Goal: Task Accomplishment & Management: Manage account settings

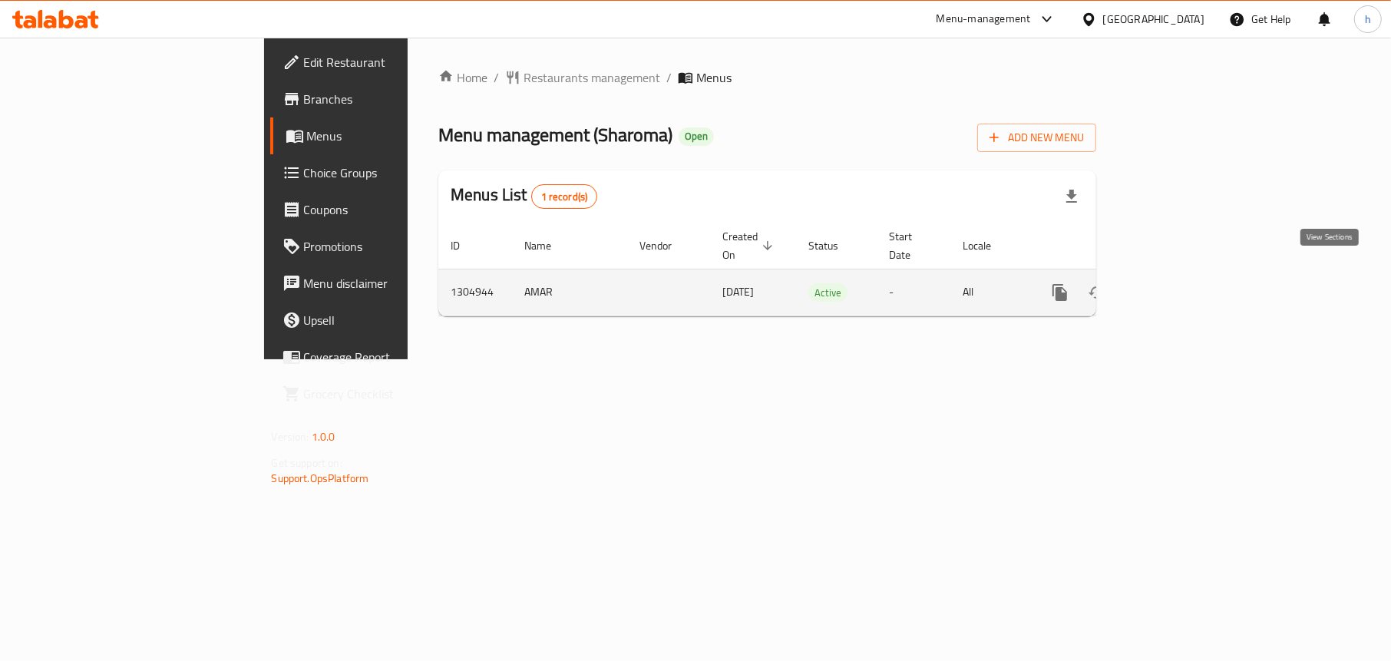
click at [1189, 274] on link "enhanced table" at bounding box center [1170, 292] width 37 height 37
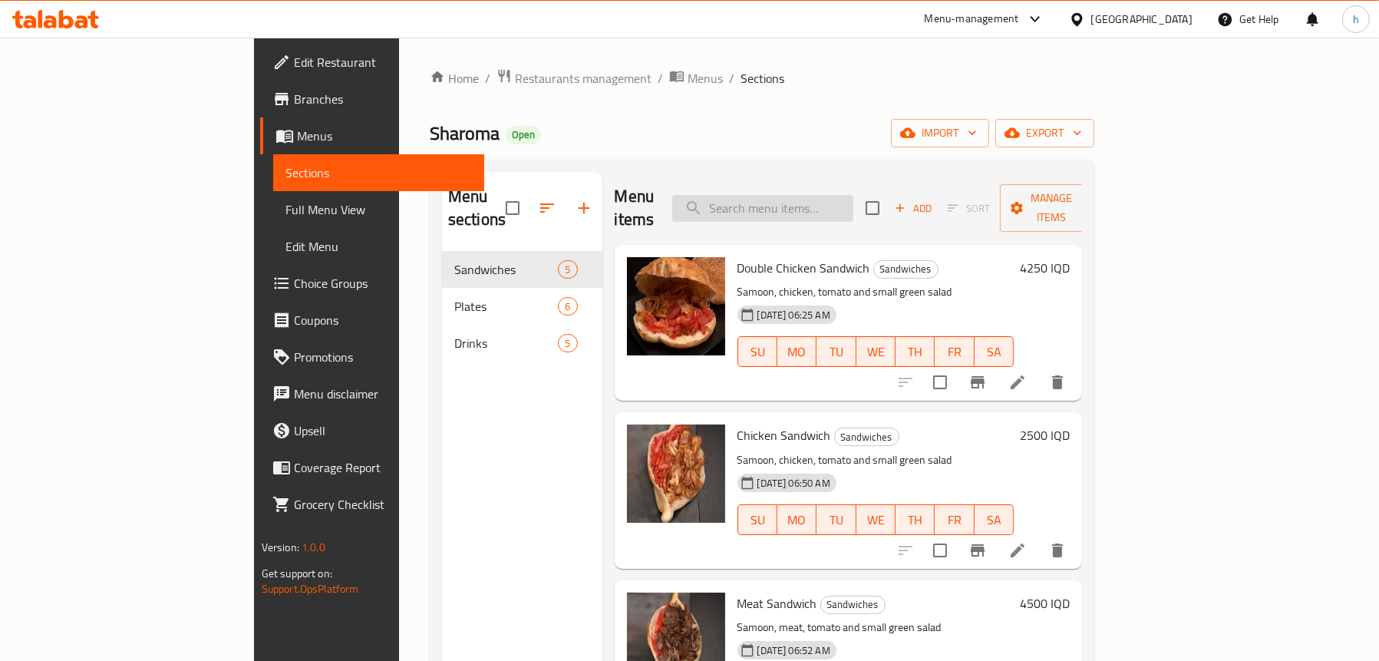
click at [833, 195] on input "search" at bounding box center [762, 208] width 181 height 27
paste input "طبق دجاج كامل"
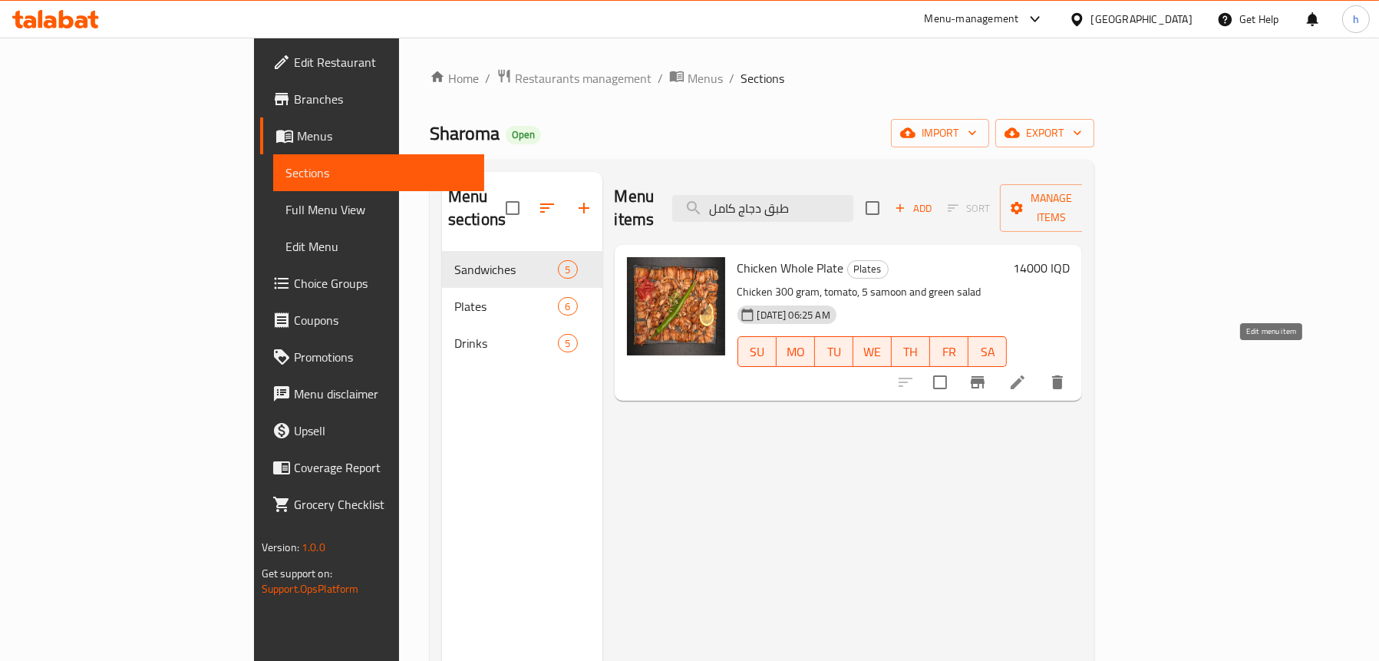
type input "طبق دجاج كامل"
click at [1027, 373] on icon at bounding box center [1017, 382] width 18 height 18
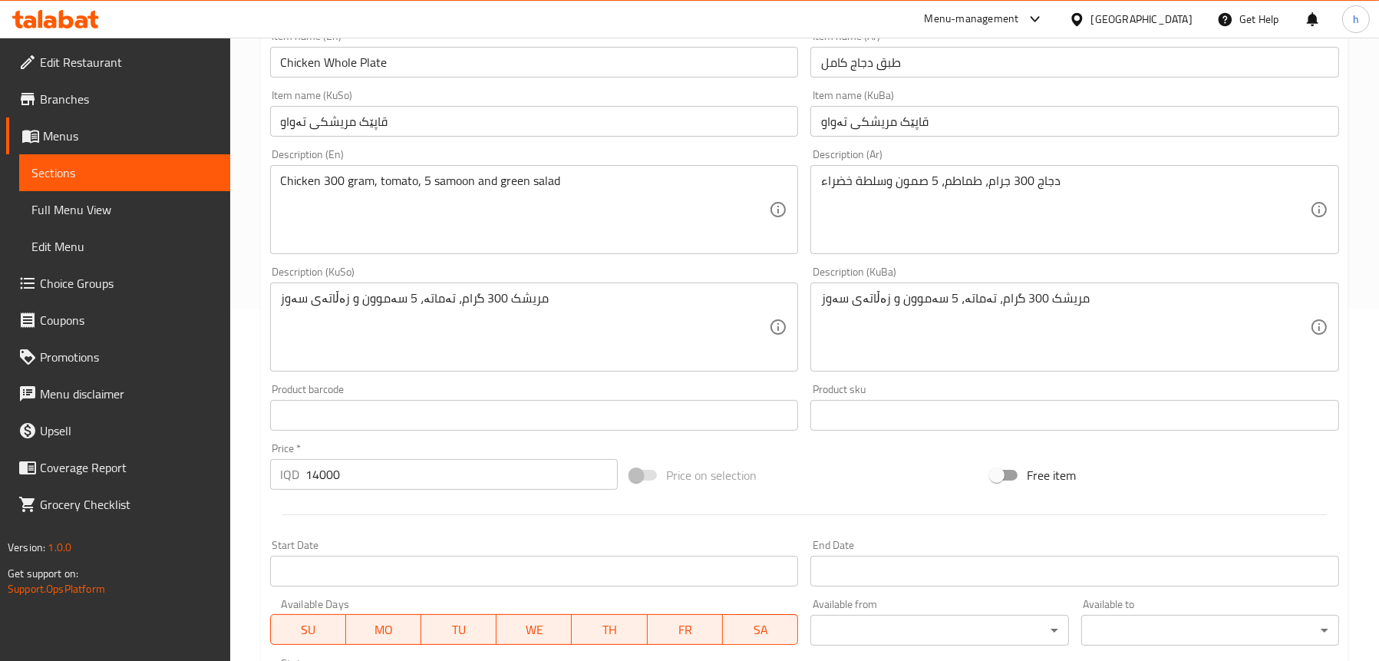
scroll to position [537, 0]
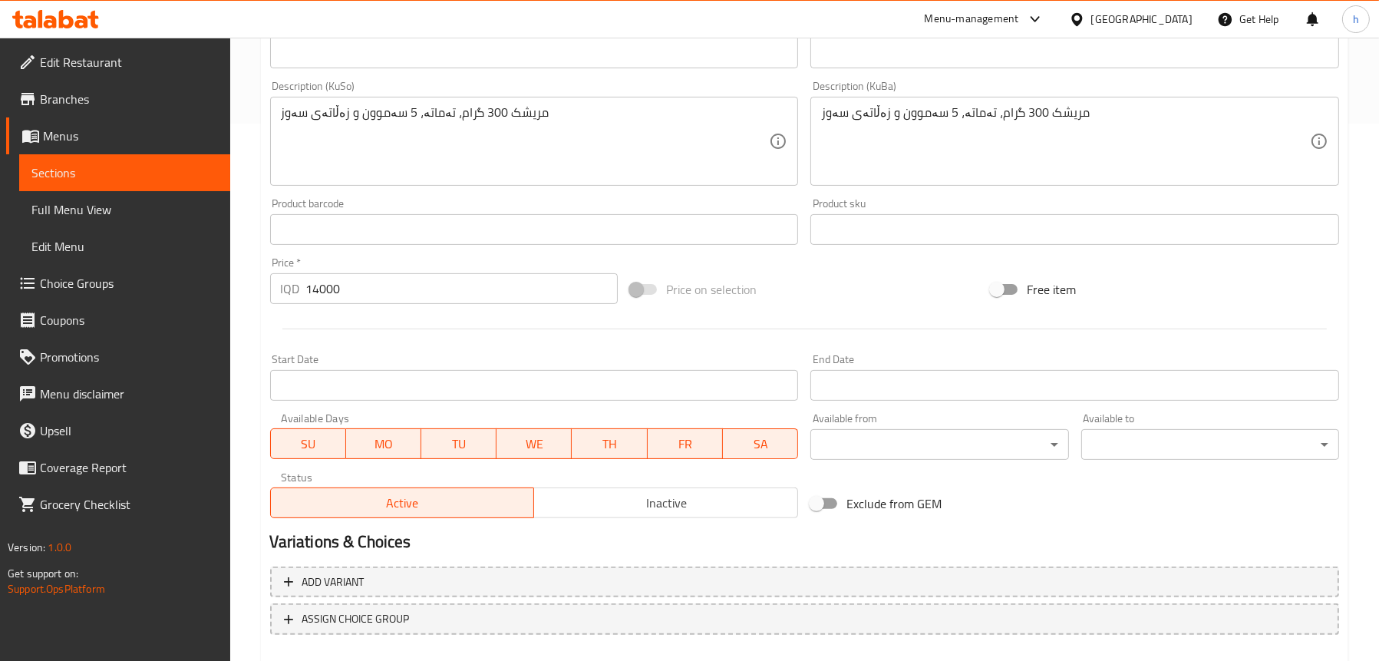
click at [66, 204] on span "Full Menu View" at bounding box center [124, 209] width 187 height 18
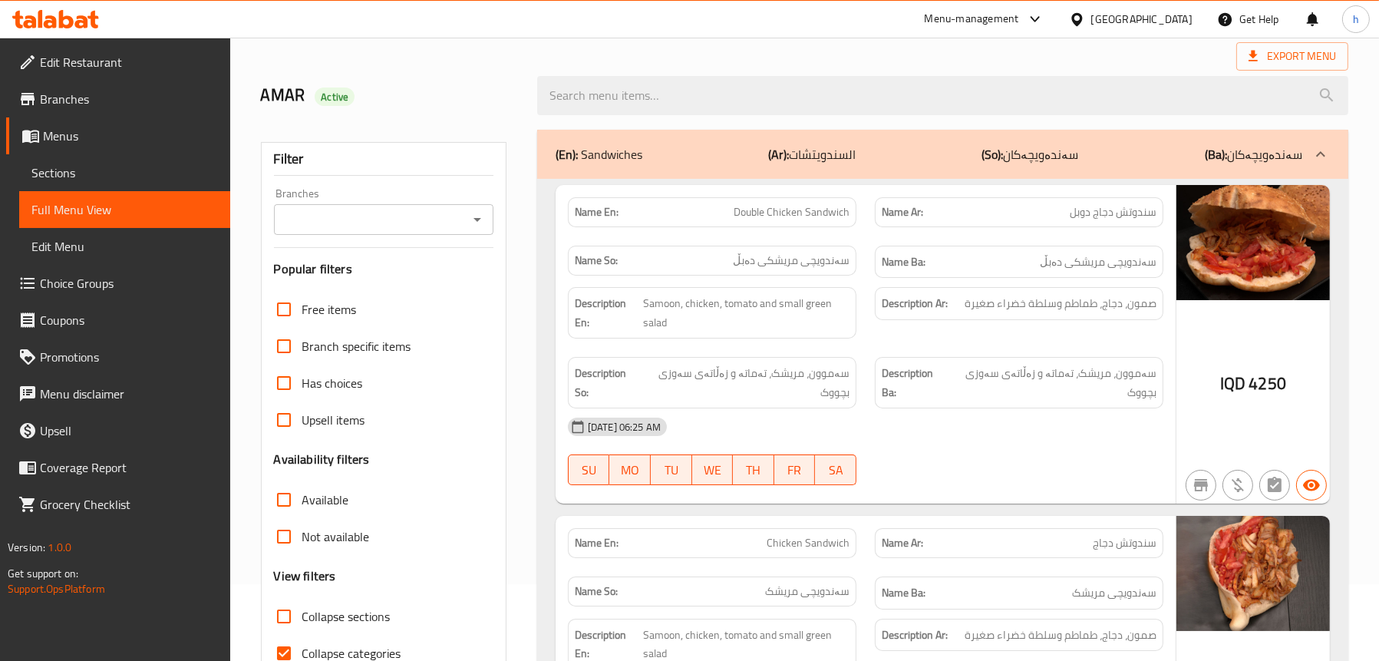
scroll to position [77, 0]
drag, startPoint x: 497, startPoint y: 231, endPoint x: 477, endPoint y: 226, distance: 21.2
click at [492, 229] on div "Filter Branches Branches Popular filters Free items Branch specific items Has c…" at bounding box center [384, 425] width 246 height 567
click at [473, 221] on icon "Open" at bounding box center [477, 219] width 18 height 18
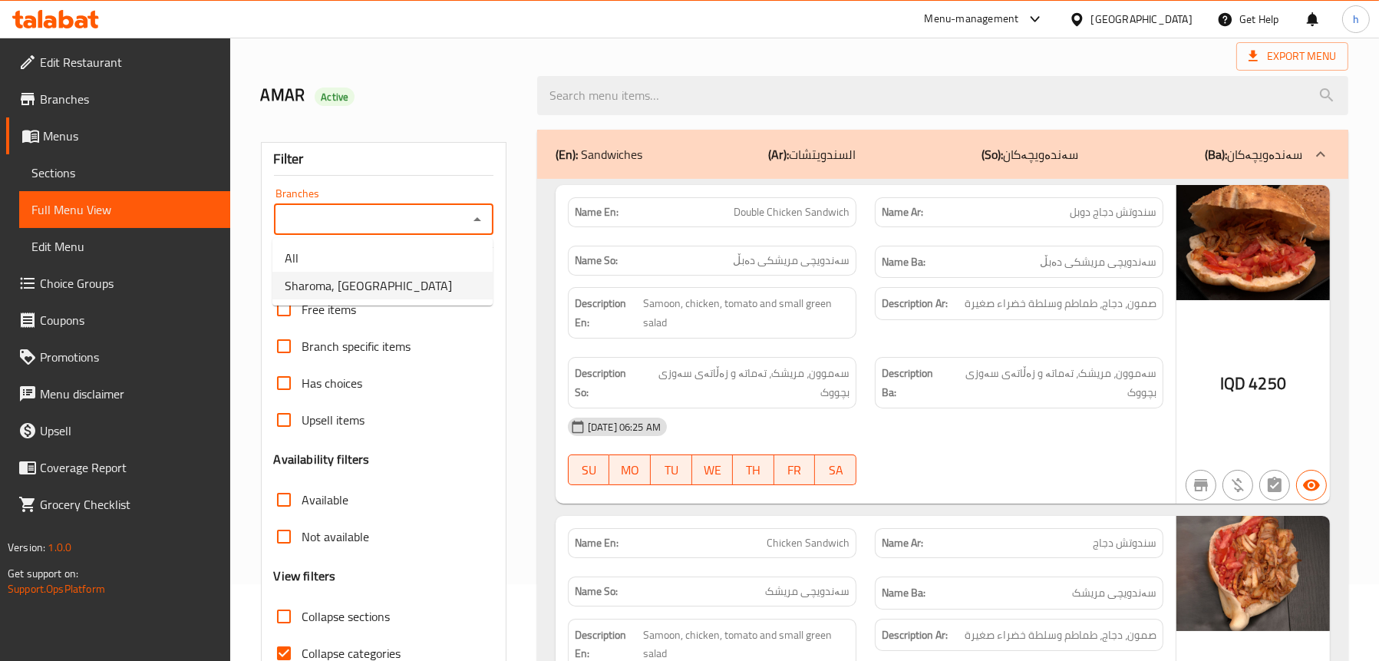
click at [398, 276] on span "Sharoma, English Village" at bounding box center [368, 285] width 167 height 18
type input "Sharoma, English Village"
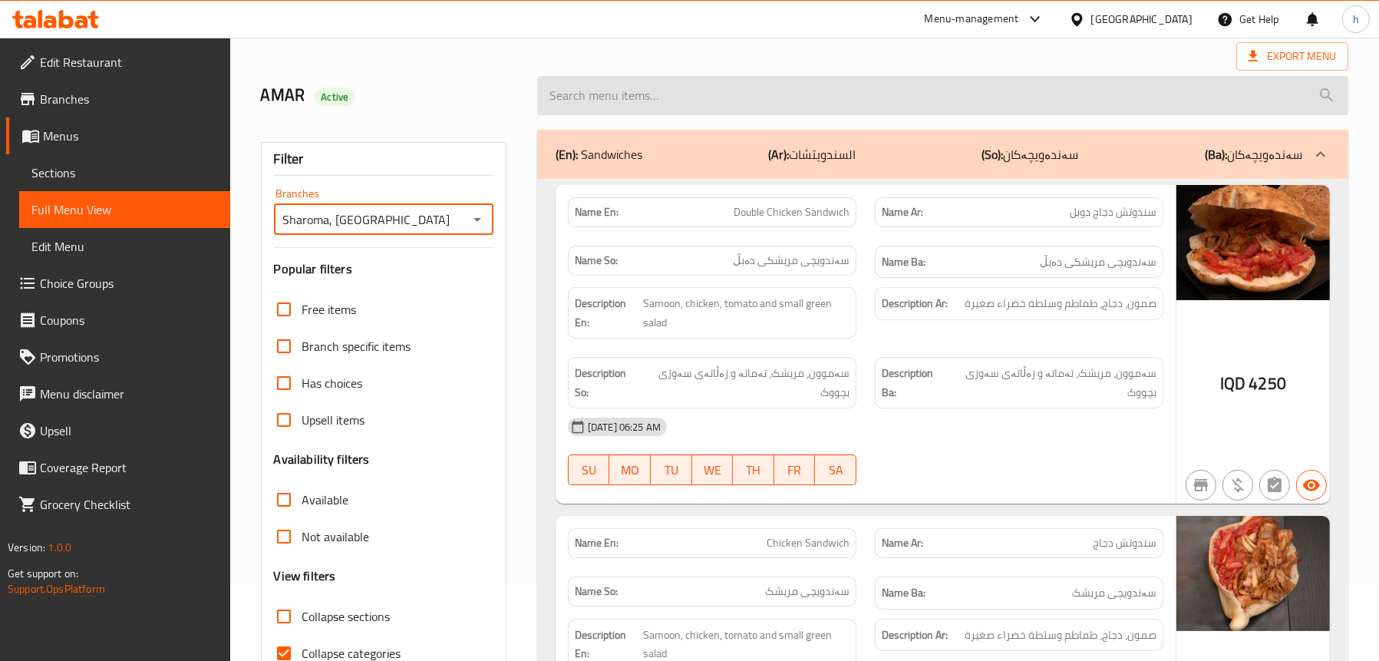
click at [682, 99] on input "search" at bounding box center [942, 95] width 811 height 39
paste input "طبق دجاج كامل"
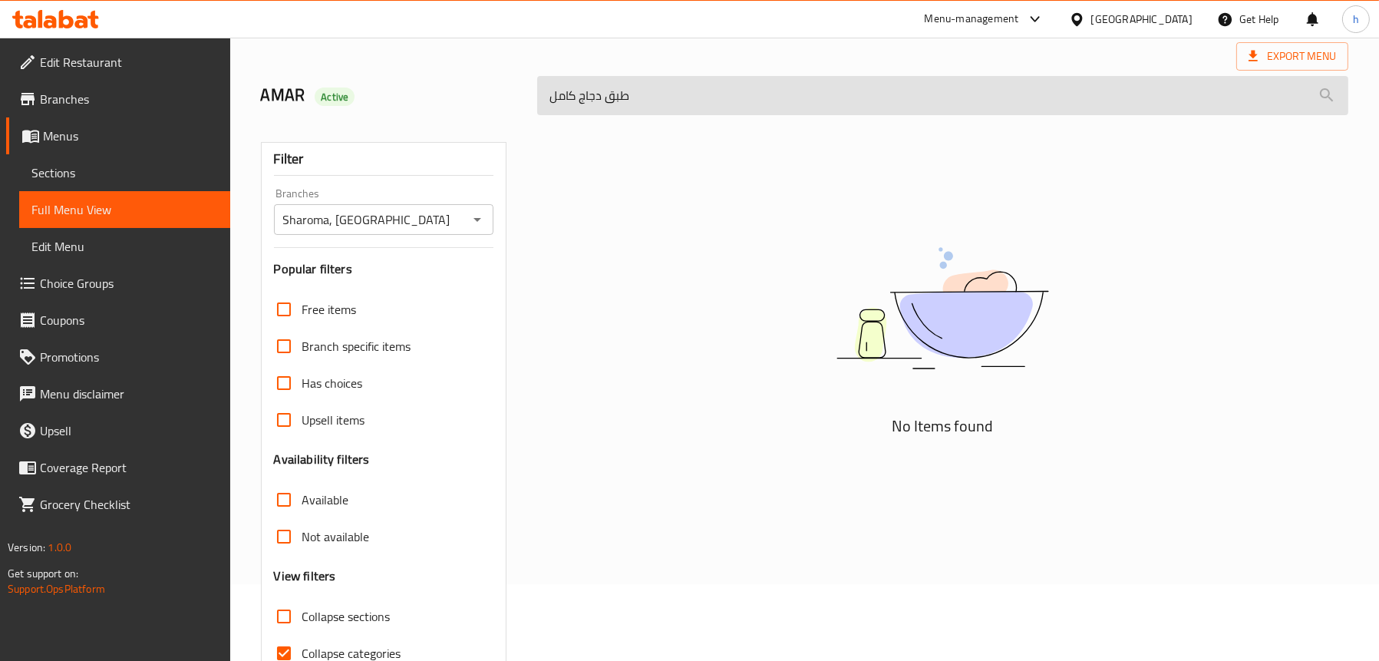
click at [685, 93] on input "طبق دجاج كامل" at bounding box center [942, 95] width 811 height 39
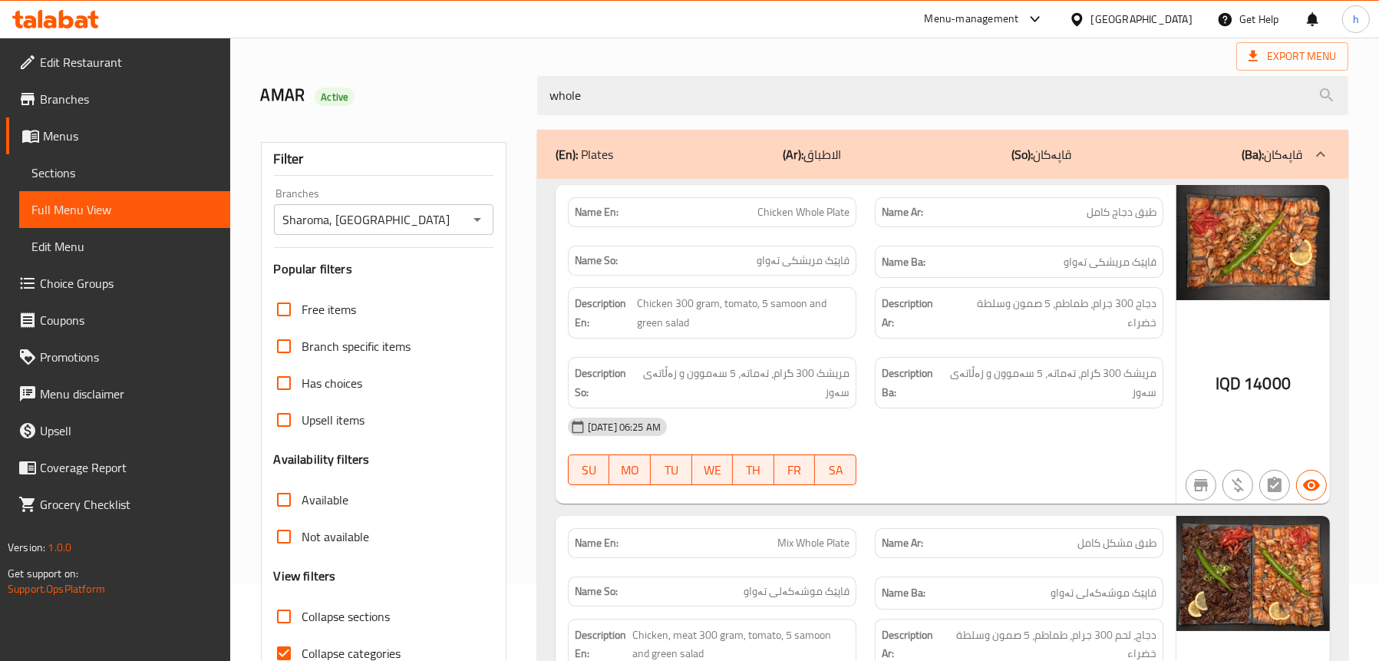
type input "whole"
click at [81, 164] on span "Sections" at bounding box center [124, 172] width 187 height 18
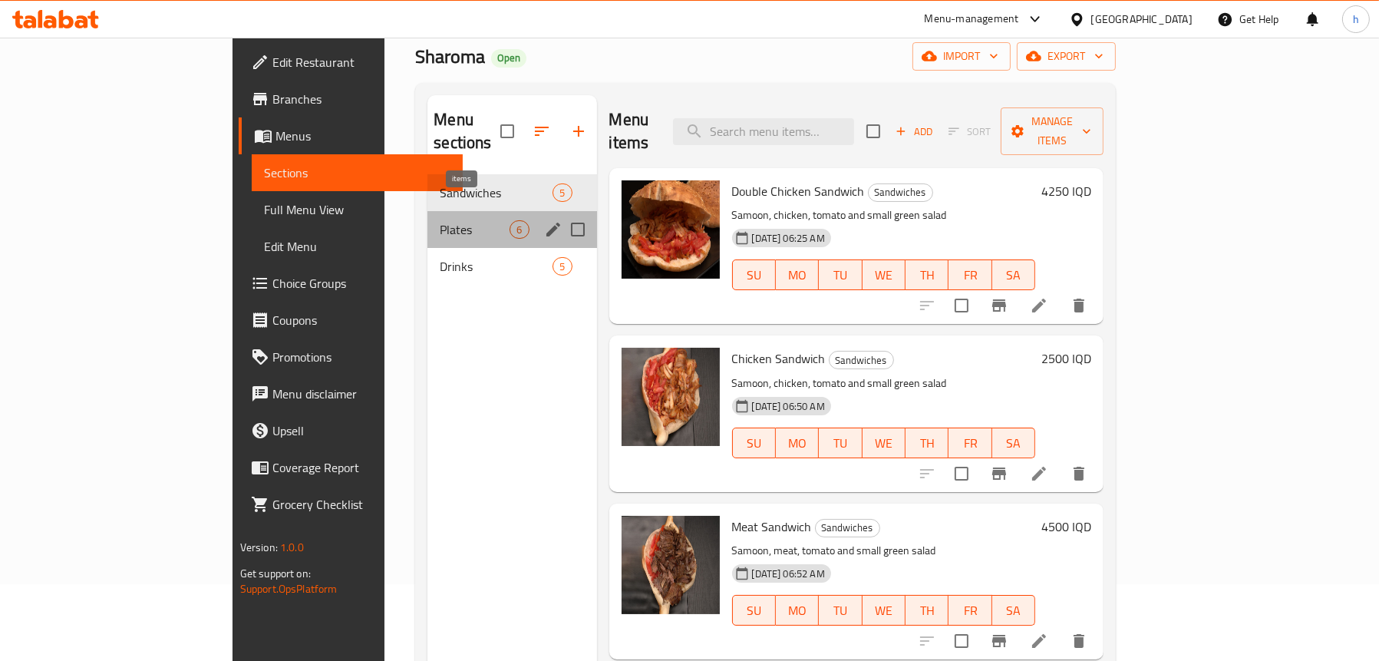
click at [510, 223] on span "6" at bounding box center [519, 230] width 18 height 15
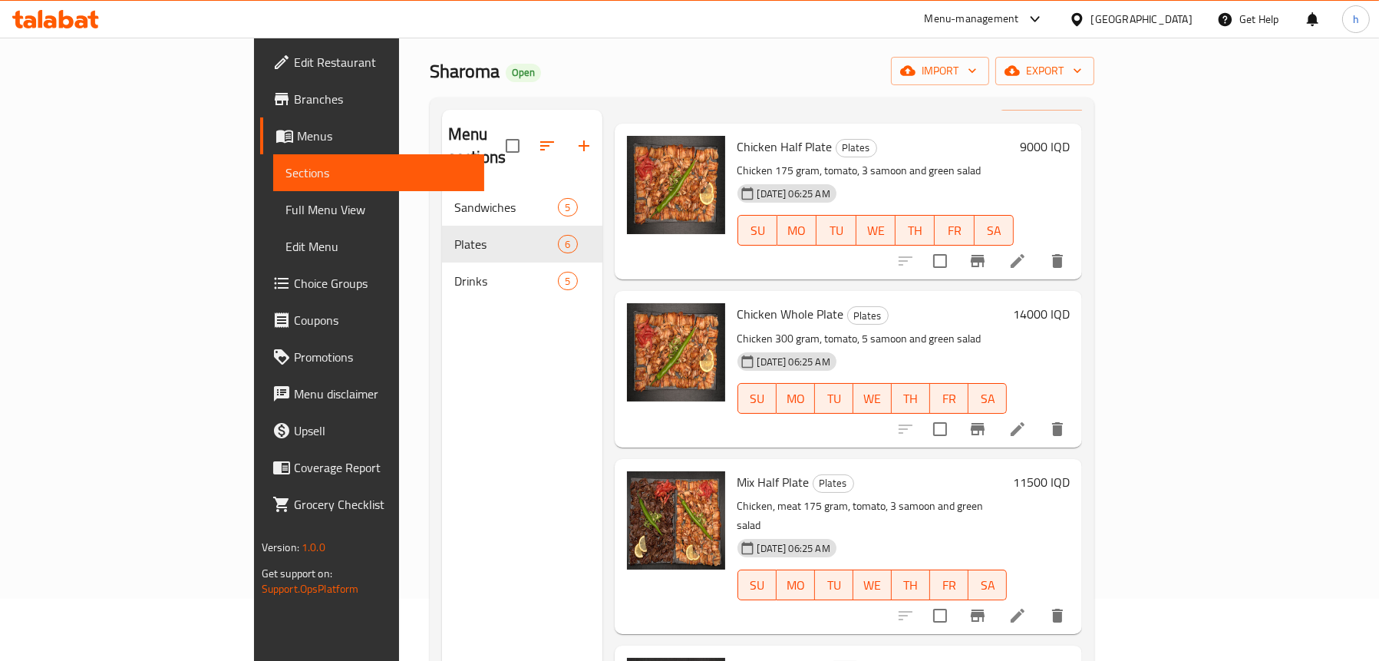
scroll to position [153, 0]
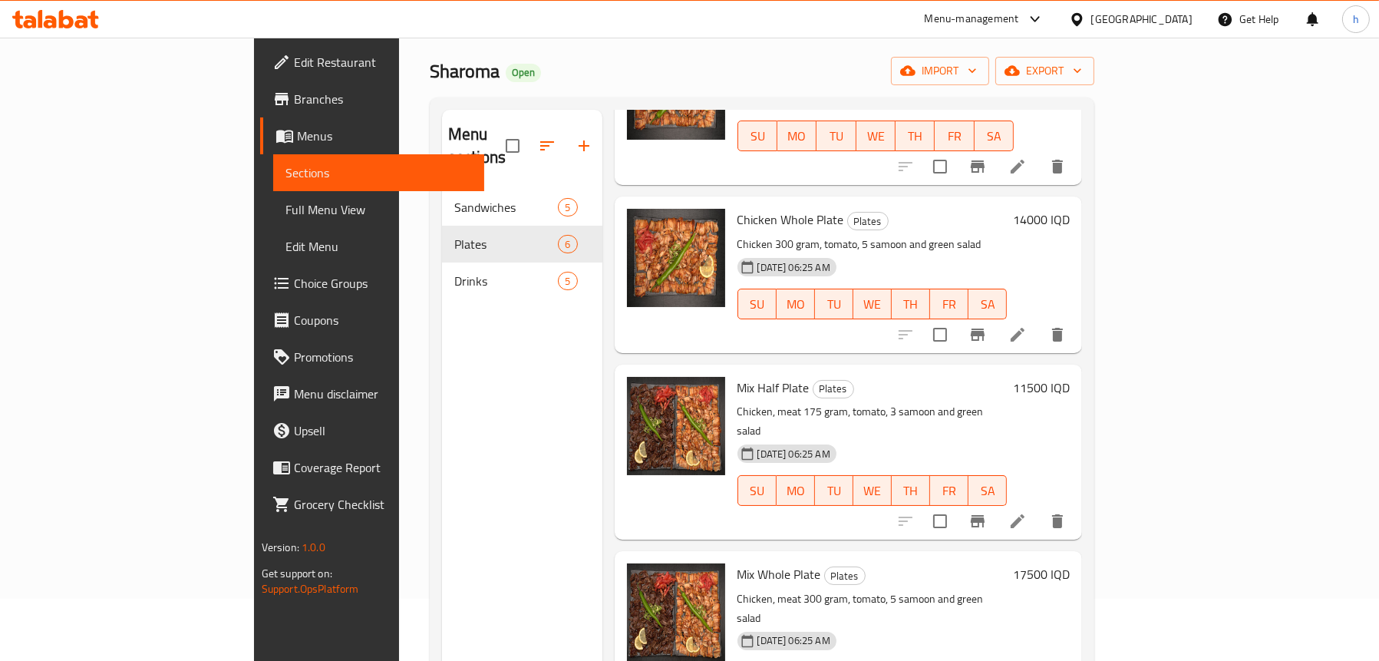
click at [286, 201] on span "Full Menu View" at bounding box center [379, 209] width 187 height 18
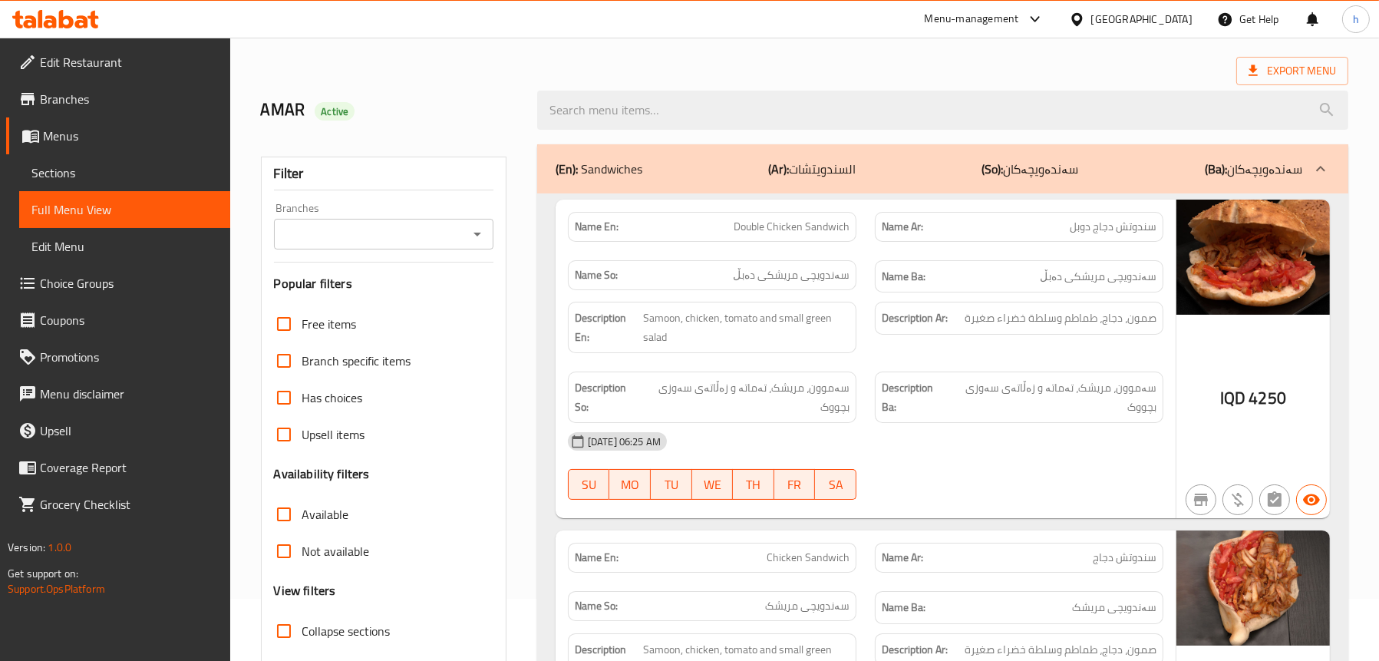
click at [480, 239] on icon "Open" at bounding box center [477, 234] width 18 height 18
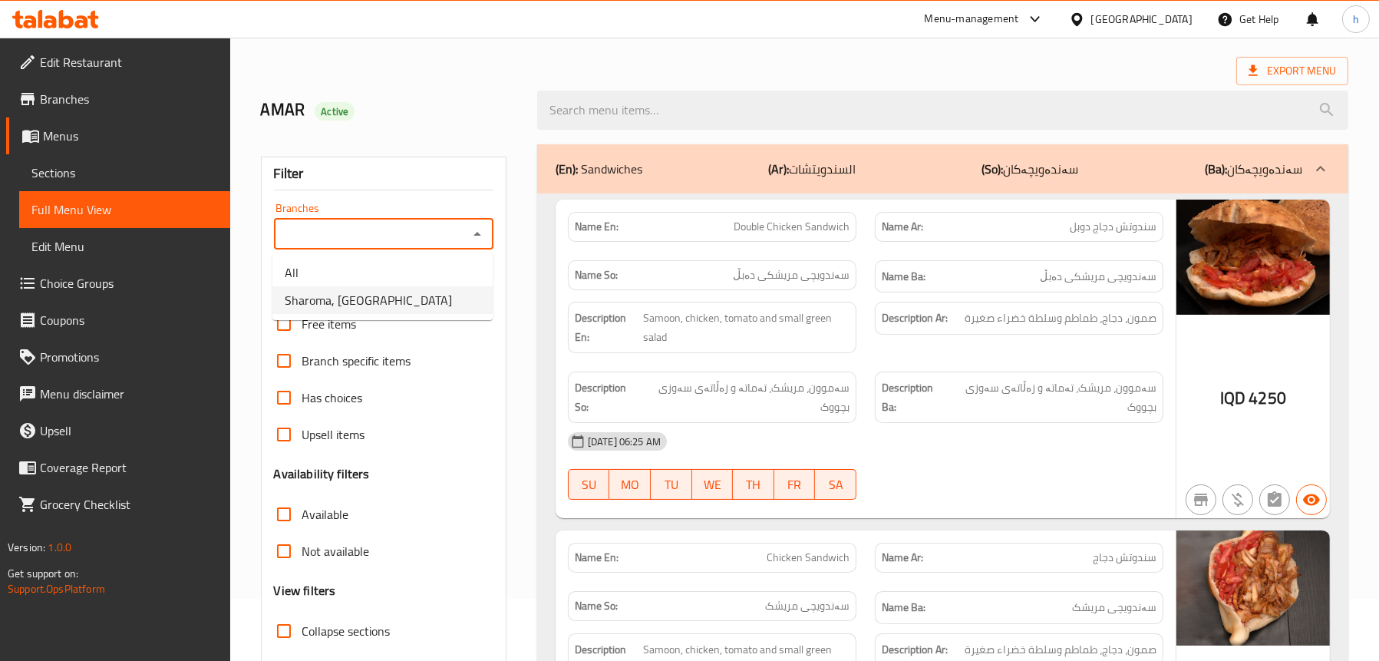
click at [381, 291] on span "Sharoma, English Village" at bounding box center [368, 300] width 167 height 18
type input "Sharoma, English Village"
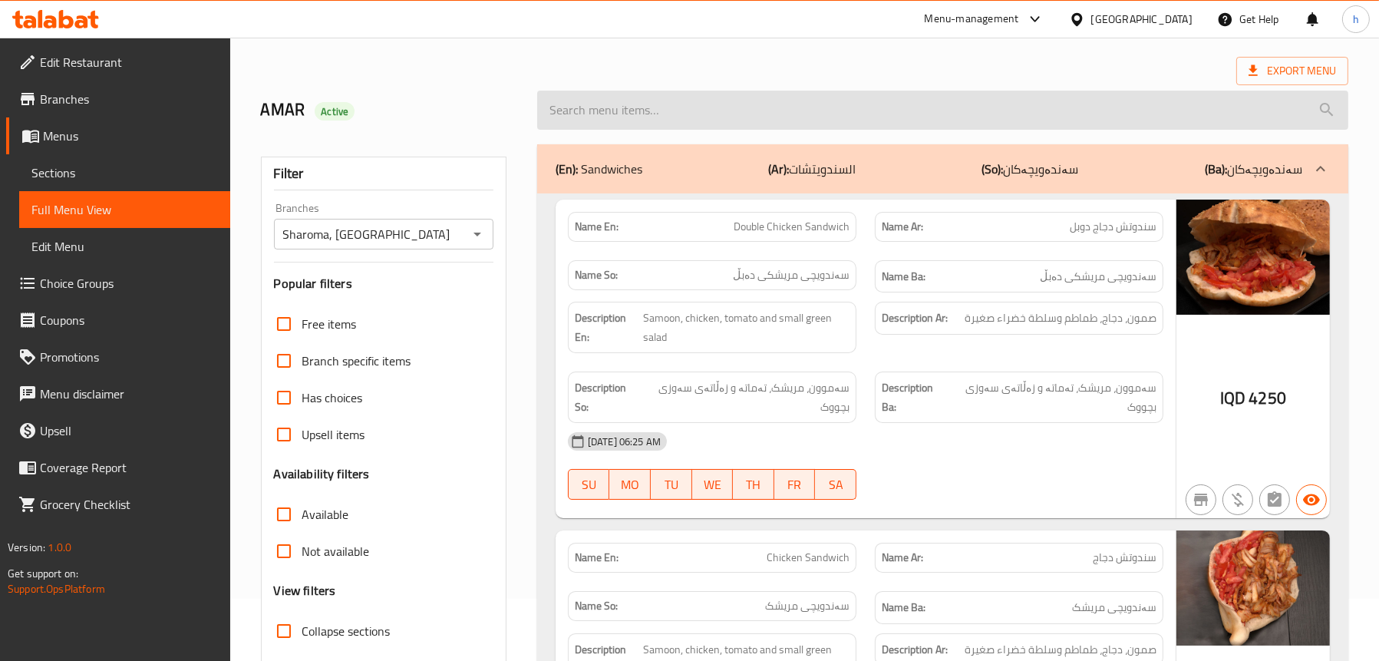
click at [682, 106] on input "search" at bounding box center [942, 110] width 811 height 39
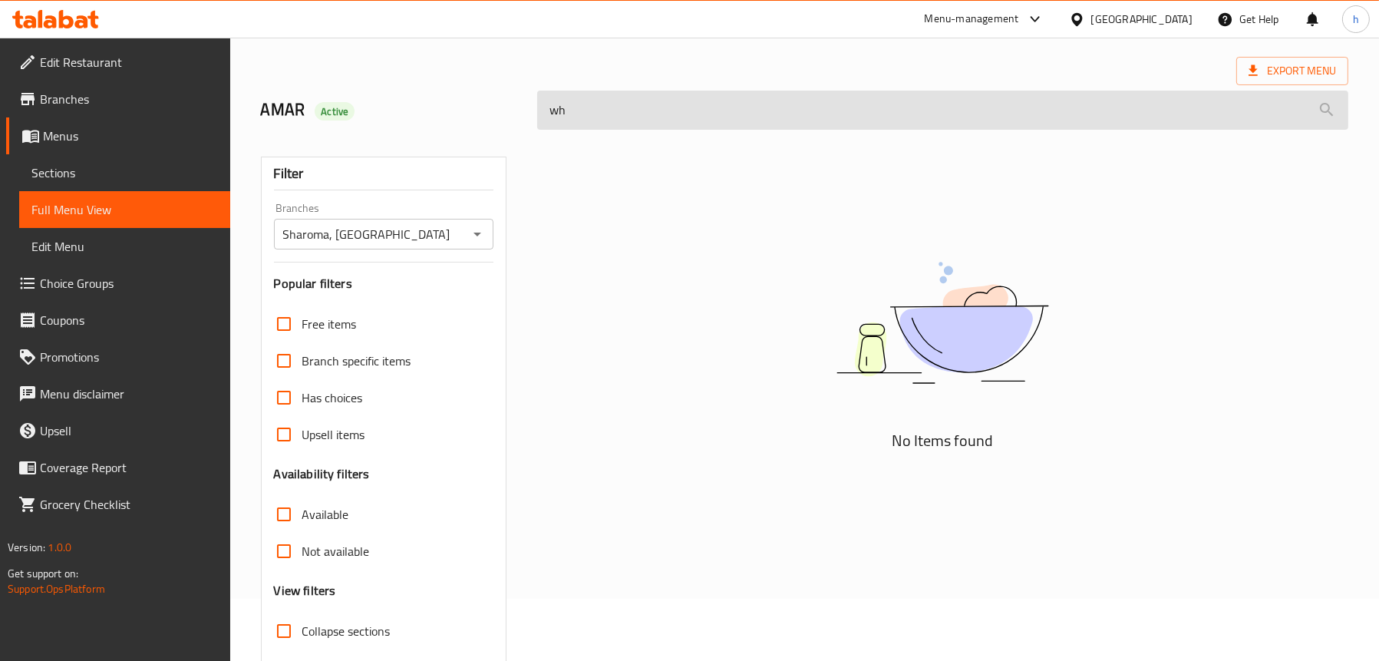
type input "w"
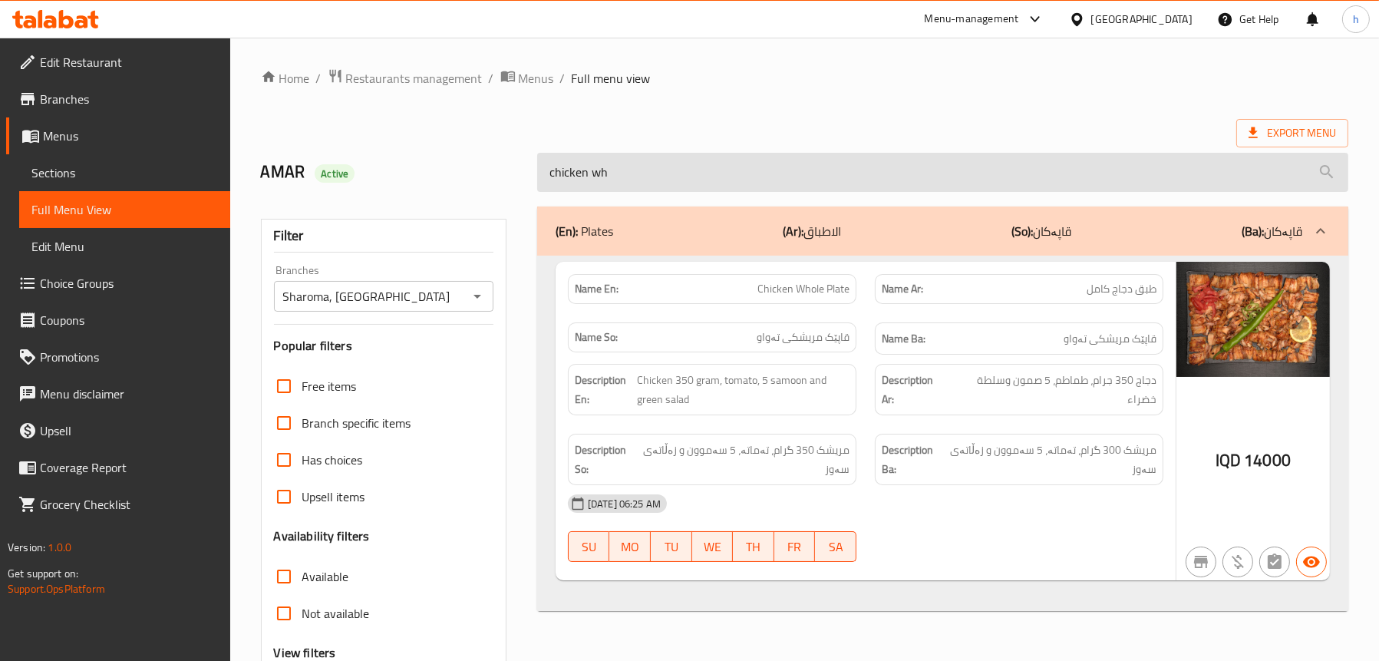
click at [639, 161] on input "chicken wh" at bounding box center [942, 172] width 811 height 39
paste input "Mix Half Plate"
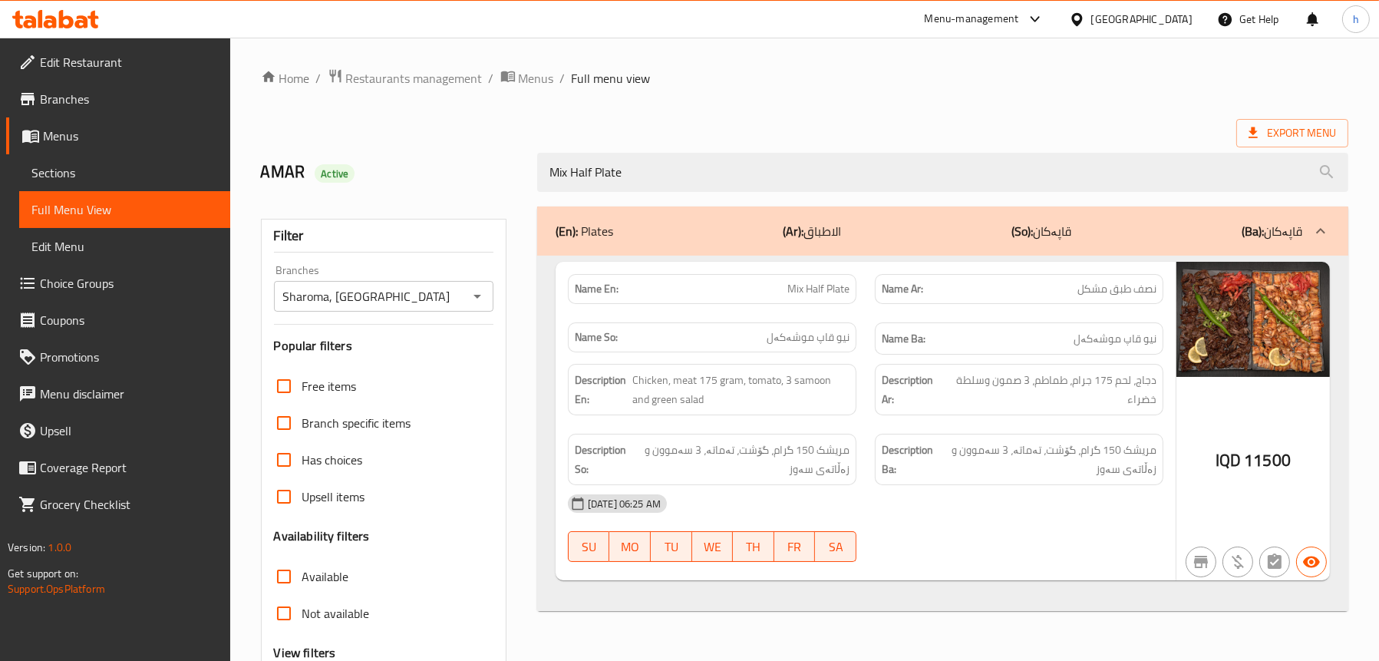
type input "Mix Half Plate"
click at [124, 176] on span "Sections" at bounding box center [124, 172] width 187 height 18
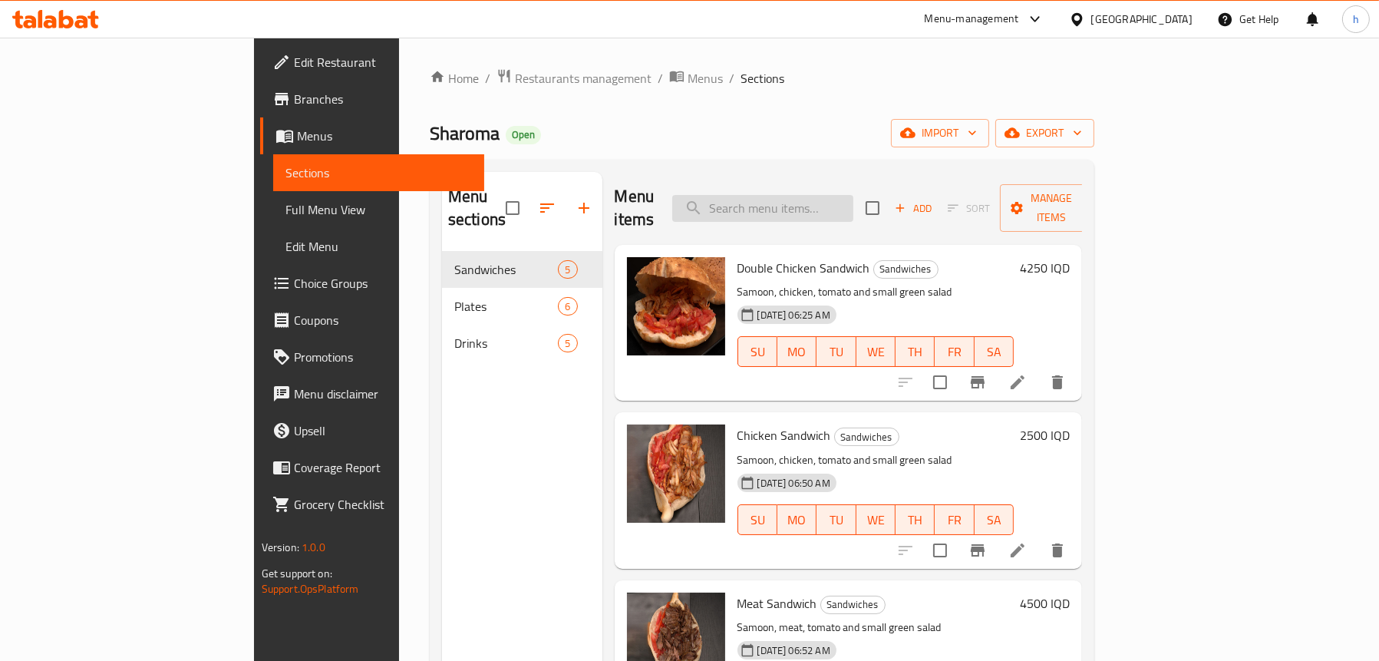
click at [853, 195] on input "search" at bounding box center [762, 208] width 181 height 27
paste input "Mix Half Plate"
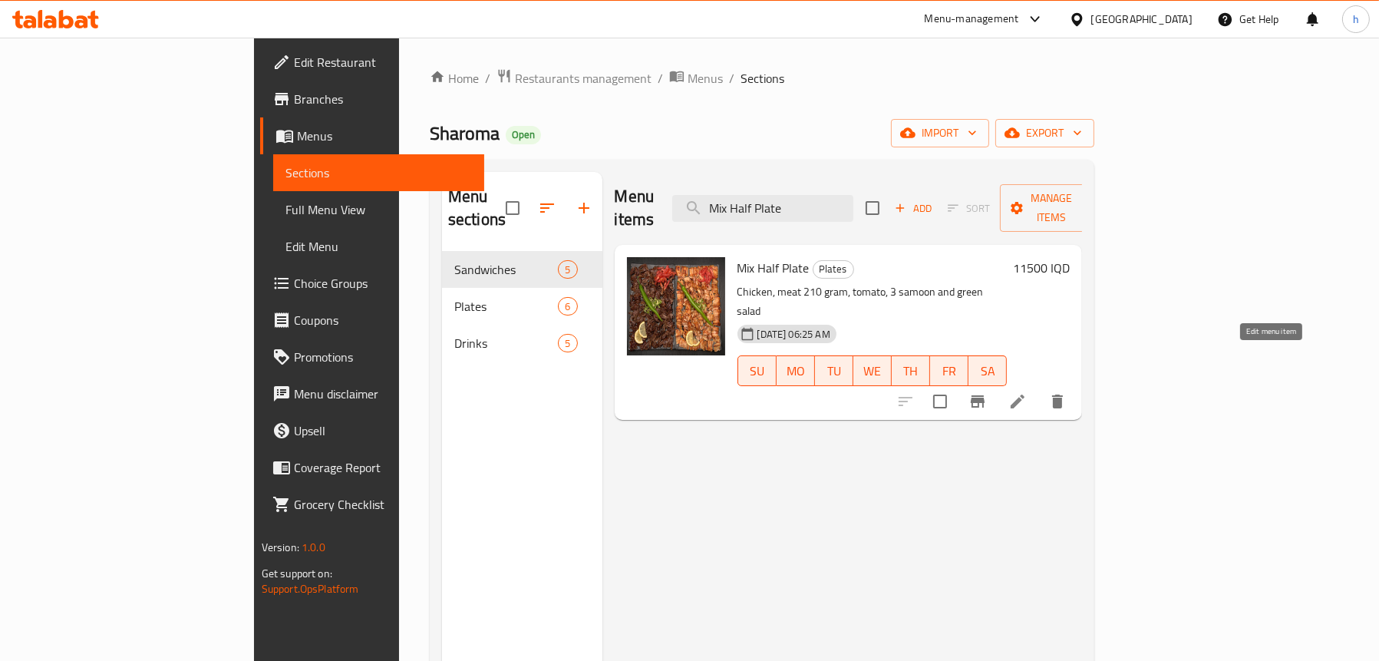
type input "Mix Half Plate"
click at [1027, 392] on icon at bounding box center [1017, 401] width 18 height 18
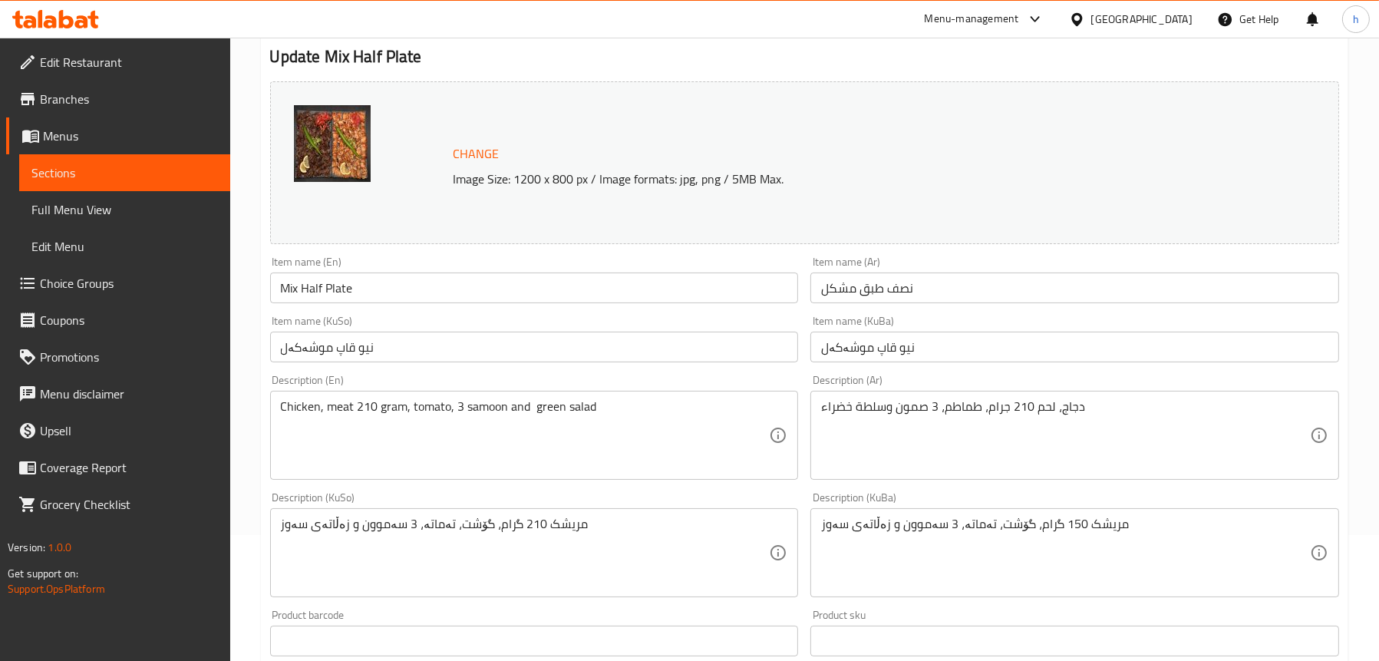
scroll to position [153, 0]
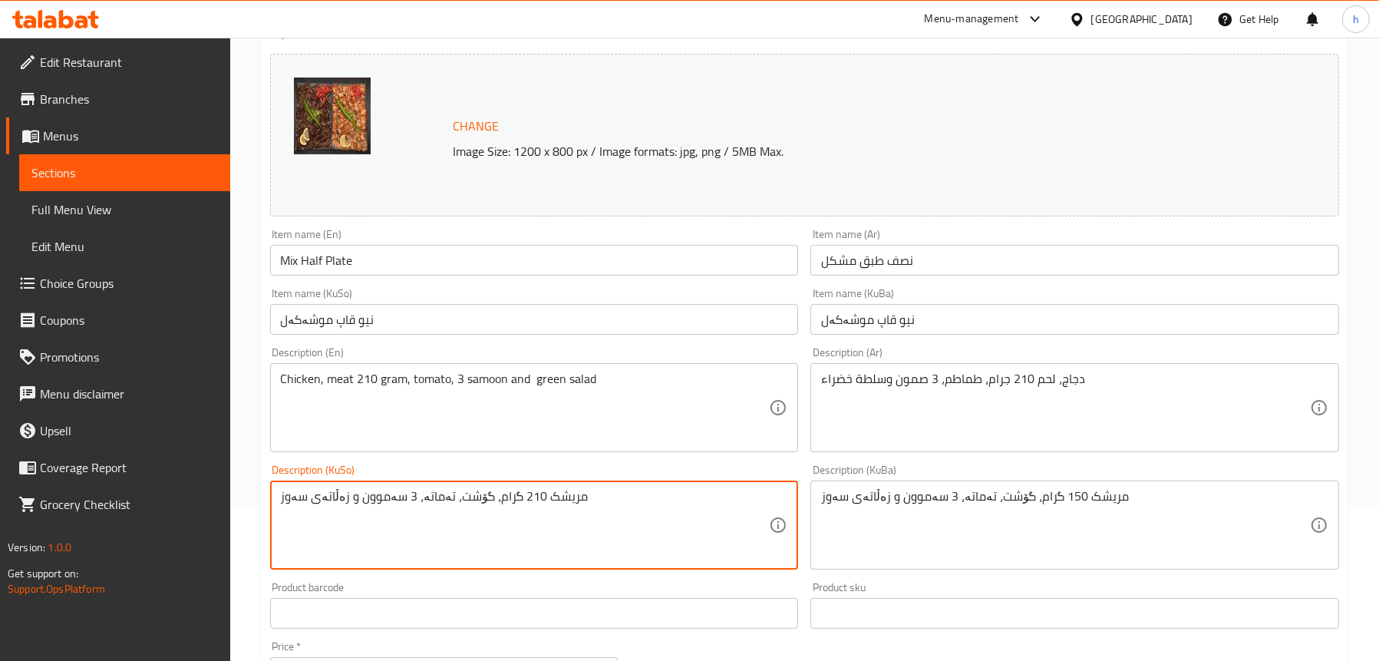
click at [512, 495] on textarea "مریشک 210 گرام، گۆشت، تەماتە، 3 سەموون و زەڵاتەی سەوز" at bounding box center [525, 525] width 489 height 73
click at [484, 495] on textarea "مریشک 210 گرام، گۆشت، تەماتە، 3 سەموون و زەڵاتەی سەوز" at bounding box center [525, 525] width 489 height 73
drag, startPoint x: 482, startPoint y: 495, endPoint x: 508, endPoint y: 497, distance: 26.2
click at [508, 497] on textarea "مریشک 210 گرام، گۆشت، تەماتە، 3 سەموون و زەڵاتەی سەوز" at bounding box center [525, 525] width 489 height 73
click at [443, 494] on textarea "مریشک ، گۆشت، تەماتە، 3 سەموون و زەڵاتەی سەوز" at bounding box center [525, 525] width 489 height 73
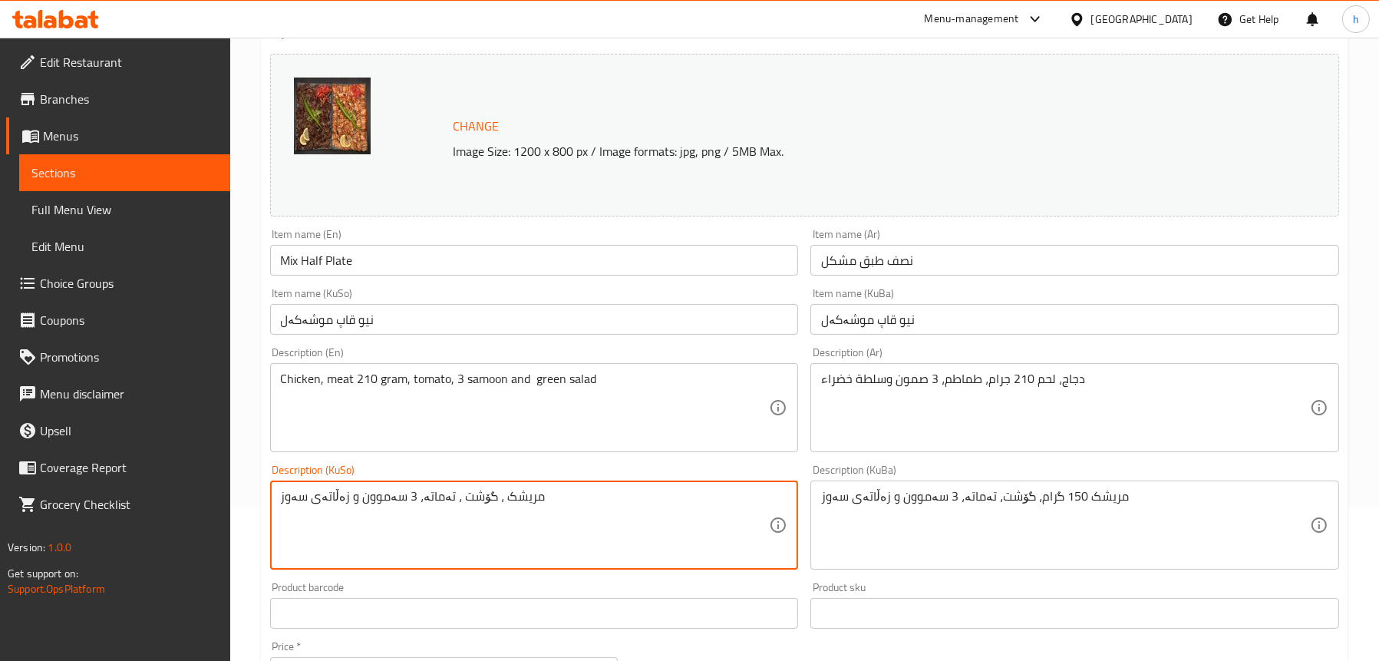
paste textarea "210 گرام"
click at [531, 495] on textarea "مریشک ، گۆشت 210 گرام، تەماتە، 3 سەموون و زەڵاتەی سەوز" at bounding box center [525, 525] width 489 height 73
type textarea "مریشک، گۆشت 210 گرام، تەماتە، 3 سەموون و زەڵاتەی سەوز"
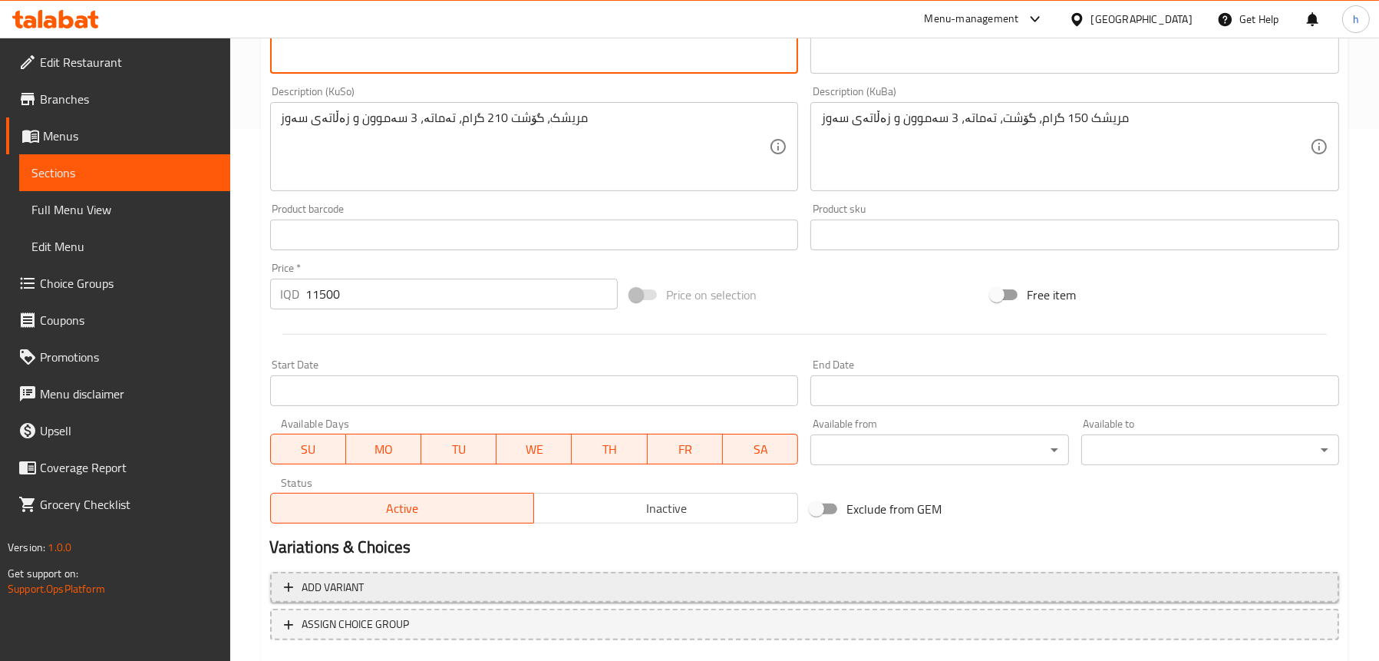
scroll to position [622, 0]
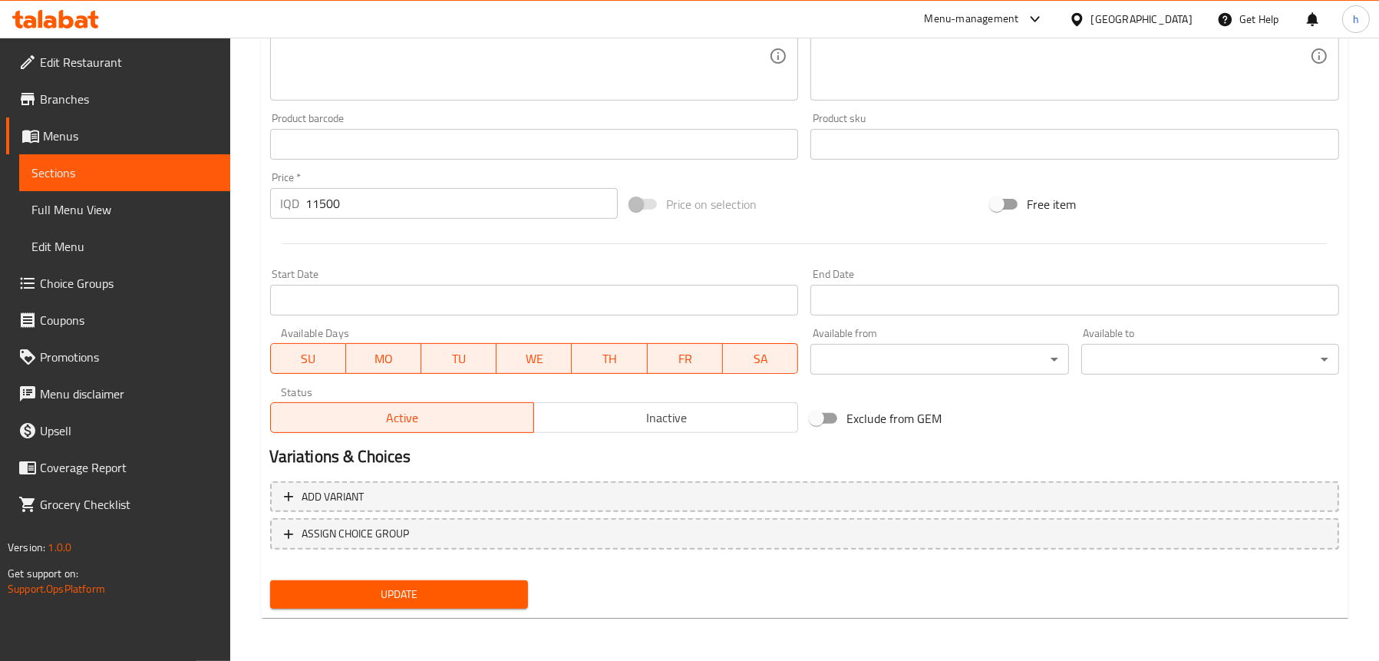
type textarea "Chicken, meat 210 gram, tomato, 3 samoon and green salad"
click at [431, 588] on span "Update" at bounding box center [398, 594] width 233 height 19
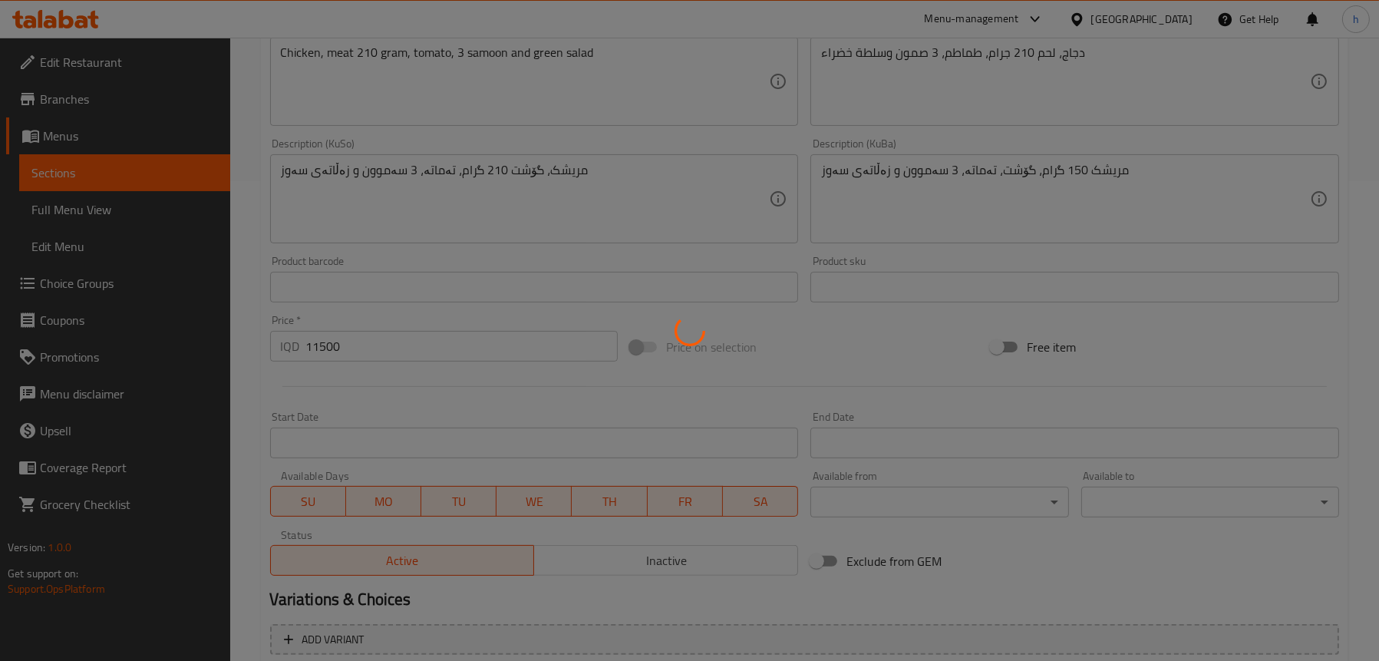
scroll to position [315, 0]
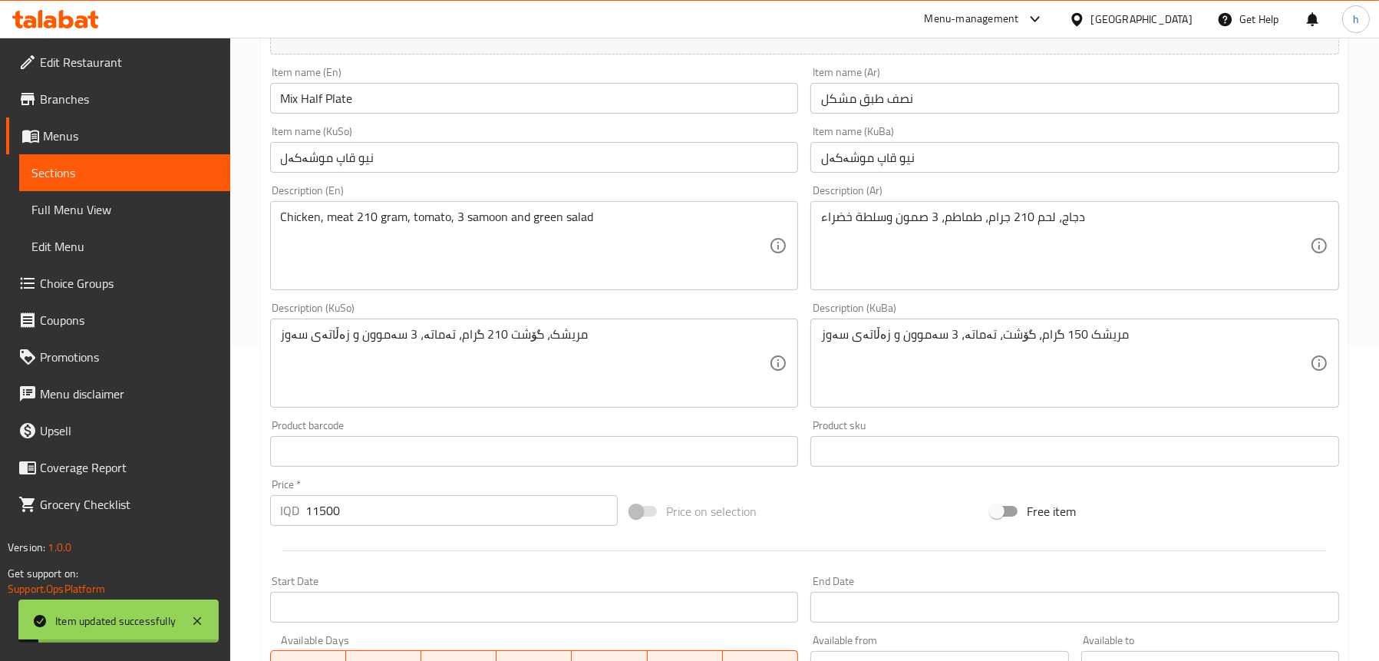
click at [81, 200] on span "Full Menu View" at bounding box center [124, 209] width 187 height 18
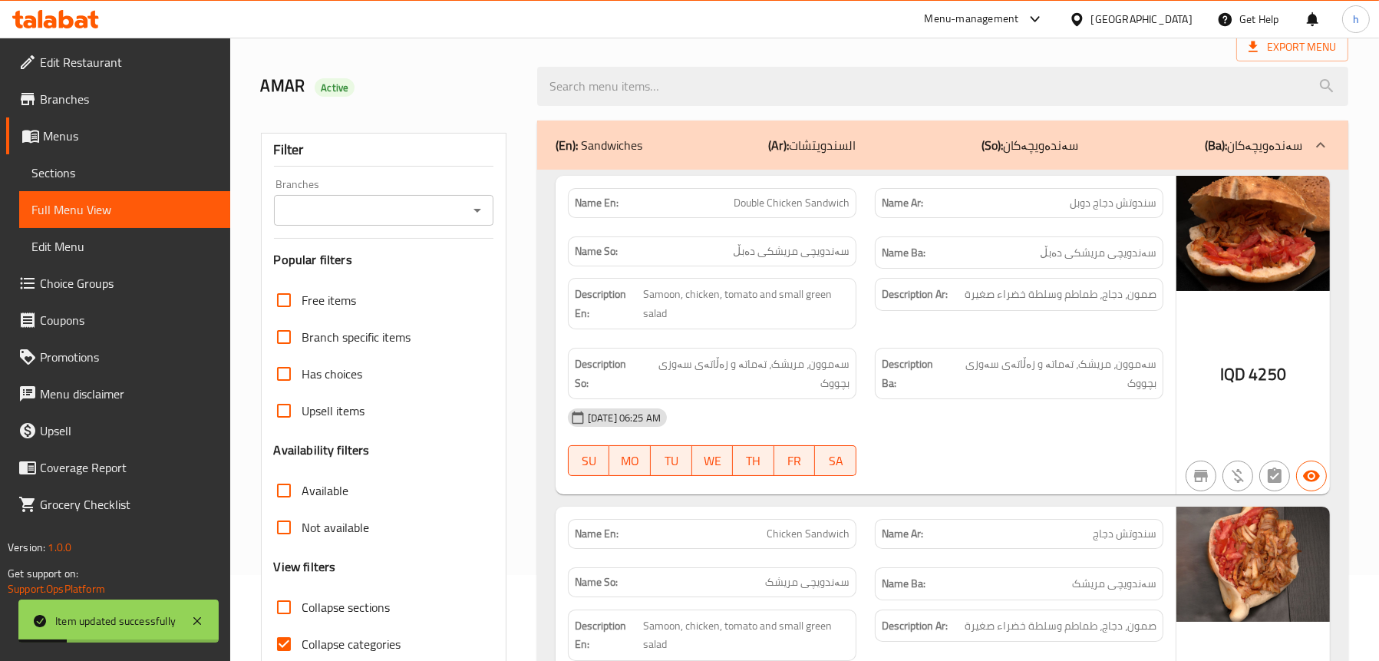
scroll to position [85, 0]
click at [474, 203] on icon "Open" at bounding box center [477, 211] width 18 height 18
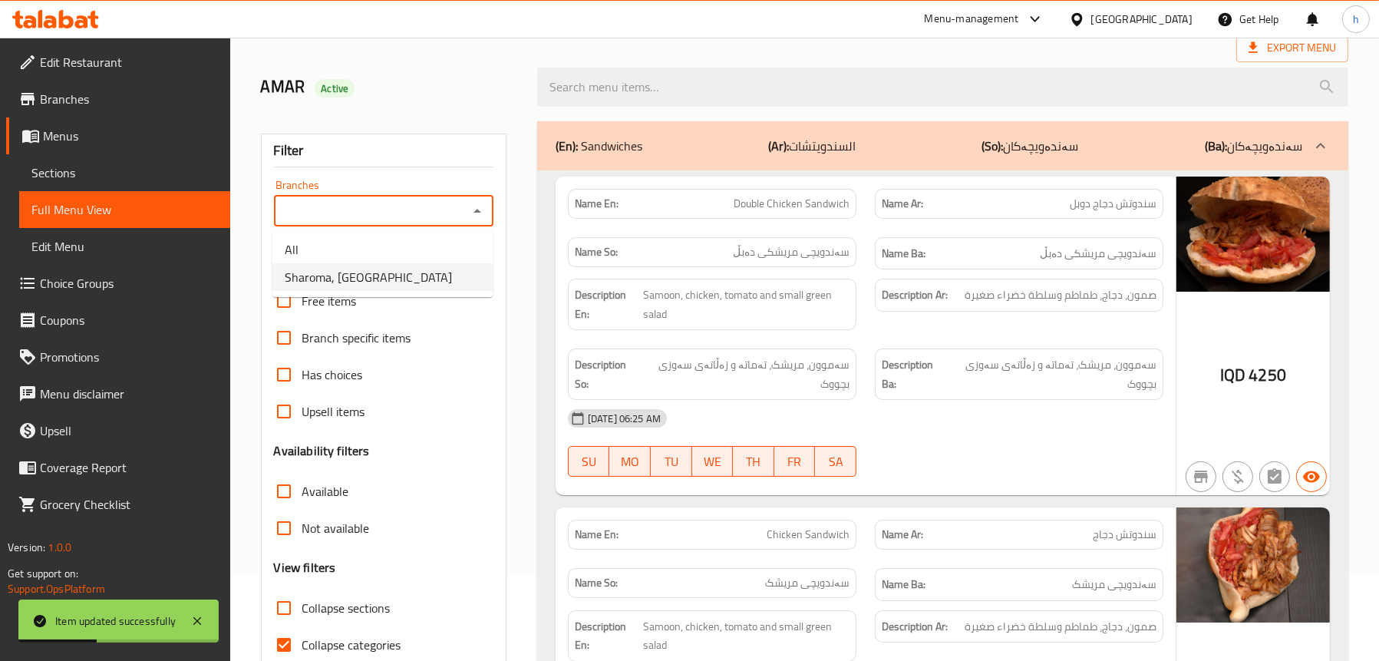
click at [401, 274] on span "Sharoma, English Village" at bounding box center [368, 277] width 167 height 18
type input "Sharoma, English Village"
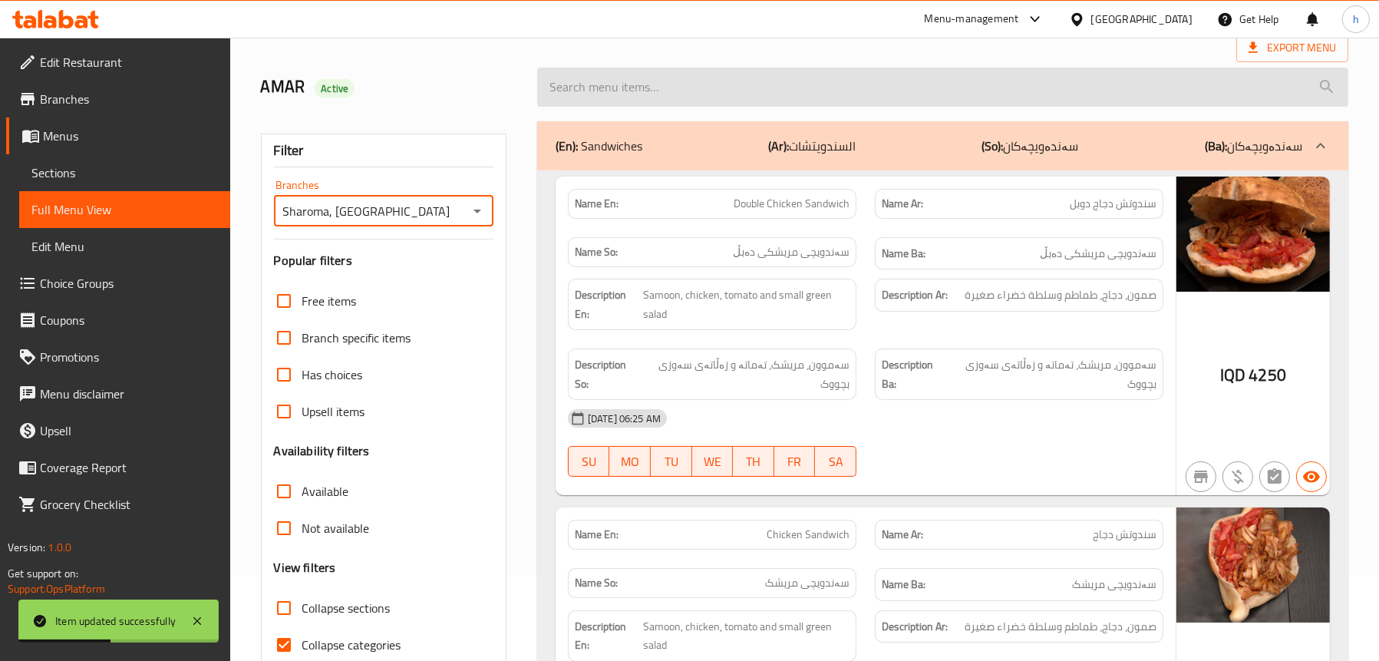
click at [738, 84] on input "search" at bounding box center [942, 87] width 811 height 39
paste input "210 گرام"
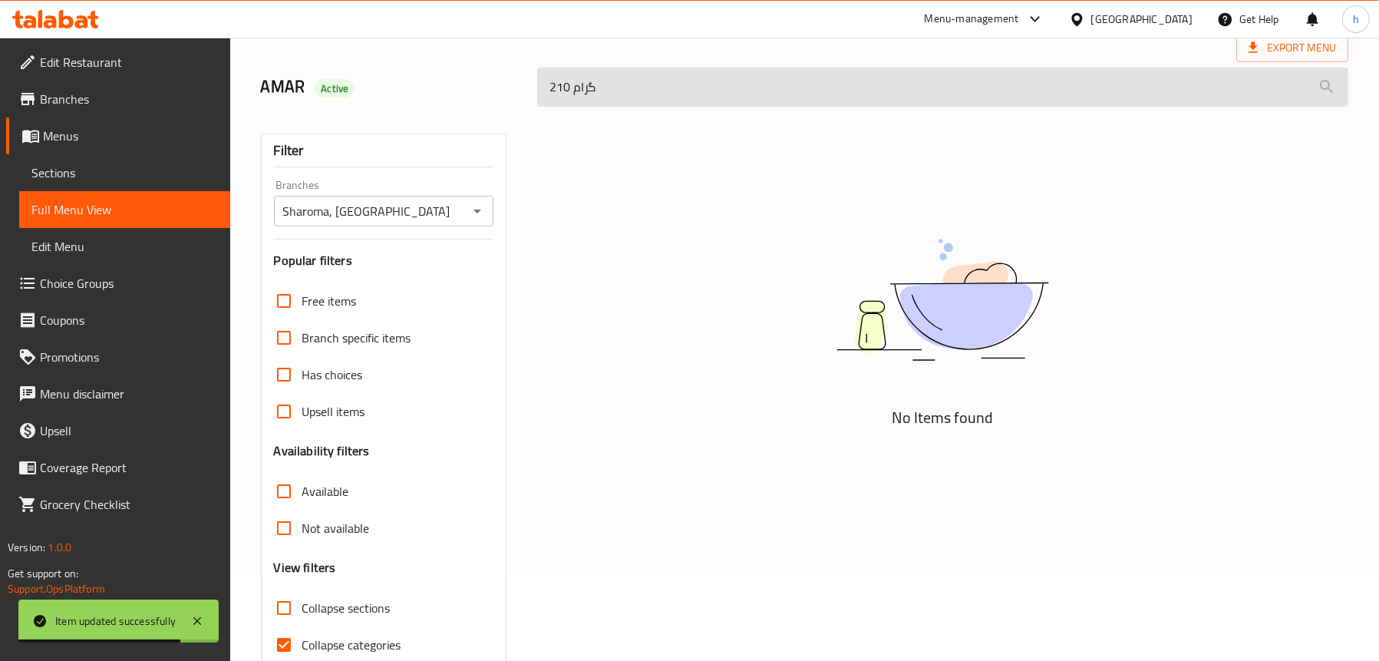
click at [738, 84] on input "210 گرام" at bounding box center [942, 87] width 811 height 39
paste input "Mix Half Plate"
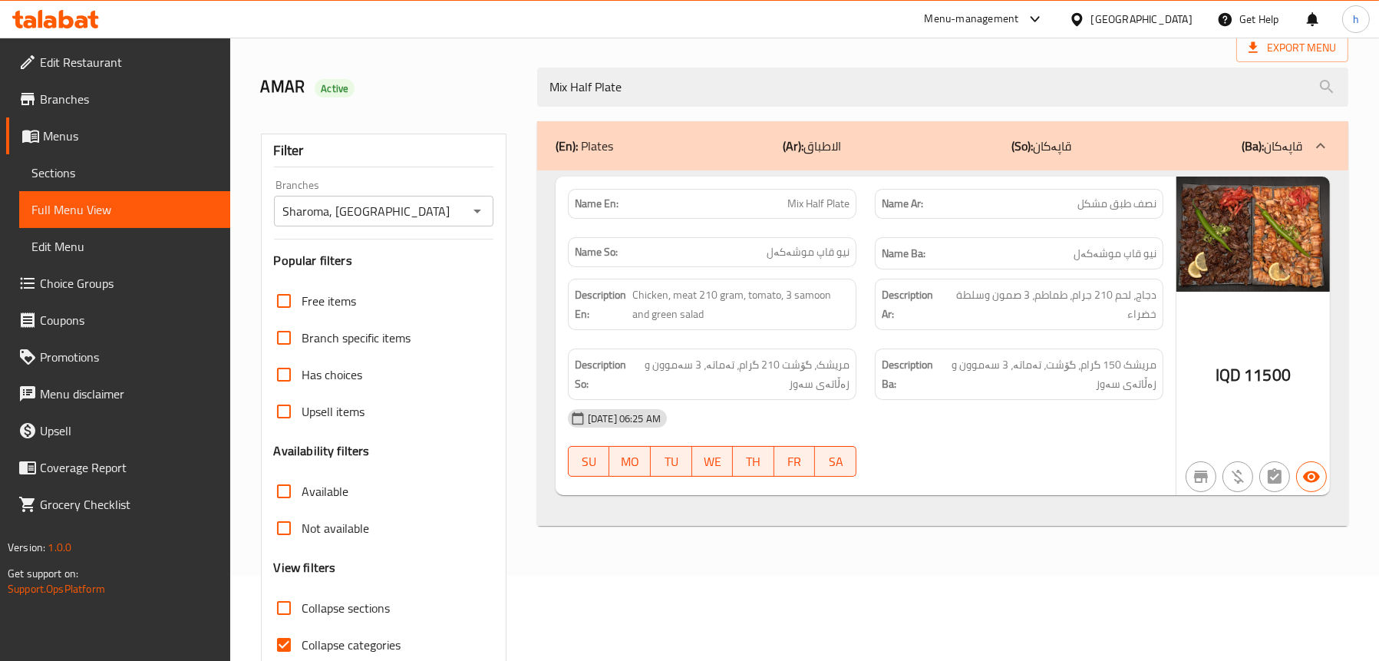
type input "Mix Half Plate"
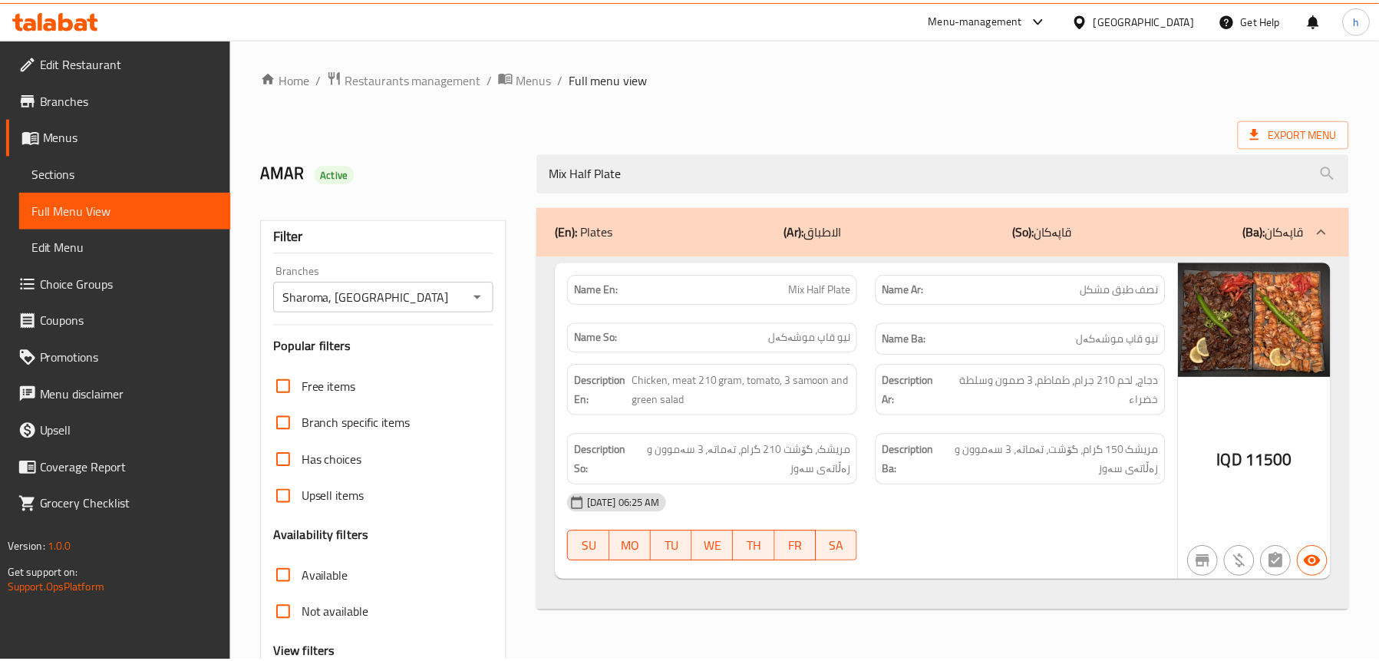
scroll to position [156, 0]
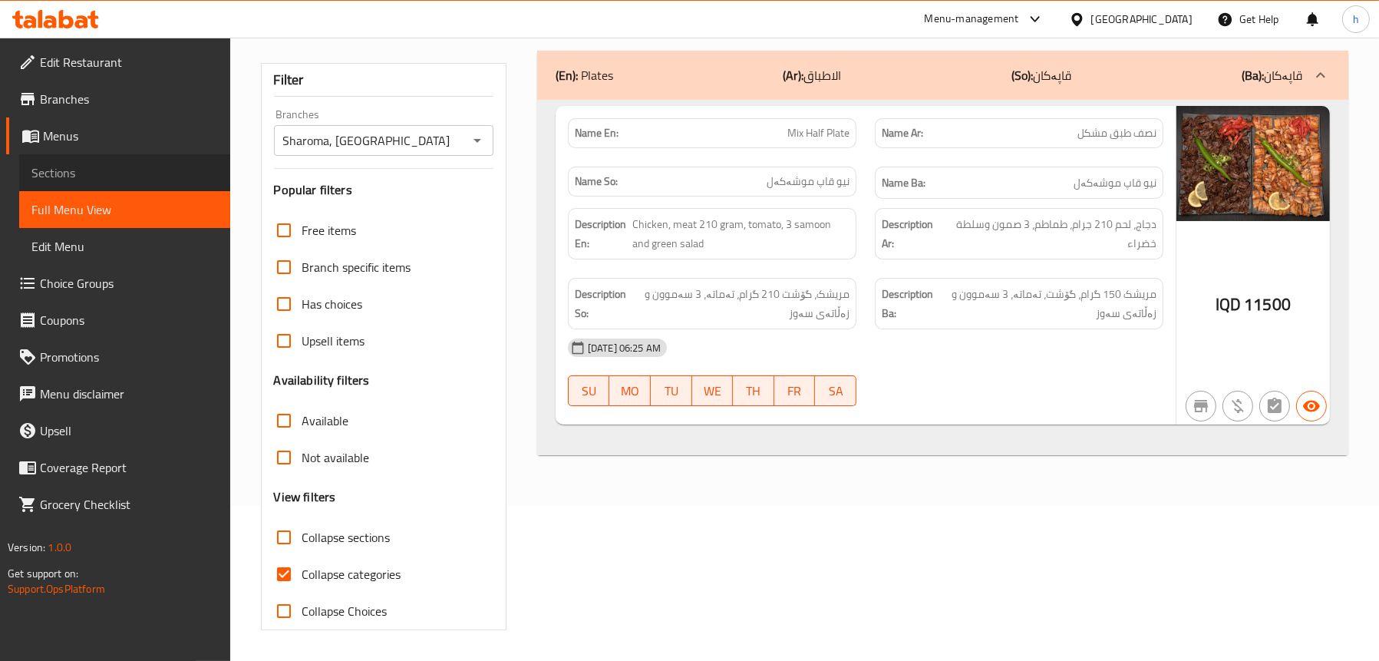
click at [57, 171] on span "Sections" at bounding box center [124, 172] width 187 height 18
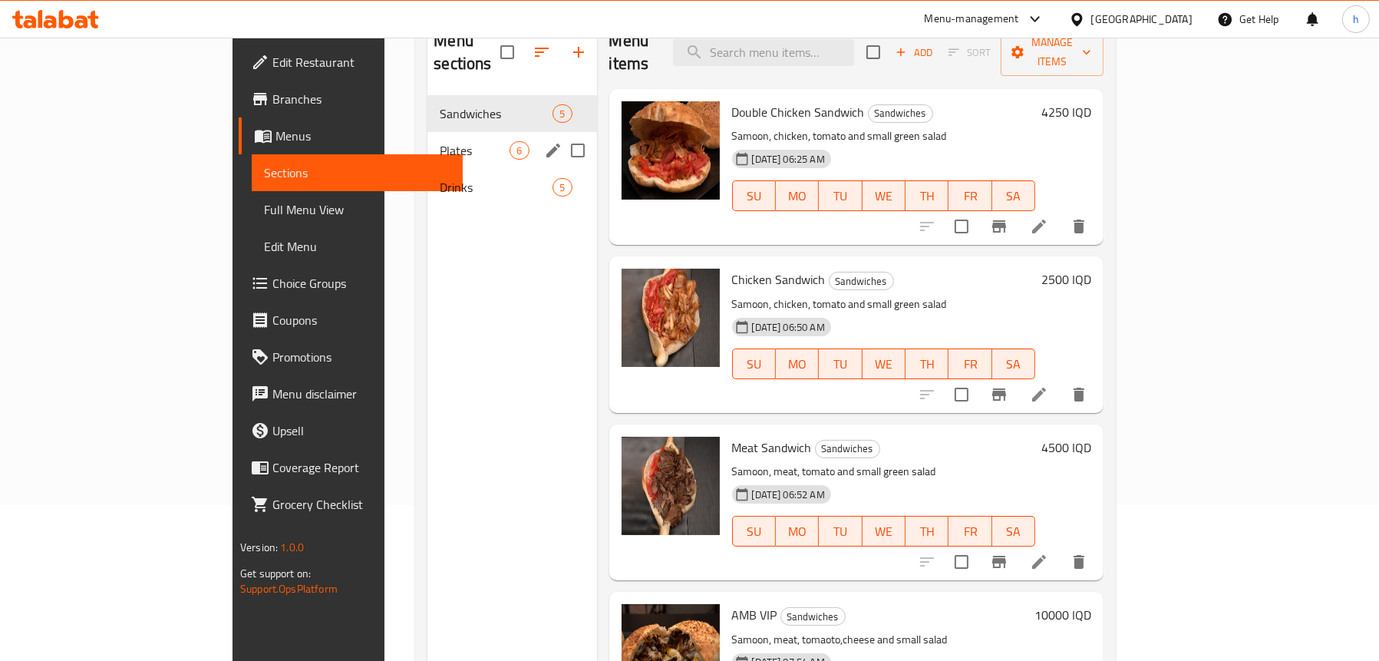
click at [440, 141] on span "Plates" at bounding box center [475, 150] width 70 height 18
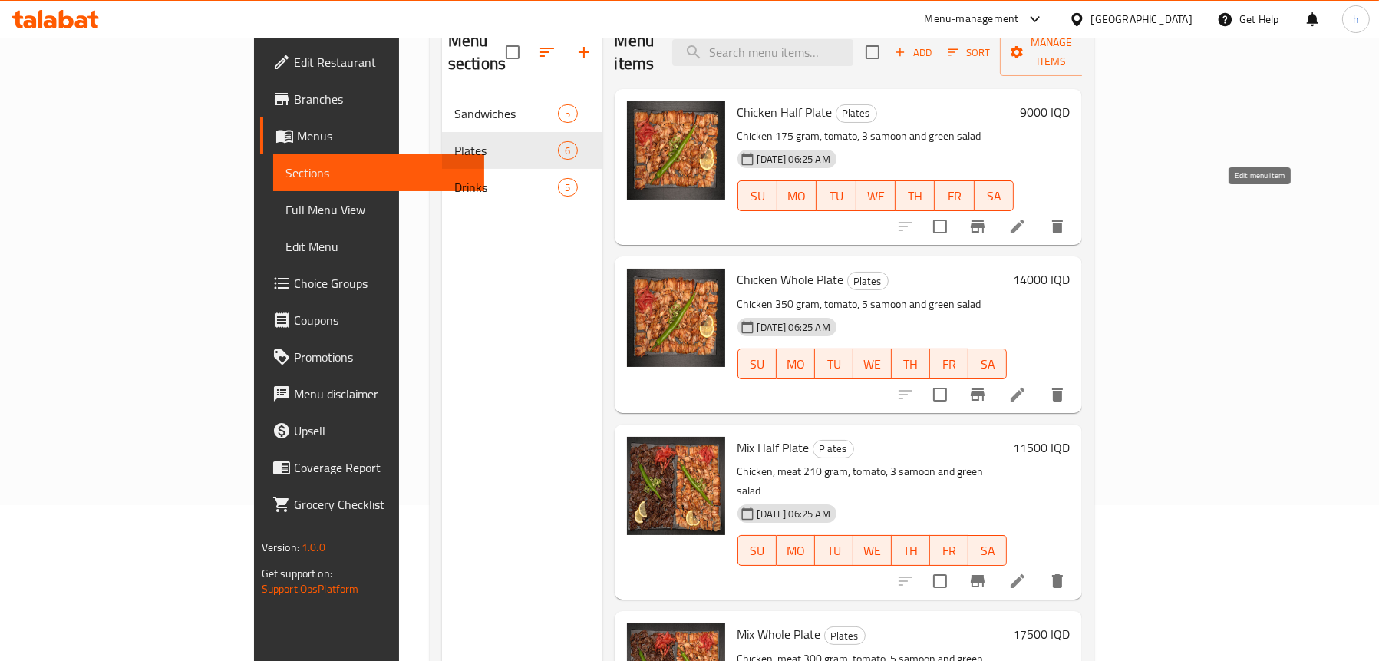
click at [1027, 217] on icon at bounding box center [1017, 226] width 18 height 18
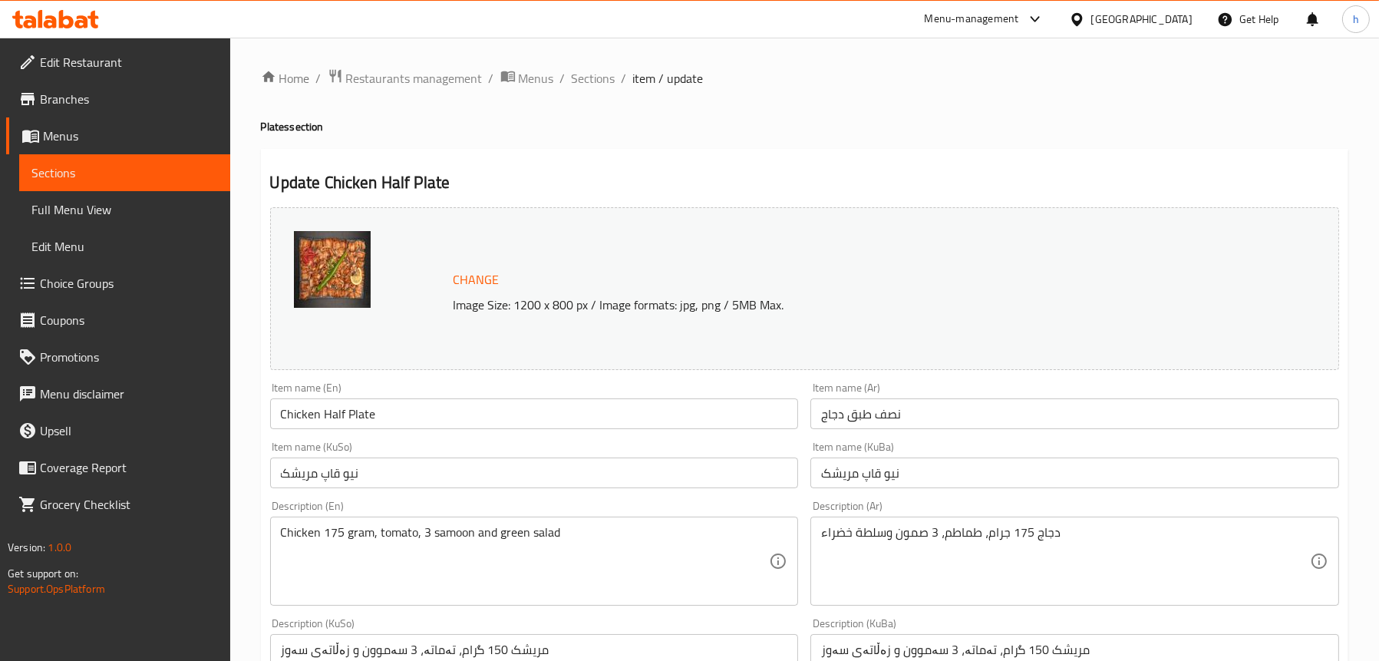
click at [114, 211] on span "Full Menu View" at bounding box center [124, 209] width 187 height 18
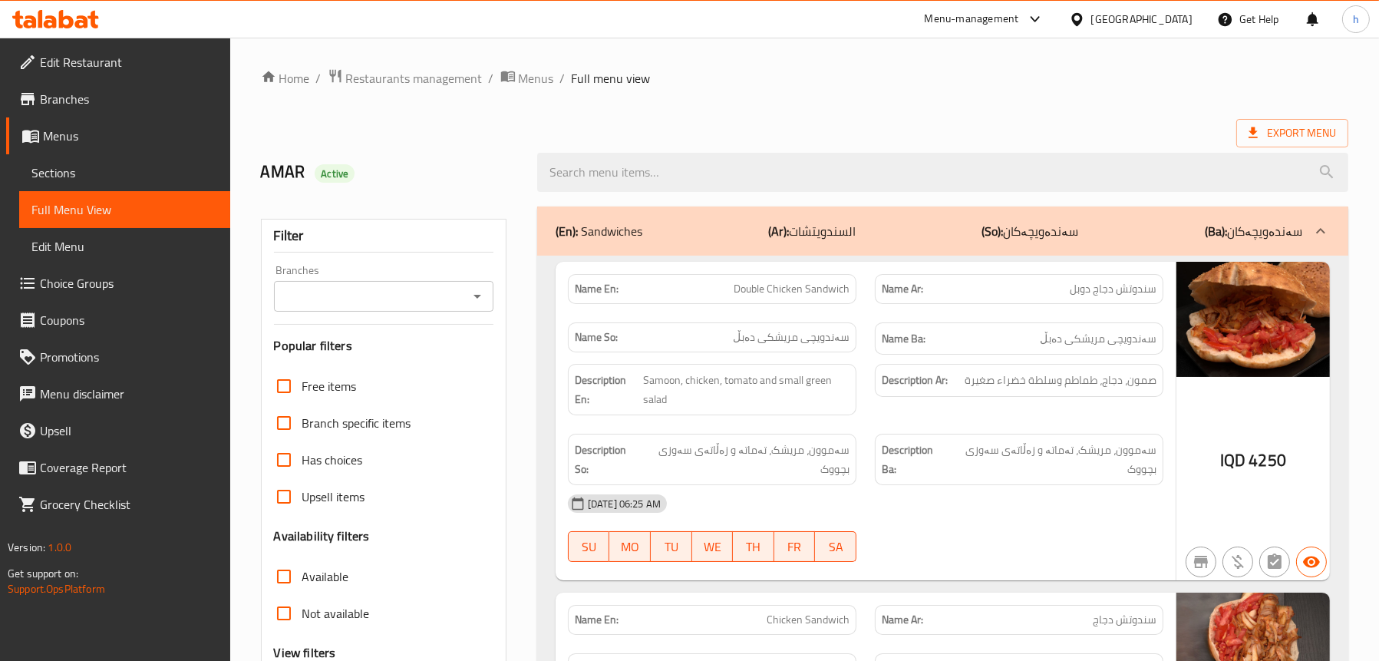
click at [480, 295] on icon "Open" at bounding box center [478, 297] width 8 height 4
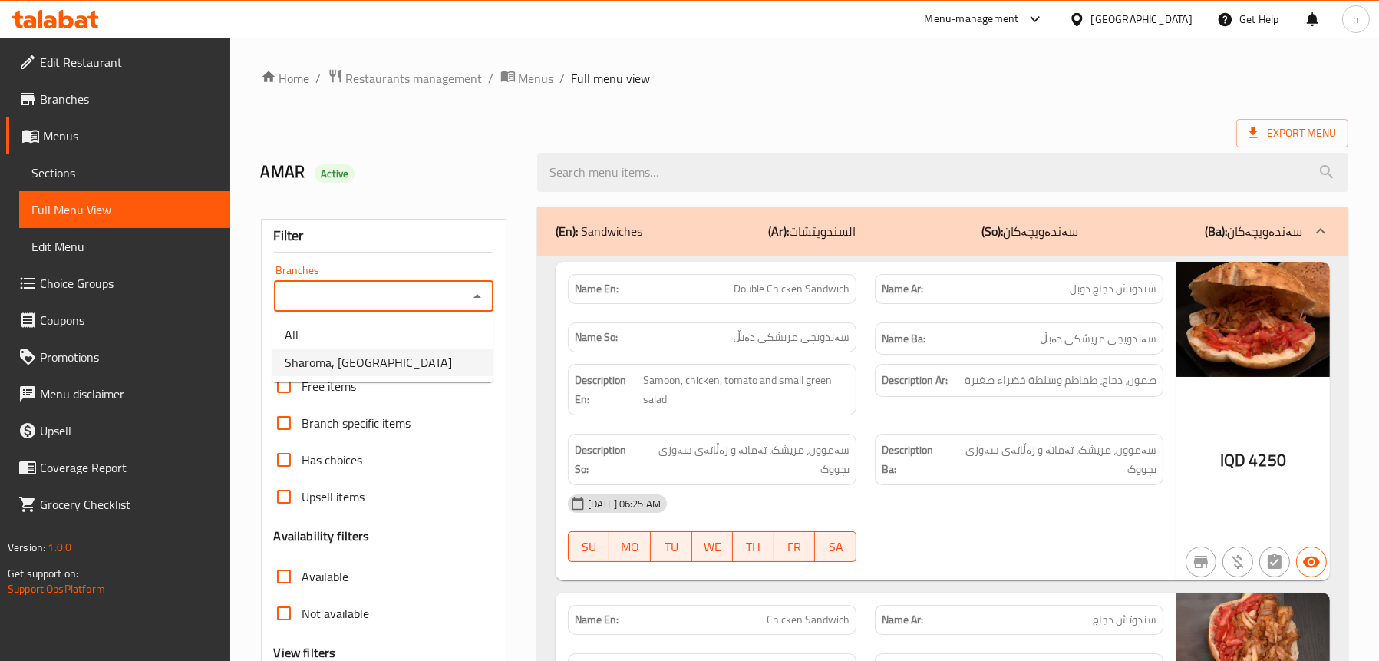
click at [434, 360] on li "Sharoma, English Village" at bounding box center [382, 362] width 220 height 28
type input "Sharoma, English Village"
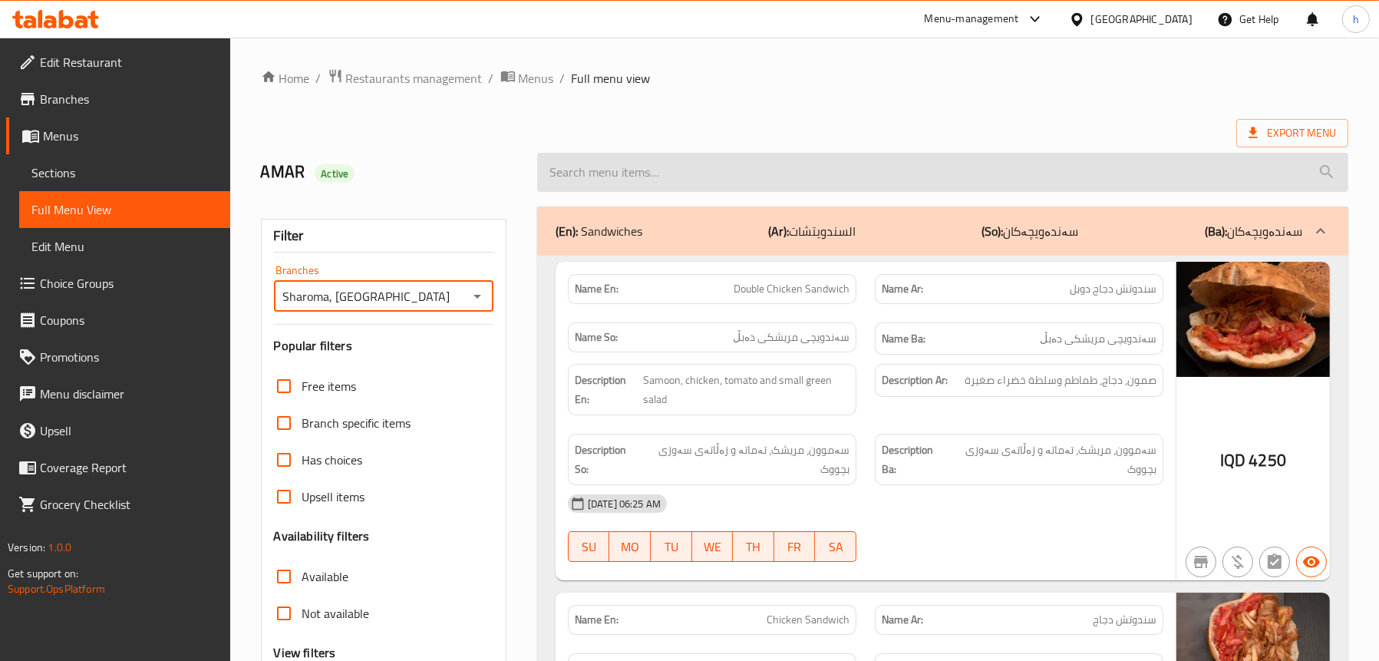
click at [652, 178] on input "search" at bounding box center [942, 172] width 811 height 39
paste input "Chicken Half Plate"
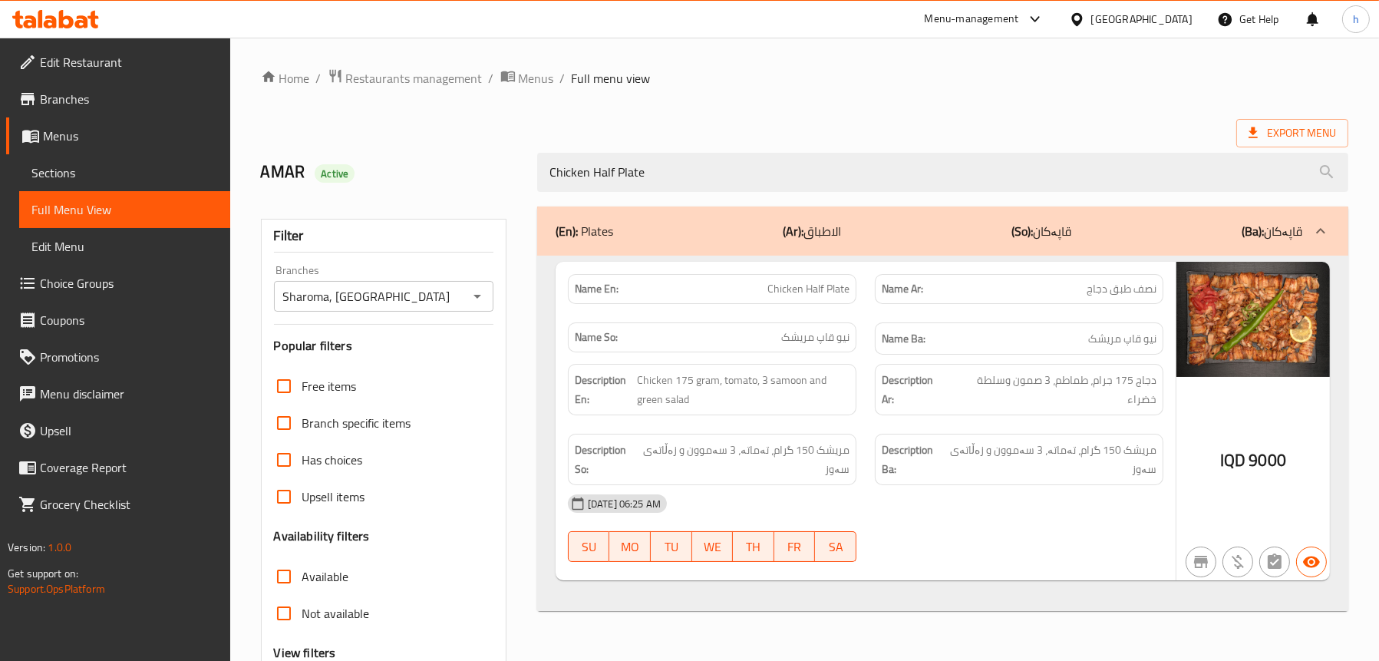
type input "Chicken Half Plate"
click at [73, 173] on span "Sections" at bounding box center [124, 172] width 187 height 18
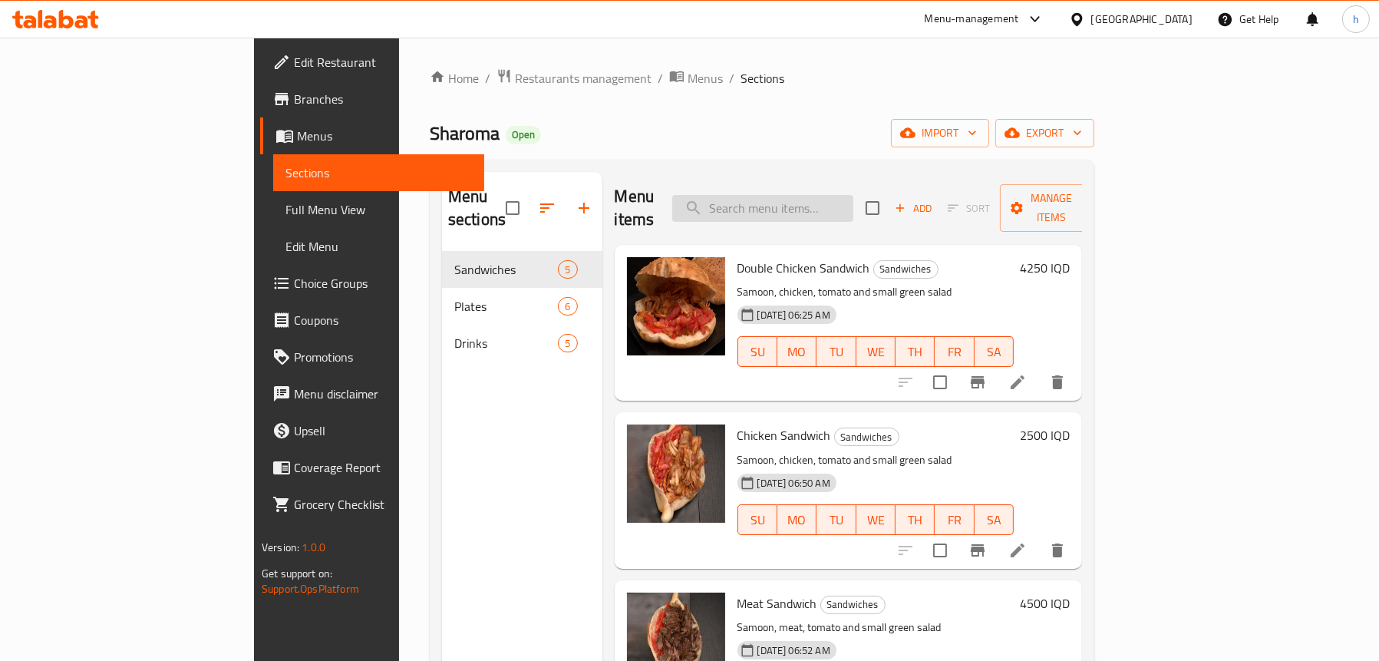
click at [818, 195] on input "search" at bounding box center [762, 208] width 181 height 27
paste input "Chicken Half Plate"
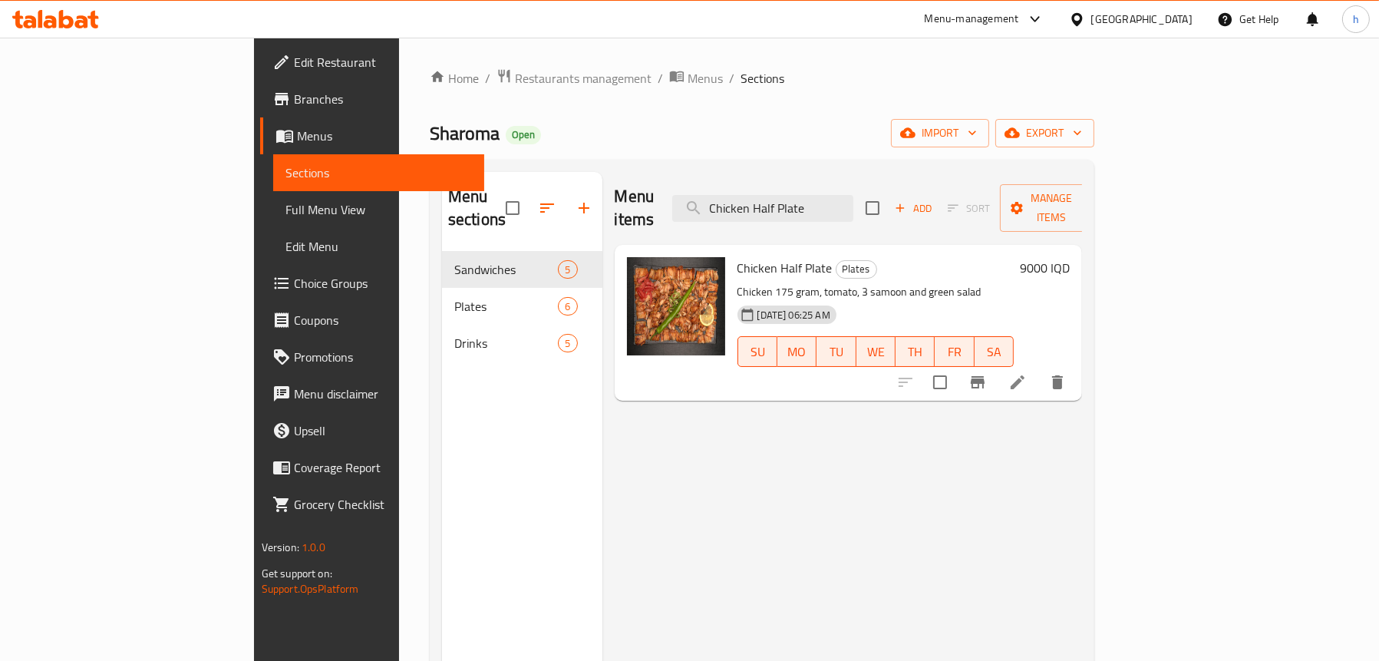
type input "Chicken Half Plate"
click at [1027, 373] on icon at bounding box center [1017, 382] width 18 height 18
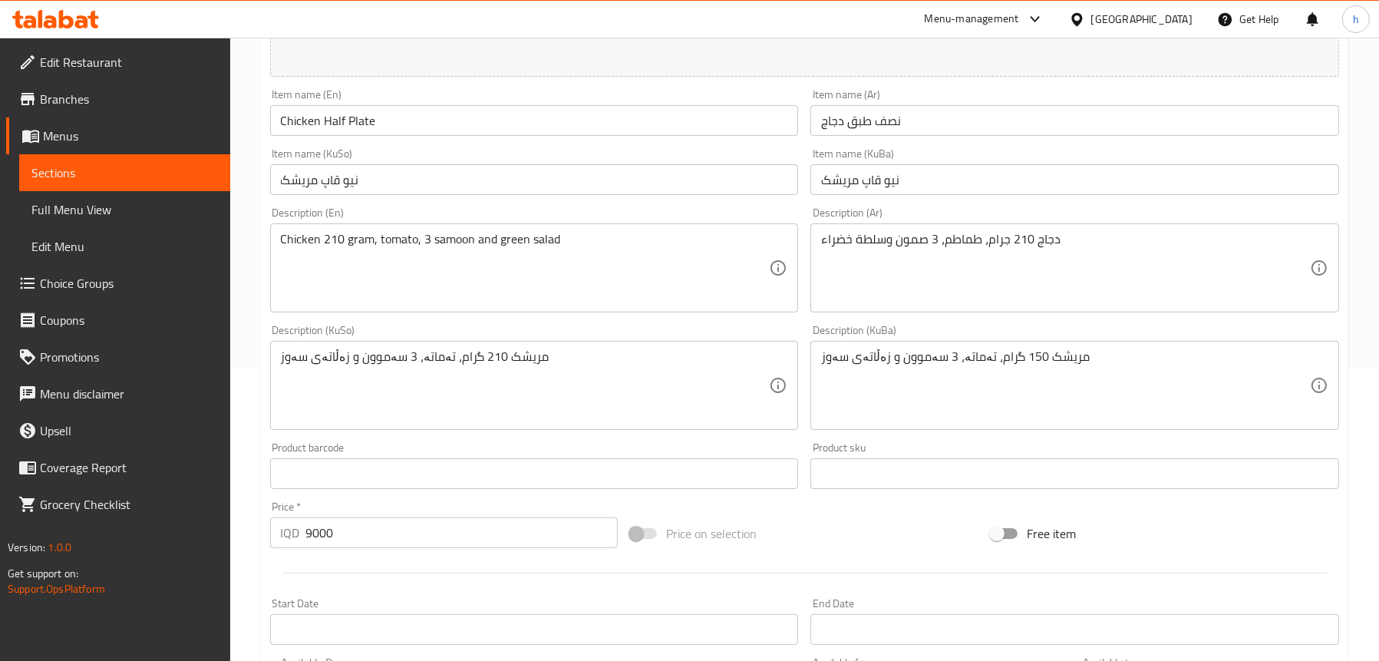
scroll to position [307, 0]
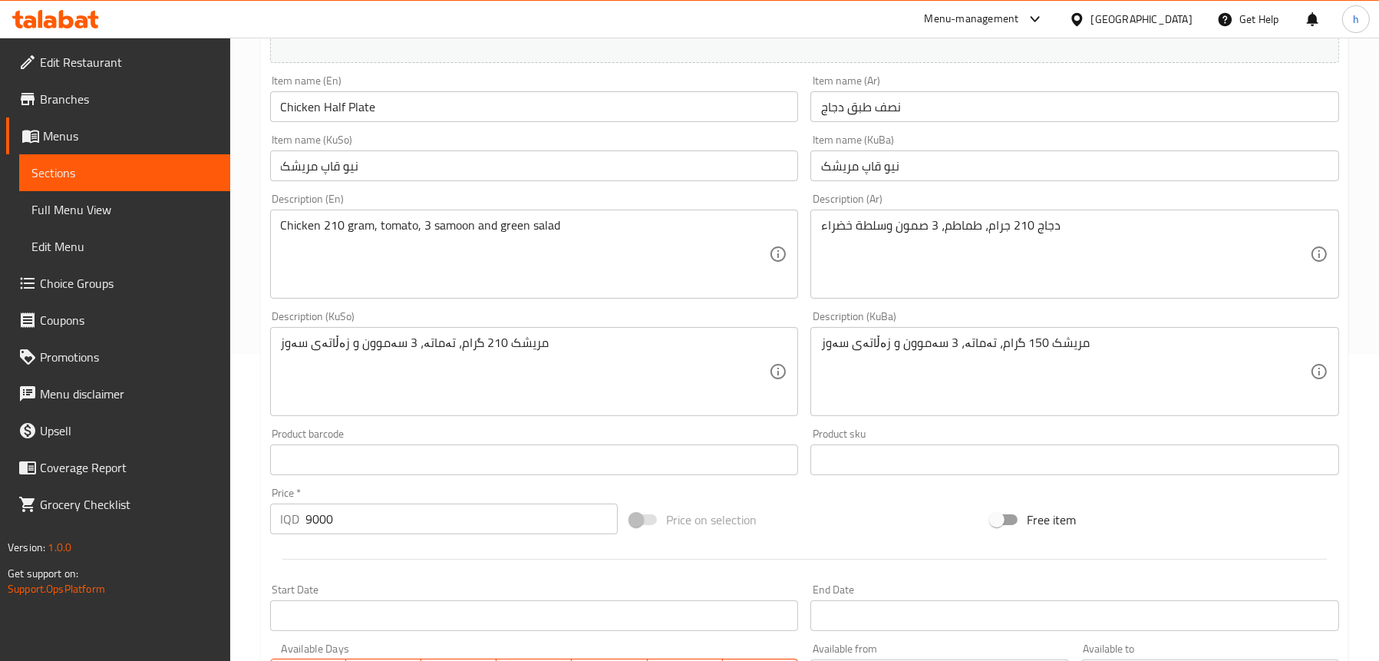
click at [91, 211] on span "Full Menu View" at bounding box center [124, 209] width 187 height 18
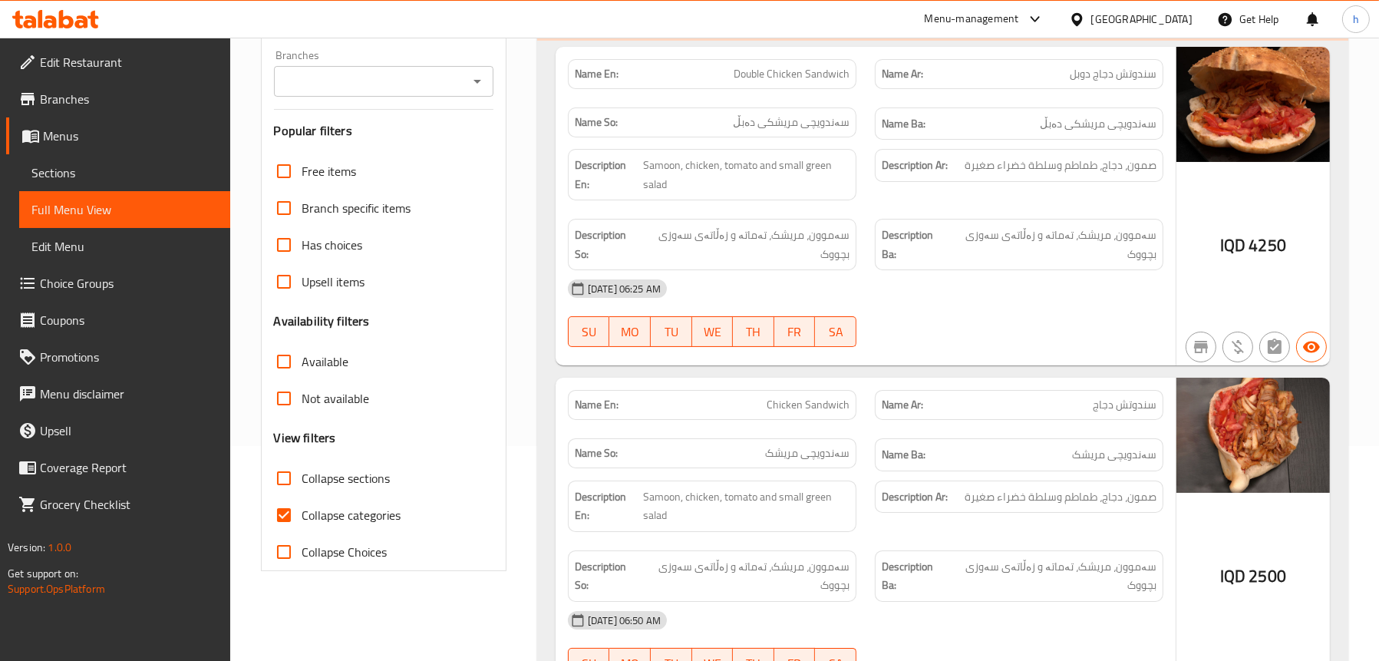
scroll to position [153, 0]
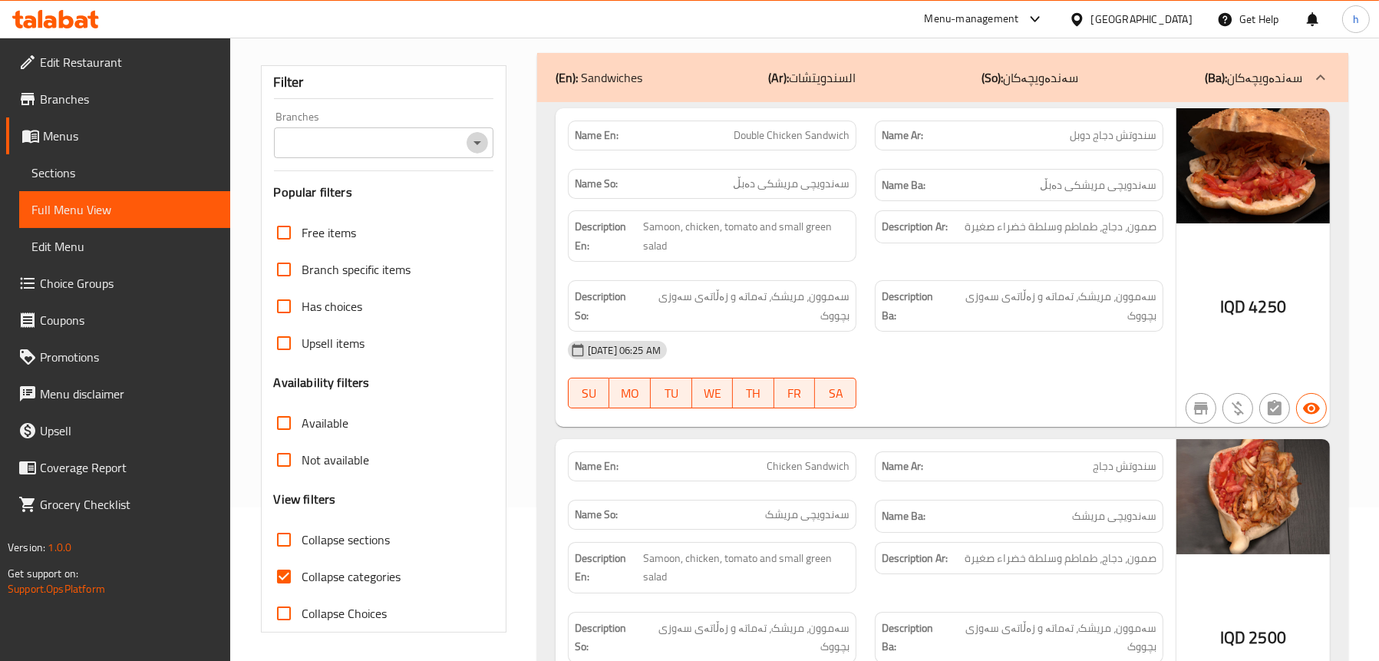
click at [483, 143] on icon "Open" at bounding box center [477, 143] width 18 height 18
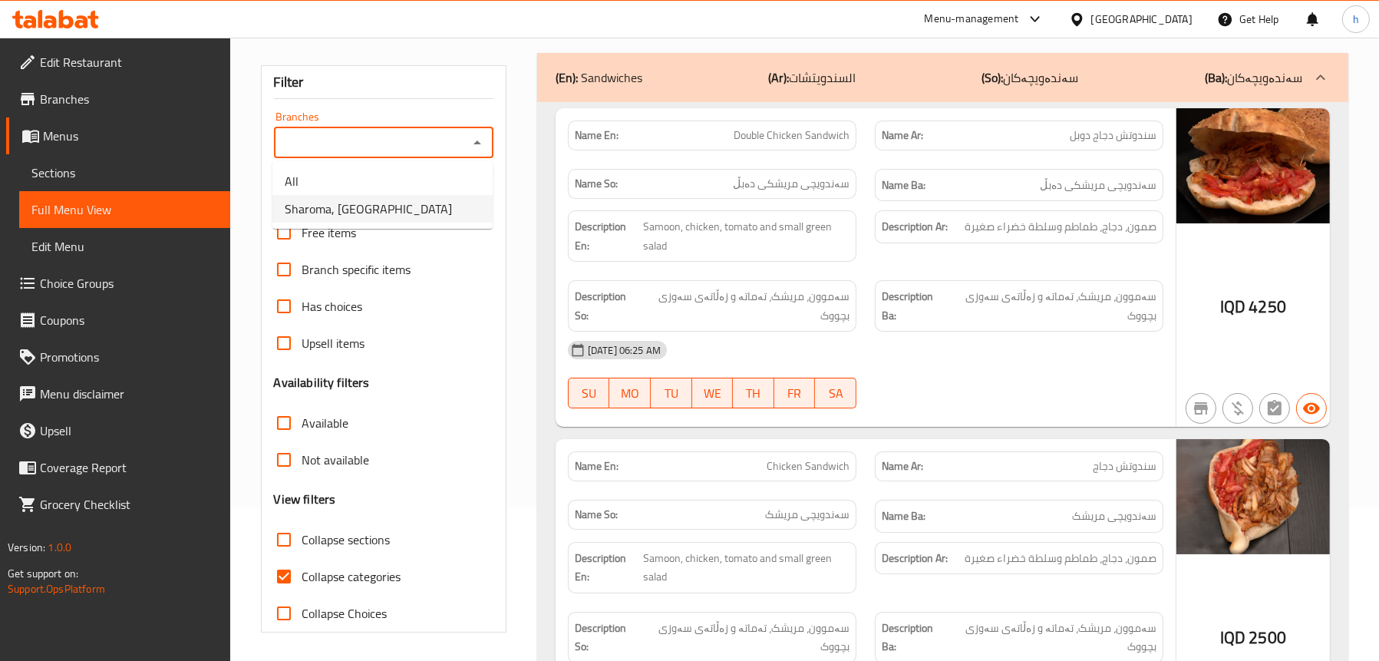
click at [444, 210] on li "Sharoma, English Village" at bounding box center [382, 209] width 220 height 28
type input "Sharoma, English Village"
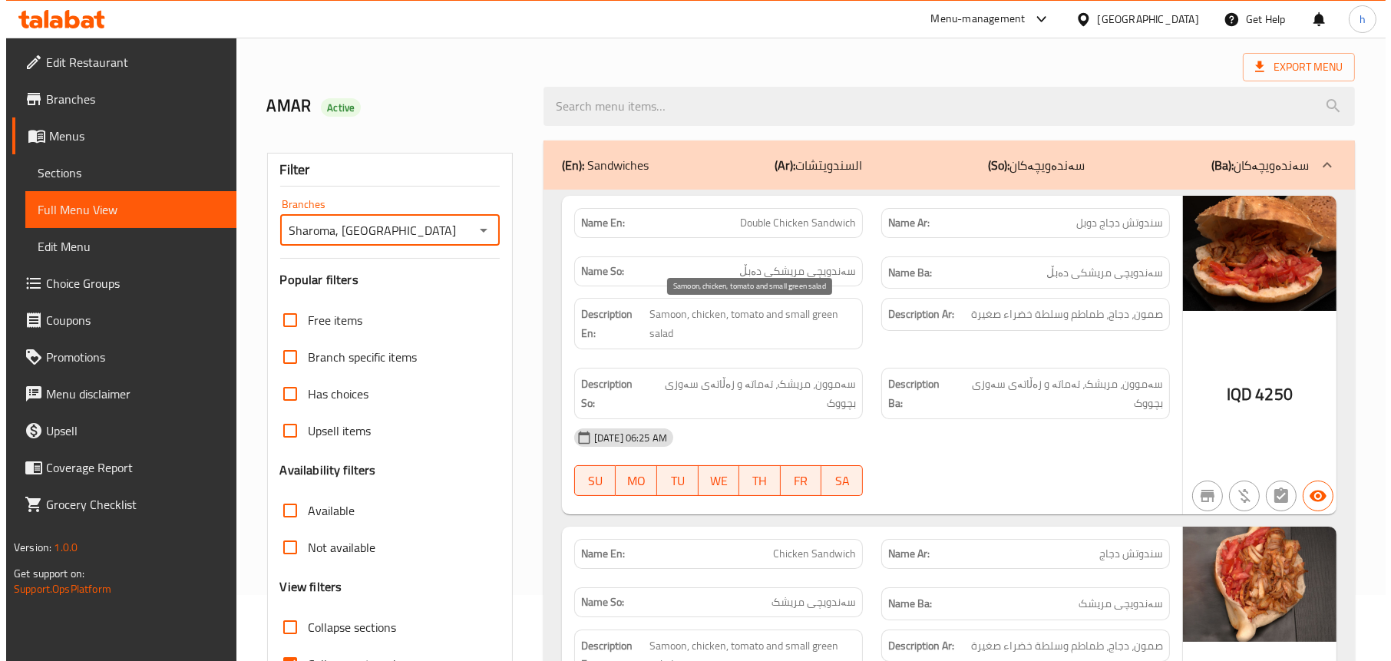
scroll to position [0, 0]
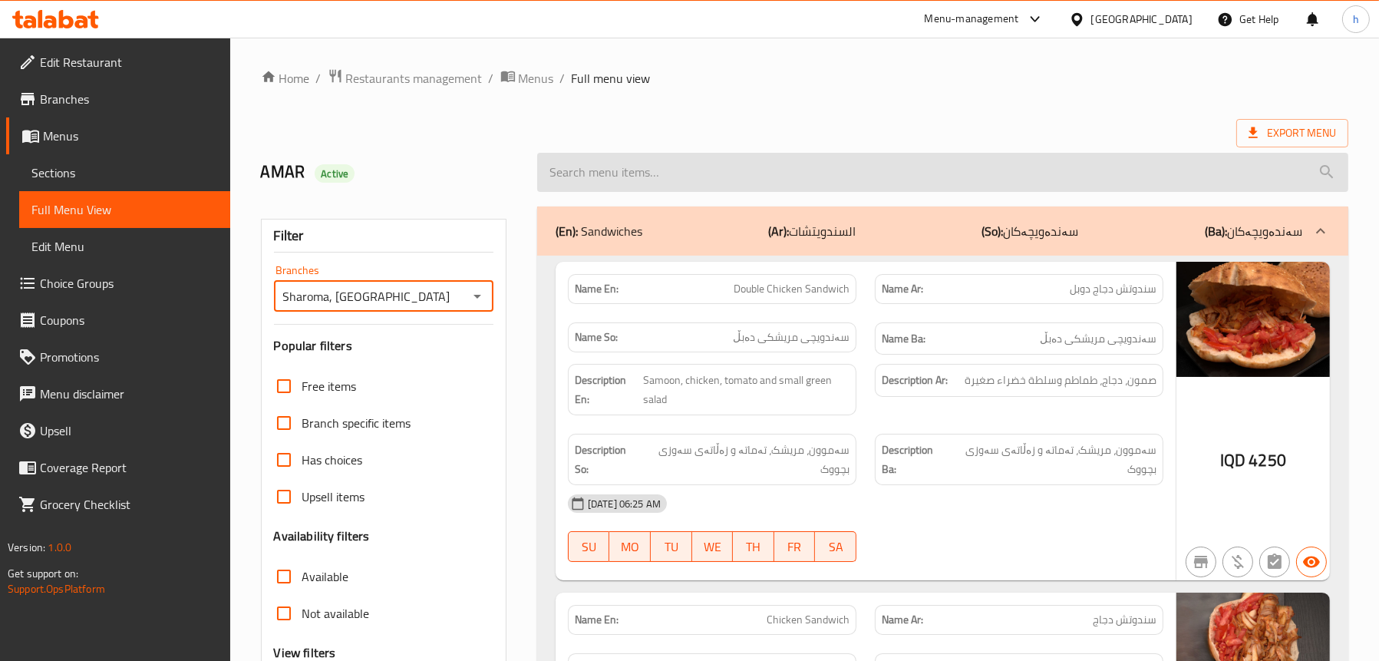
click at [807, 175] on input "search" at bounding box center [942, 172] width 811 height 39
paste input "Chicken Half Plate"
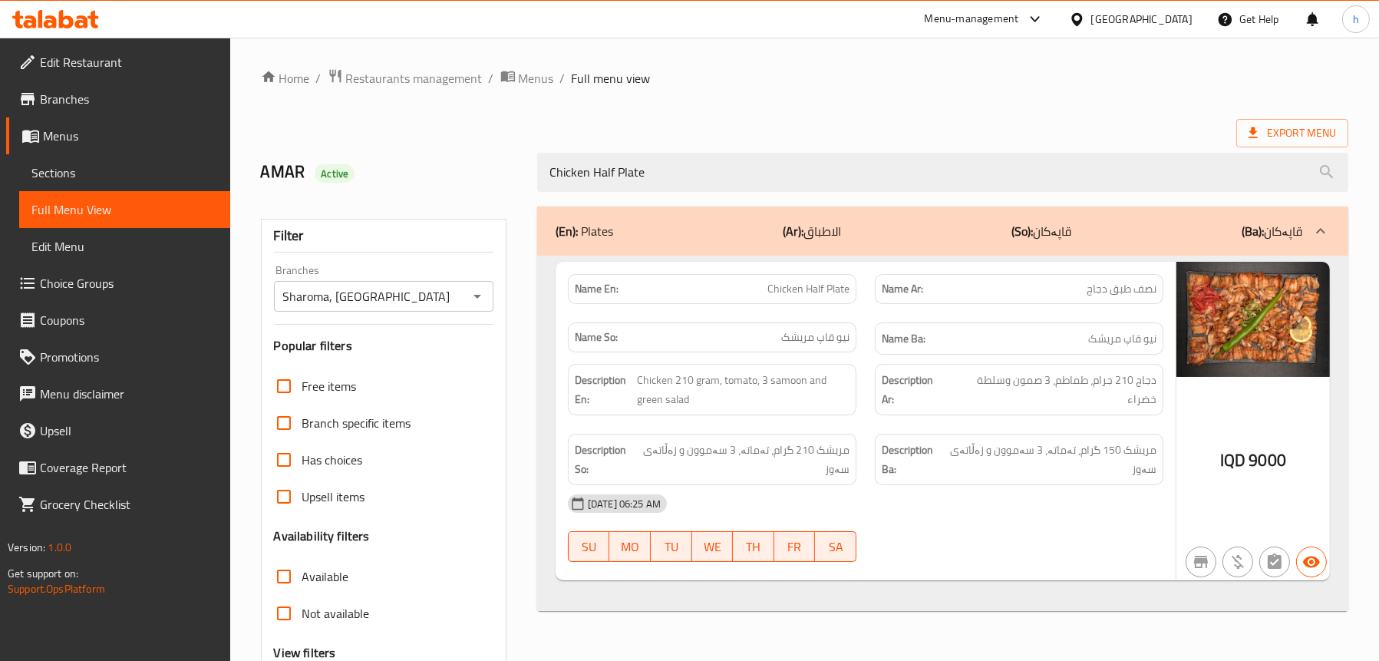
type input "Chicken Half Plate"
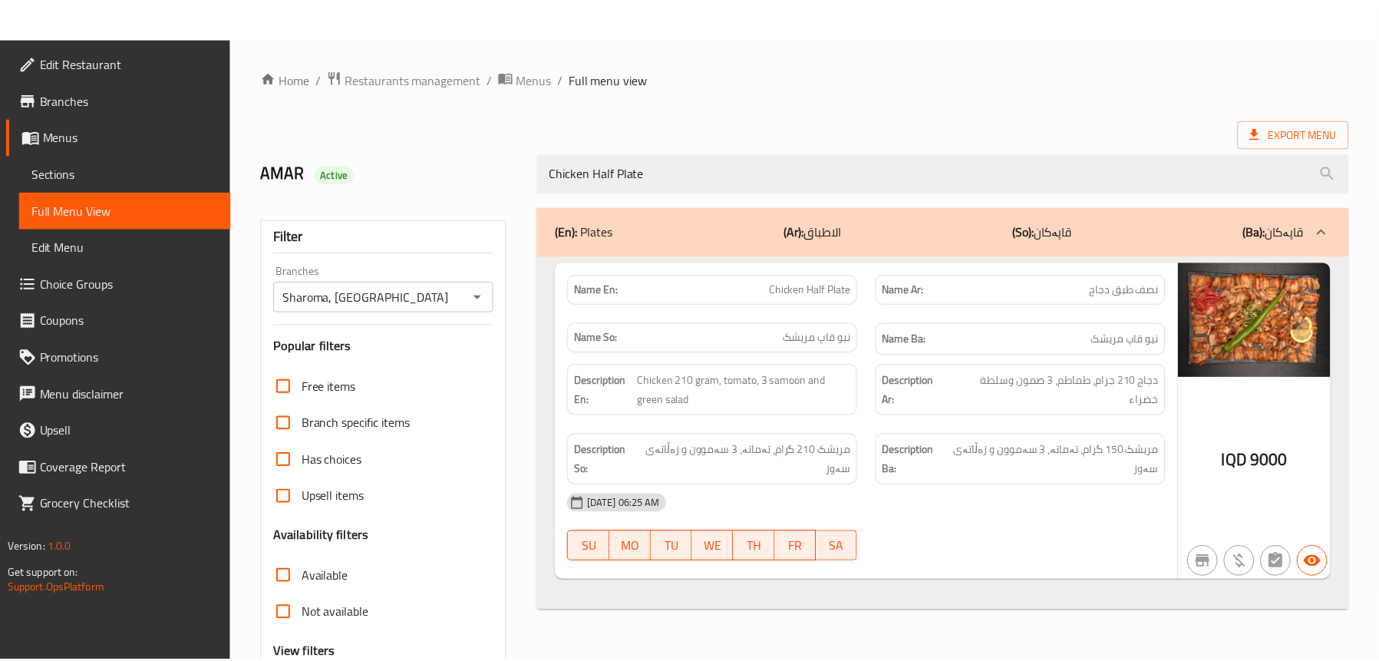
scroll to position [156, 0]
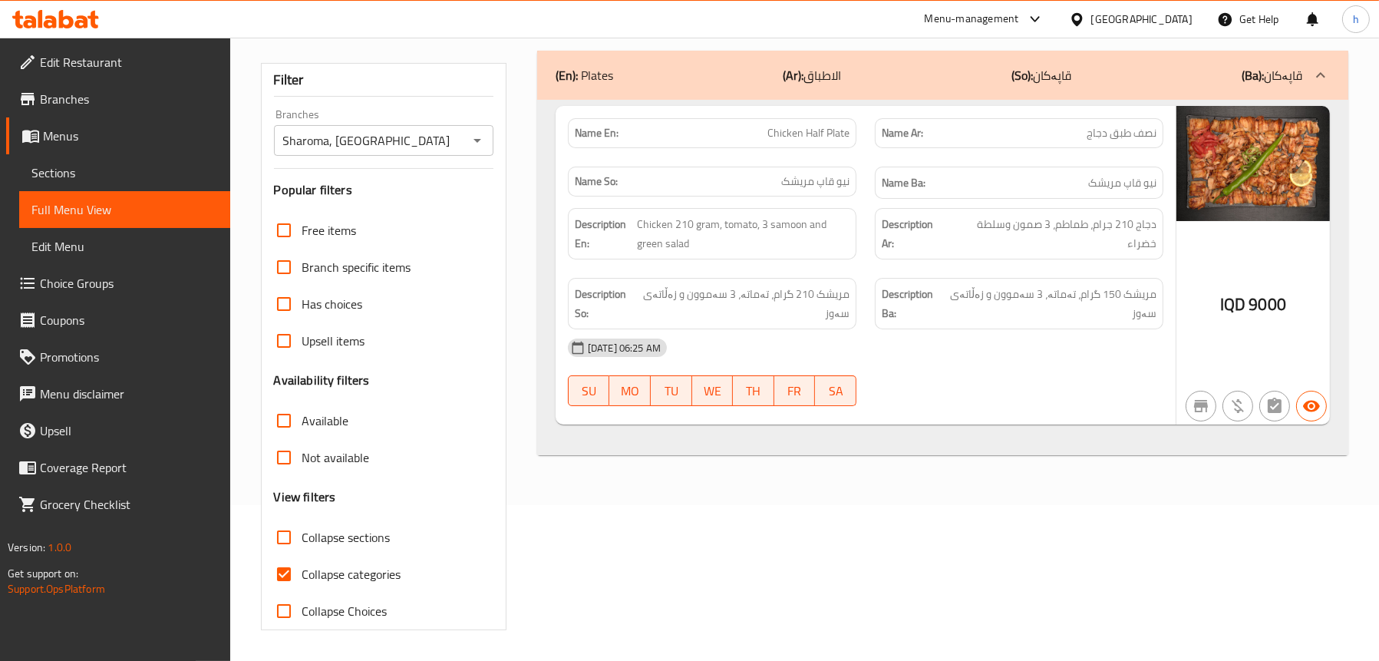
click at [63, 18] on icon at bounding box center [66, 19] width 15 height 18
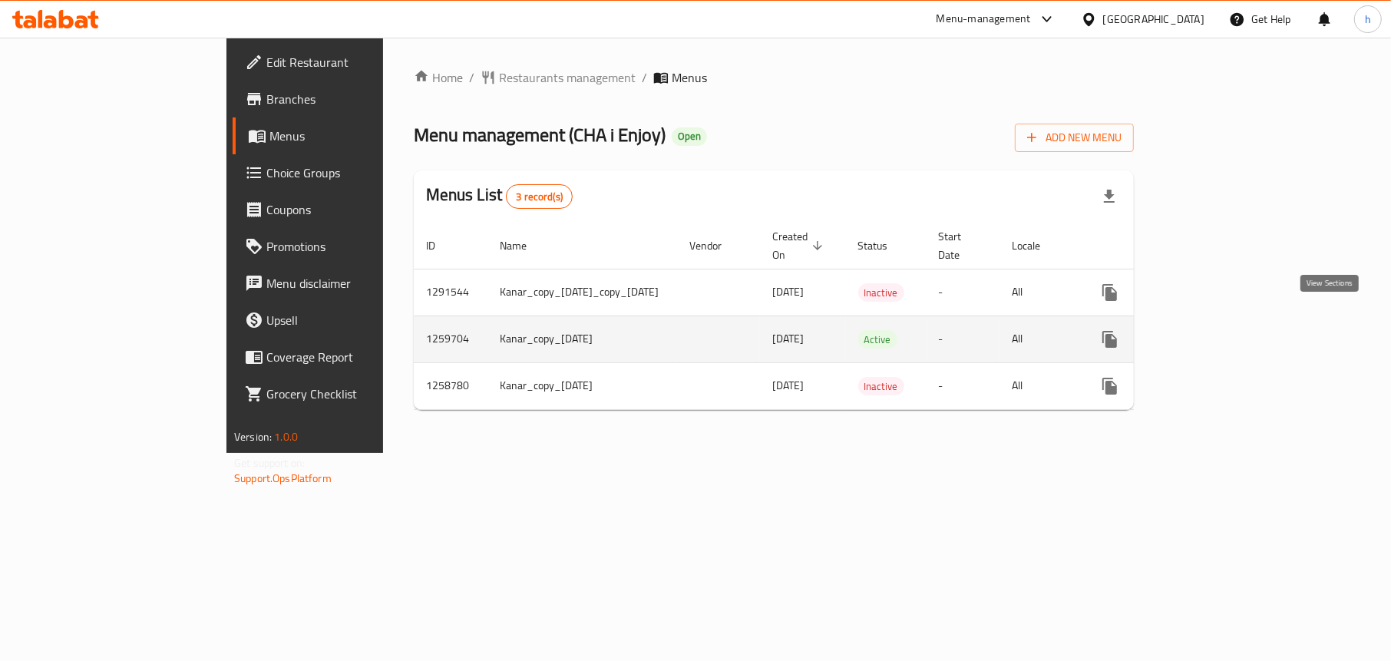
click at [1230, 330] on icon "enhanced table" at bounding box center [1220, 339] width 18 height 18
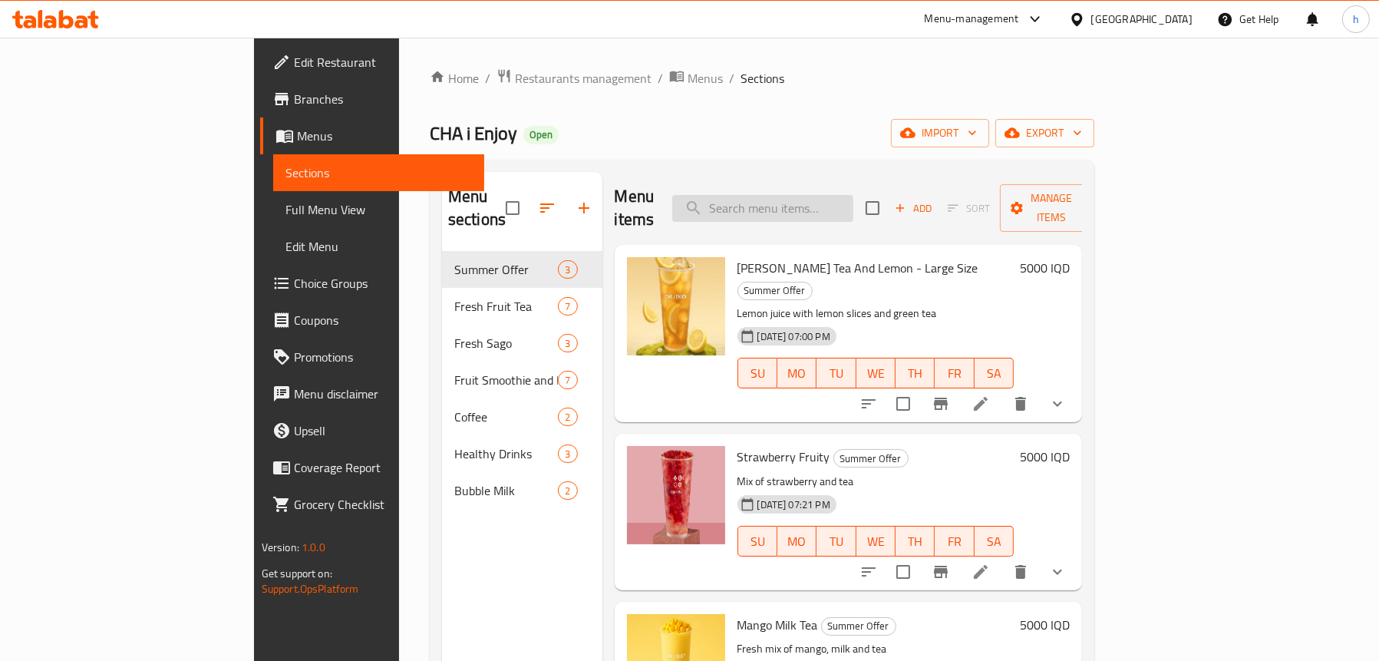
click at [807, 201] on input "search" at bounding box center [762, 208] width 181 height 27
paste input "741438"
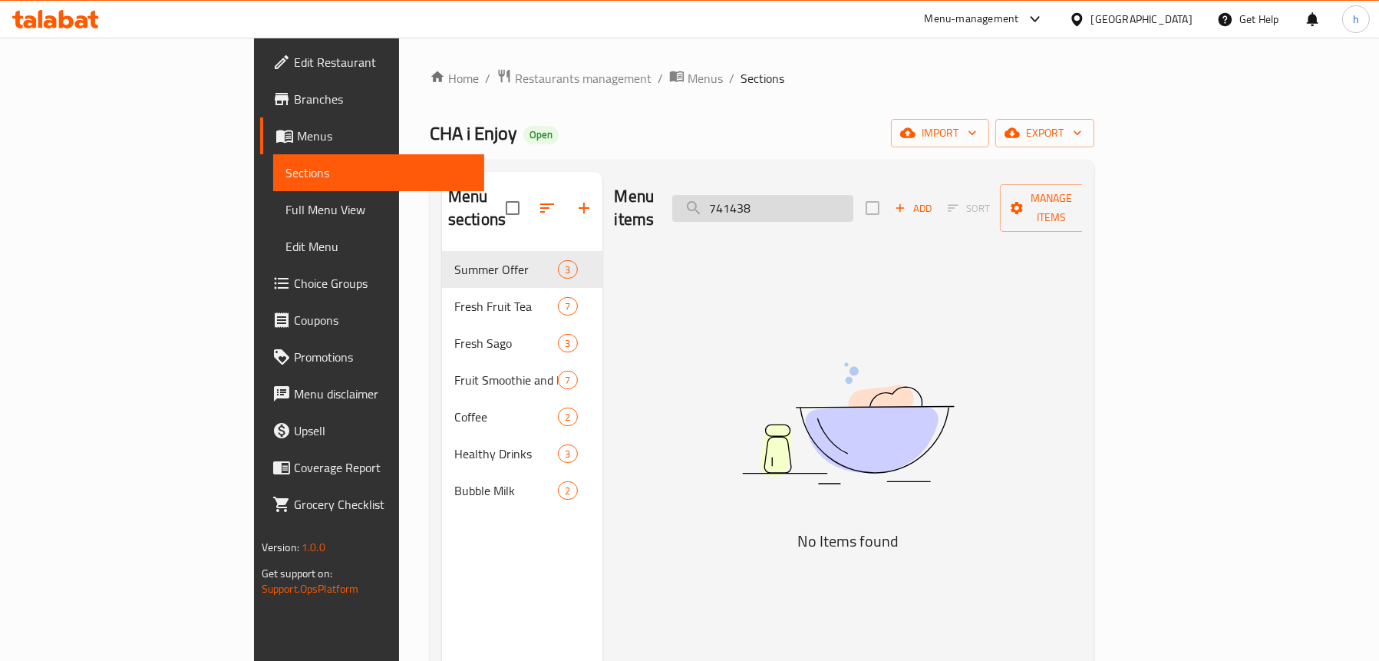
click at [827, 195] on input "741438" at bounding box center [762, 208] width 181 height 27
paste input "Strawberry Fruity"
type input "Strawberry Fruity"
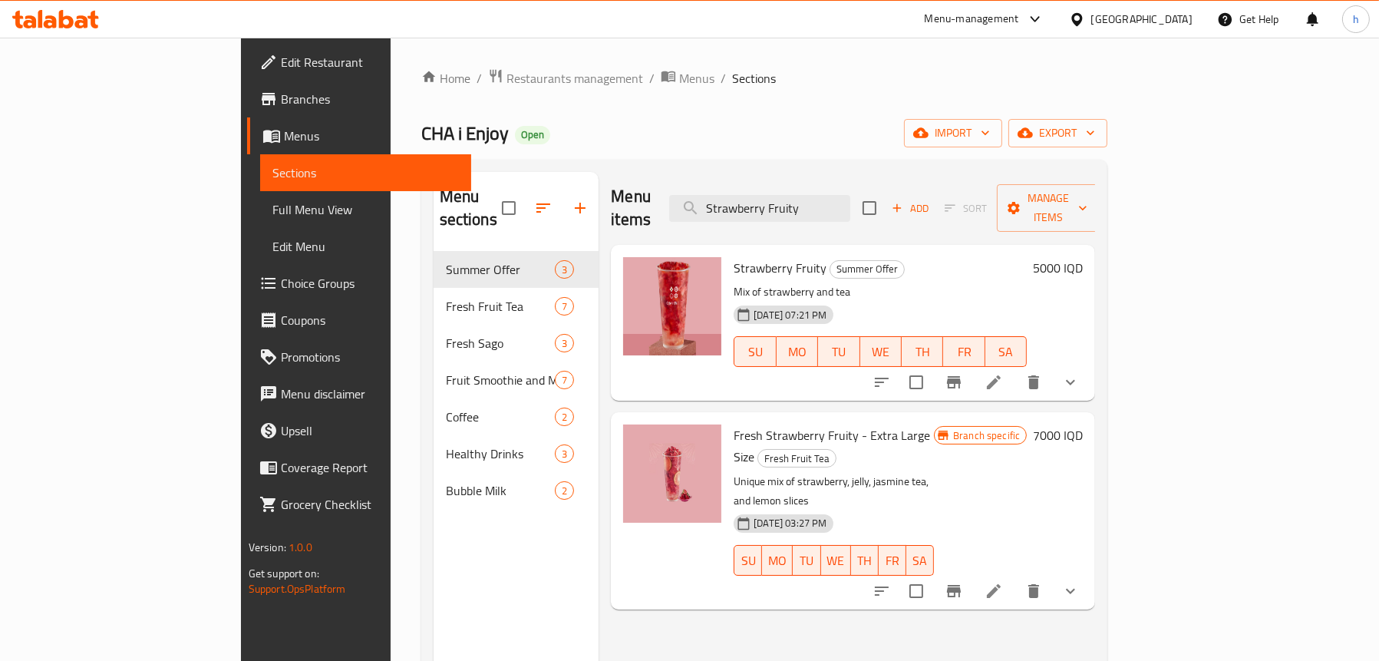
click at [272, 201] on span "Full Menu View" at bounding box center [365, 209] width 187 height 18
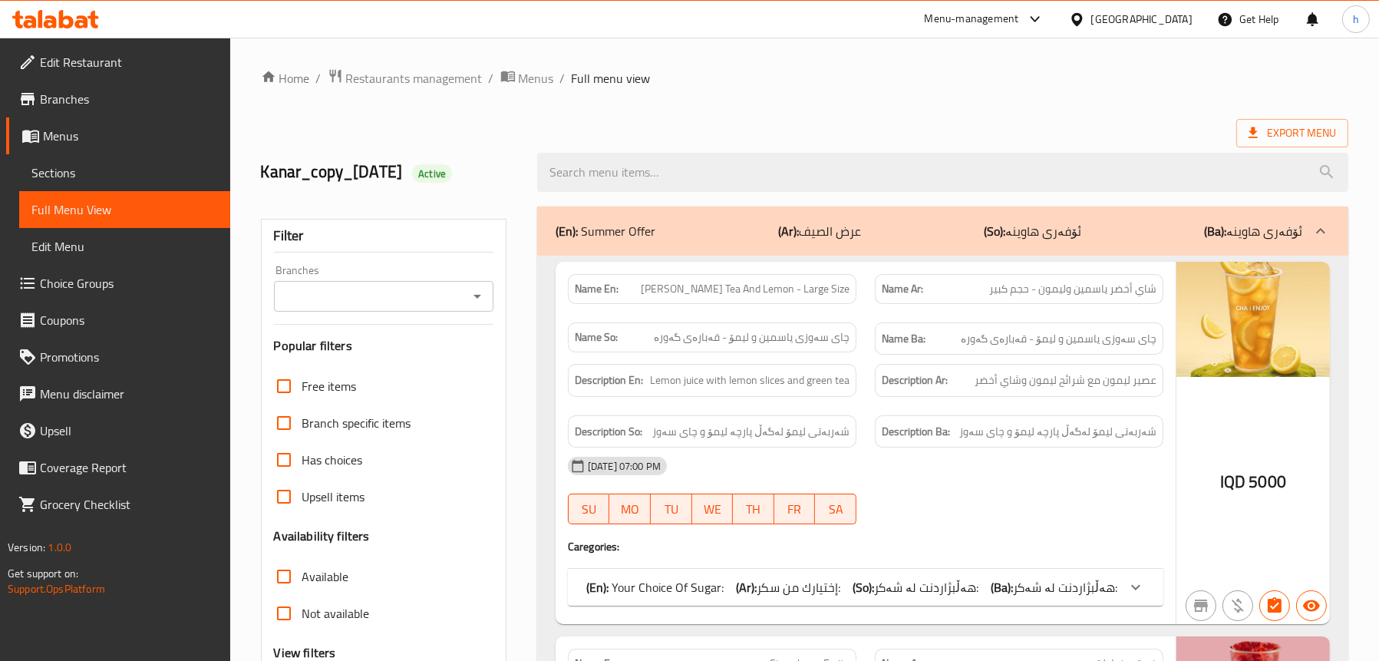
click at [471, 293] on icon "Open" at bounding box center [477, 296] width 18 height 18
click at [480, 298] on icon "Open" at bounding box center [477, 296] width 18 height 18
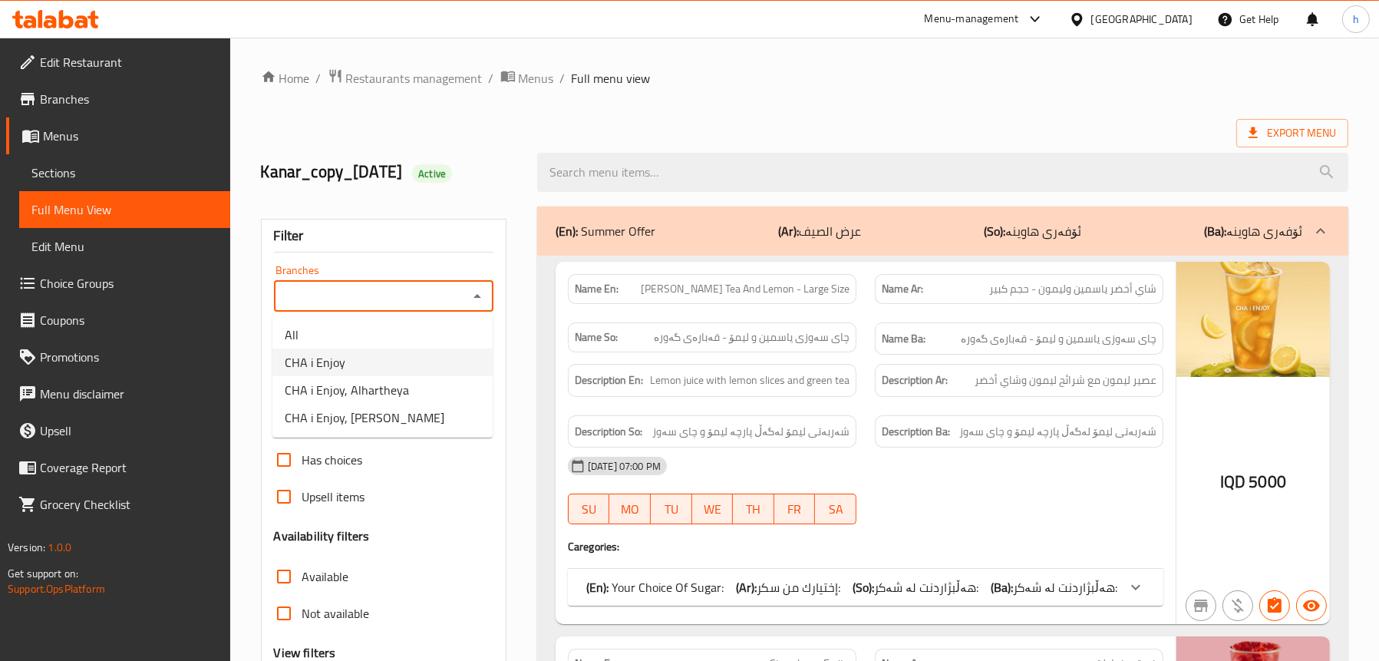
click at [409, 367] on li "CHA i Enjoy" at bounding box center [382, 362] width 220 height 28
type input "CHA i Enjoy"
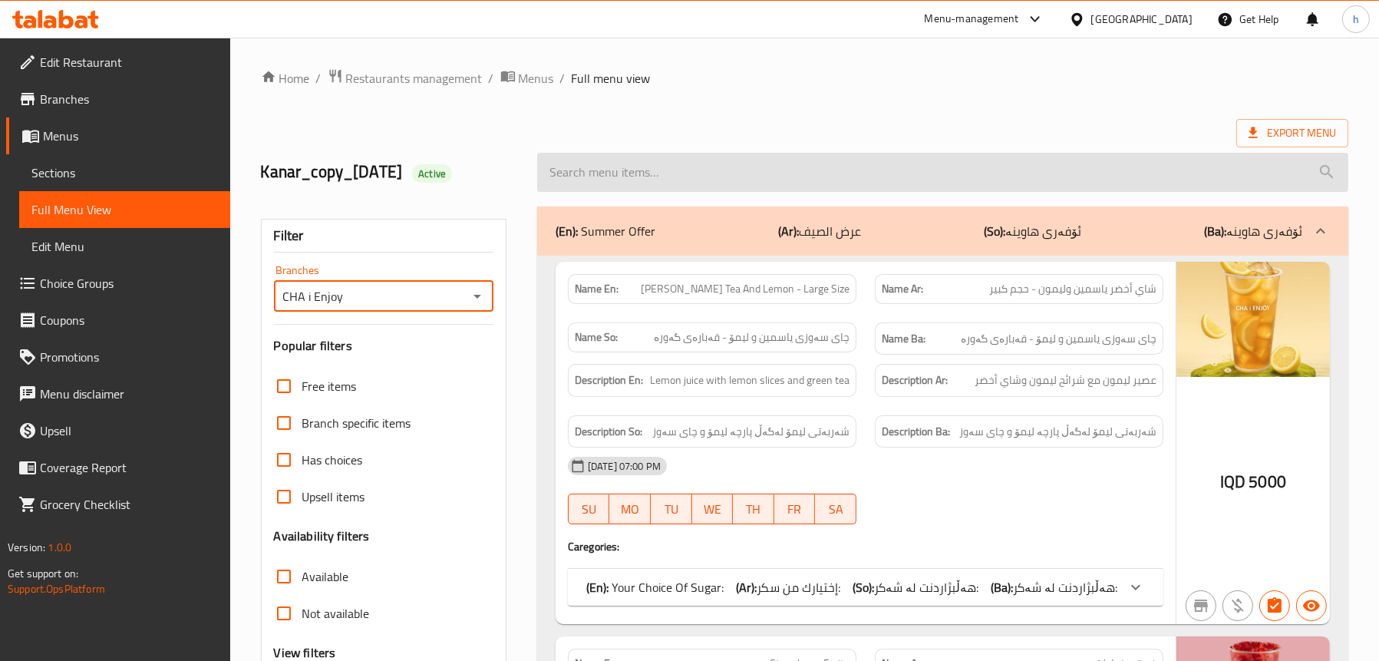
click at [779, 173] on input "search" at bounding box center [942, 172] width 811 height 39
paste input "Strawberry Fruity"
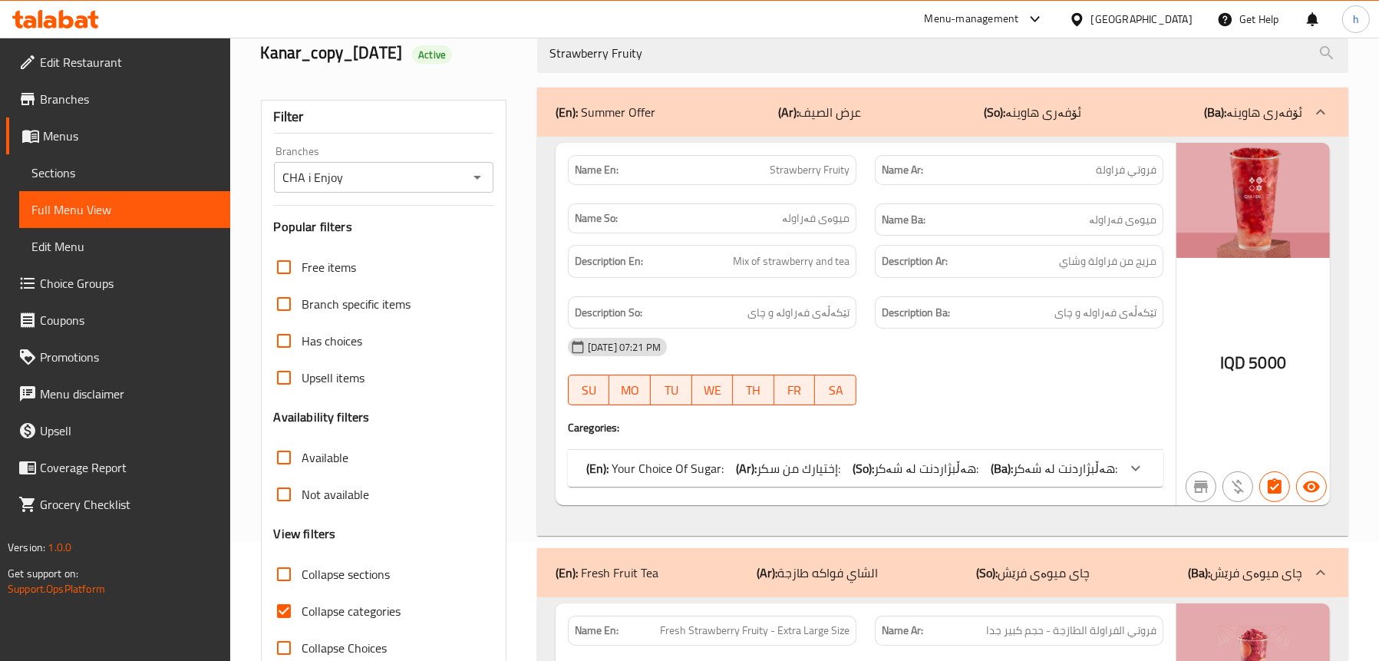
scroll to position [214, 0]
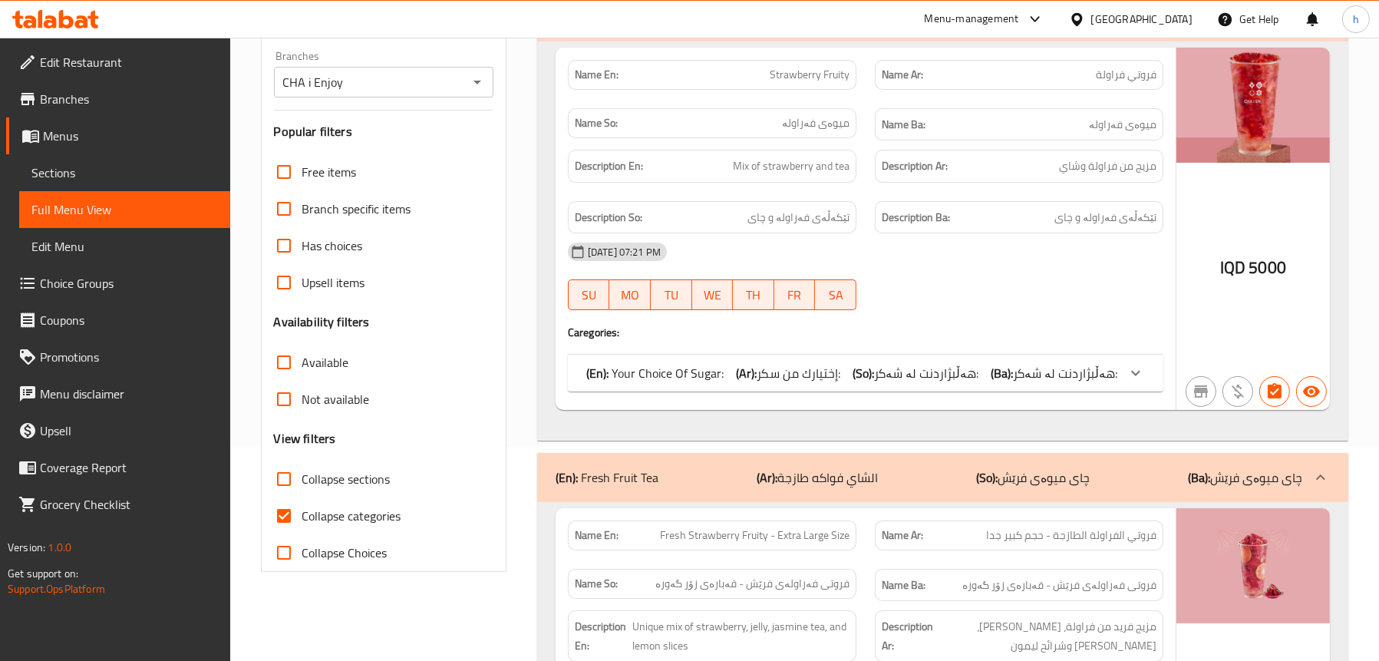
type input "Strawberry Fruity"
click at [376, 514] on span "Collapse categories" at bounding box center [351, 516] width 99 height 18
click at [302, 514] on input "Collapse categories" at bounding box center [284, 515] width 37 height 37
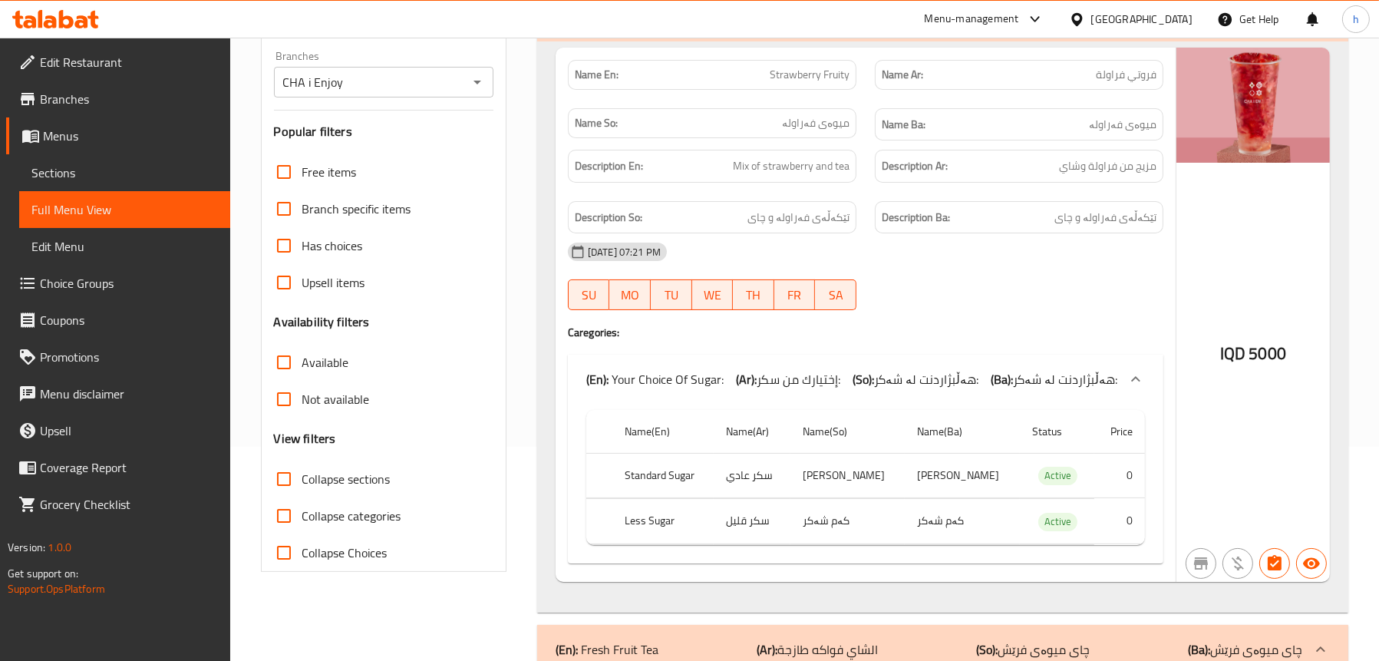
click at [376, 514] on span "Collapse categories" at bounding box center [351, 516] width 99 height 18
click at [302, 514] on input "Collapse categories" at bounding box center [284, 515] width 37 height 37
checkbox input "true"
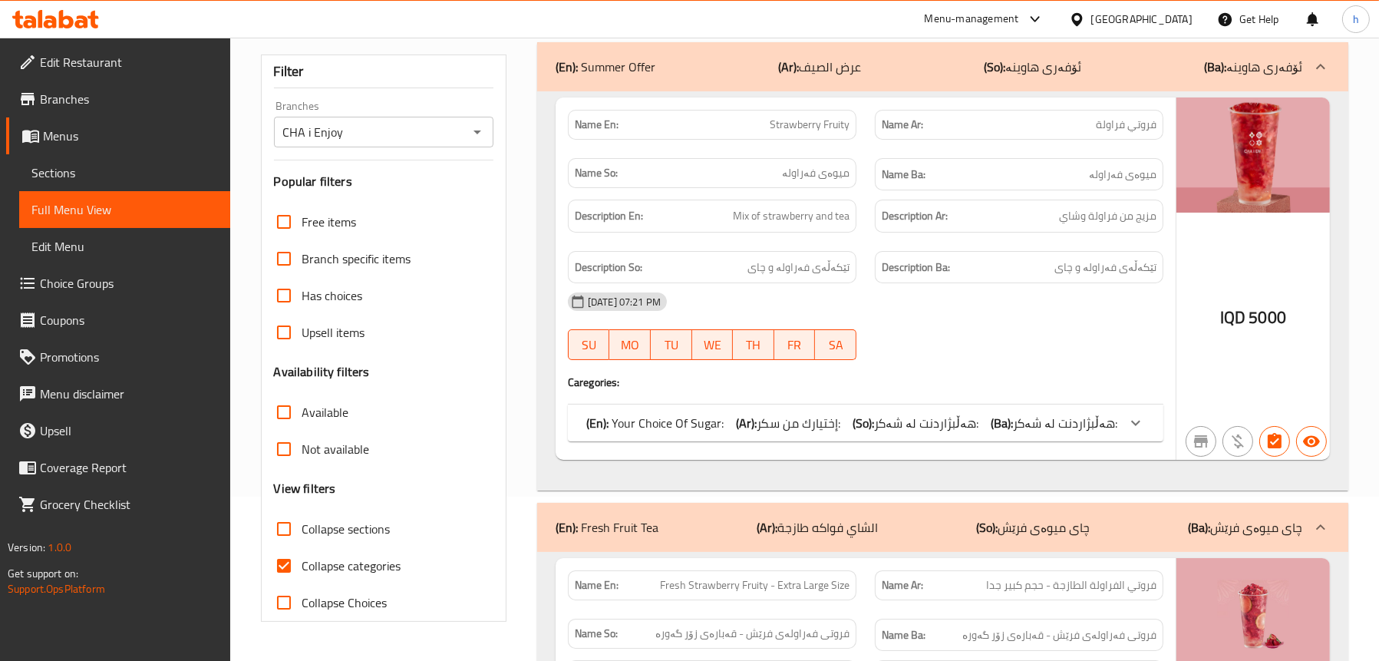
scroll to position [137, 0]
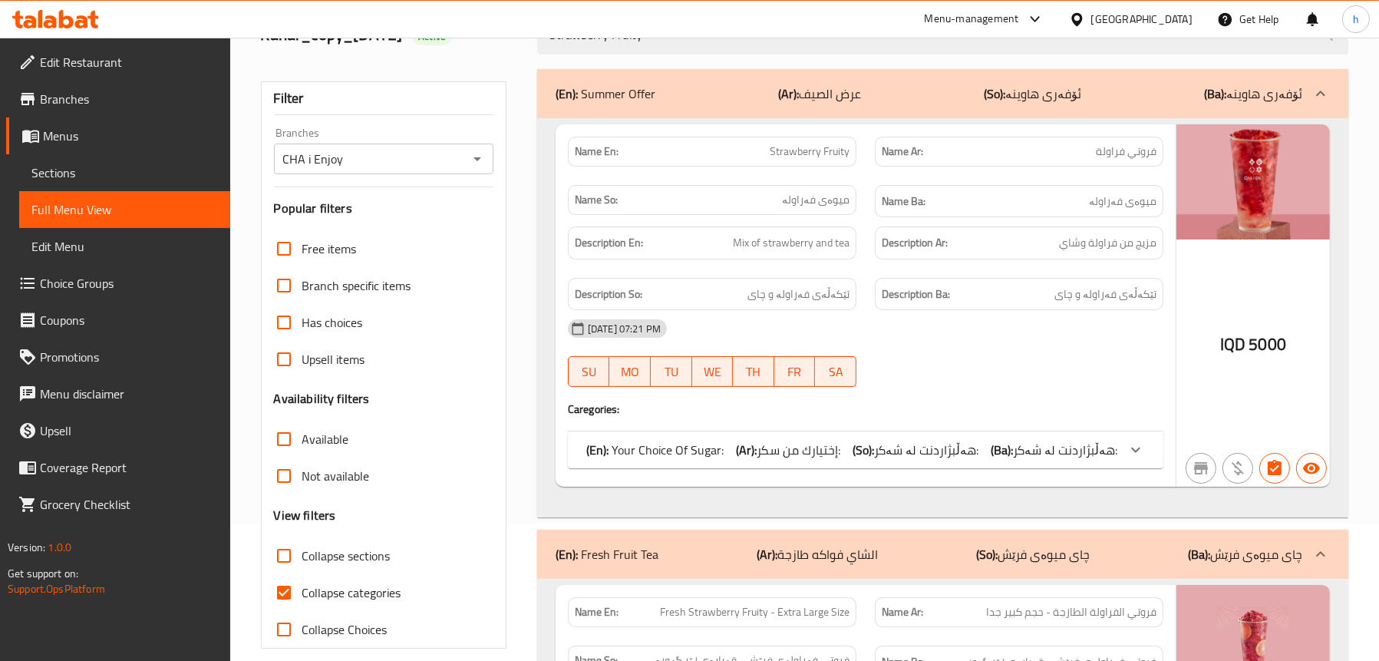
click at [851, 438] on div "(En): Your Choice Of Sugar: (Ar): إختيارك من سكر: (So): هەڵبژاردنت لە شەکر: (Ba…" at bounding box center [866, 449] width 596 height 37
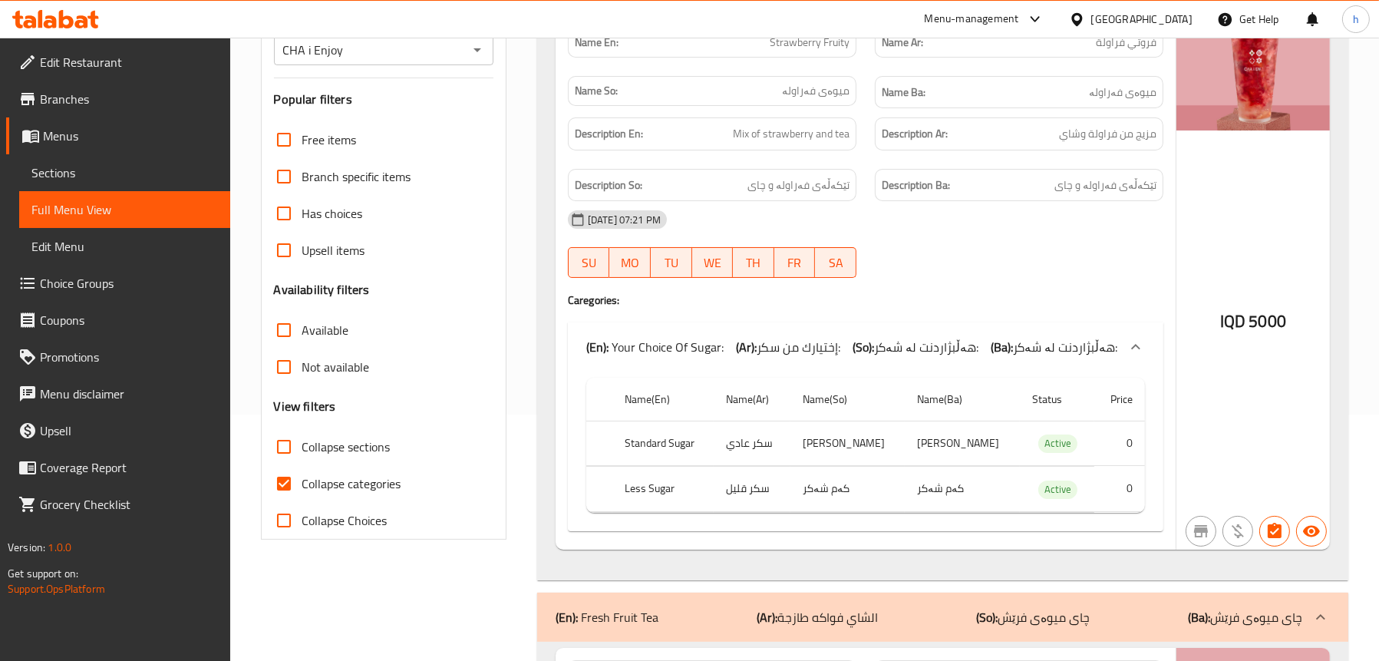
scroll to position [77, 0]
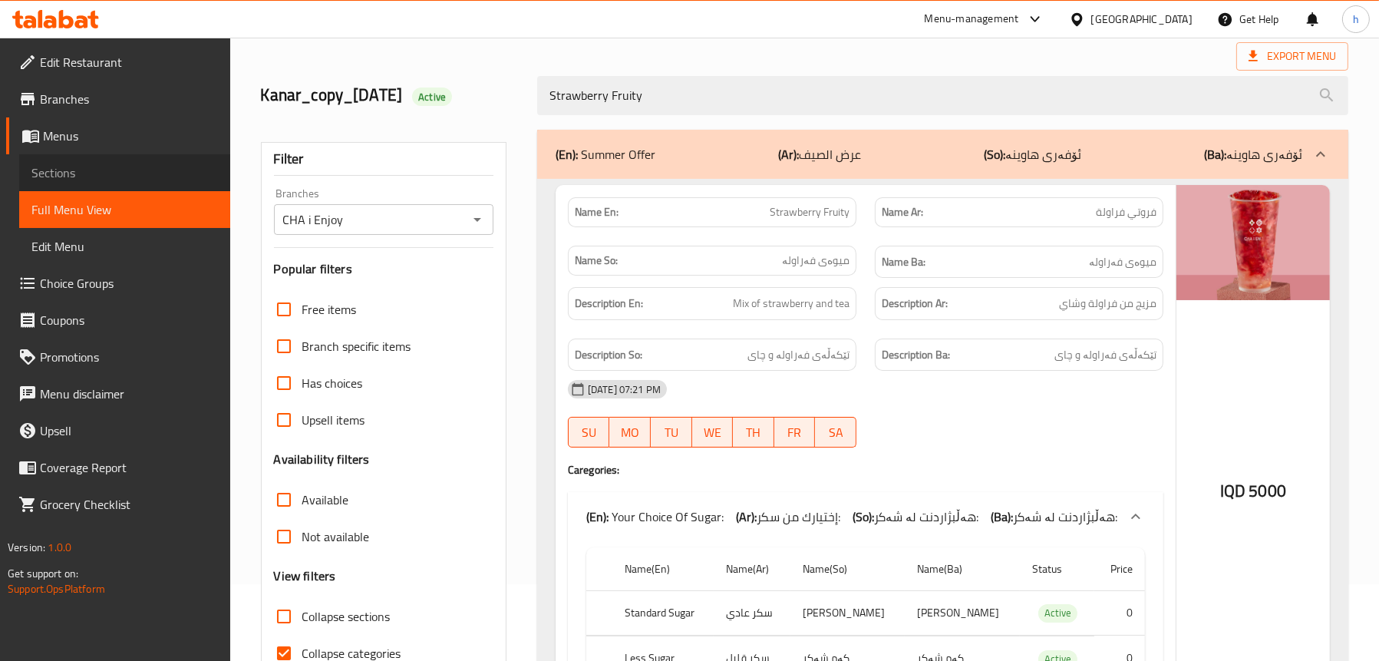
click at [81, 172] on span "Sections" at bounding box center [124, 172] width 187 height 18
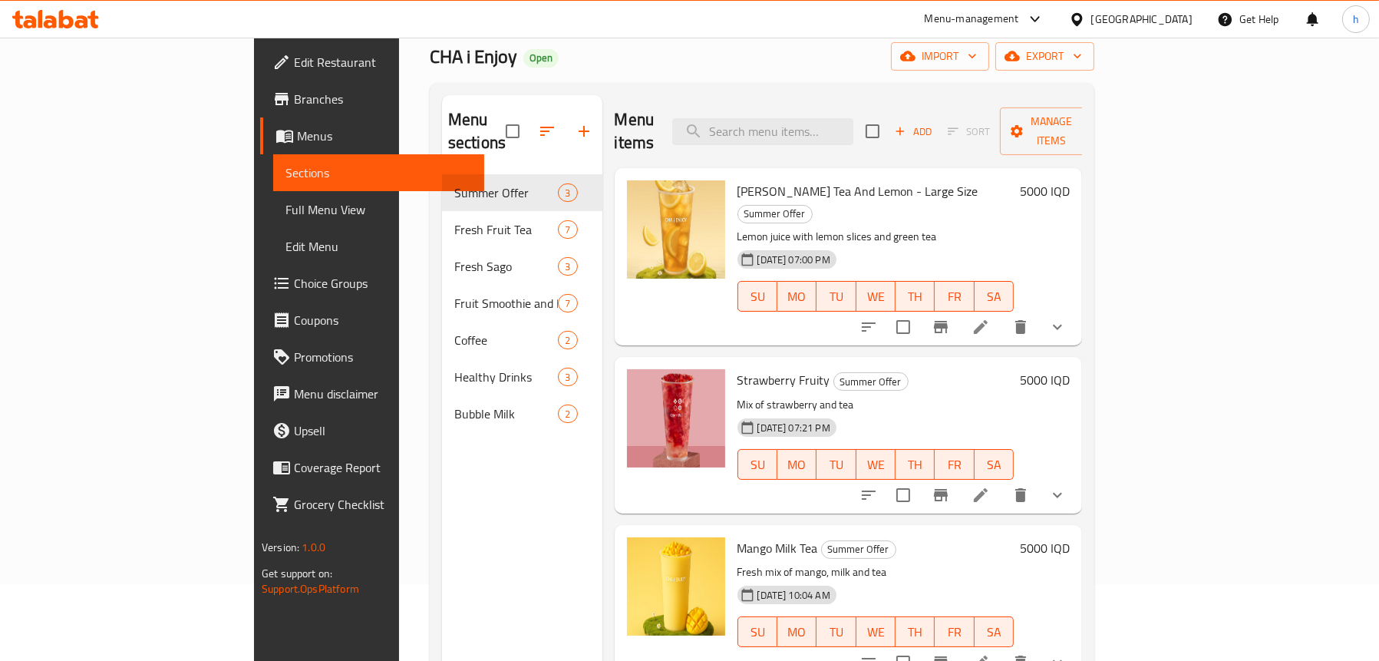
click at [286, 204] on span "Full Menu View" at bounding box center [379, 209] width 187 height 18
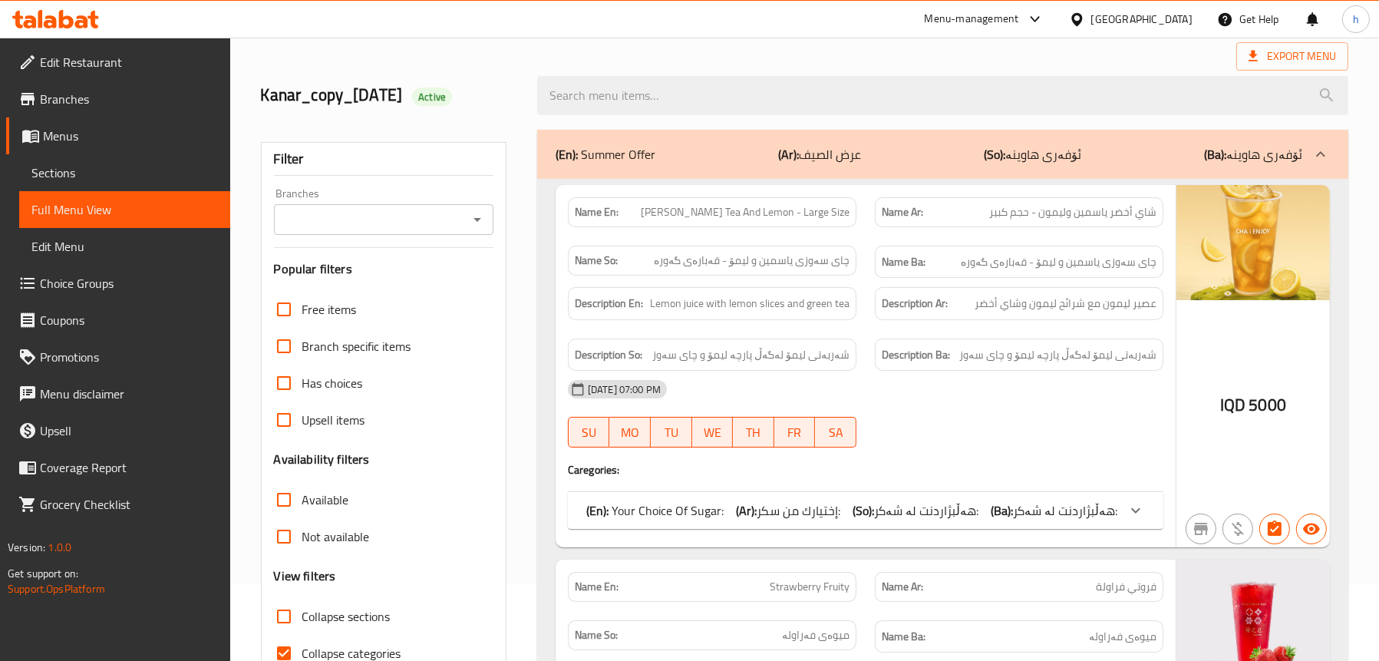
click at [482, 216] on icon "Open" at bounding box center [477, 219] width 18 height 18
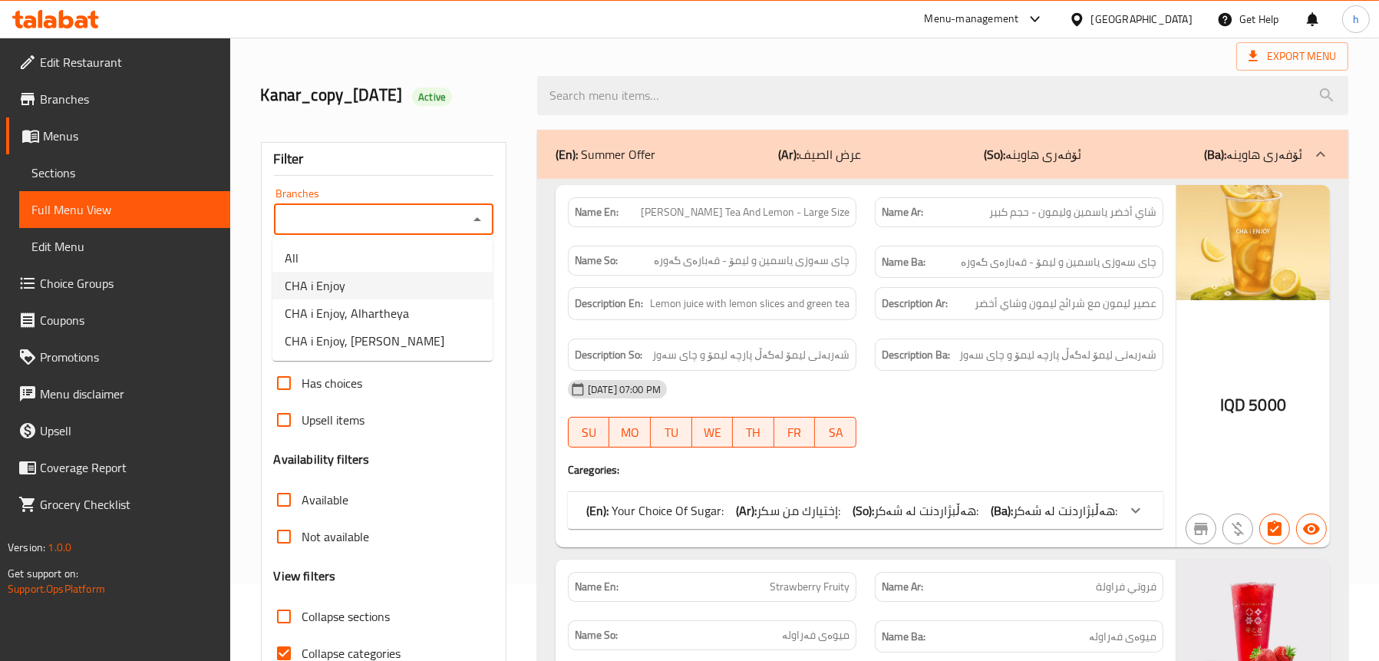
click at [365, 280] on li "CHA i Enjoy" at bounding box center [382, 286] width 220 height 28
type input "CHA i Enjoy"
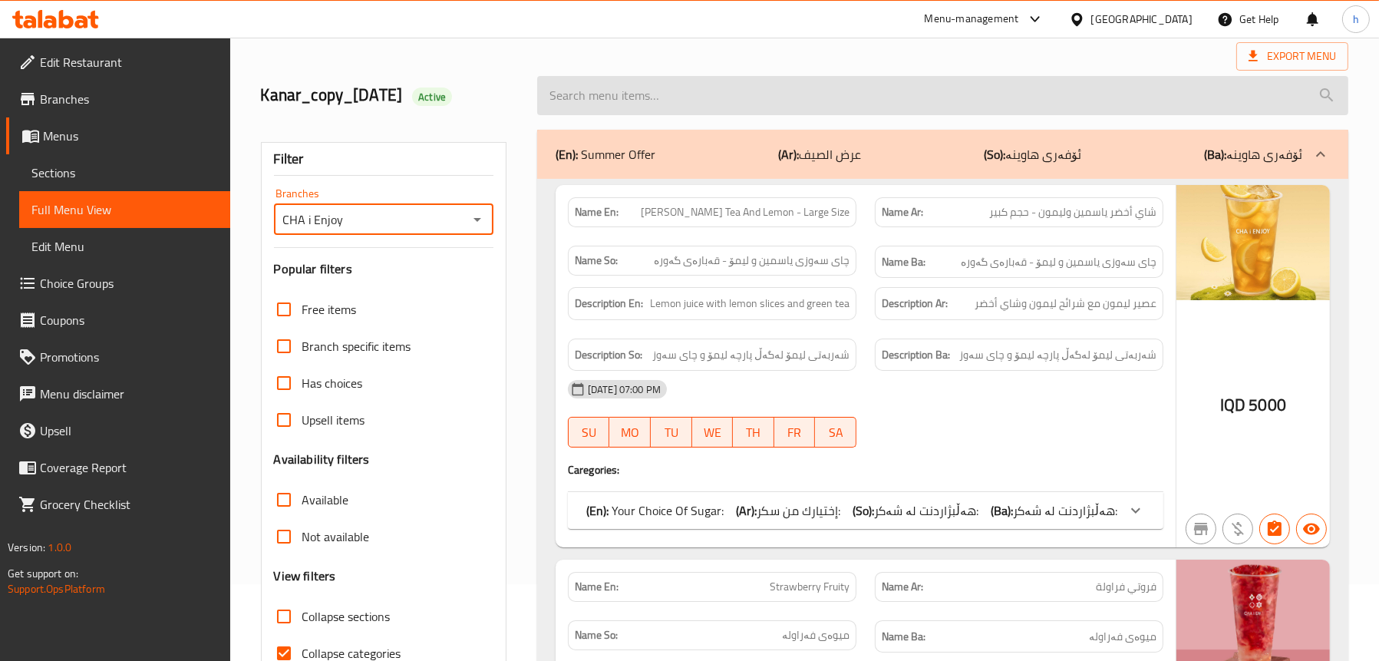
click at [731, 93] on input "search" at bounding box center [942, 95] width 811 height 39
paste input "Strawberry Fruity"
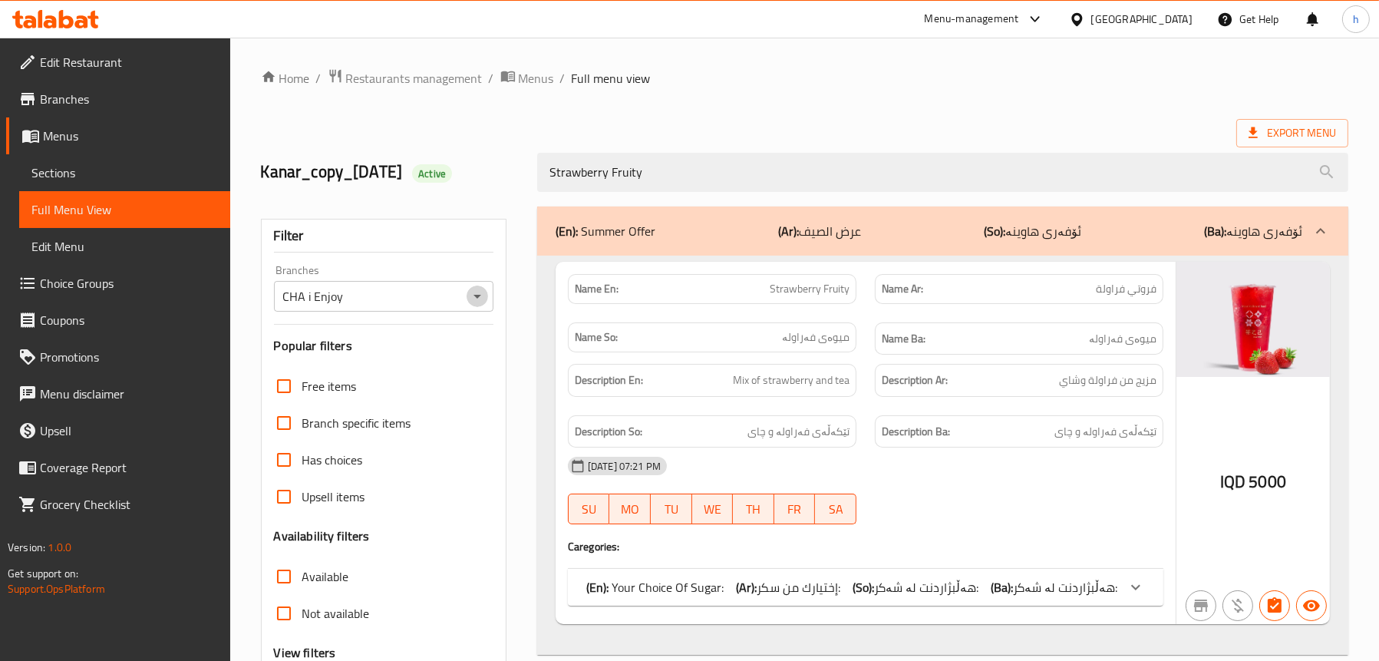
click at [476, 293] on icon "Open" at bounding box center [477, 296] width 18 height 18
type input "Strawberry Fruity"
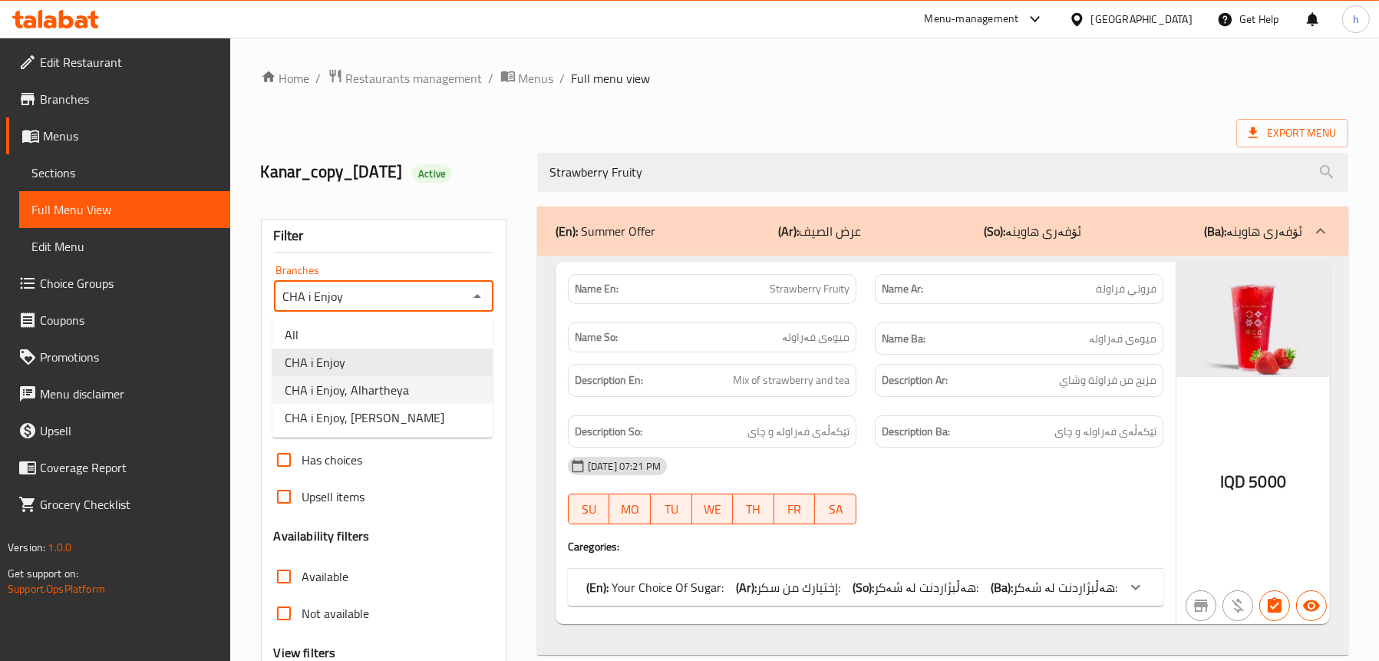
click at [375, 381] on span "CHA i Enjoy, Alhartheya" at bounding box center [347, 390] width 124 height 18
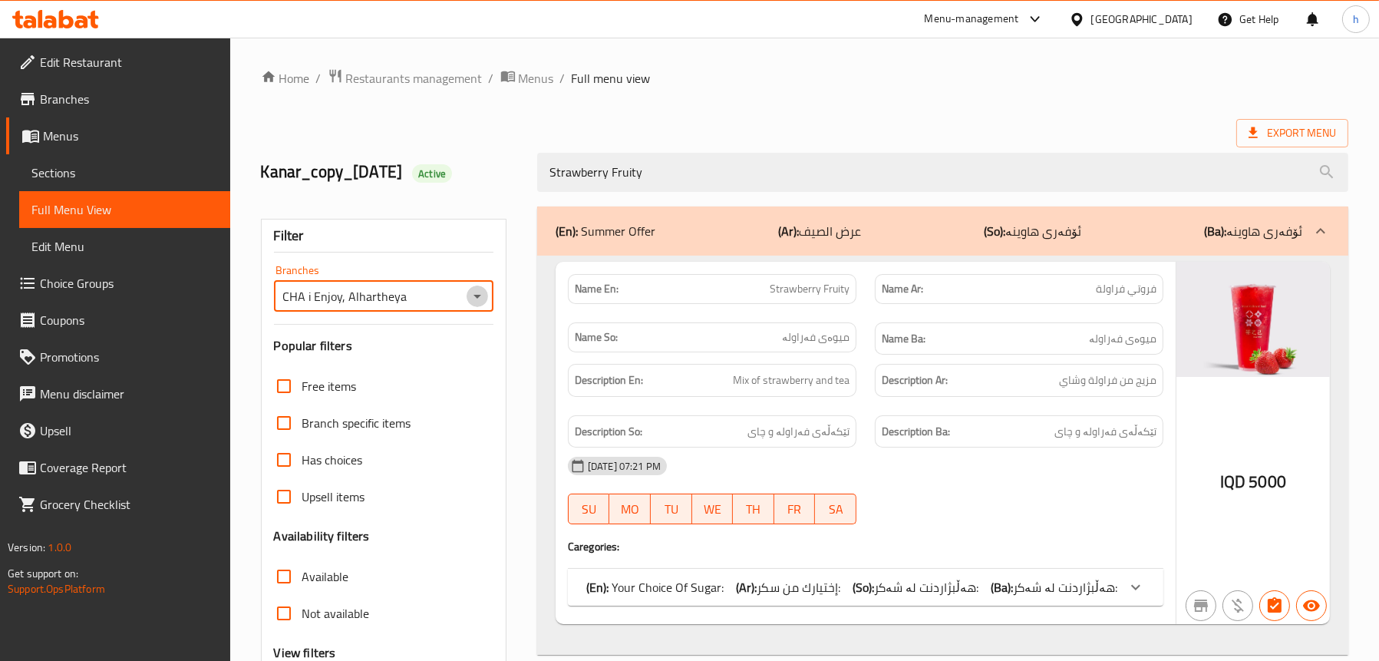
click at [482, 295] on icon "Open" at bounding box center [477, 296] width 18 height 18
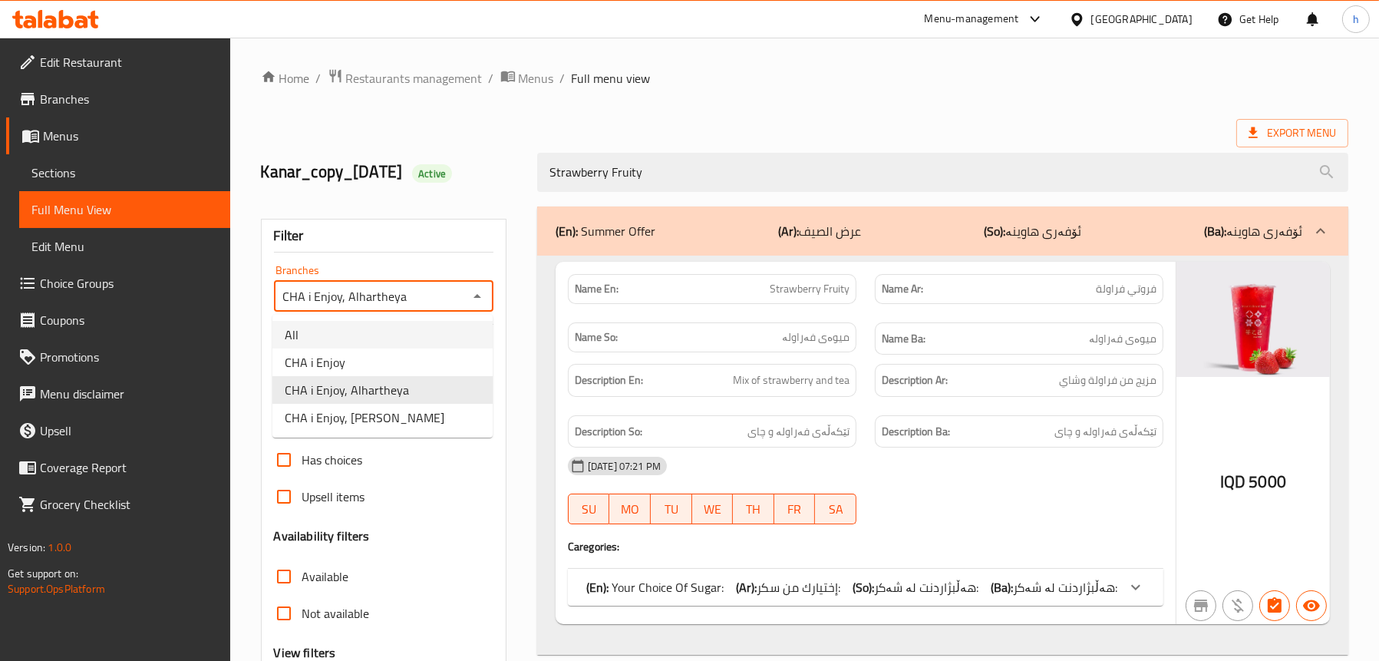
click at [348, 335] on li "All" at bounding box center [382, 335] width 220 height 28
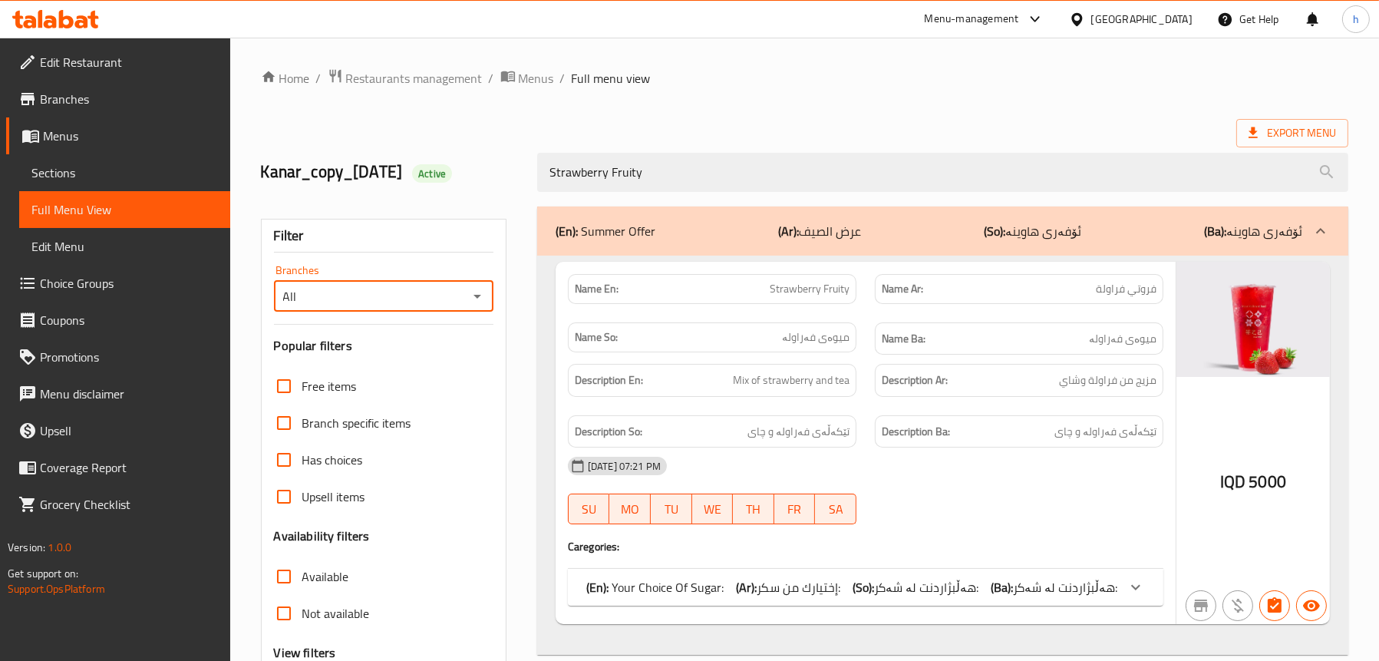
click at [482, 292] on icon "Open" at bounding box center [477, 296] width 18 height 18
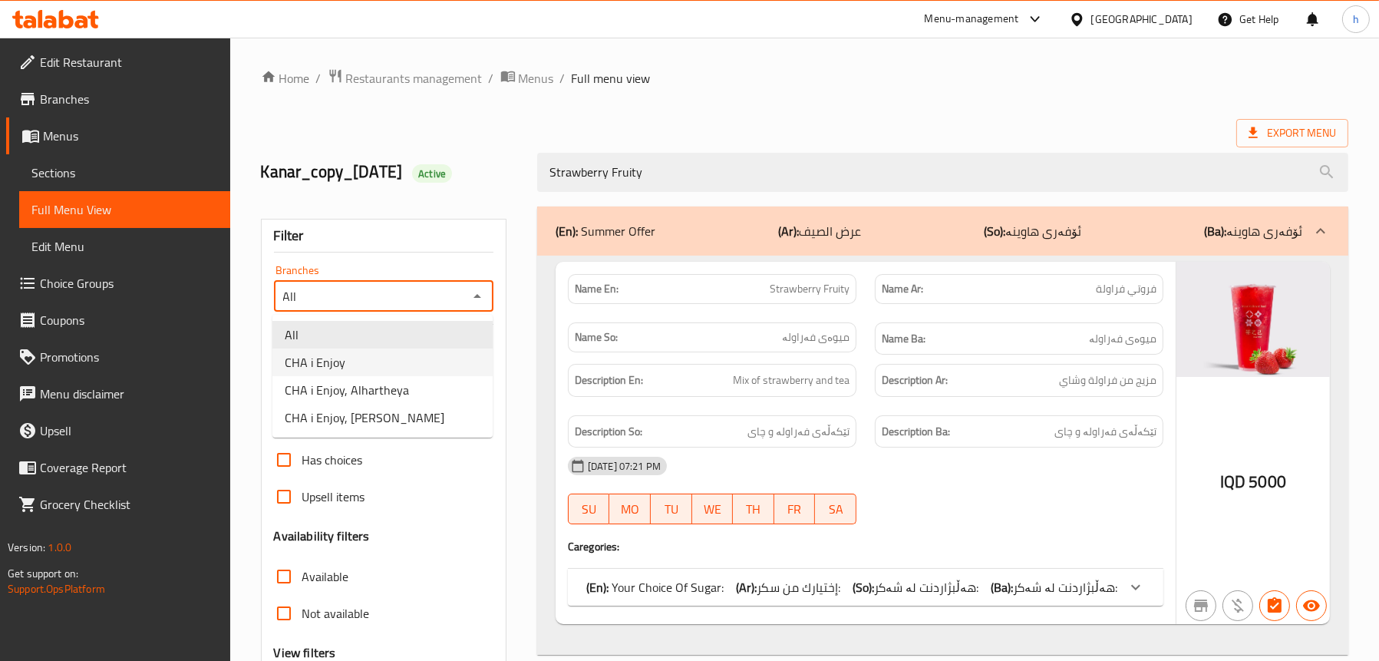
click at [388, 360] on li "CHA i Enjoy" at bounding box center [382, 362] width 220 height 28
type input "CHA i Enjoy"
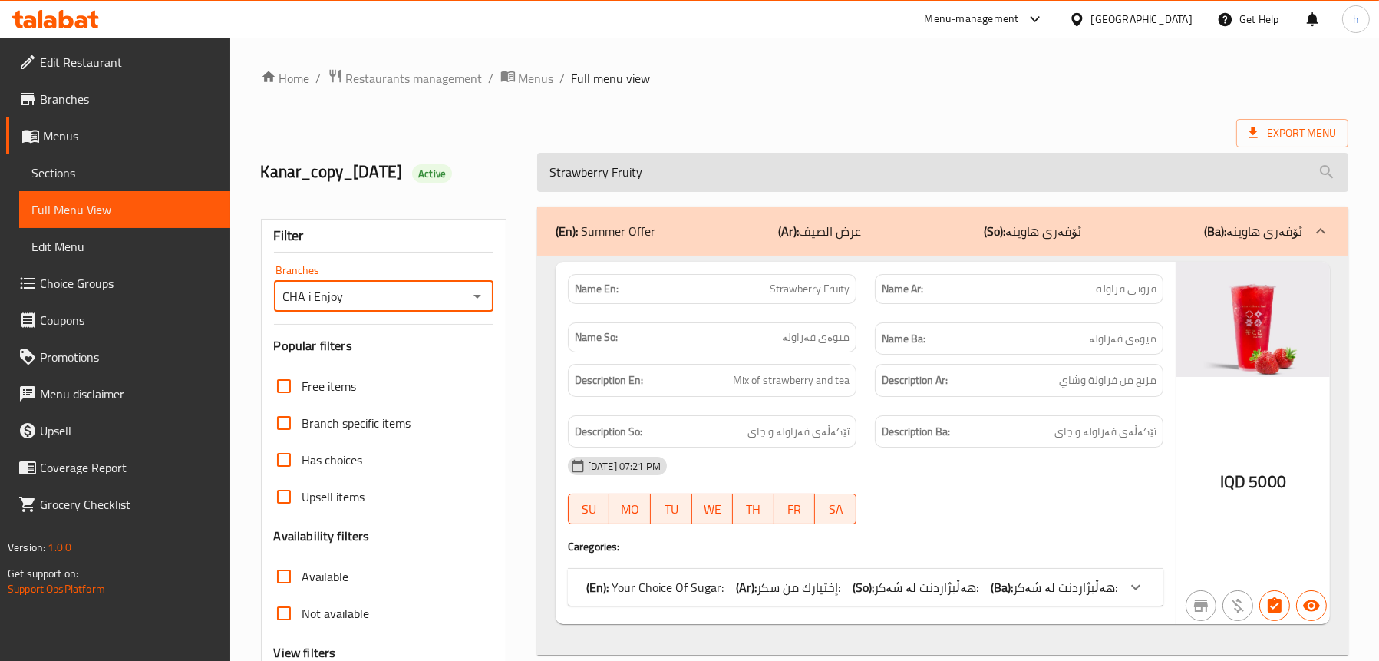
click at [707, 167] on input "Strawberry Fruity" at bounding box center [942, 172] width 811 height 39
paste input "[PERSON_NAME] Tea And Lemon - Large Size"
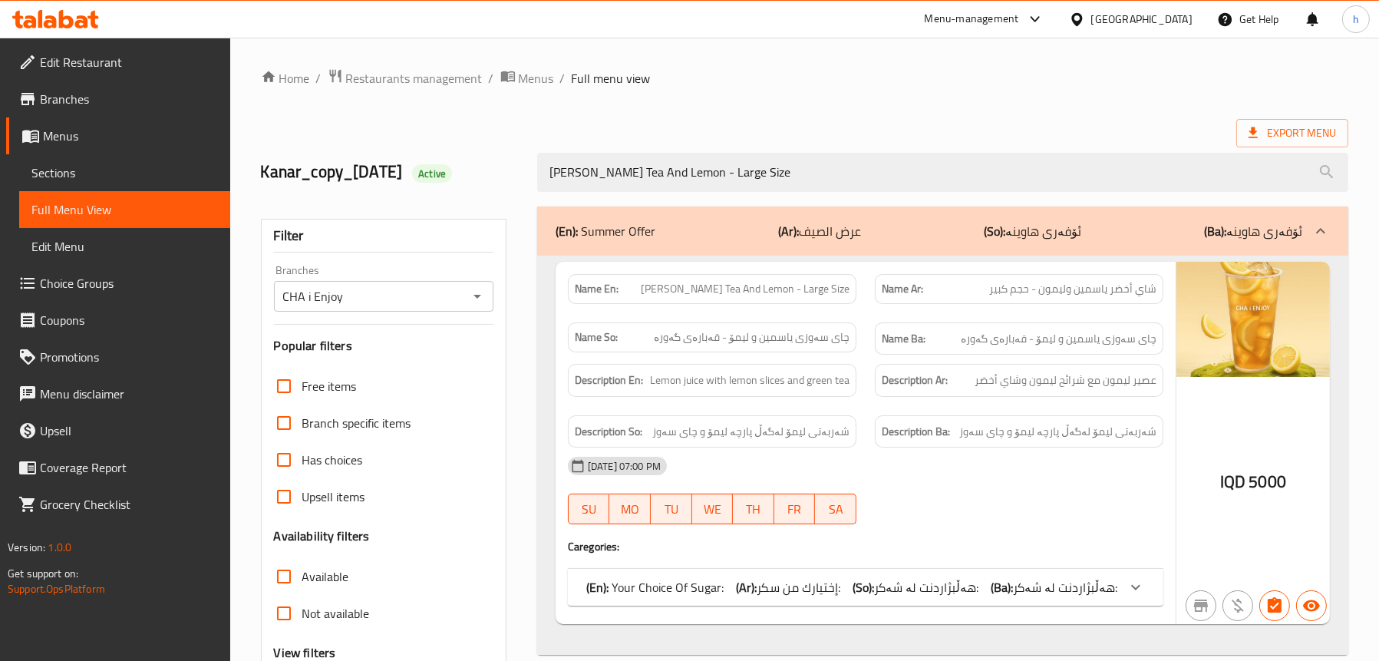
type input "[PERSON_NAME] Tea And Lemon - Large Size"
click at [99, 170] on span "Sections" at bounding box center [124, 172] width 187 height 18
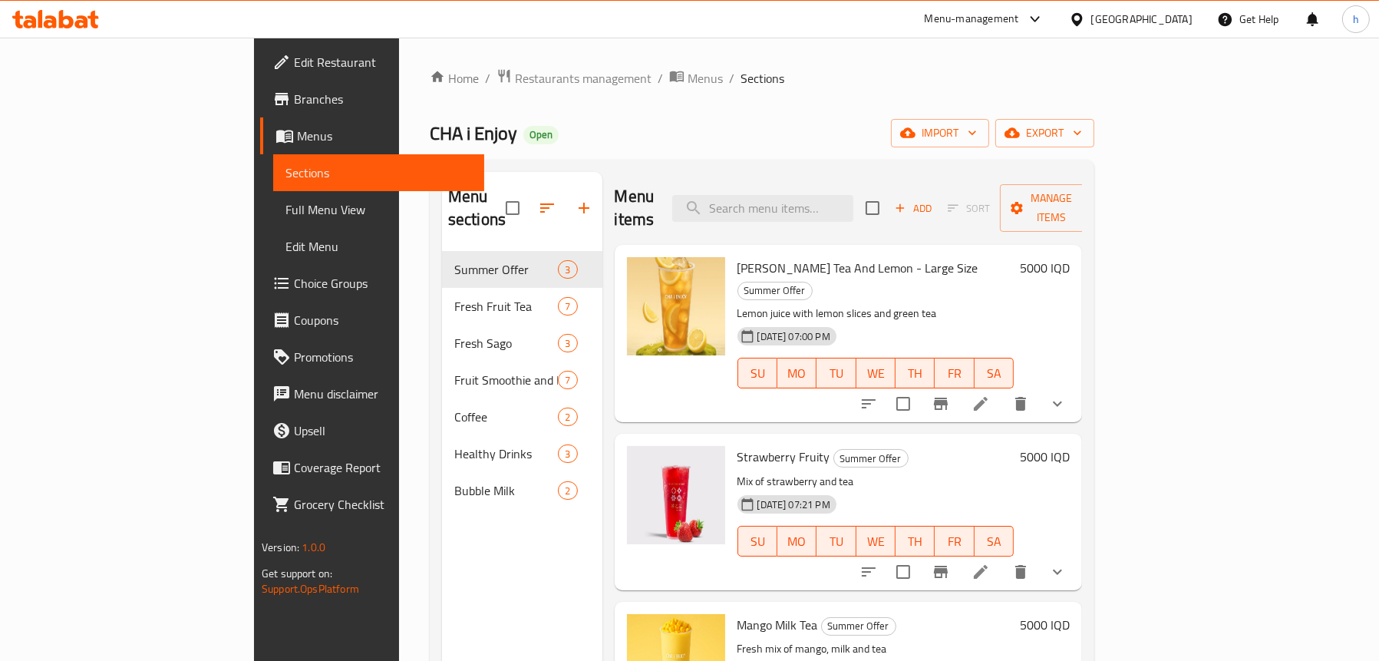
click at [286, 214] on span "Full Menu View" at bounding box center [379, 209] width 187 height 18
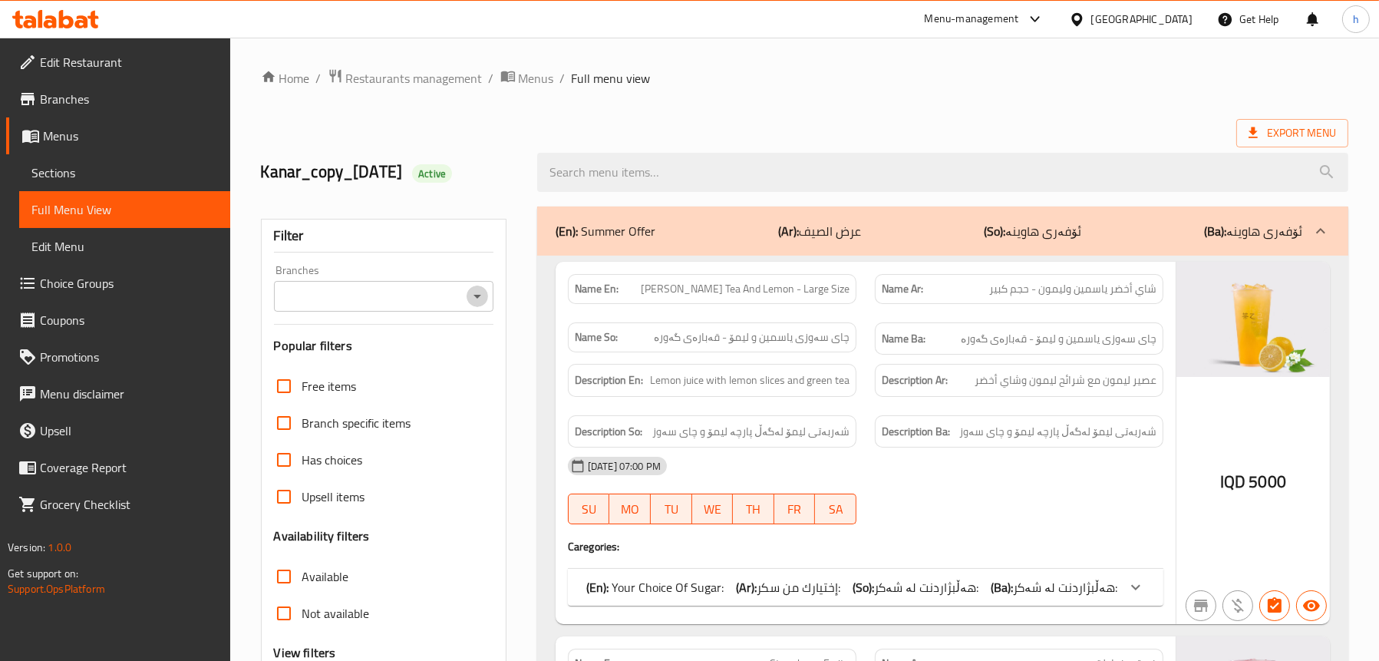
click at [477, 297] on icon "Open" at bounding box center [478, 297] width 8 height 4
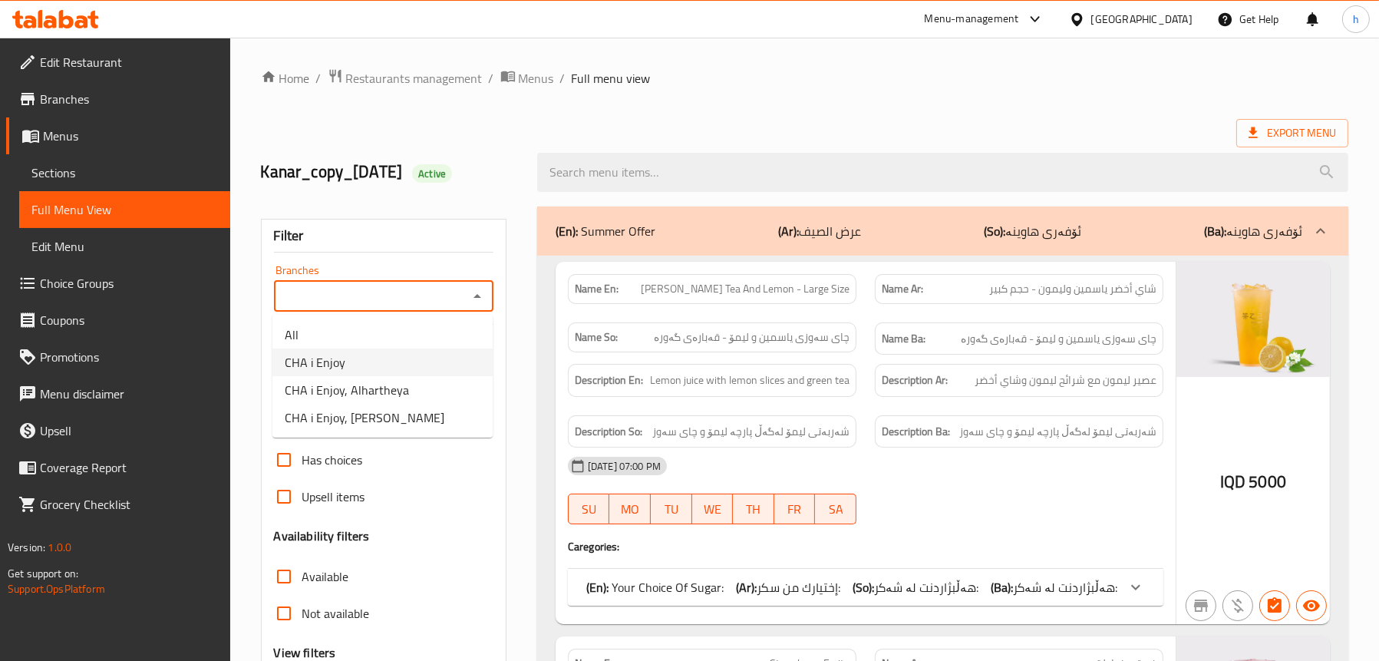
click at [352, 358] on li "CHA i Enjoy" at bounding box center [382, 362] width 220 height 28
type input "CHA i Enjoy"
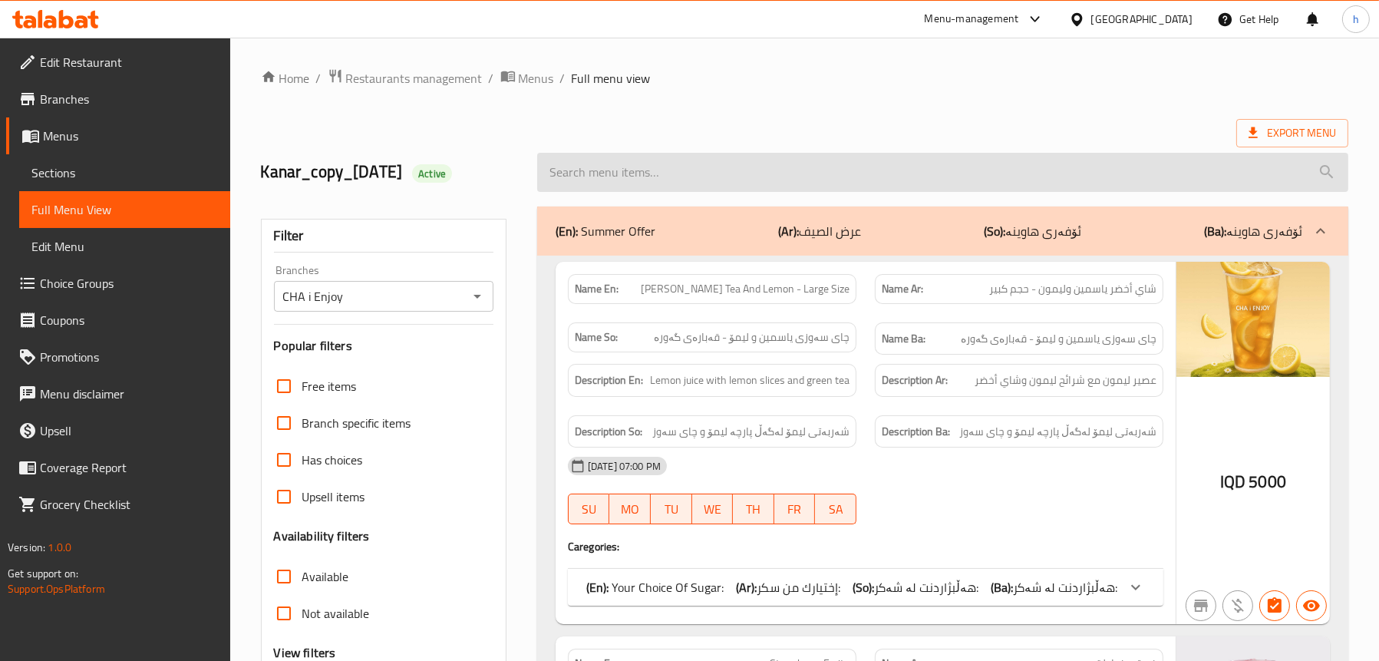
click at [710, 170] on input "search" at bounding box center [942, 172] width 811 height 39
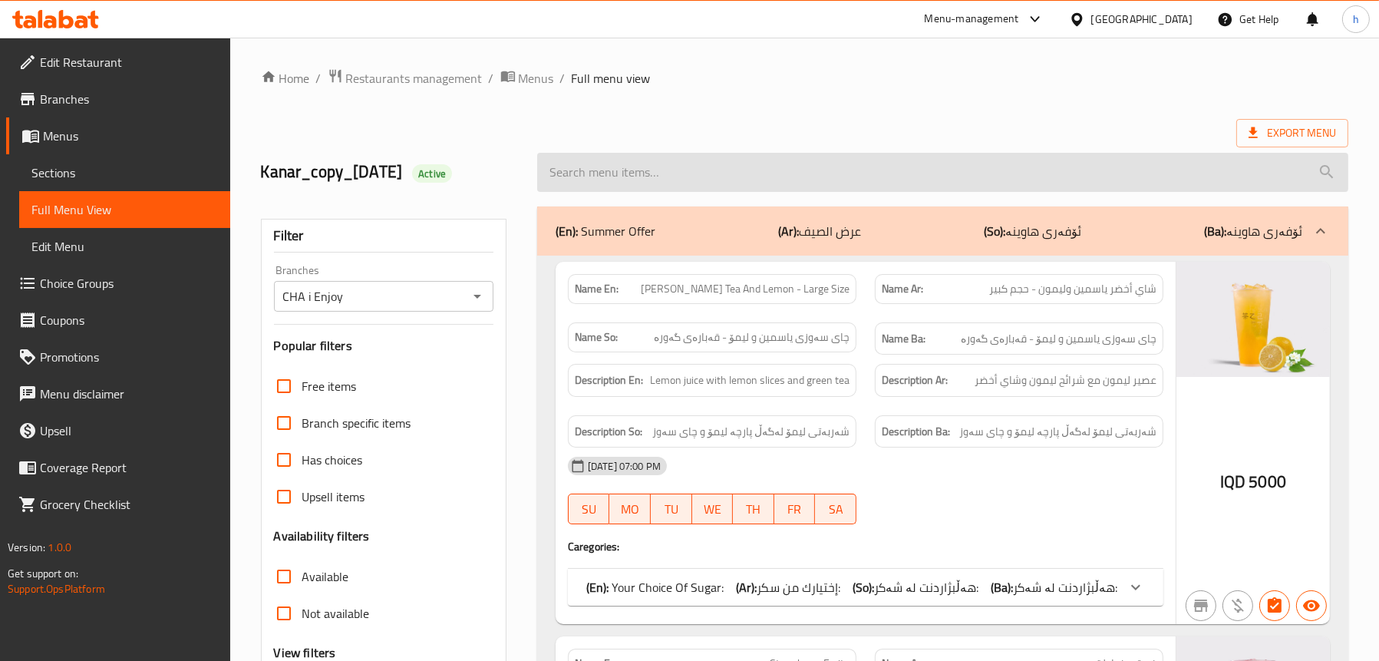
paste input "[PERSON_NAME] Tea And Lemon - Large Size"
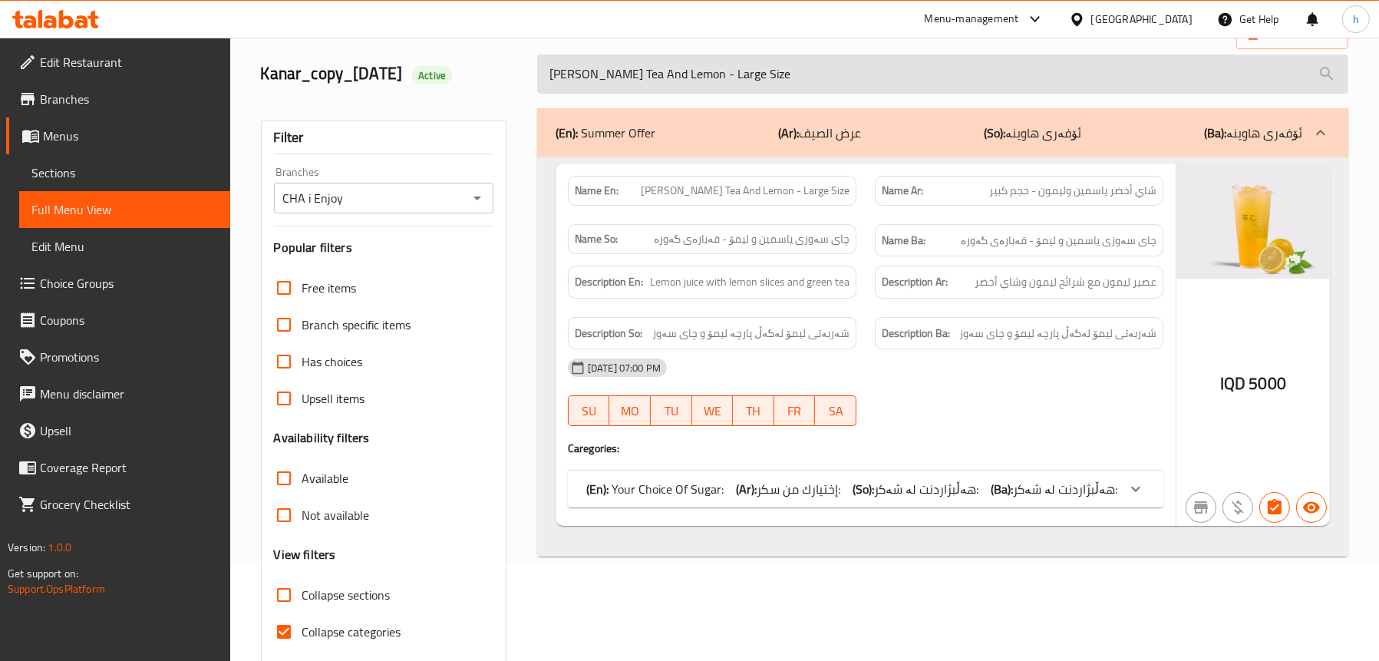
scroll to position [2, 0]
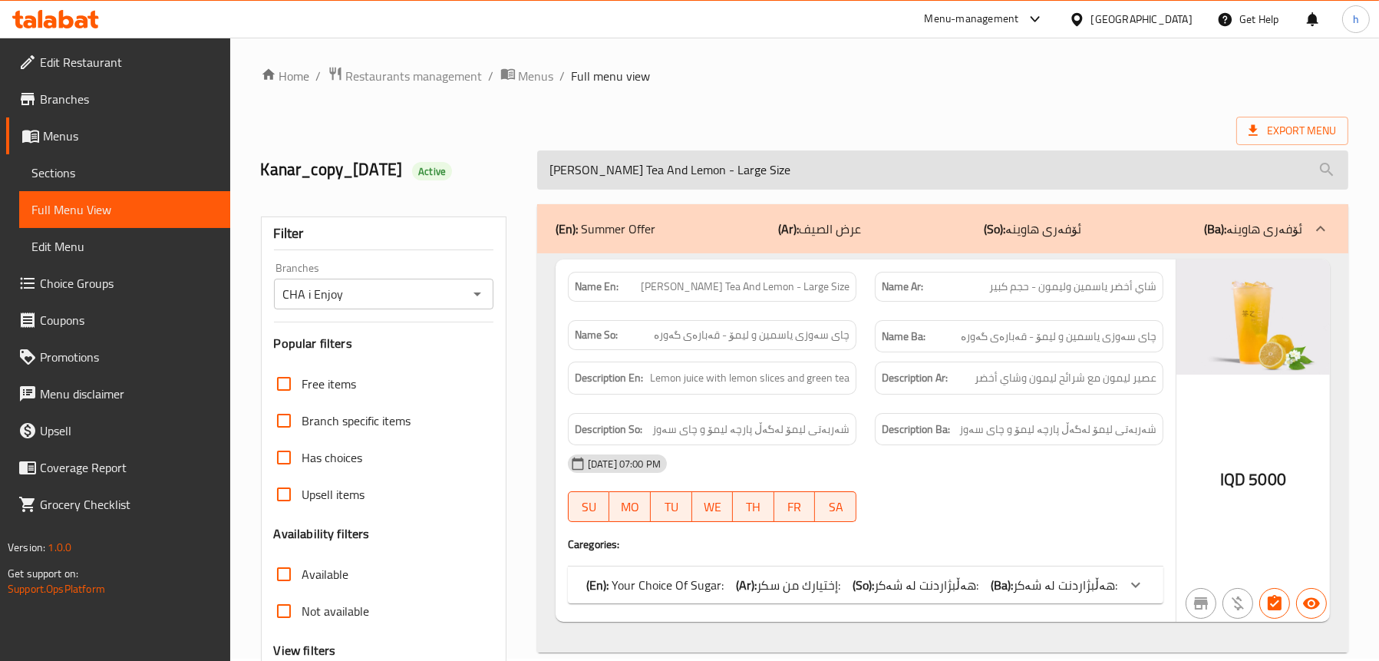
click at [692, 176] on input "[PERSON_NAME] Tea And Lemon - Large Size" at bounding box center [942, 169] width 811 height 39
paste input "Mango Milk Tea"
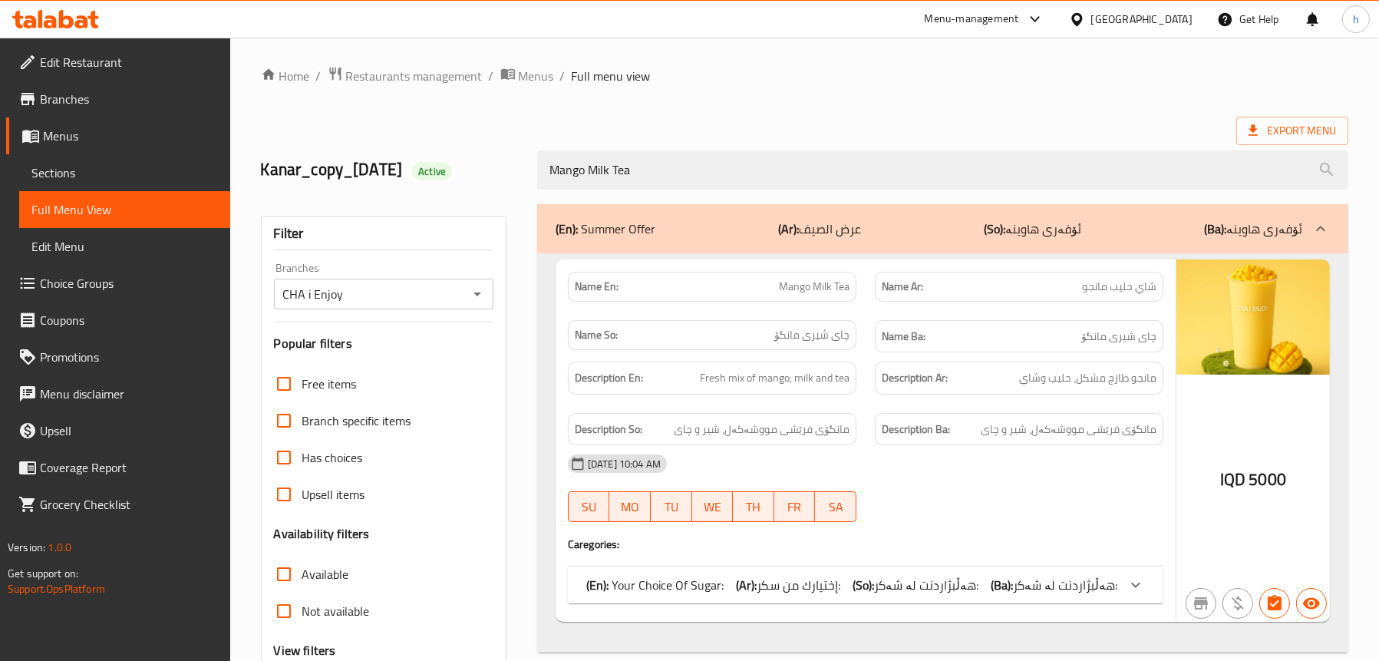
type input "Mango Milk Tea"
click at [70, 167] on span "Sections" at bounding box center [124, 172] width 187 height 18
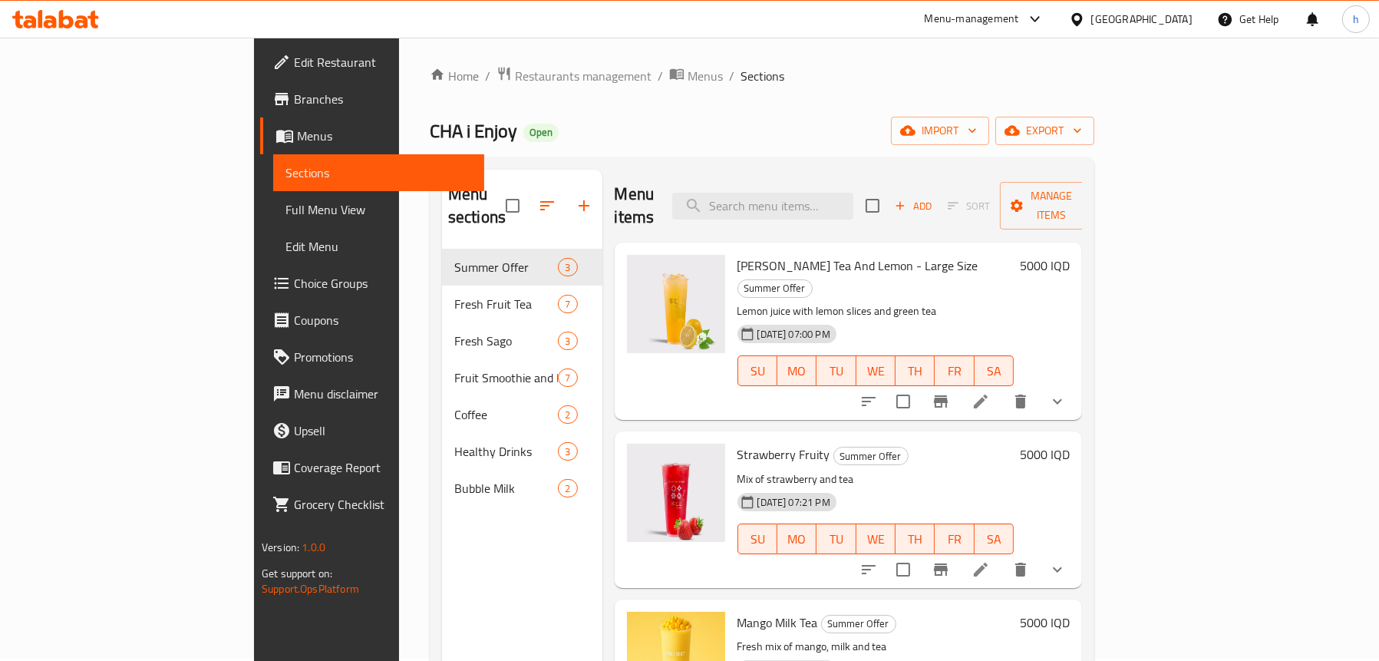
click at [286, 209] on span "Full Menu View" at bounding box center [379, 209] width 187 height 18
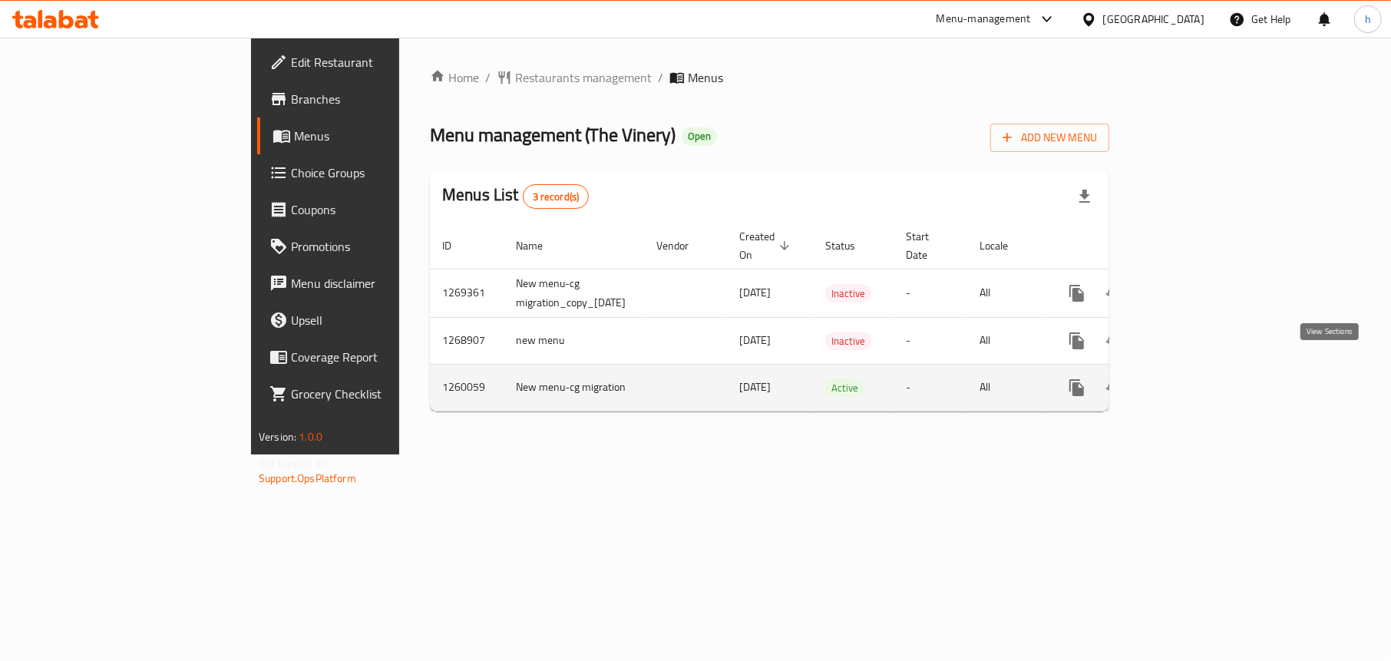
click at [1197, 378] on icon "enhanced table" at bounding box center [1187, 387] width 18 height 18
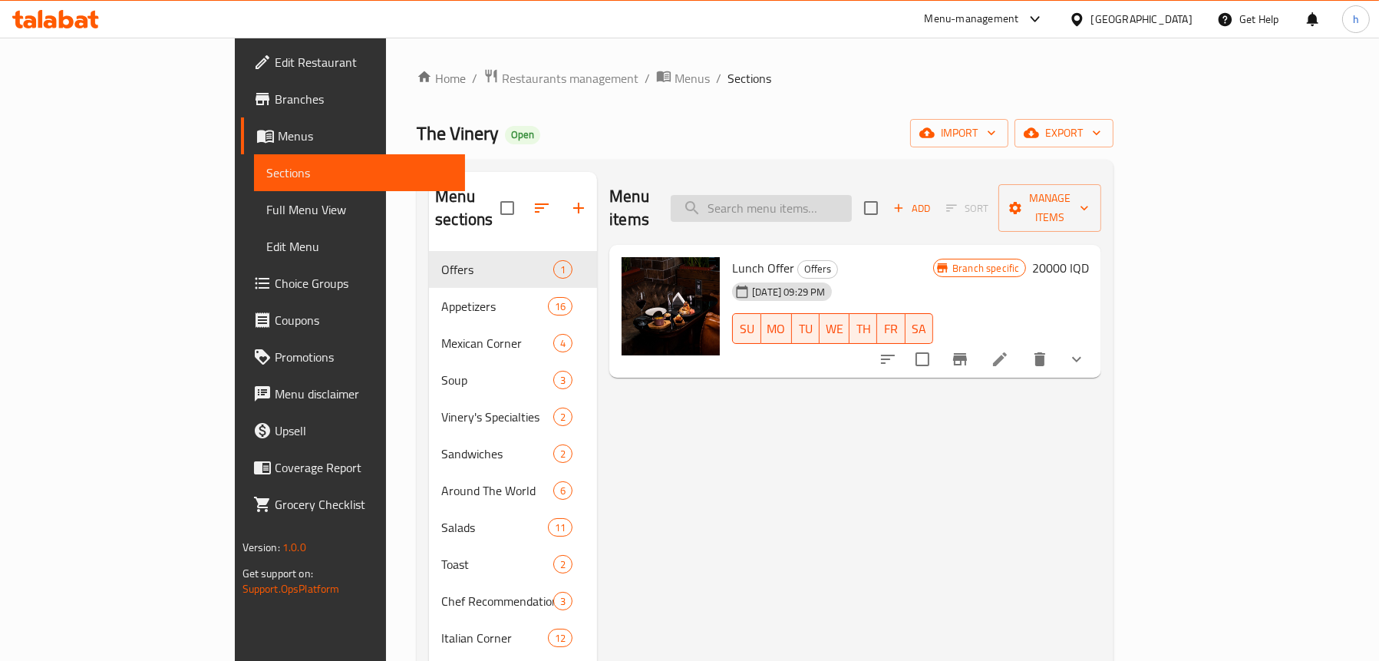
click at [837, 196] on input "search" at bounding box center [761, 208] width 181 height 27
paste input "Crispy Shrimps"
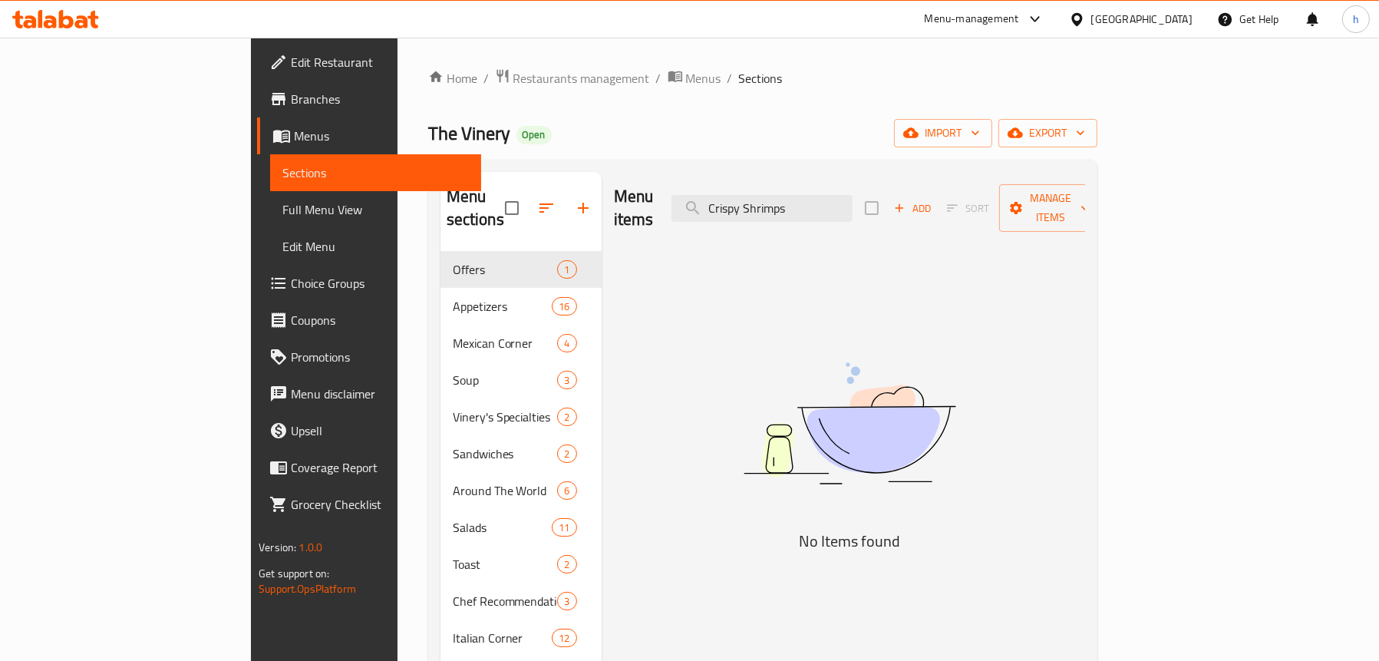
type input "Crispy Shrimps"
click at [282, 201] on span "Full Menu View" at bounding box center [375, 209] width 187 height 18
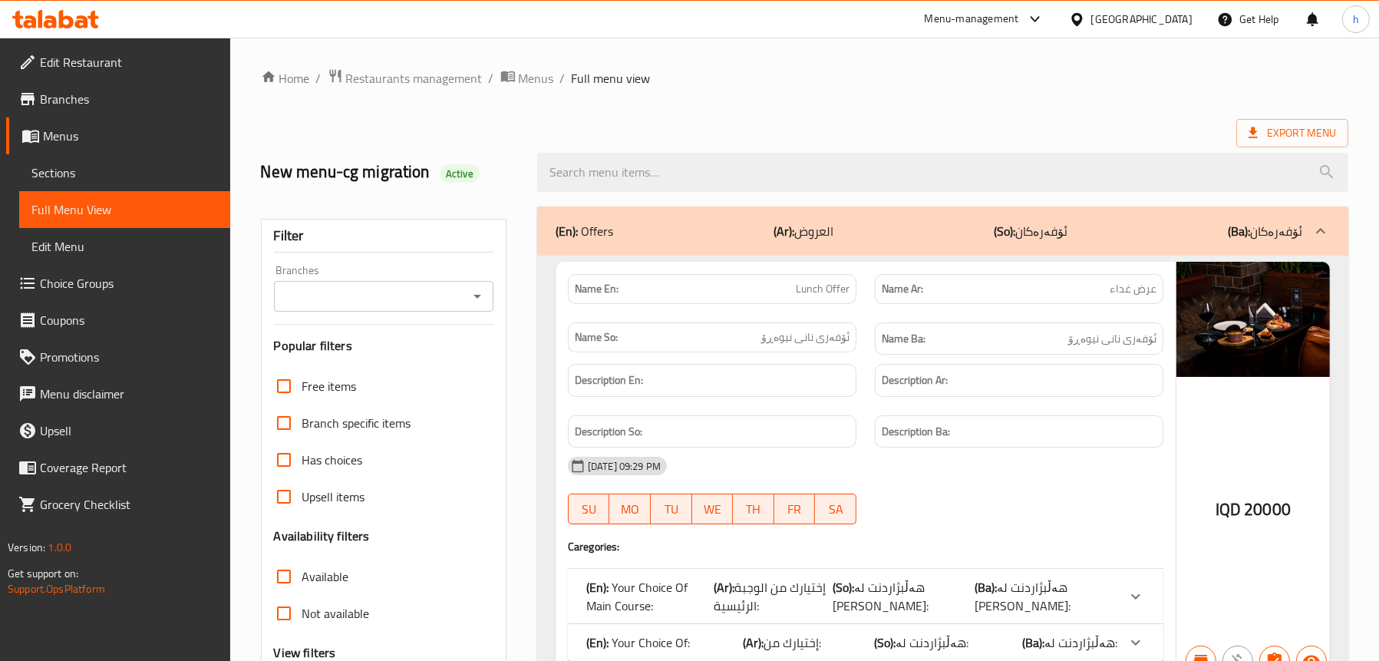
click at [474, 300] on icon "Open" at bounding box center [477, 296] width 18 height 18
click at [477, 292] on icon "Close" at bounding box center [477, 296] width 18 height 18
click at [481, 300] on icon "Open" at bounding box center [477, 296] width 18 height 18
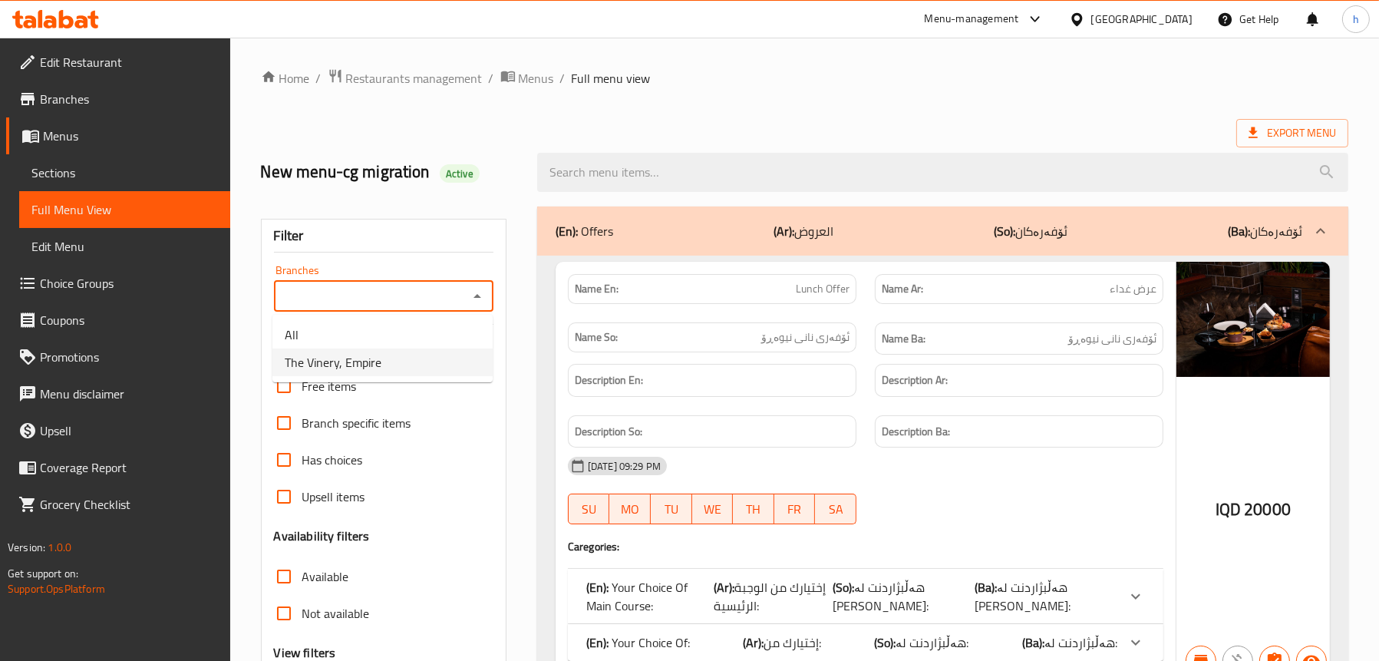
click at [360, 361] on span "The Vinery, Empire" at bounding box center [333, 362] width 97 height 18
type input "The Vinery, Empire"
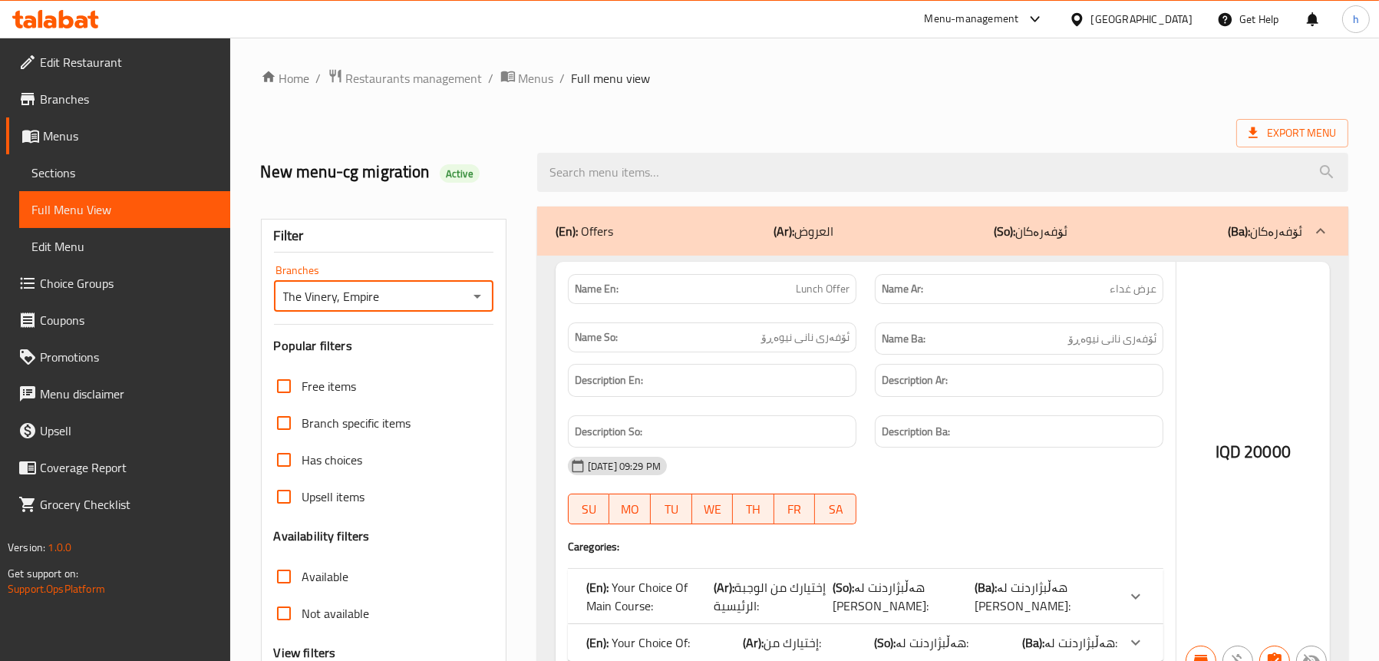
click at [641, 169] on div at bounding box center [689, 330] width 1379 height 661
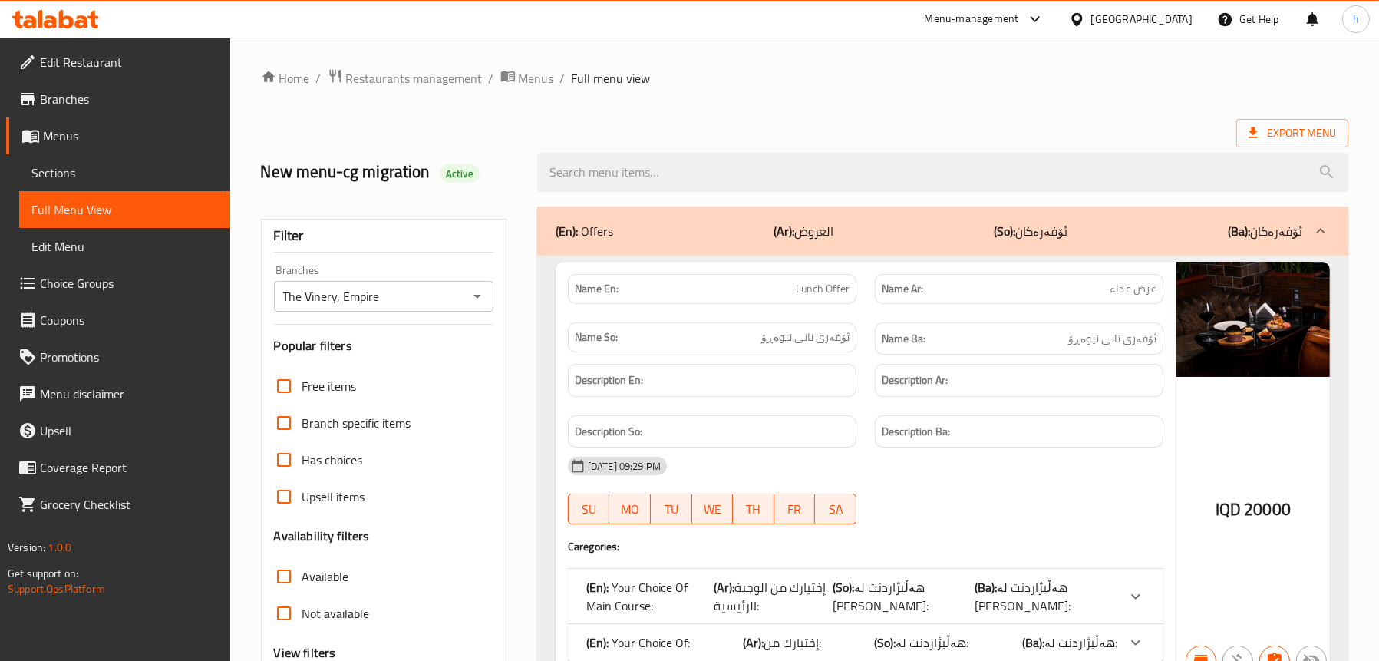
click at [639, 173] on input "search" at bounding box center [942, 172] width 811 height 39
paste input "Crispy Shrimps"
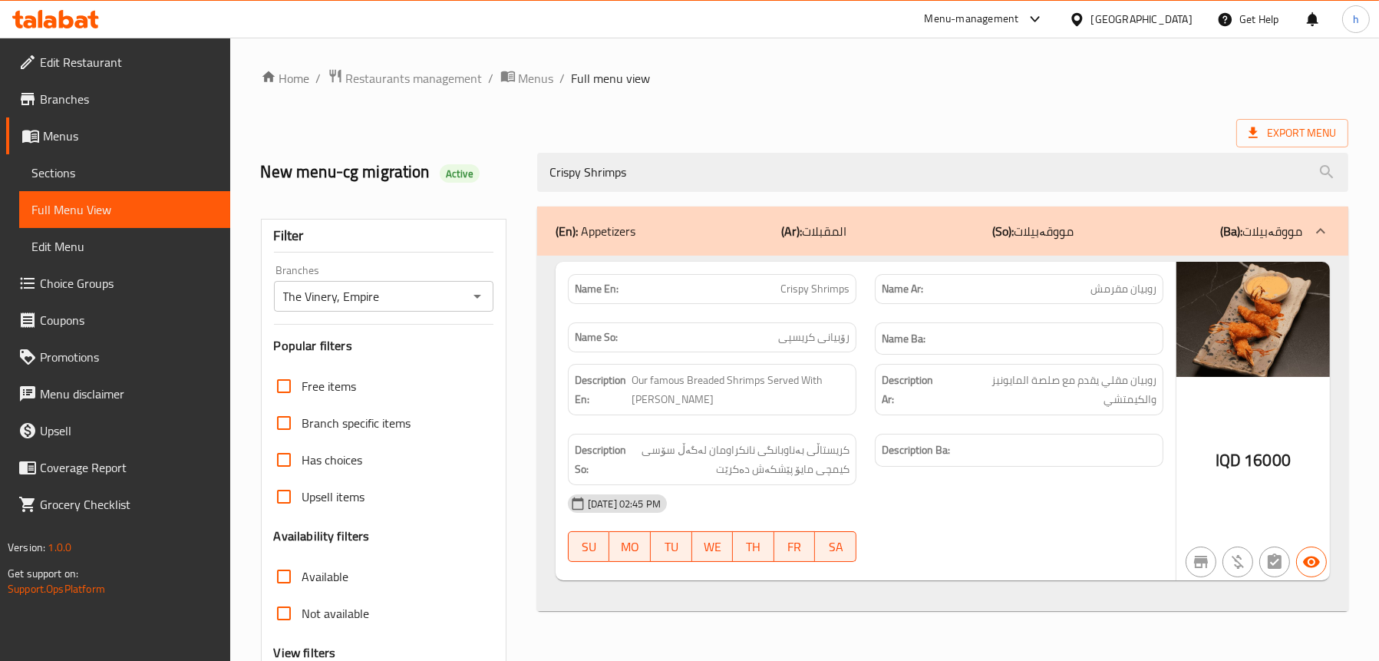
type input "Crispy Shrimps"
click at [108, 167] on span "Sections" at bounding box center [124, 172] width 187 height 18
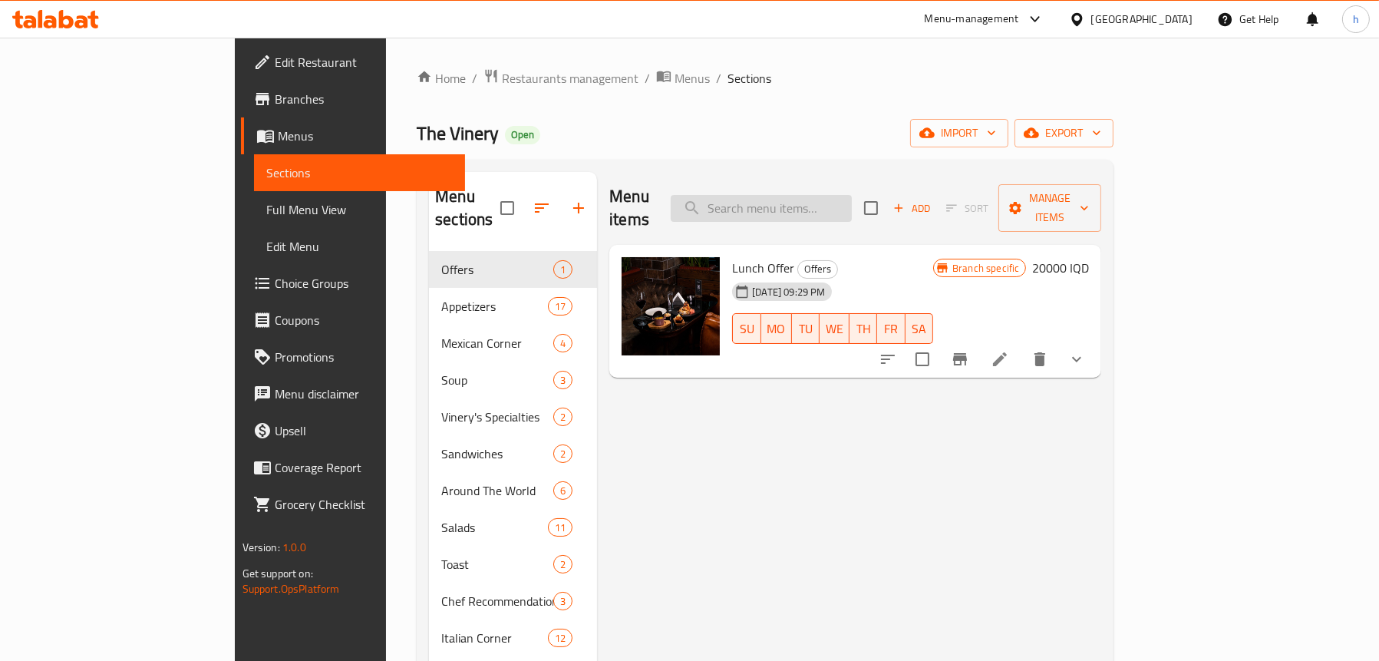
click at [852, 204] on input "search" at bounding box center [761, 208] width 181 height 27
paste input "Crispy Shrimps"
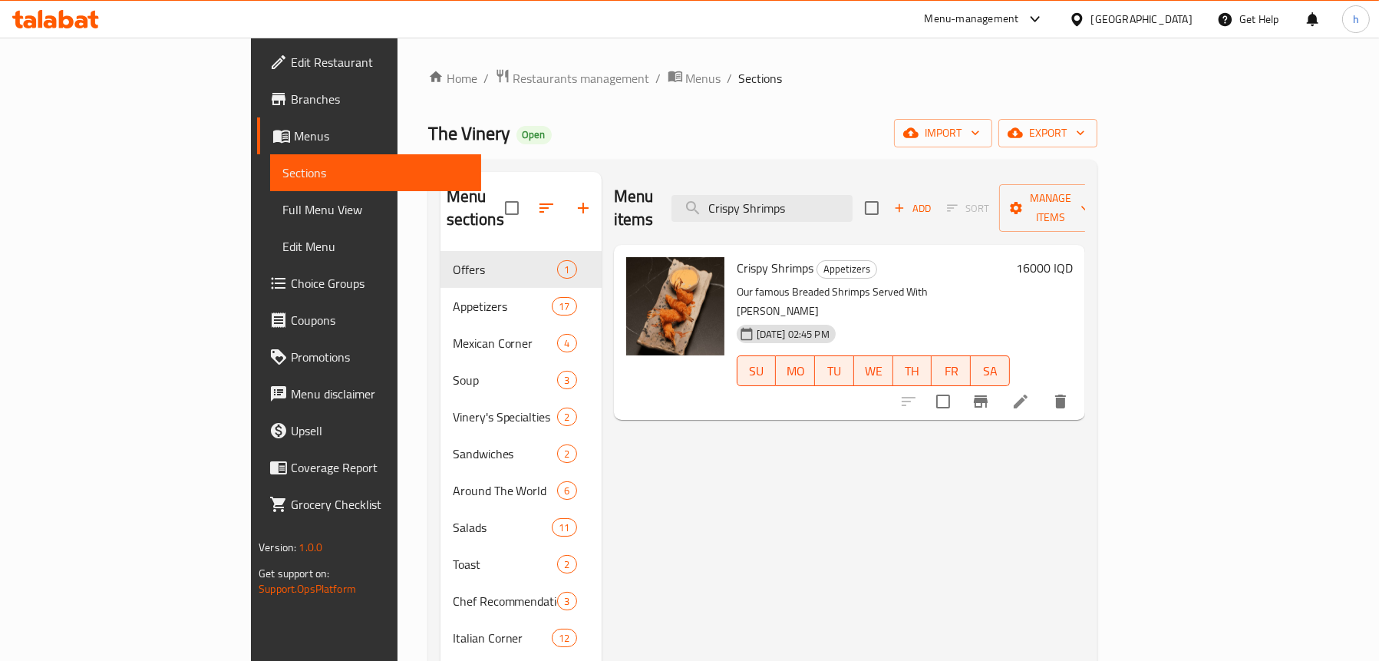
type input "Crispy Shrimps"
click at [1028, 394] on icon at bounding box center [1021, 401] width 14 height 14
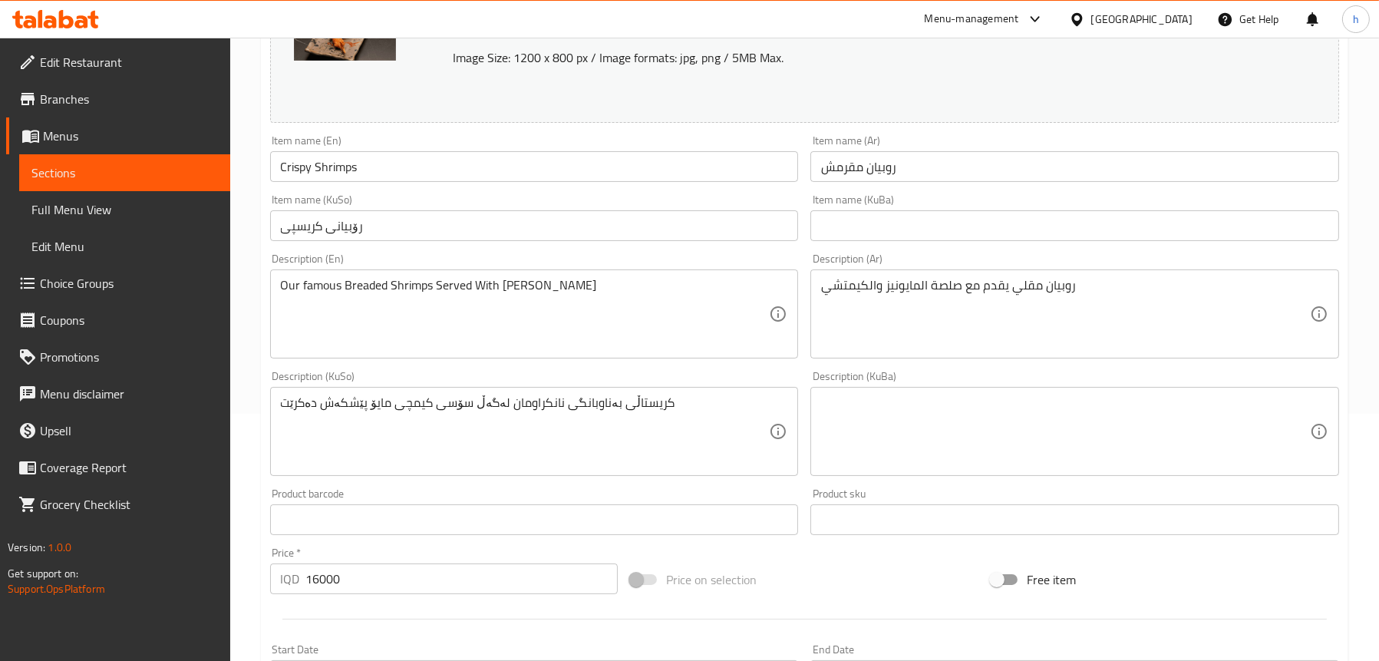
scroll to position [307, 0]
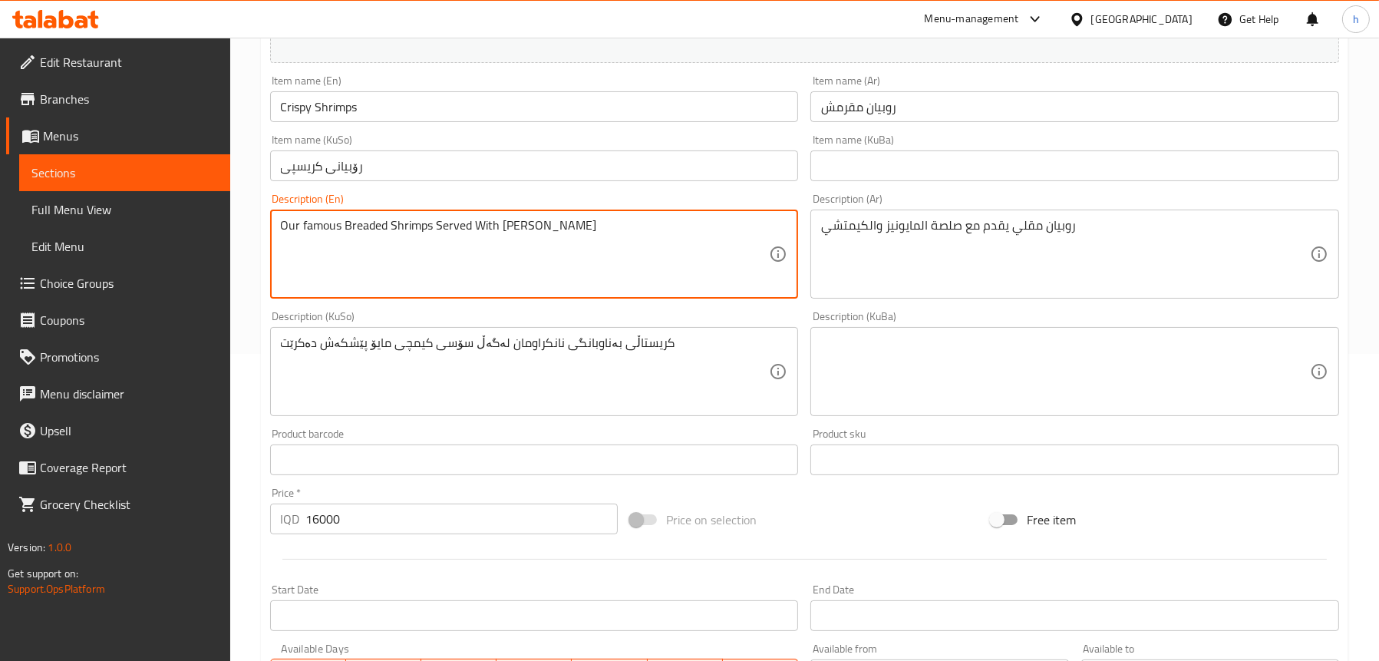
click at [535, 226] on textarea "Our famous Breaded Shrimps Served With Kimchi Mayo Sauce" at bounding box center [525, 254] width 489 height 73
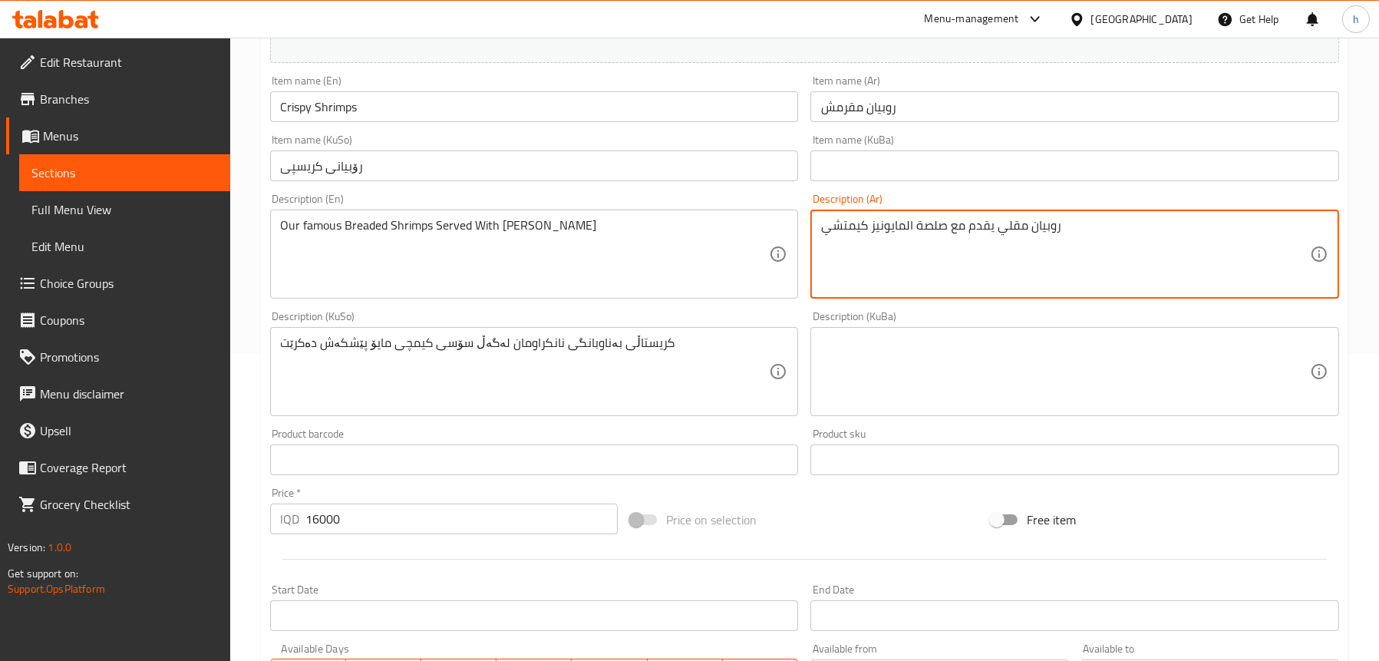
type textarea "روبيان مقلي يقدم مع صلصة المايونيز كيمتشي"
click at [908, 216] on div "روبيان مقلي يقدم مع صلصة المايونيز كيمتشي Description (Ar)" at bounding box center [1074, 254] width 529 height 89
click at [361, 232] on textarea "Our famous Breaded Shrimps Served With Kimchi Mayo Sauce" at bounding box center [525, 254] width 489 height 73
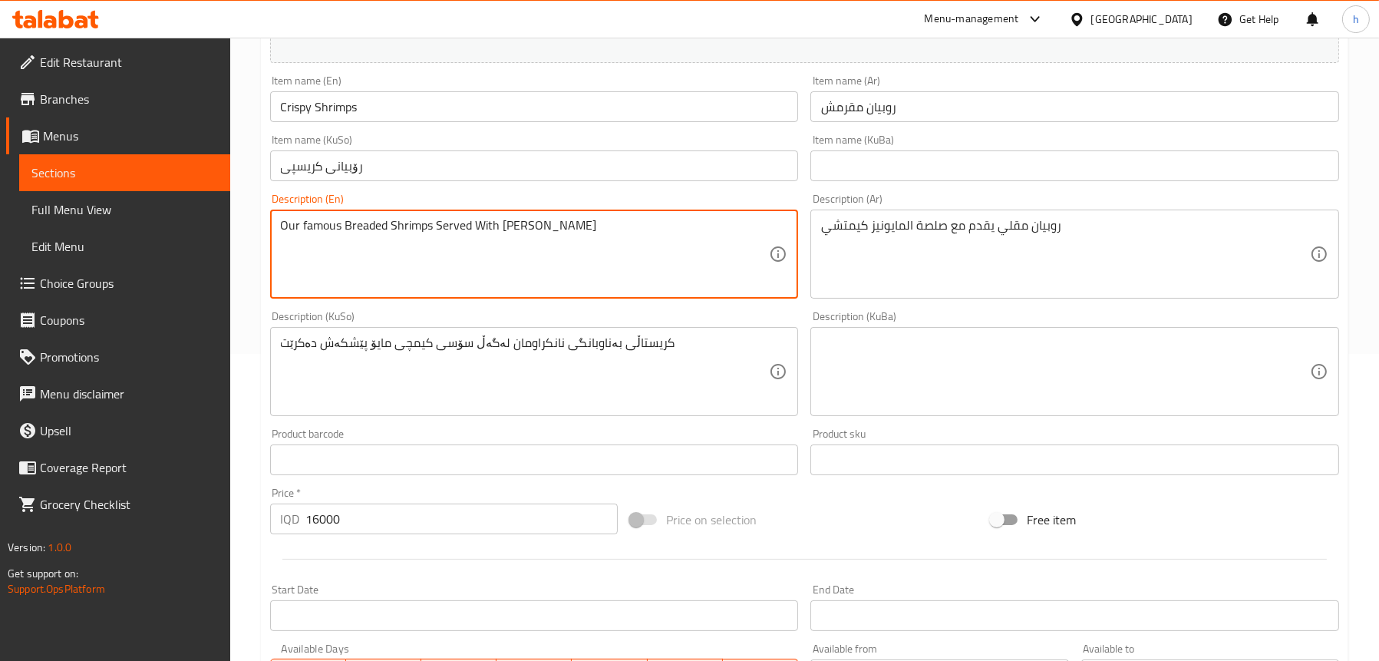
click at [361, 232] on textarea "Our famous Breaded Shrimps Served With Kimchi Mayo Sauce" at bounding box center [525, 254] width 489 height 73
paste textarea "Breaded shrimps served with kimchi mayonnaise sauce"
type textarea "Breaded shrimps served with kimchi mayonnaise sauce"
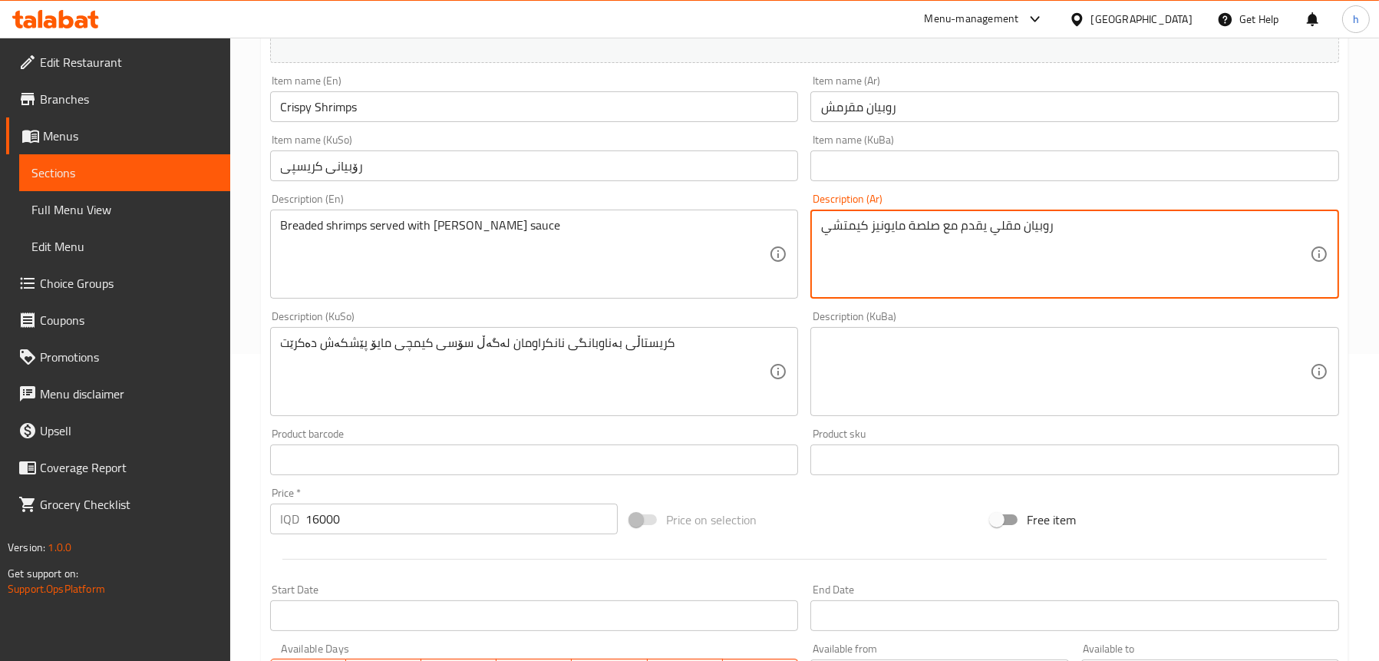
type textarea "روبيان مقلي يقدم مع صلصة مايونيز كيمتشي"
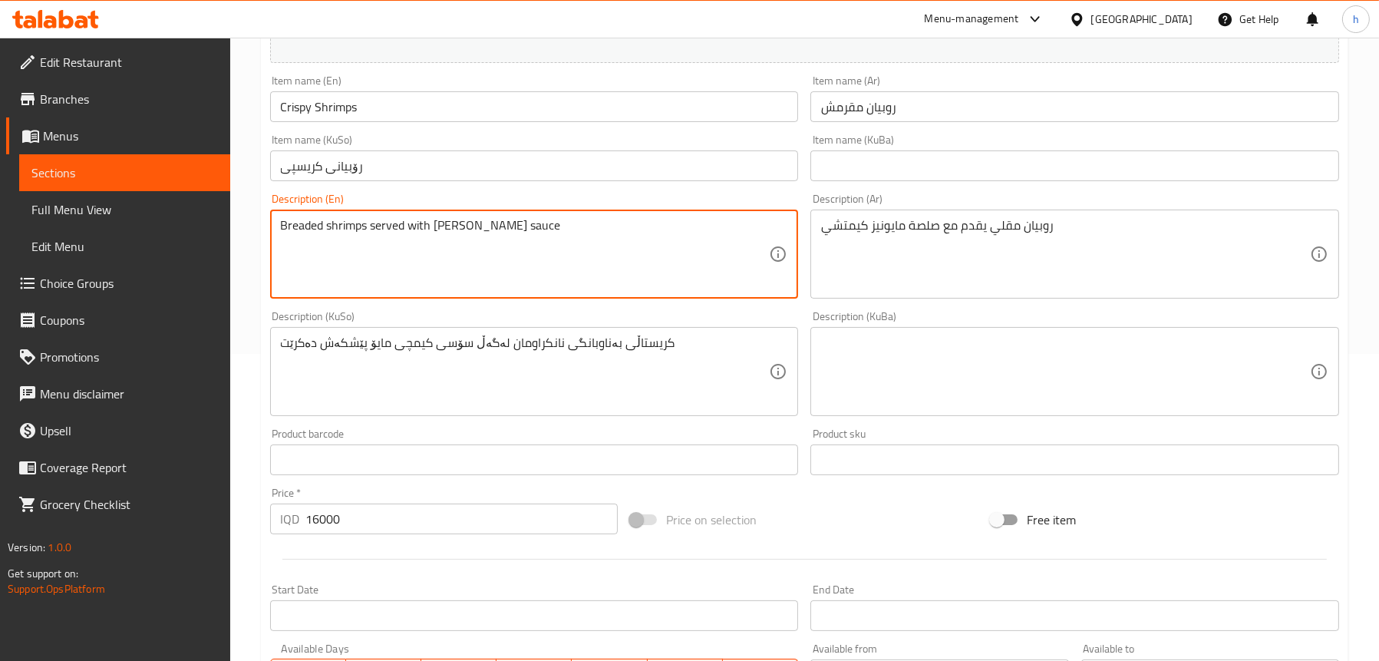
click at [456, 226] on textarea "Breaded shrimps served with kimchi mayonnaise sauce" at bounding box center [525, 254] width 489 height 73
click at [614, 229] on textarea "Breaded shrimps served with kimchi mayonnaise sauce" at bounding box center [525, 254] width 489 height 73
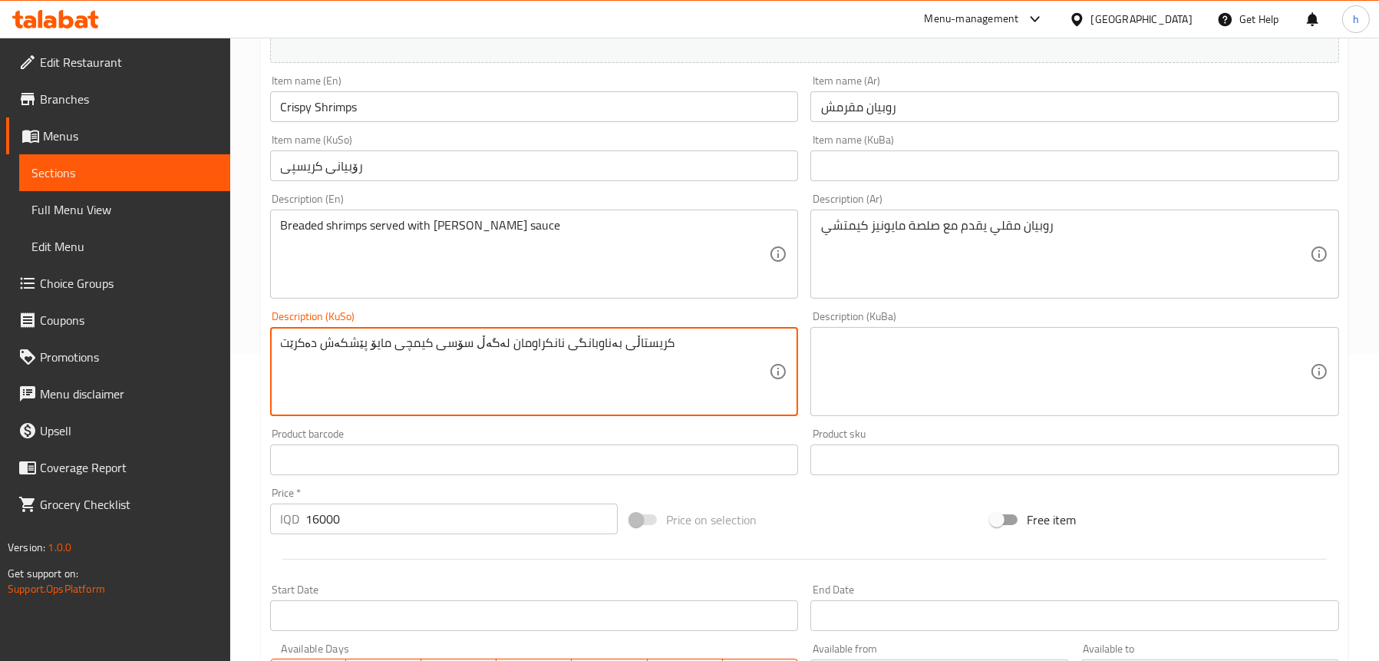
click at [603, 349] on textarea "کریستاڵی بەناوبانگی نانکراومان لەگەڵ سۆسی کیمچی مایۆ پێشکەش دەکرێت" at bounding box center [525, 371] width 489 height 73
type textarea "رۆبیانی سورکراوە پێشکەش دەکرێت لەگەل سۆسی ماۆنیزی کیمچی"
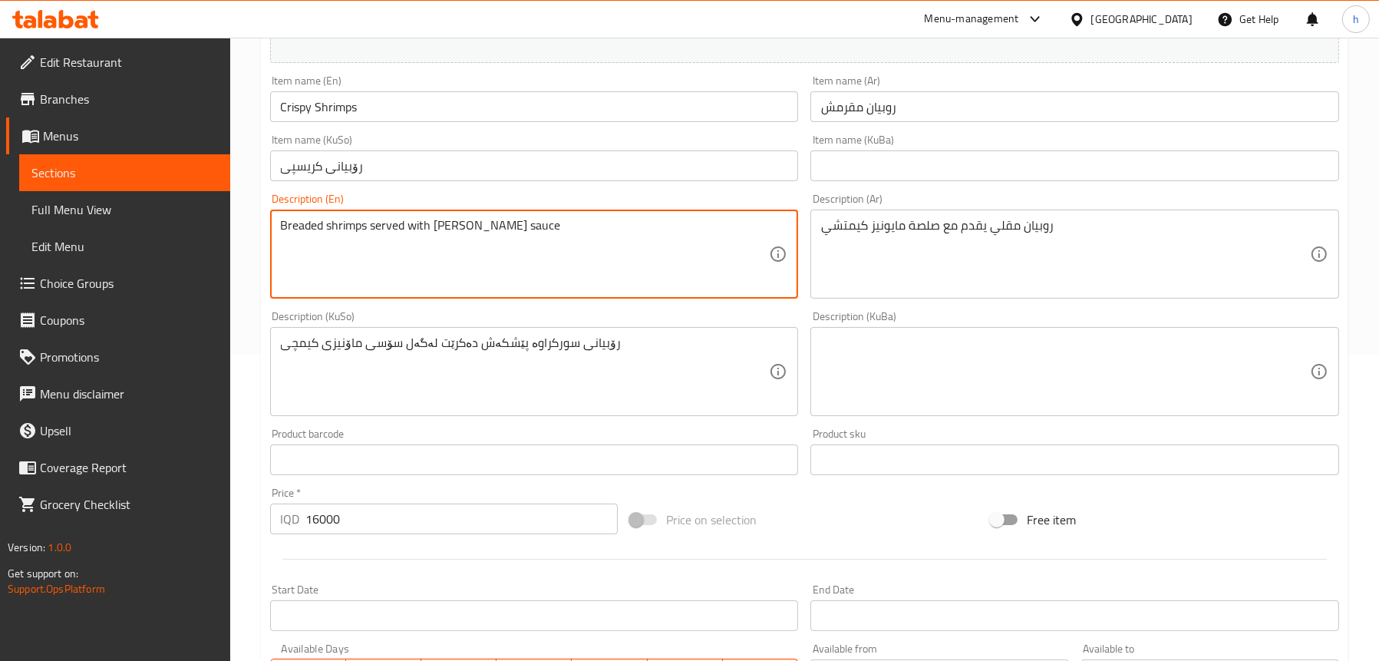
click at [305, 224] on textarea "Breaded shrimps served with kimchi mayonnaise sauce" at bounding box center [525, 254] width 489 height 73
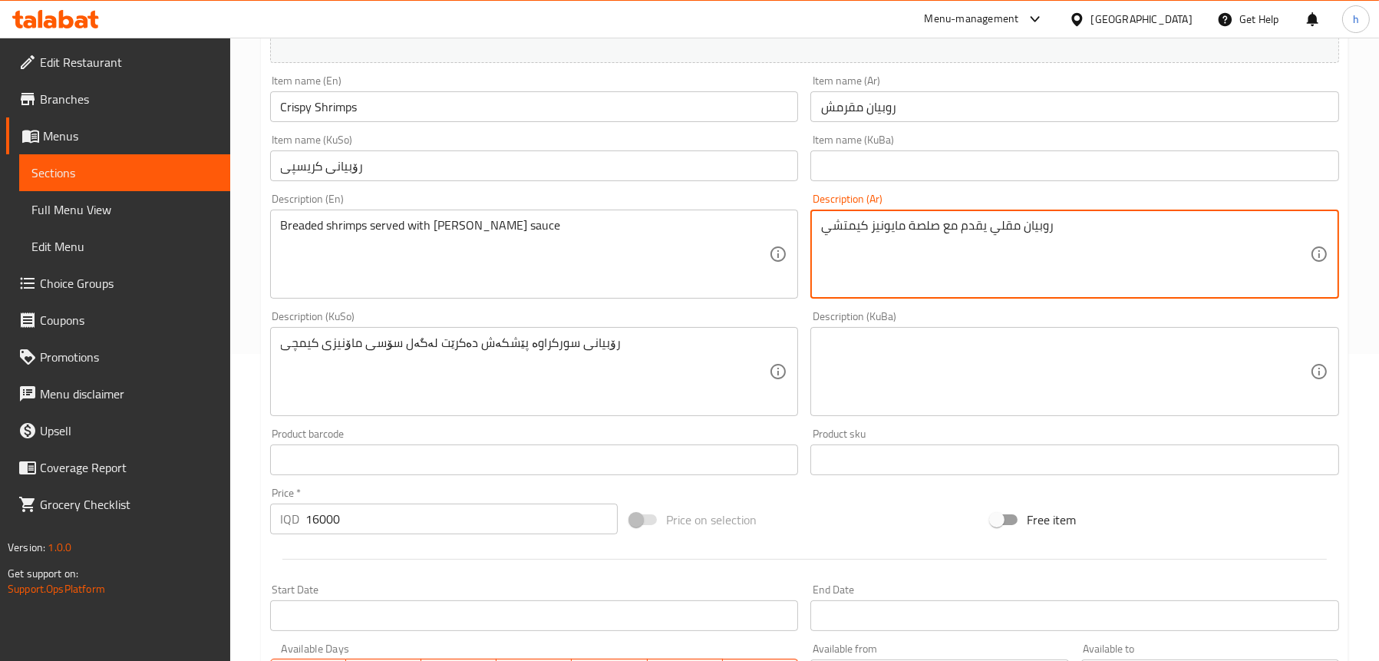
click at [948, 225] on textarea "روبيان مقلي يقدم مع صلصة مايونيز كيمتشي" at bounding box center [1065, 254] width 489 height 73
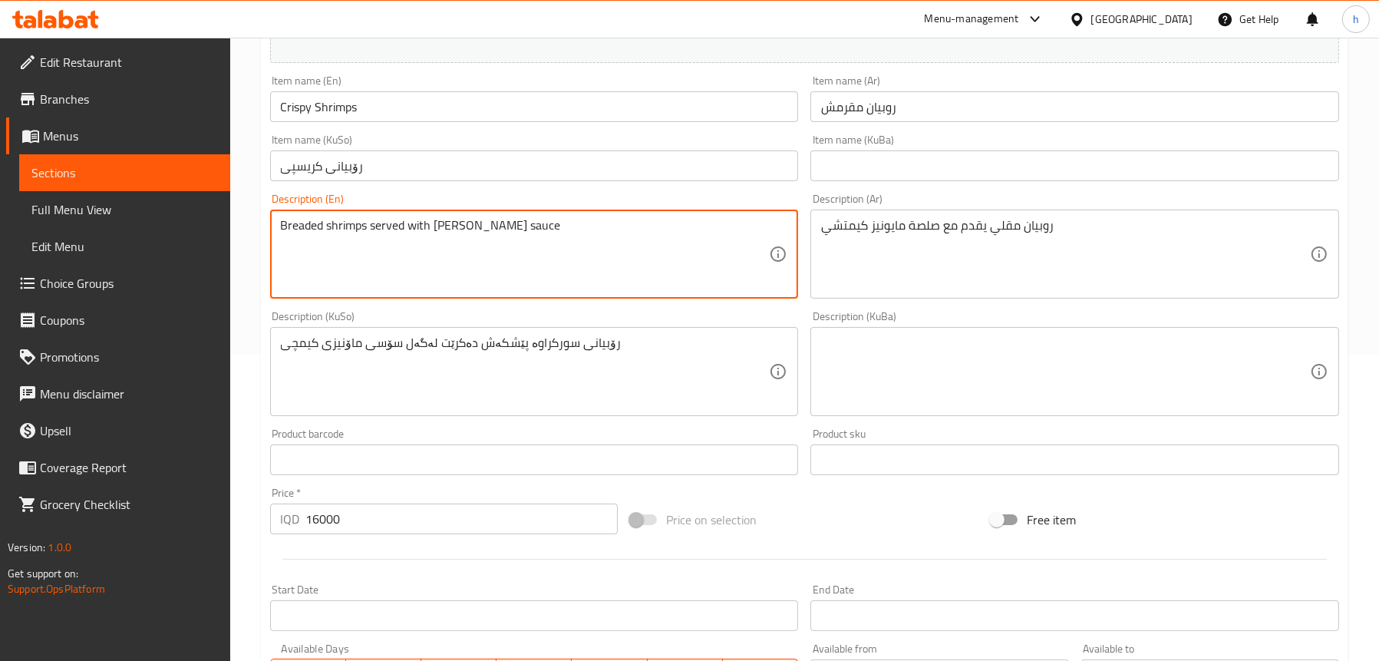
click at [409, 232] on textarea "Breaded shrimps served with kimchi mayonnaise sauce" at bounding box center [525, 254] width 489 height 73
click at [558, 229] on textarea "Breaded shrimps served with kimchi mayonnaise sauce" at bounding box center [525, 254] width 489 height 73
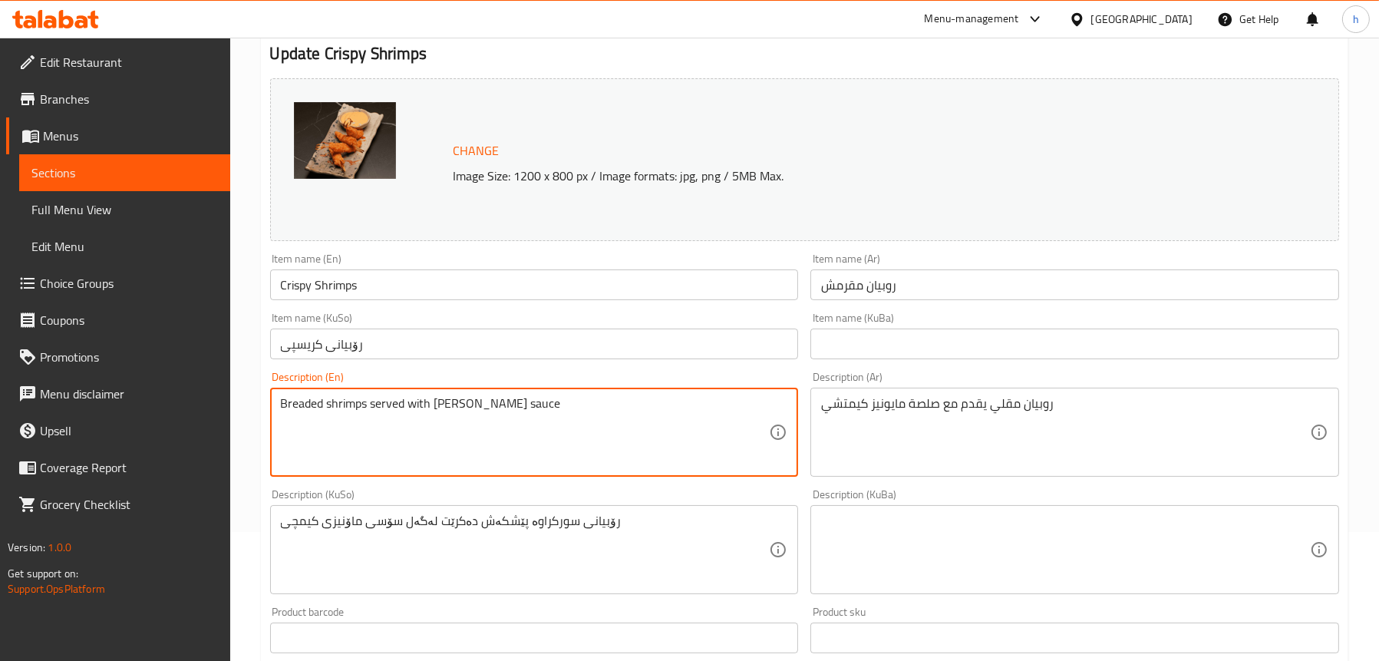
scroll to position [230, 0]
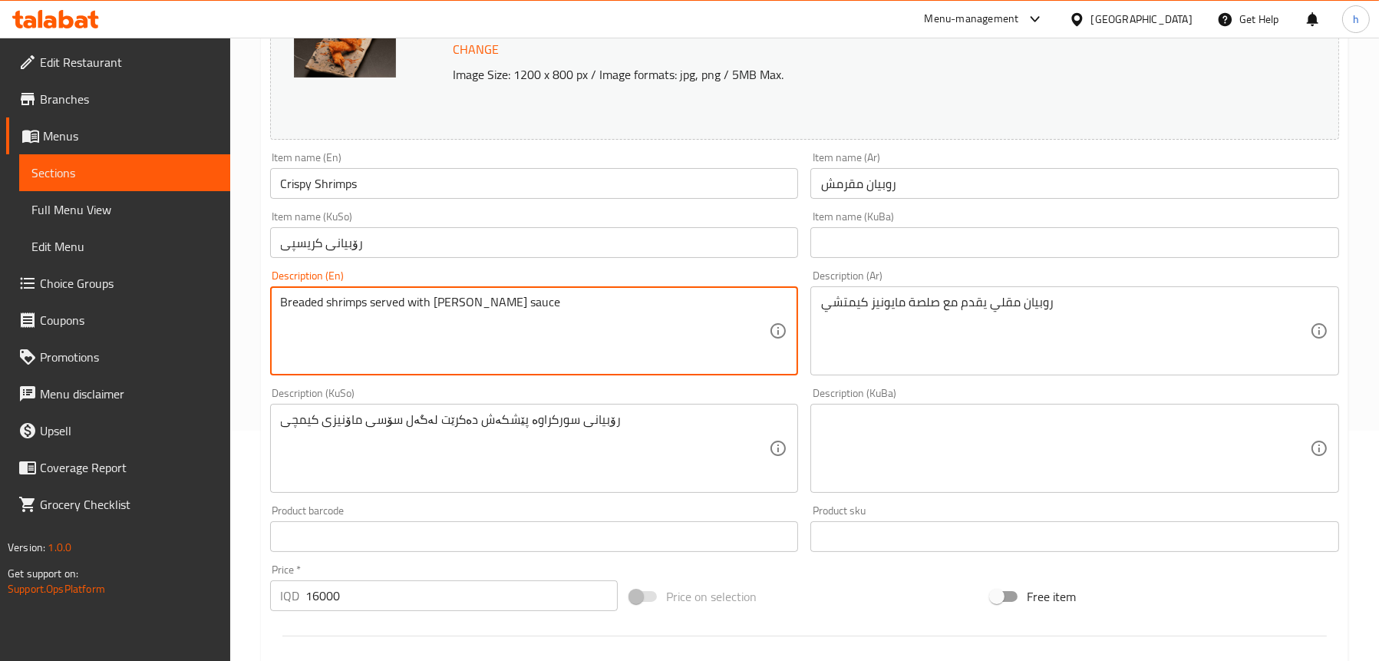
click at [1007, 302] on textarea "روبيان مقلي يقدم مع صلصة مايونيز كيمتشي" at bounding box center [1065, 331] width 489 height 73
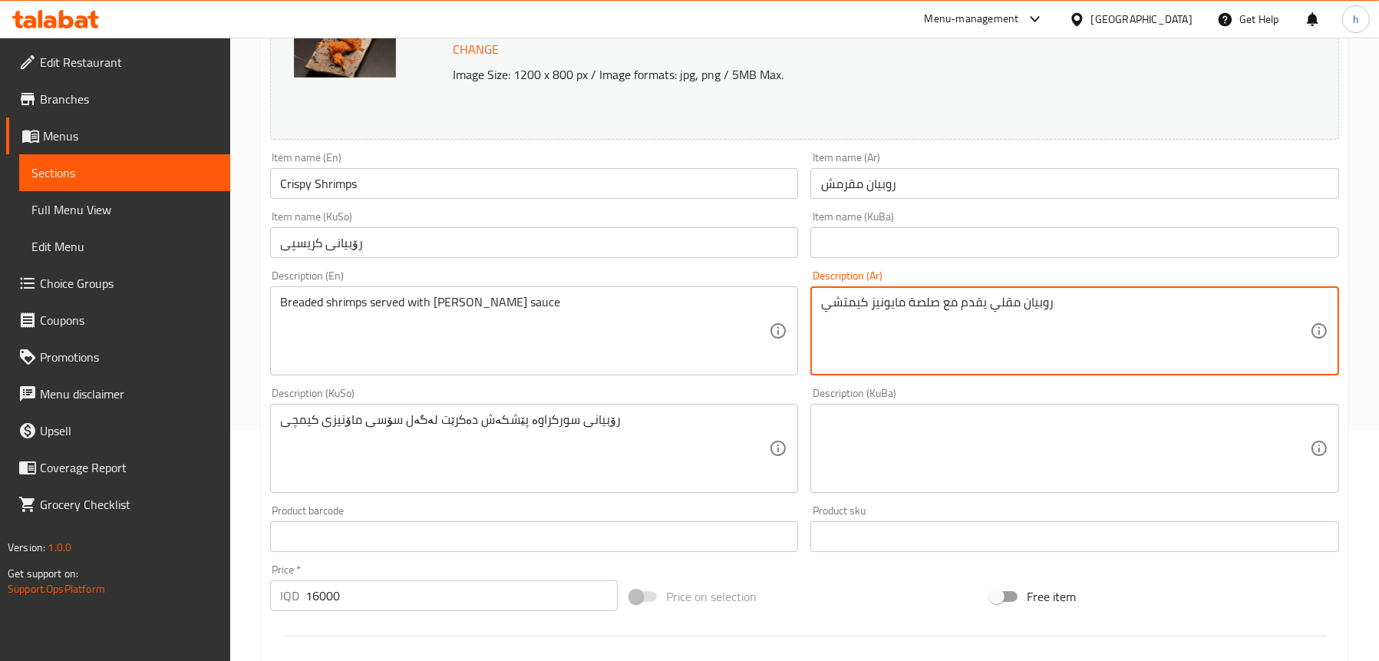
click at [1023, 299] on textarea "روبيان مقلي يقدم مع صلصة مايونيز كيمتشي" at bounding box center [1065, 331] width 489 height 73
click at [1010, 302] on textarea "روبيان مقلي يقدم مع صلصة مايونيز كيمتشي" at bounding box center [1065, 331] width 489 height 73
click at [1034, 308] on textarea "روبيان مقلي يقدم مع صلصة مايونيز كيمتشي" at bounding box center [1065, 331] width 489 height 73
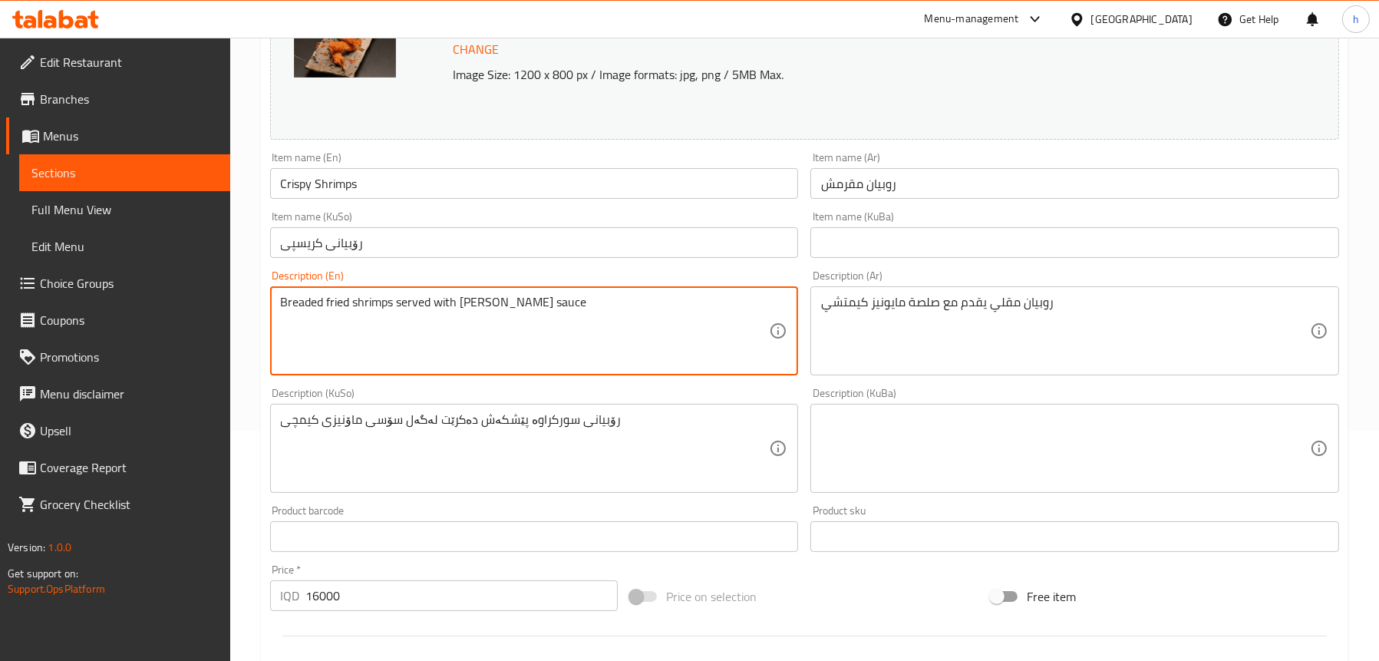
type textarea "Breaded fried shrimps served with kimchi mayonnaise sauce"
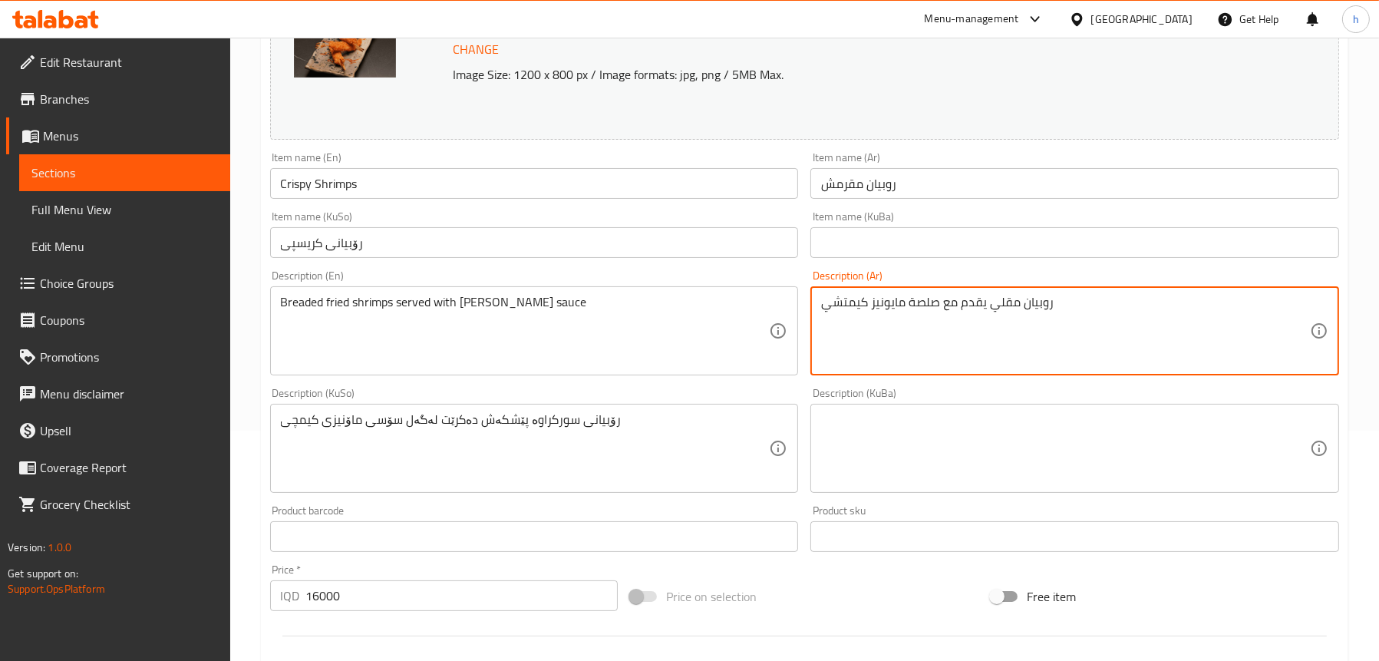
click at [994, 303] on textarea "روبيان مقلي يقدم مع صلصة مايونيز كيمتشي" at bounding box center [1065, 331] width 489 height 73
click at [1018, 302] on textarea "روبيان مقلي يقدم مع صلصة مايونيز كيمتشي" at bounding box center [1065, 331] width 489 height 73
click at [1022, 302] on textarea "روبيان مقلي يقدم مع صلصة مايونيز كيمتشي" at bounding box center [1065, 331] width 489 height 73
type textarea "روبيان مخبوز مقلي يقدم مع صلصة مايونيز كيمتشي"
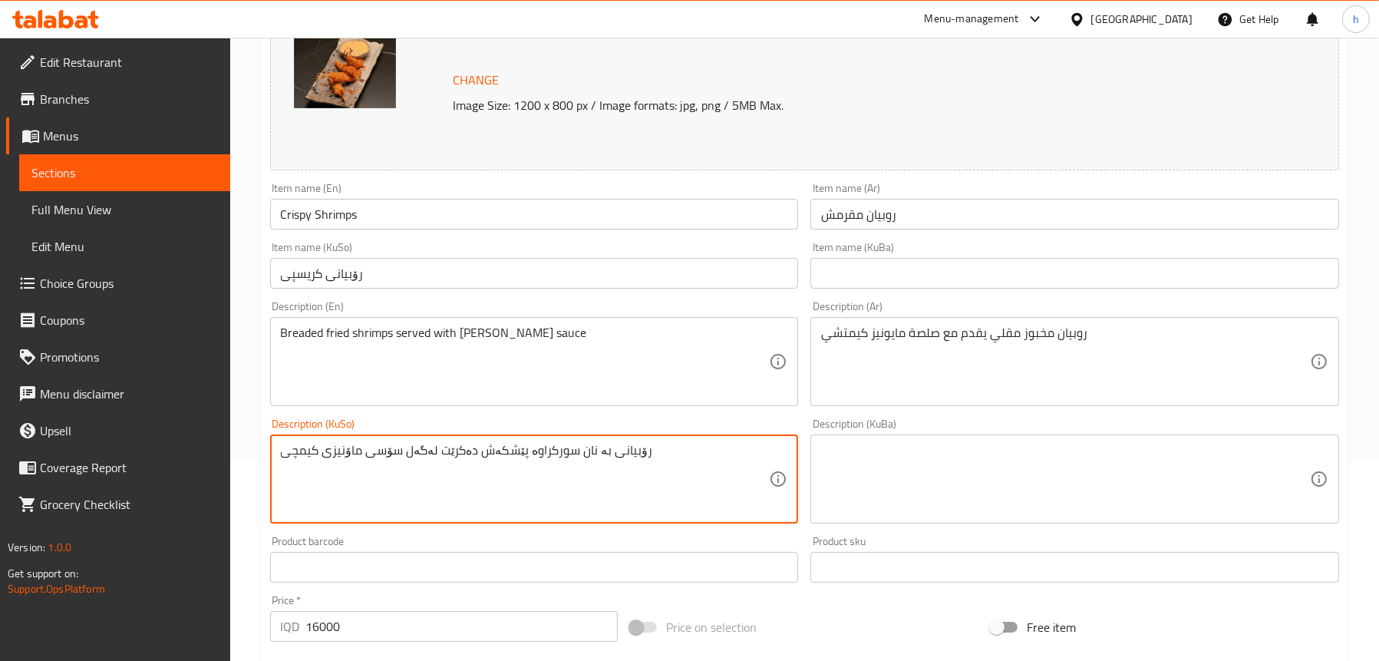
scroll to position [307, 0]
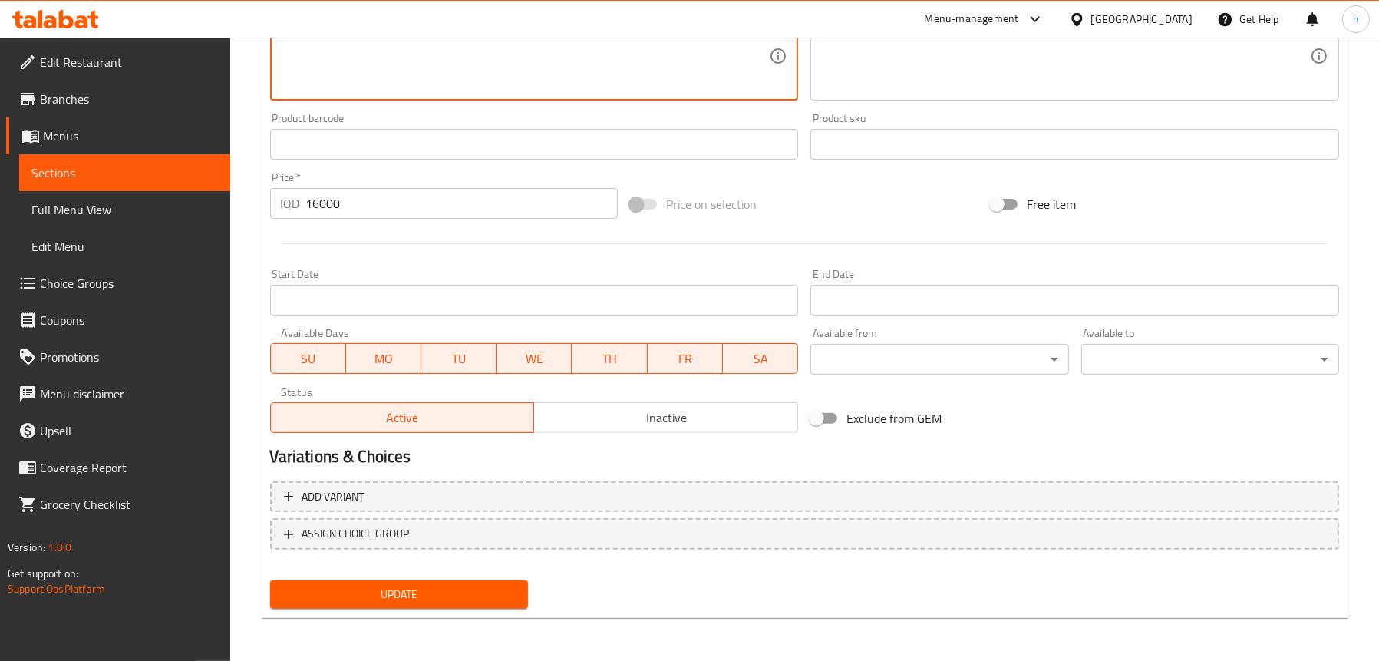
type textarea "رۆبیانی بە نان سورکراوە پێشکەش دەکرێت لەگەل سۆسی ماۆنیزی کیمچی"
click at [409, 604] on button "Update" at bounding box center [399, 594] width 258 height 28
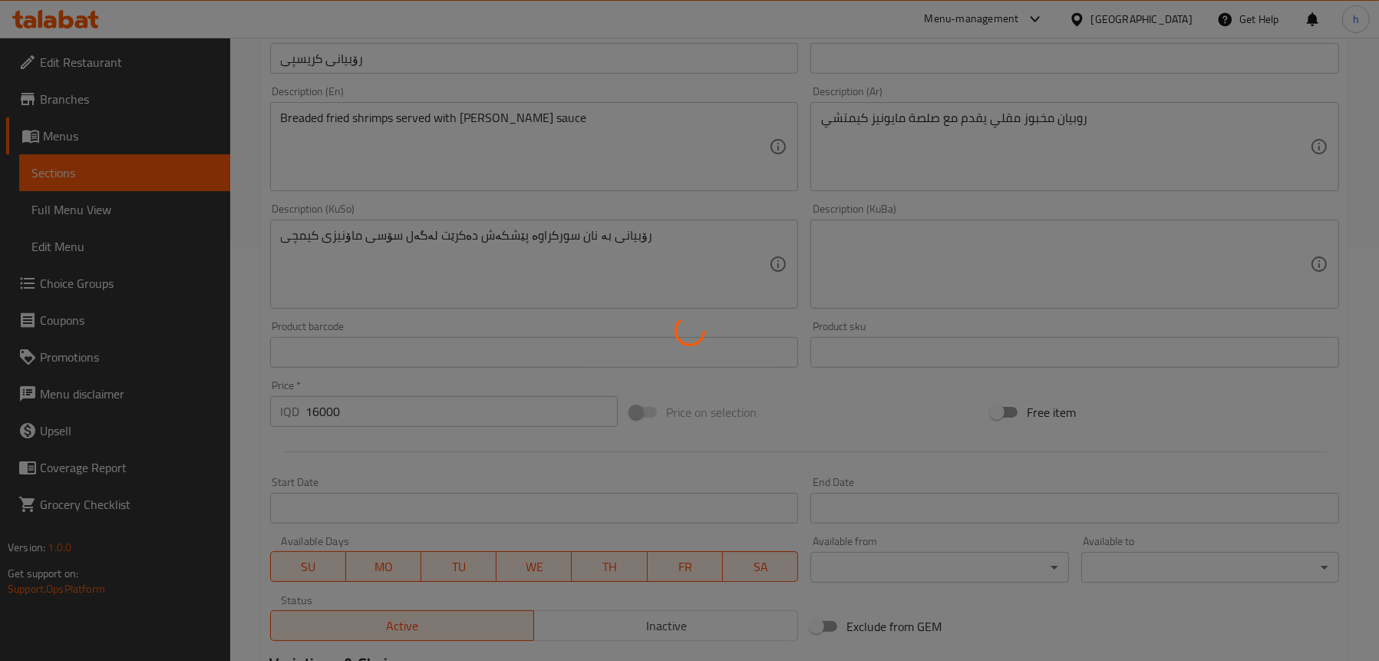
scroll to position [315, 0]
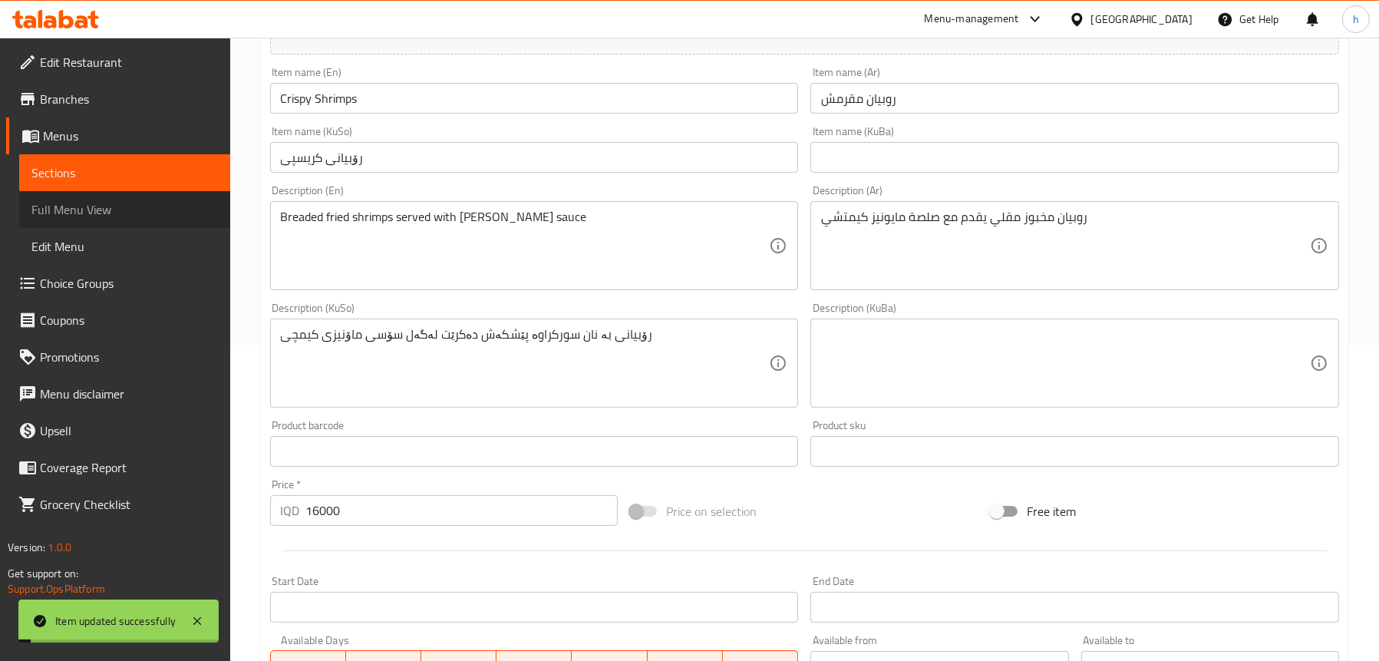
click at [148, 199] on link "Full Menu View" at bounding box center [124, 209] width 211 height 37
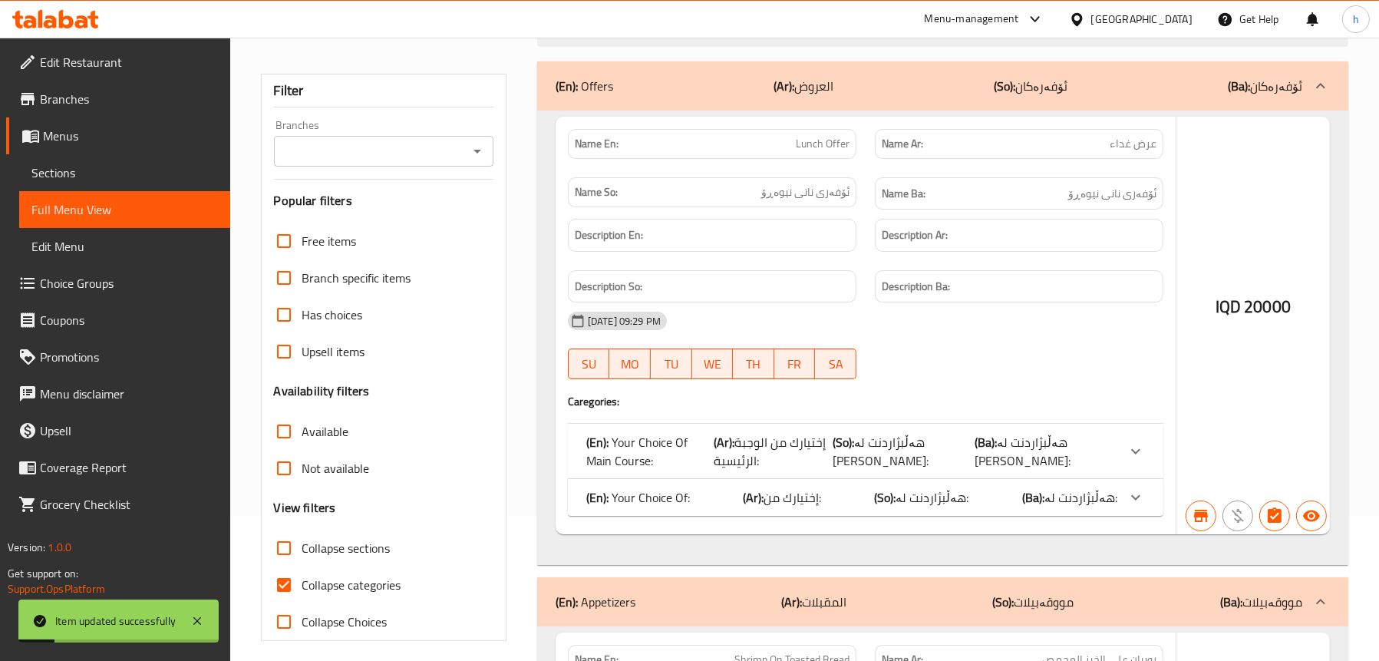
click at [477, 150] on div at bounding box center [689, 330] width 1379 height 661
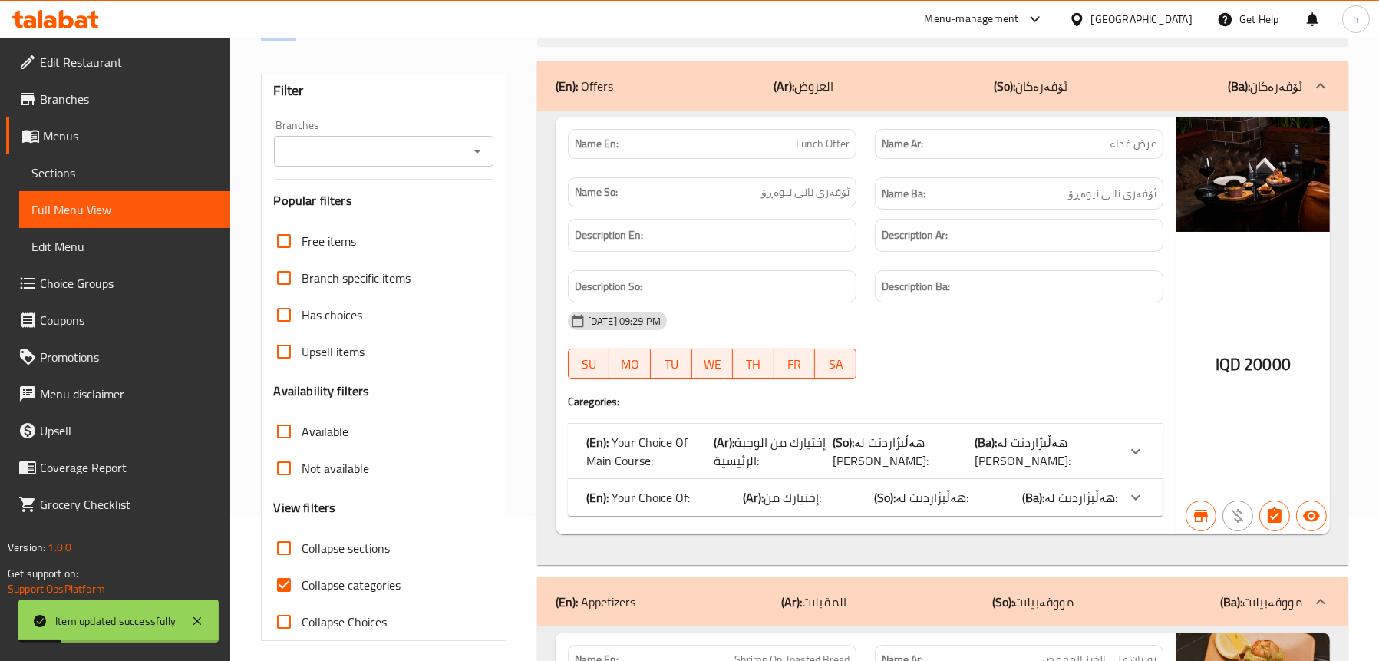
click at [473, 149] on icon "Open" at bounding box center [477, 151] width 18 height 18
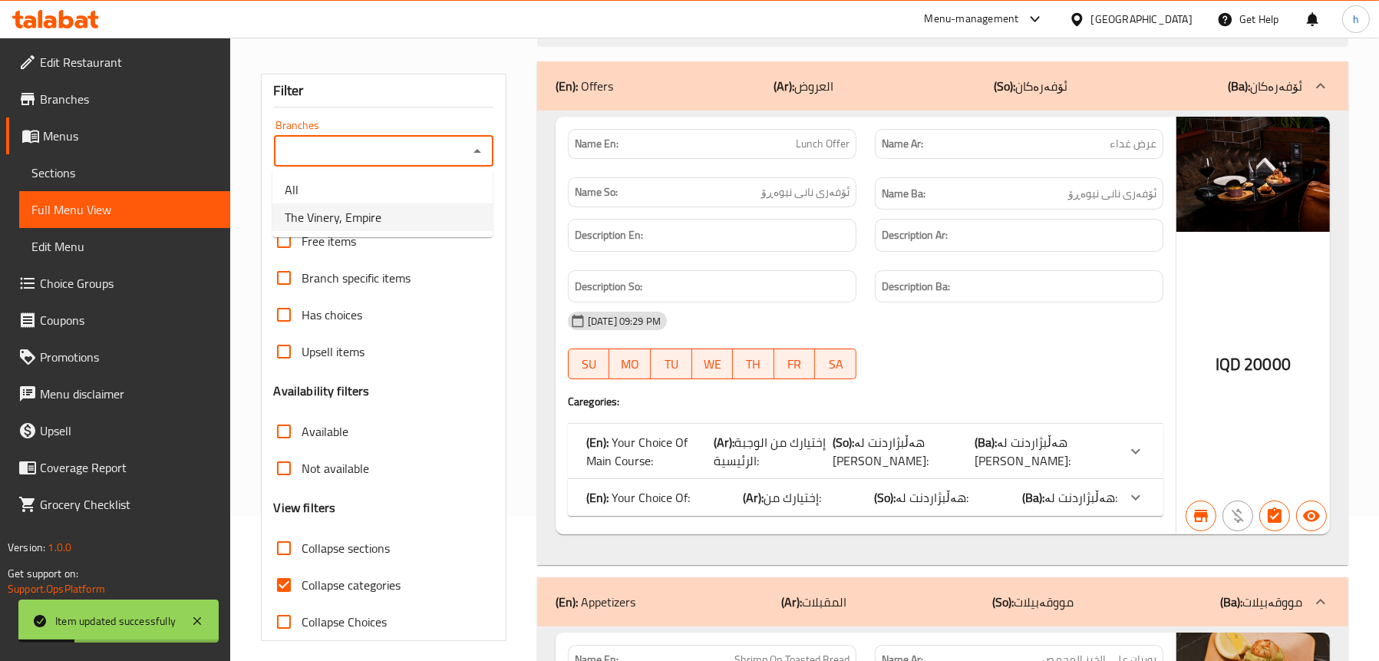
click at [416, 218] on li "The Vinery, Empire" at bounding box center [382, 217] width 220 height 28
type input "The Vinery, Empire"
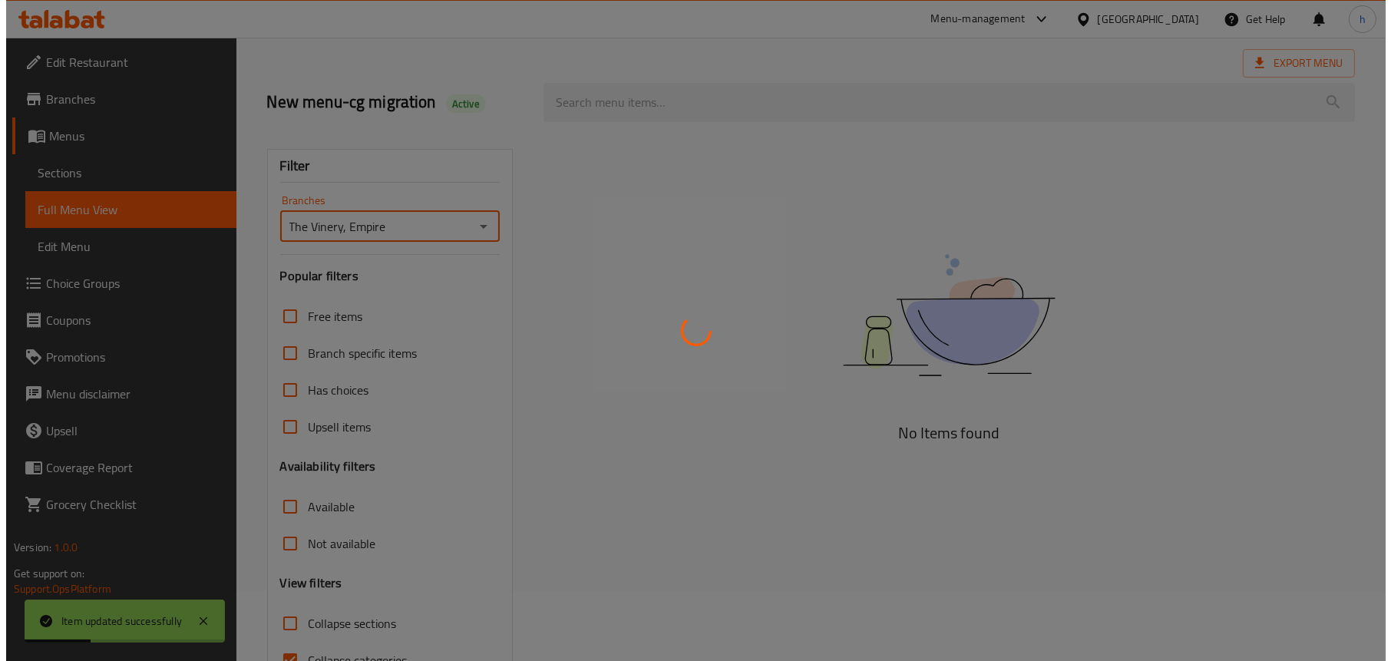
scroll to position [0, 0]
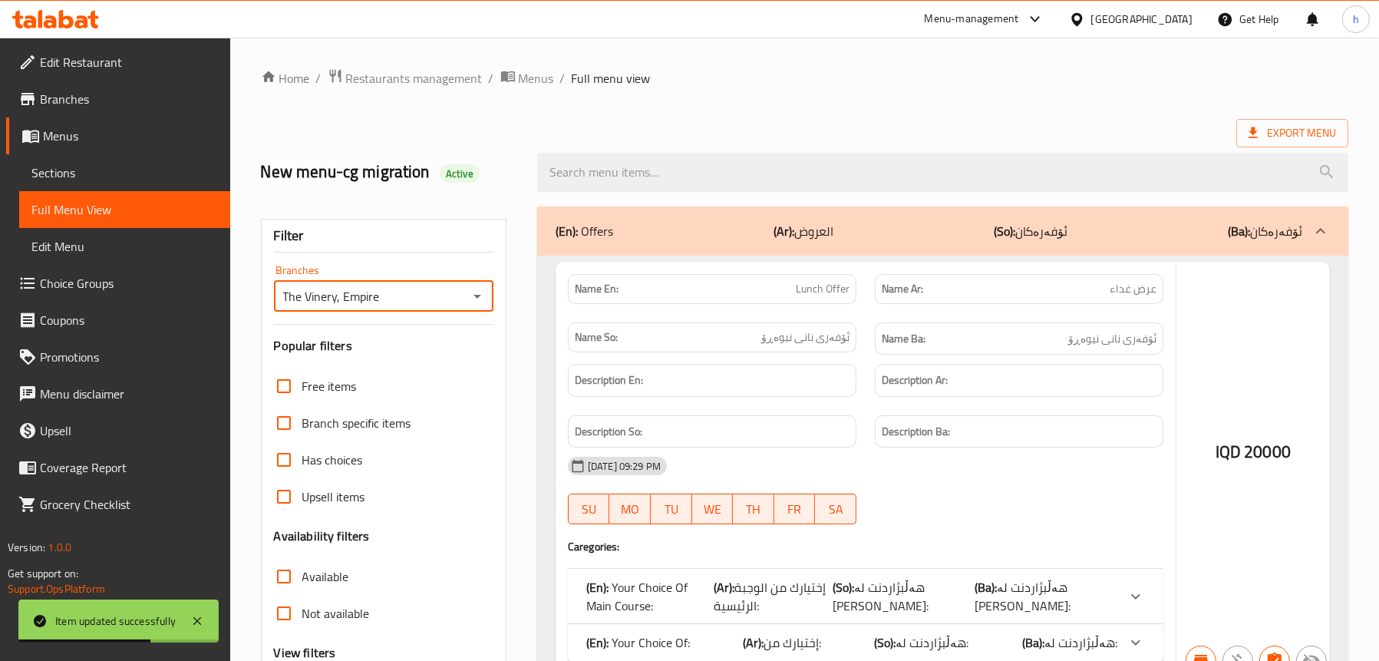
click at [665, 173] on div at bounding box center [689, 330] width 1379 height 661
click at [665, 171] on div at bounding box center [689, 330] width 1379 height 661
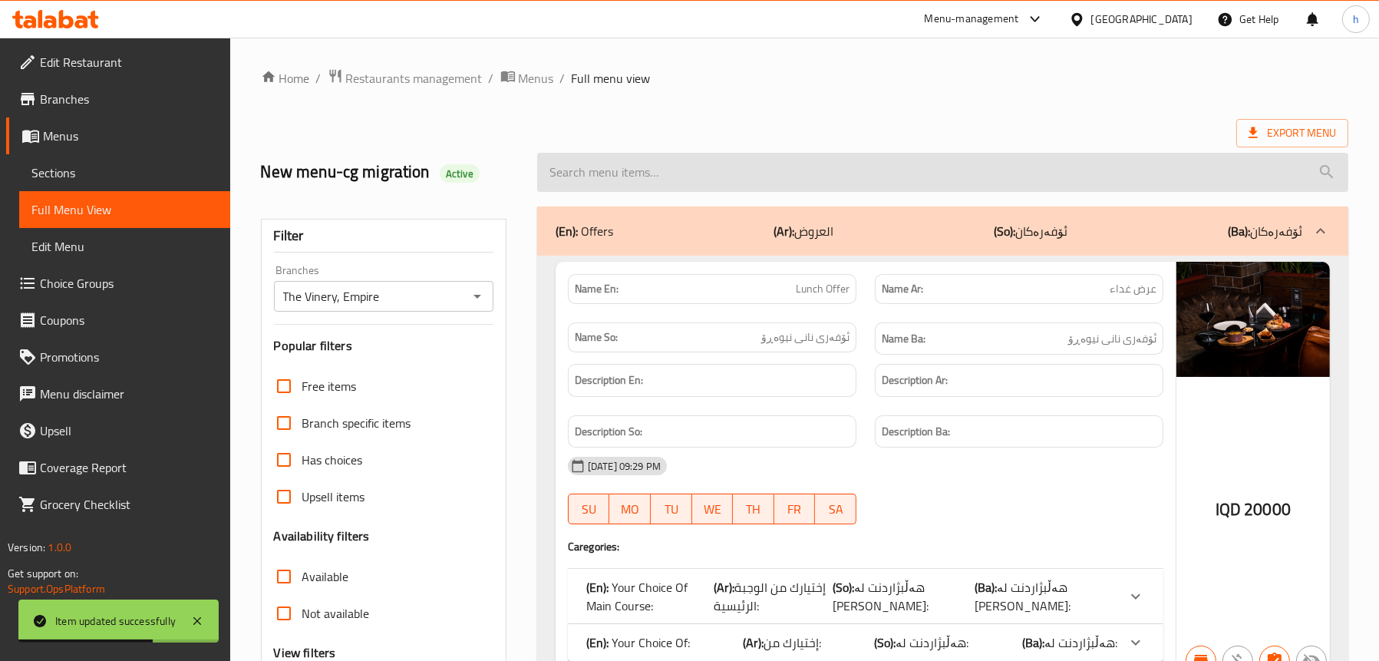
click at [655, 165] on input "search" at bounding box center [942, 172] width 811 height 39
click at [652, 167] on input "search" at bounding box center [942, 172] width 811 height 39
paste input "Crispy Shrimps"
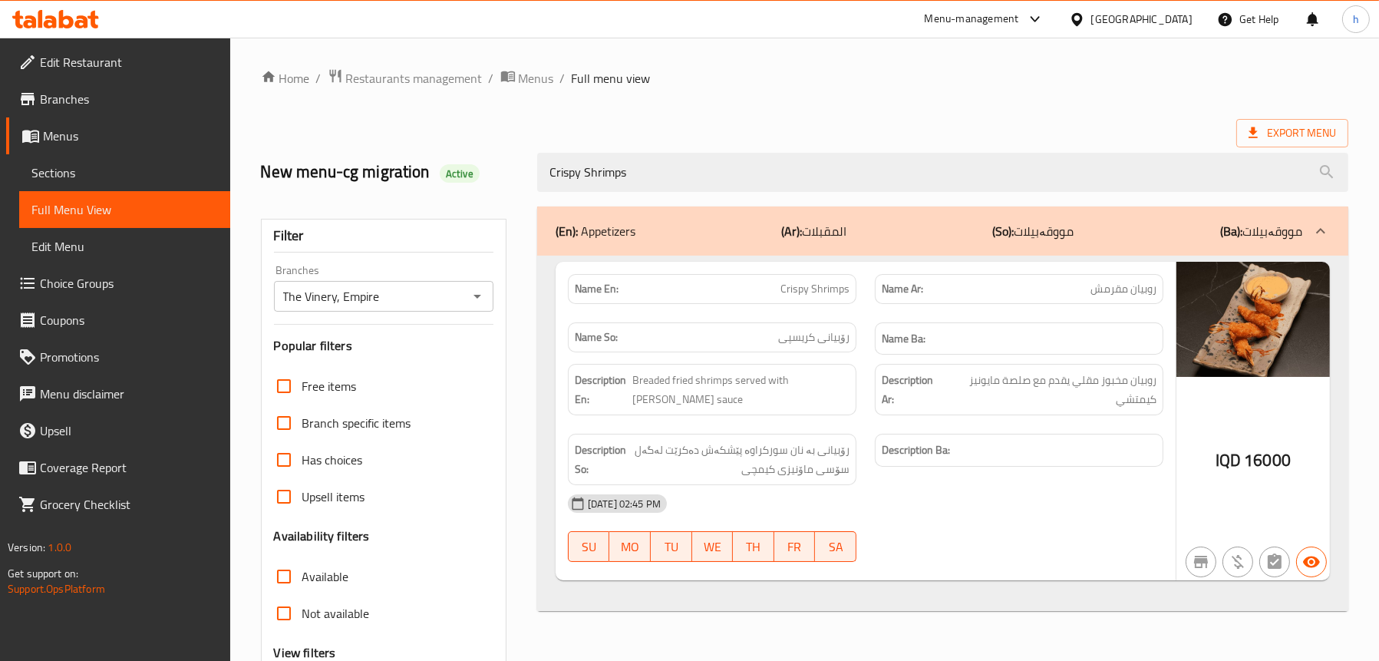
type input "Crispy Shrimps"
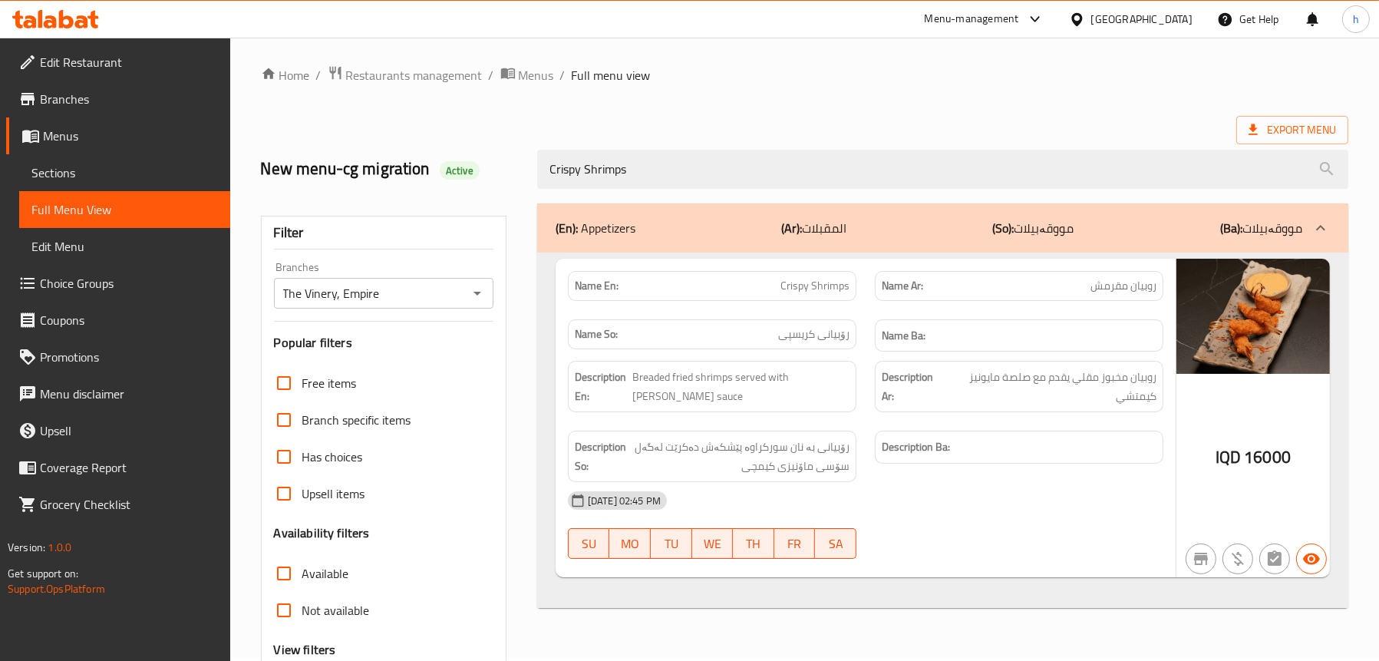
scroll to position [2, 0]
click at [64, 25] on icon at bounding box center [66, 19] width 15 height 18
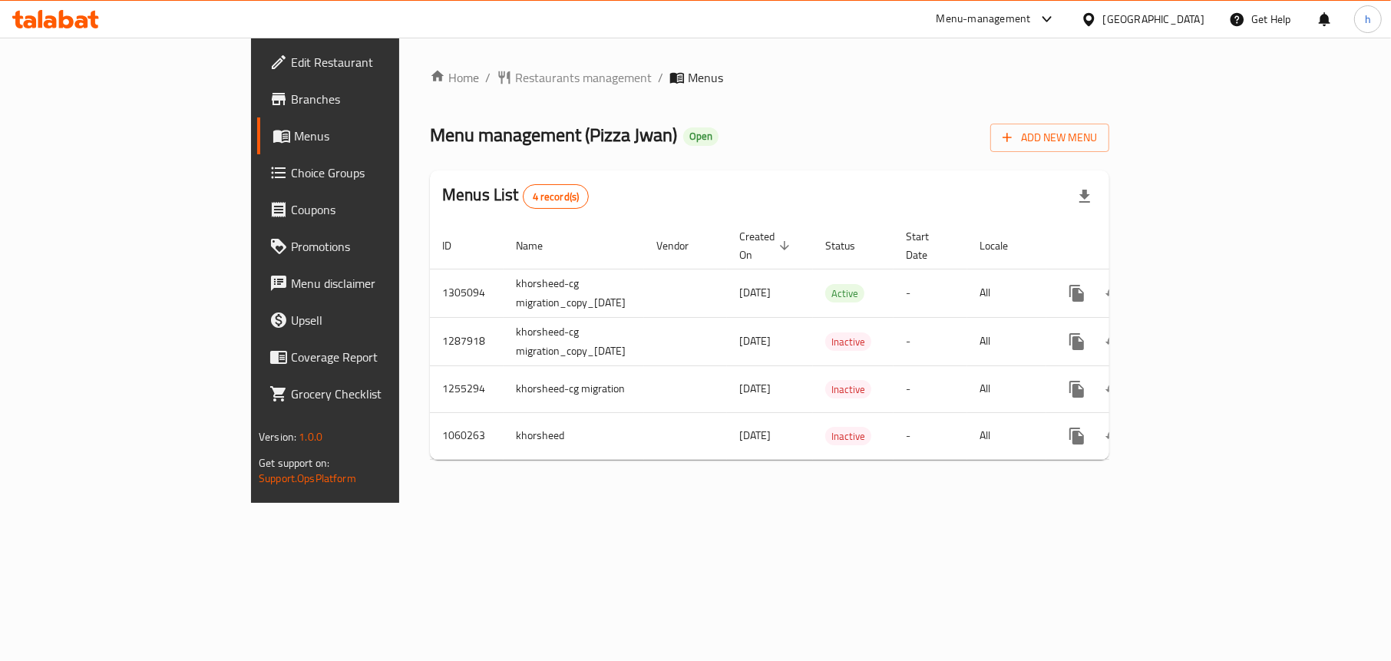
click at [73, 13] on icon at bounding box center [55, 19] width 87 height 18
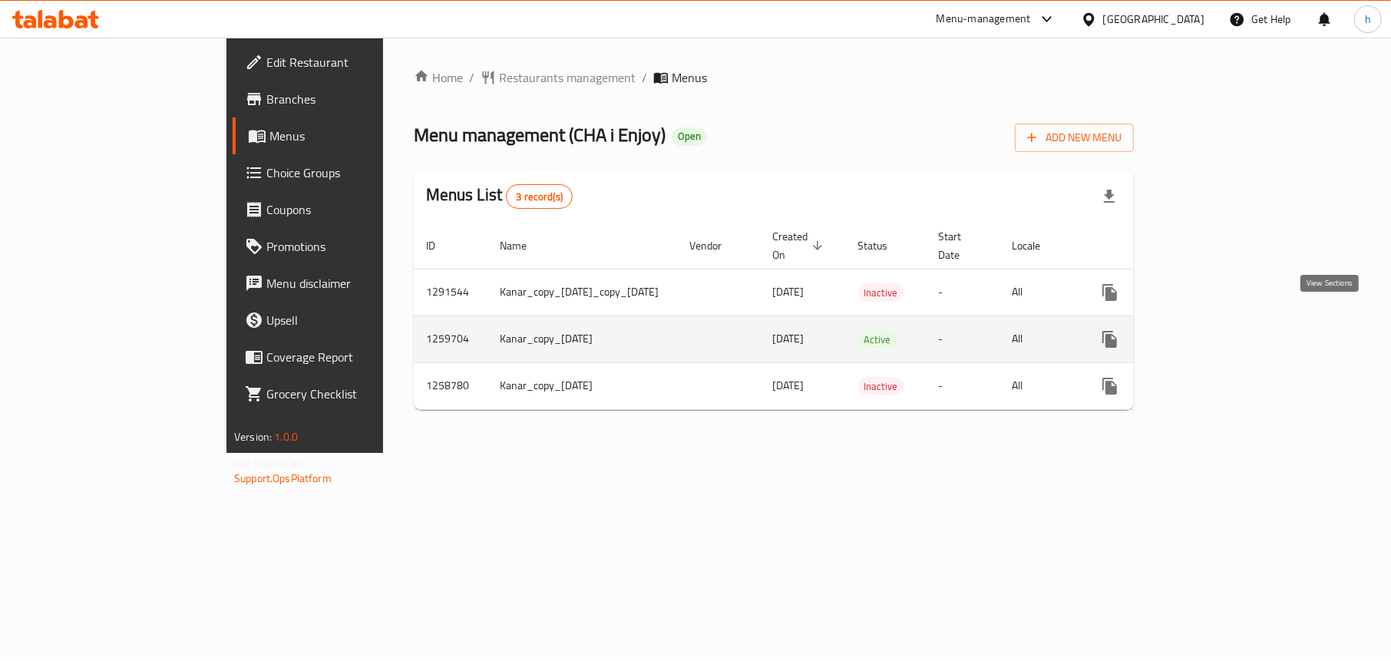
click at [1227, 332] on icon "enhanced table" at bounding box center [1220, 339] width 14 height 14
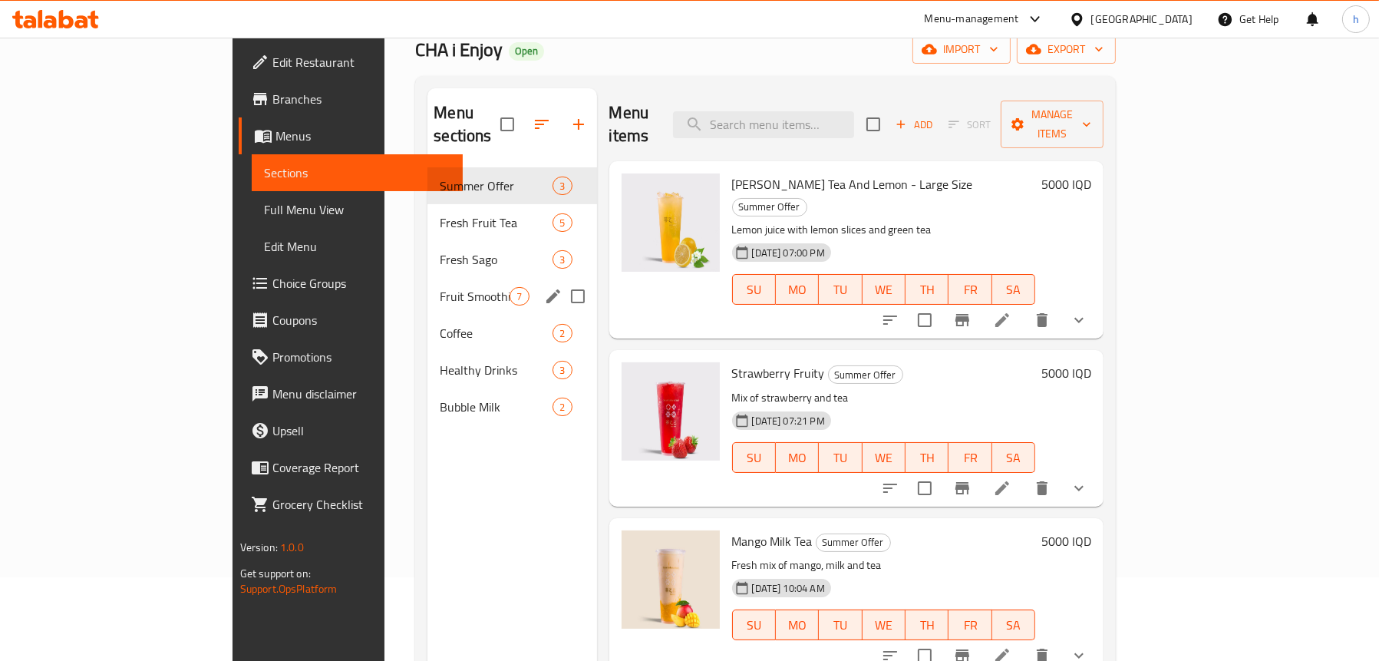
scroll to position [153, 0]
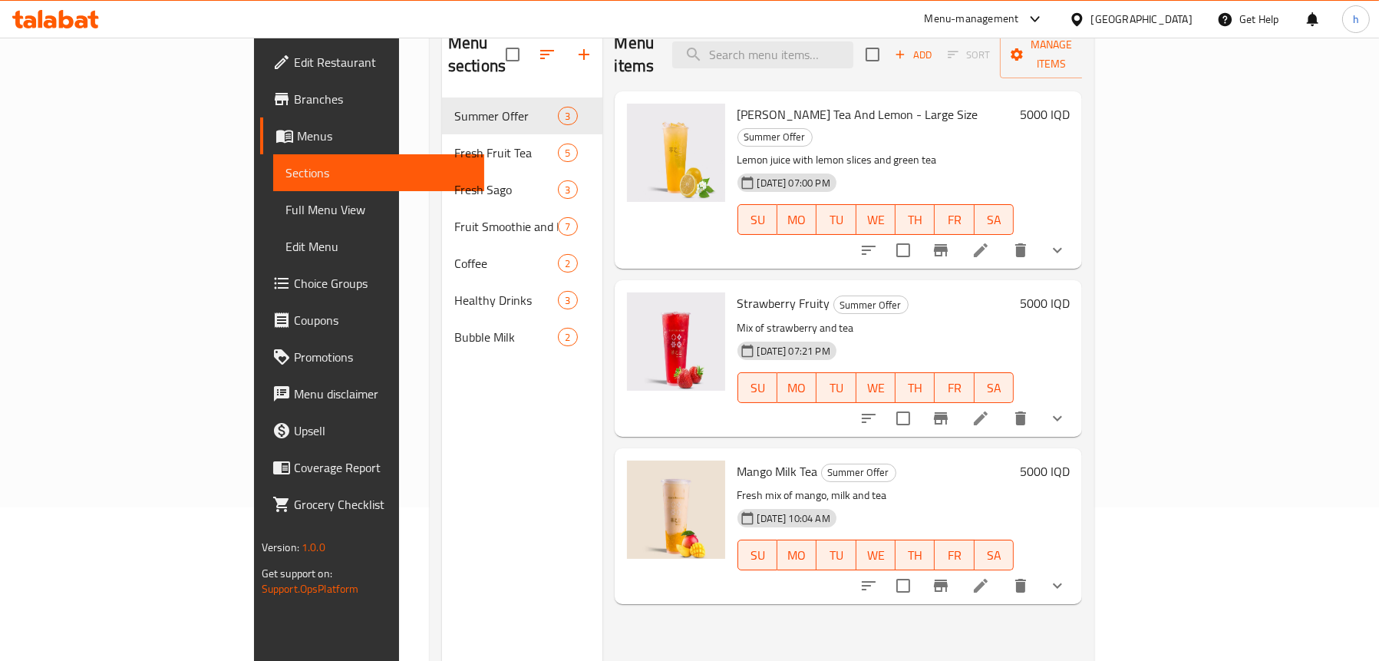
click at [286, 201] on span "Full Menu View" at bounding box center [379, 209] width 187 height 18
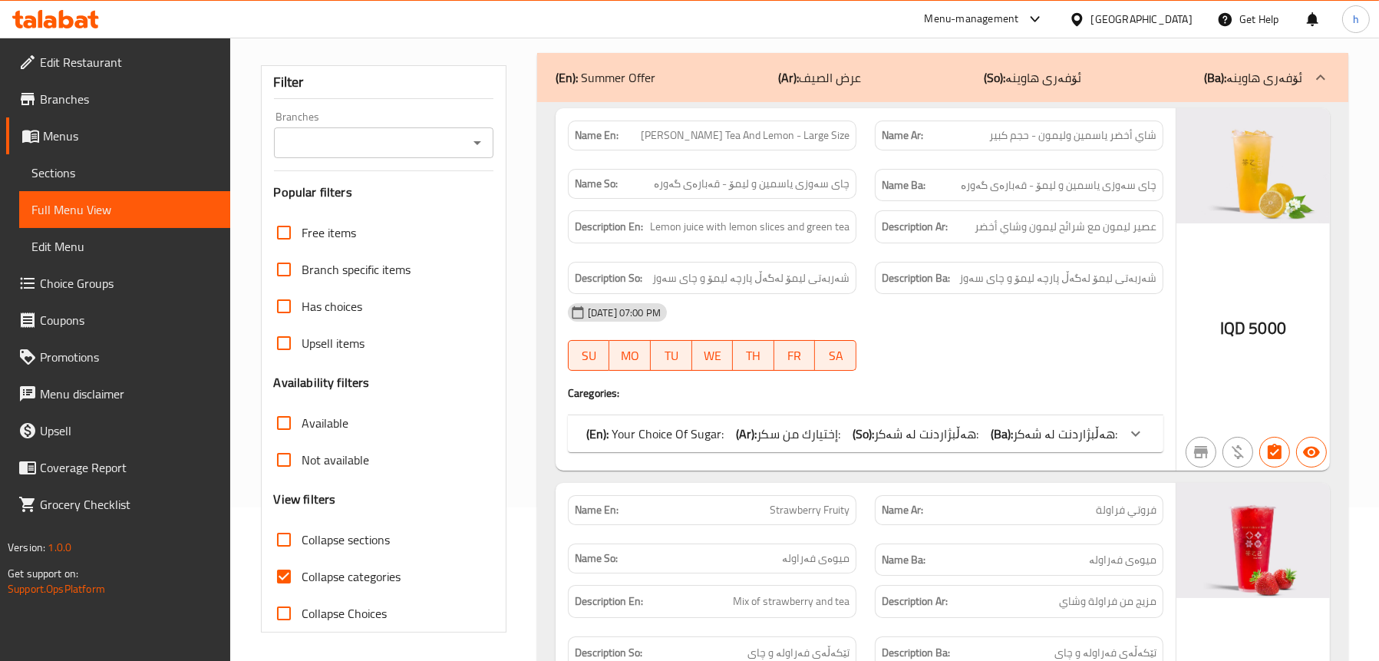
click at [477, 141] on icon "Open" at bounding box center [478, 143] width 8 height 4
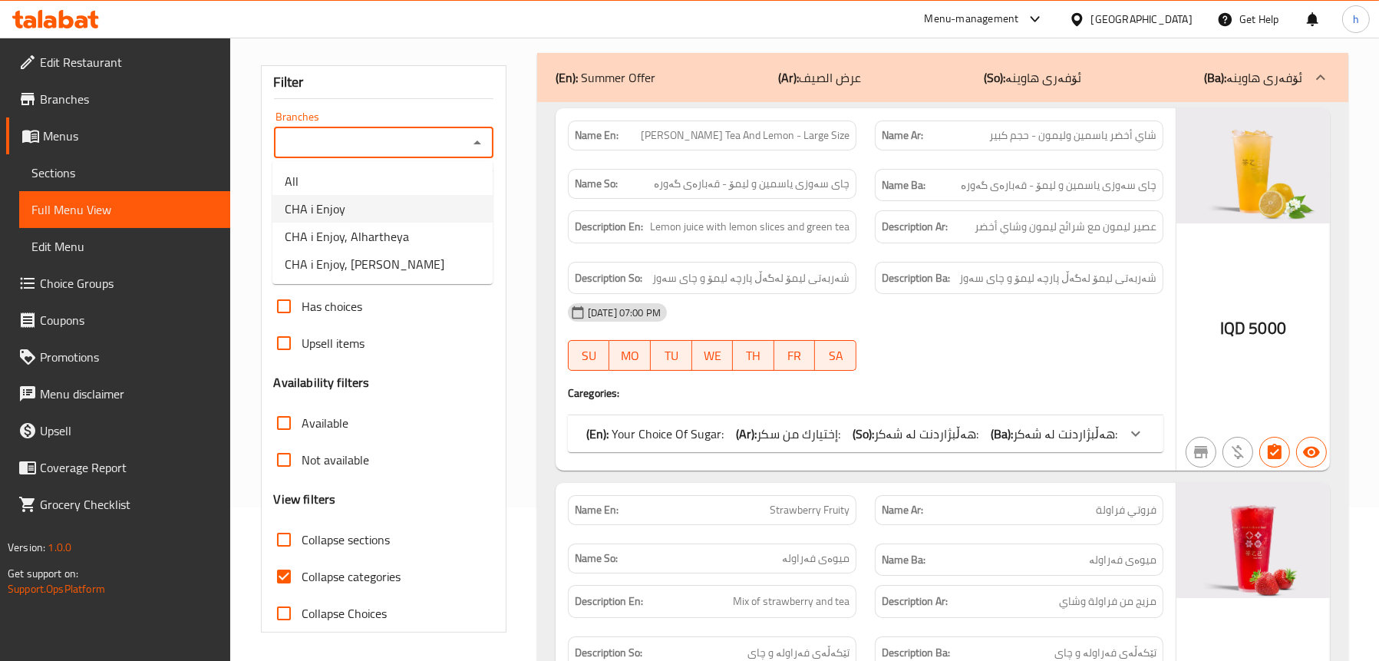
click at [359, 206] on li "CHA i Enjoy" at bounding box center [382, 209] width 220 height 28
type input "CHA i Enjoy"
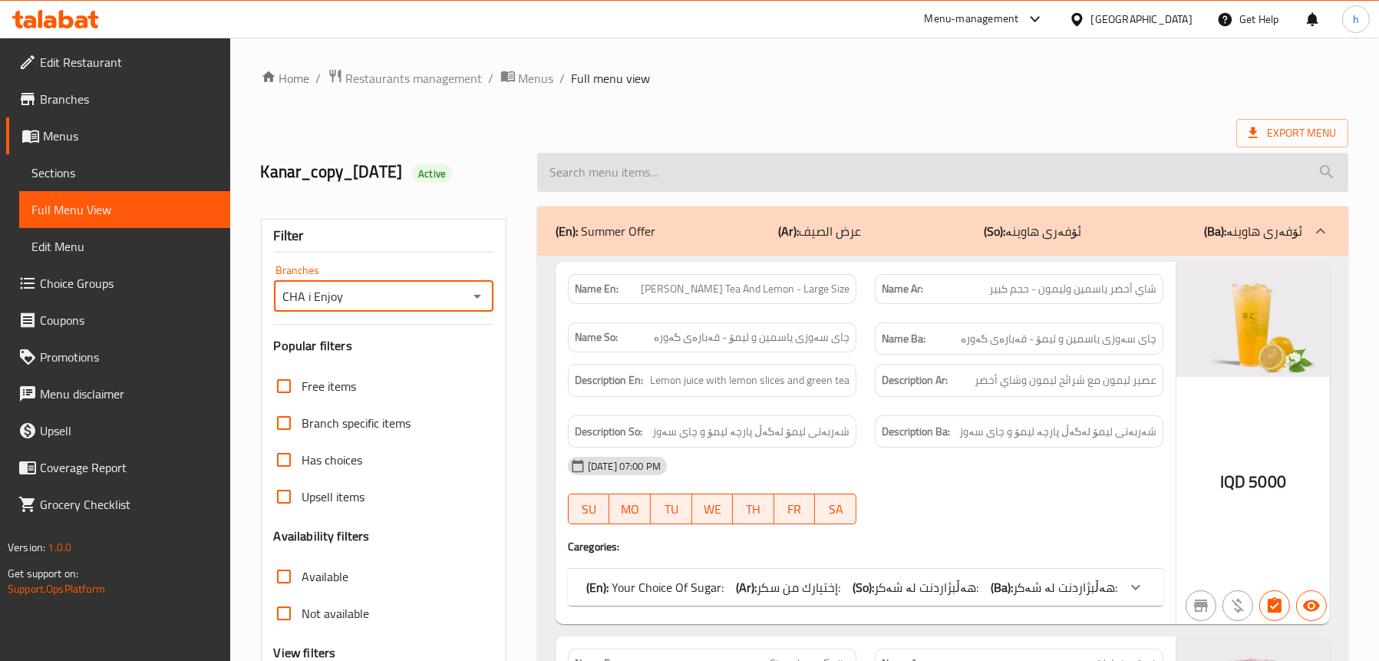
click at [741, 167] on input "search" at bounding box center [942, 172] width 811 height 39
paste input "Banana Milkshake"
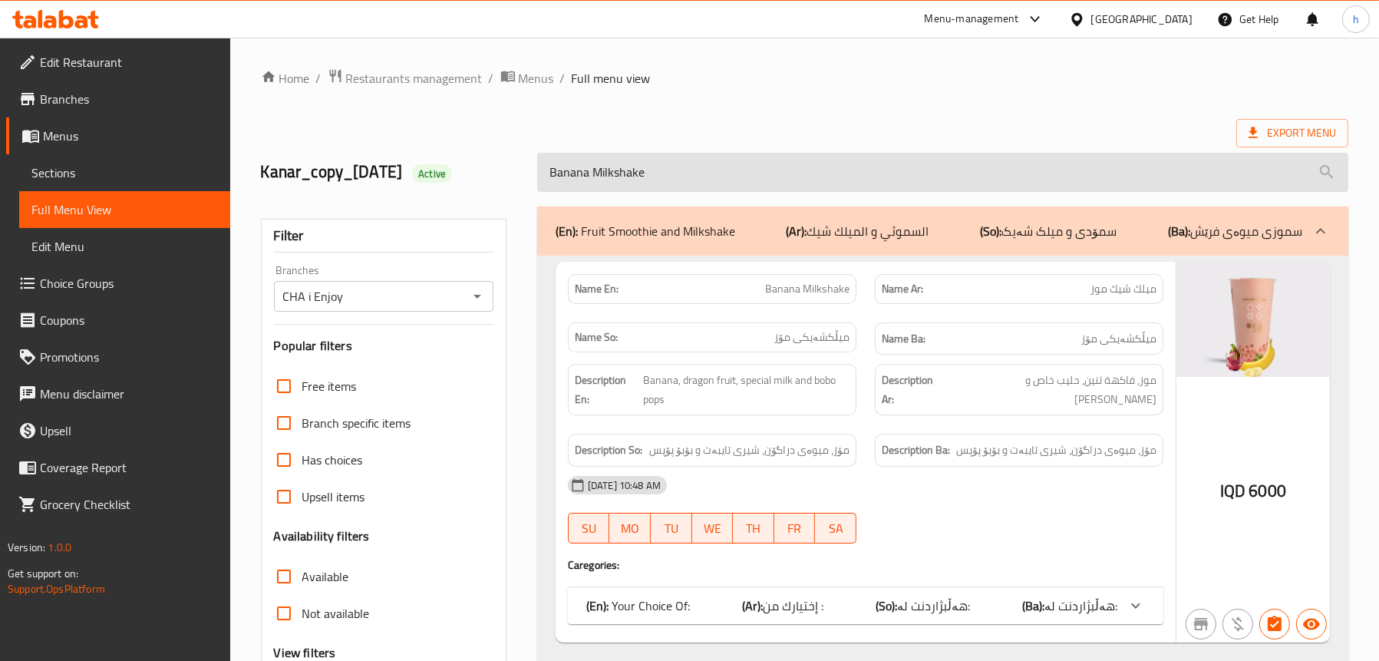
click at [717, 178] on input "Banana Milkshake" at bounding box center [942, 172] width 811 height 39
paste input "Pineapple Smoothi"
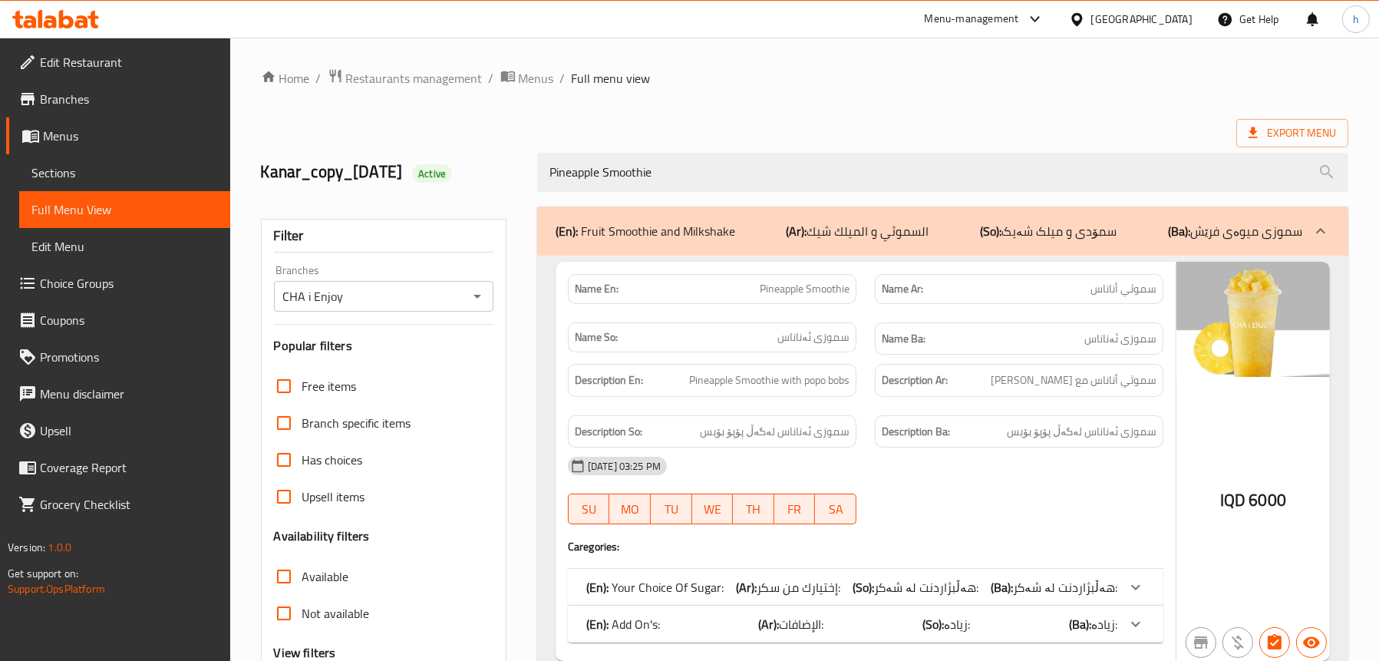
type input "Pineapple Smoothie"
click at [55, 171] on span "Sections" at bounding box center [124, 172] width 187 height 18
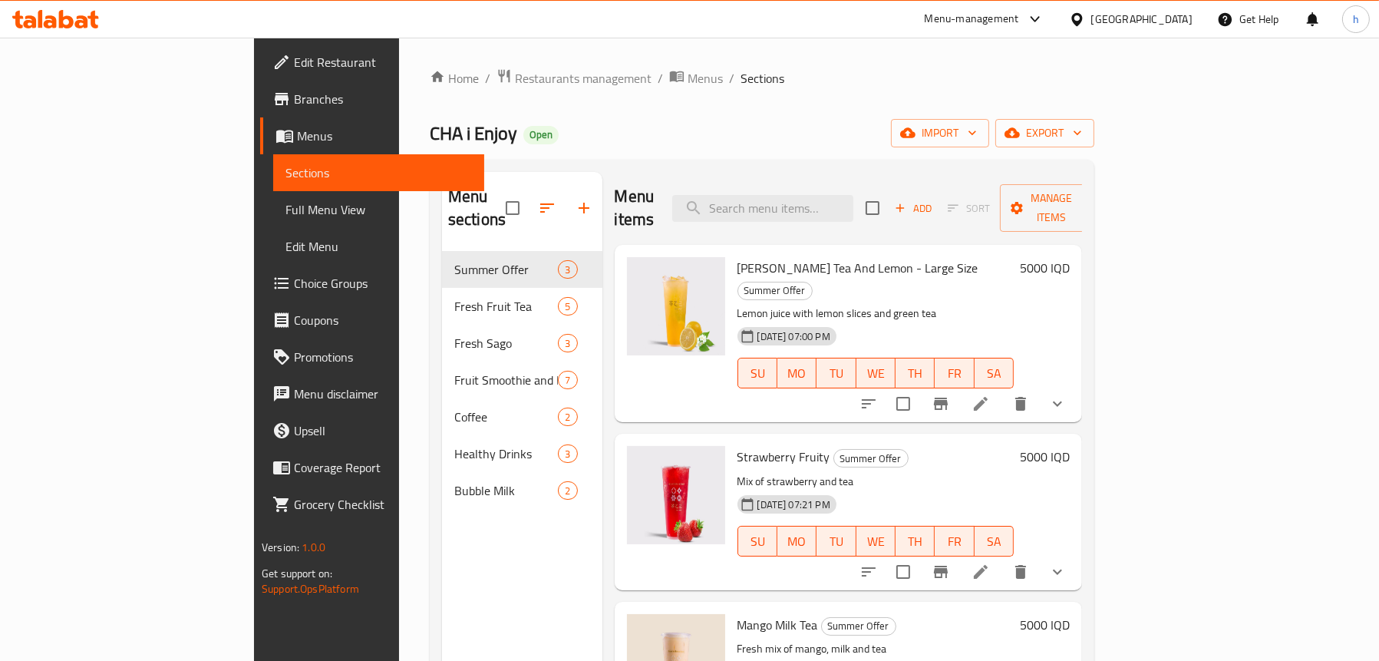
click at [286, 215] on span "Full Menu View" at bounding box center [379, 209] width 187 height 18
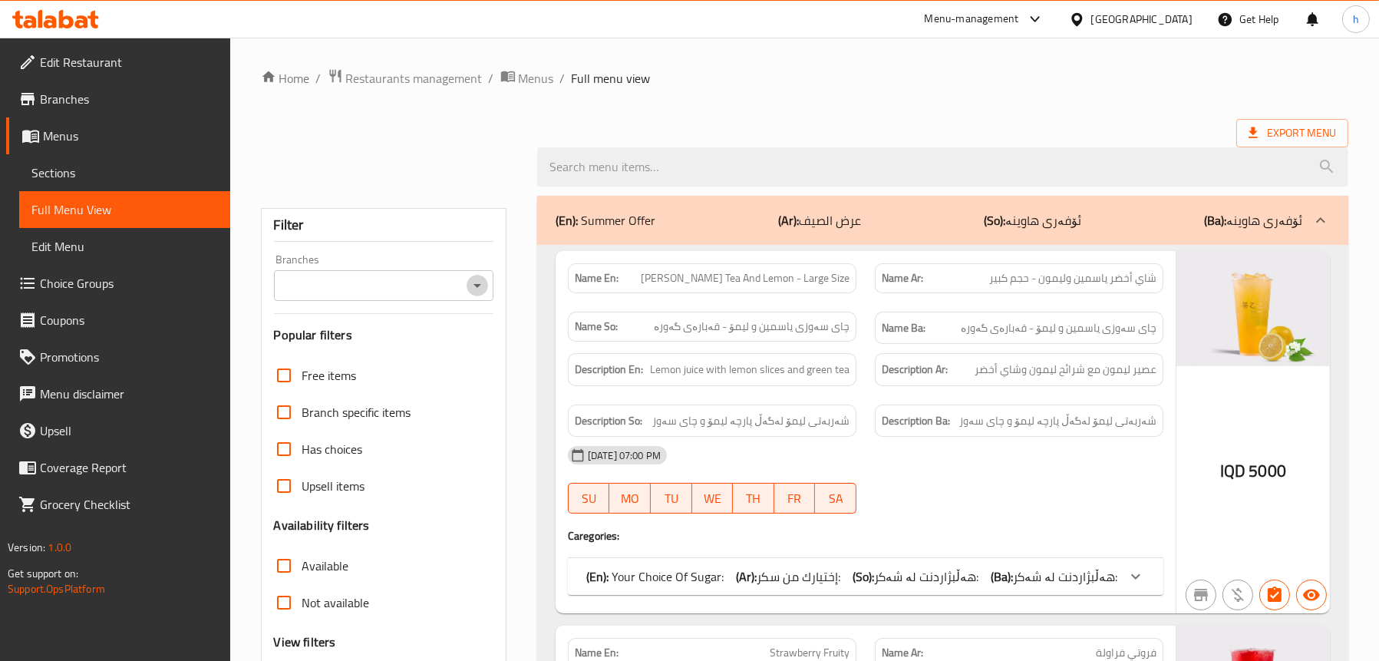
click at [480, 281] on icon "Open" at bounding box center [477, 285] width 18 height 18
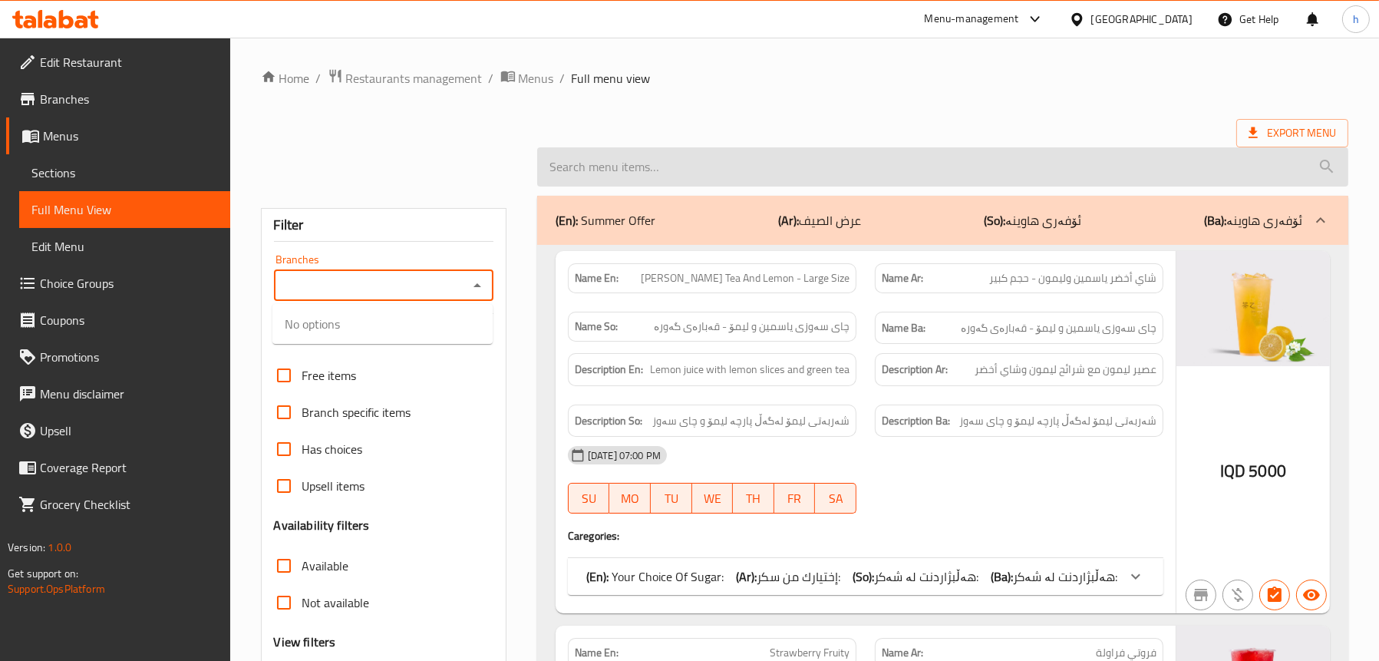
click at [672, 172] on input "search" at bounding box center [942, 166] width 811 height 39
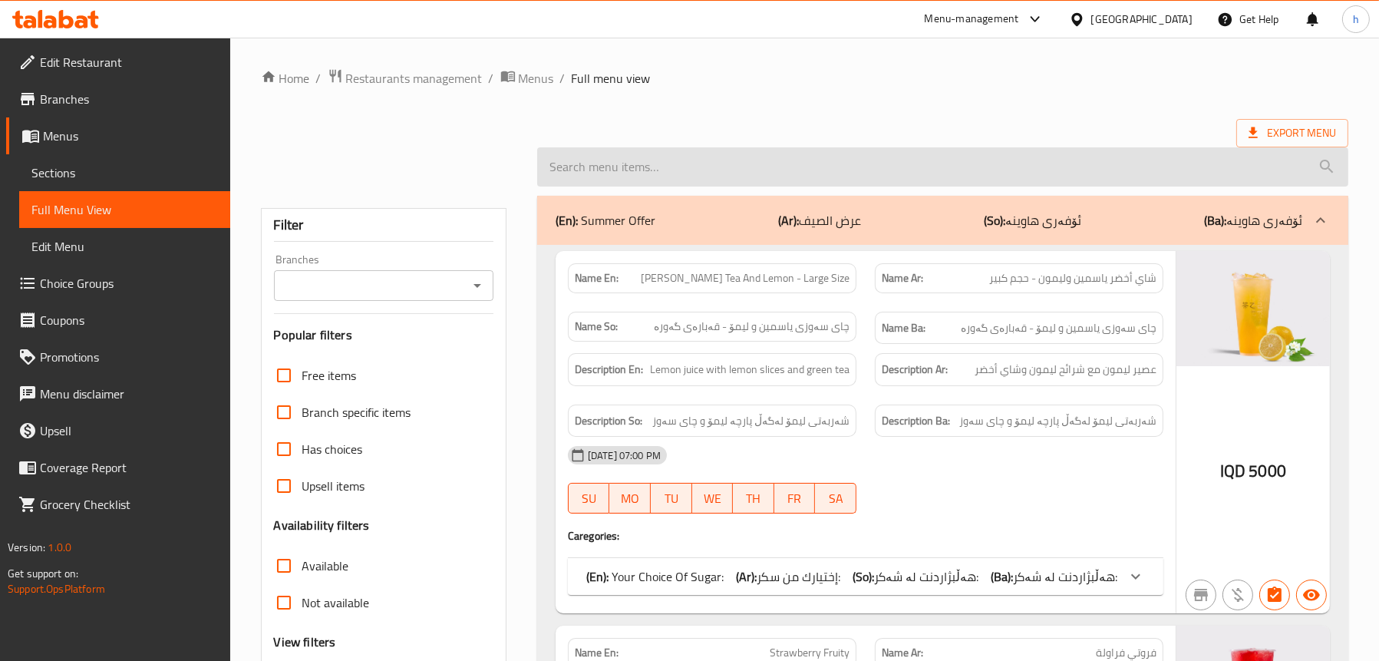
paste input "Pineapple Smoothie"
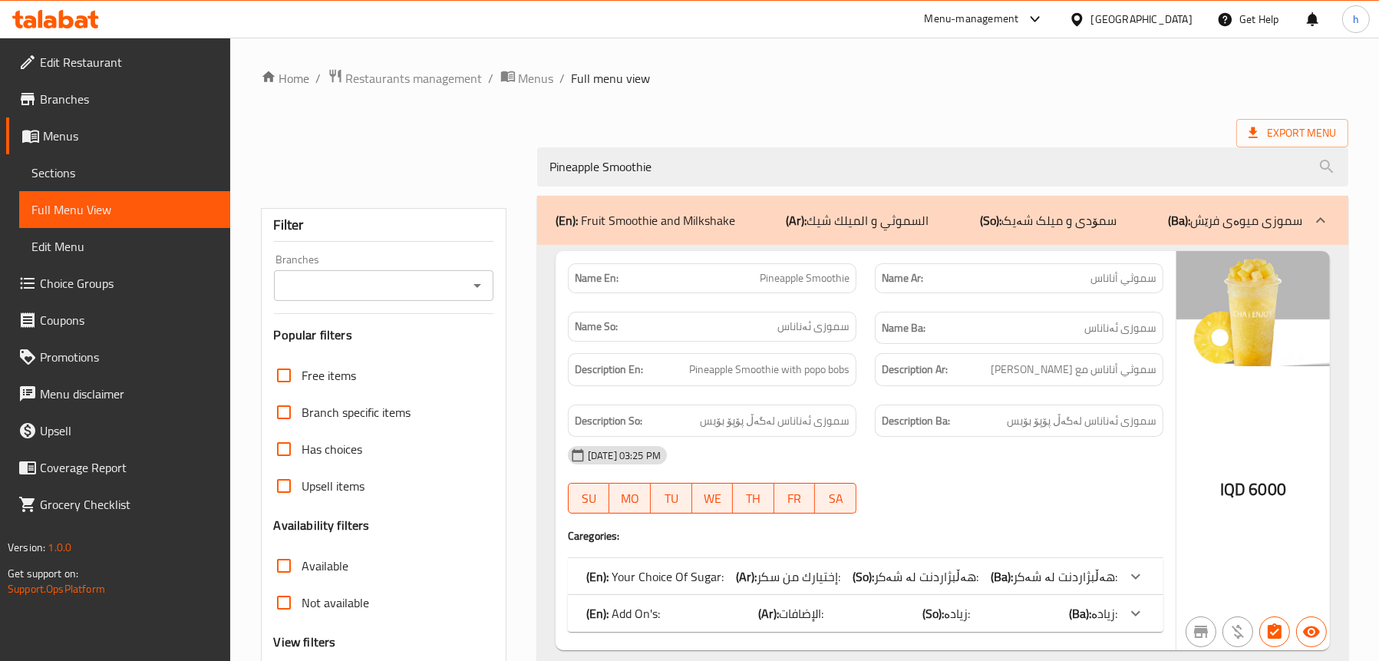
click at [480, 285] on icon "Open" at bounding box center [477, 285] width 18 height 18
type input "Pineapple Smoothie"
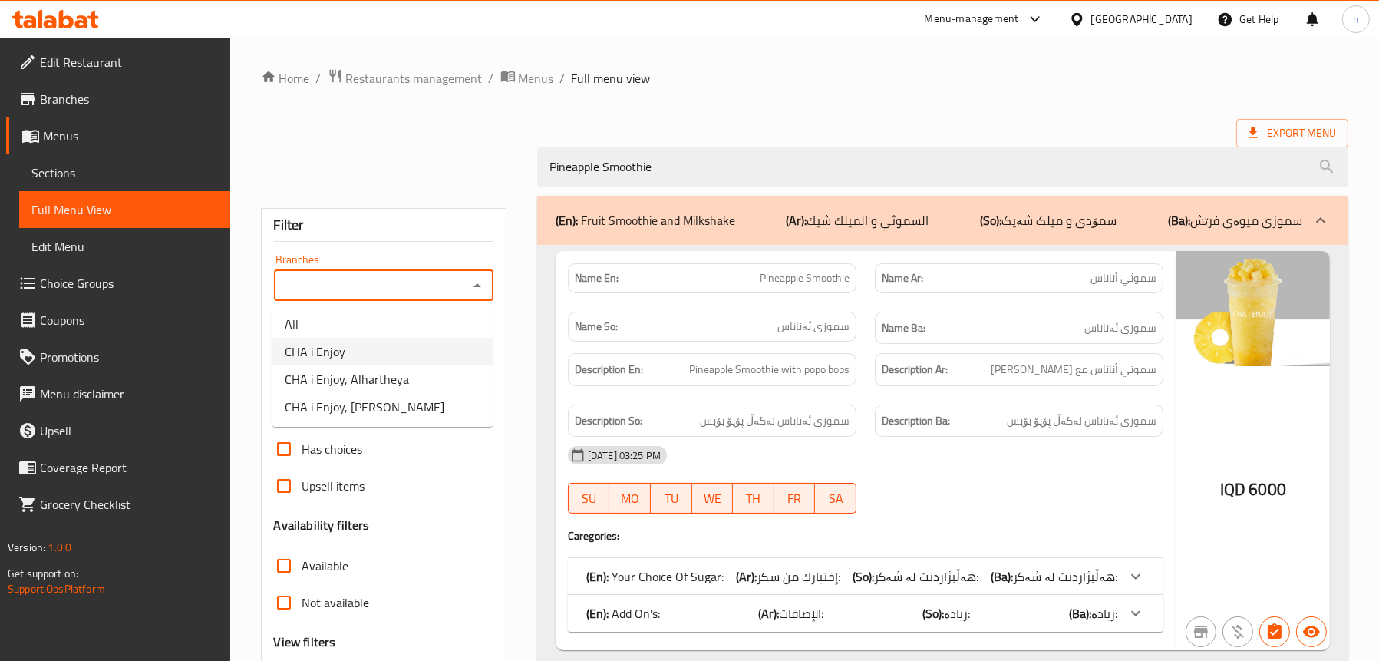
click at [408, 354] on li "CHA i Enjoy" at bounding box center [382, 352] width 220 height 28
type input "CHA i Enjoy"
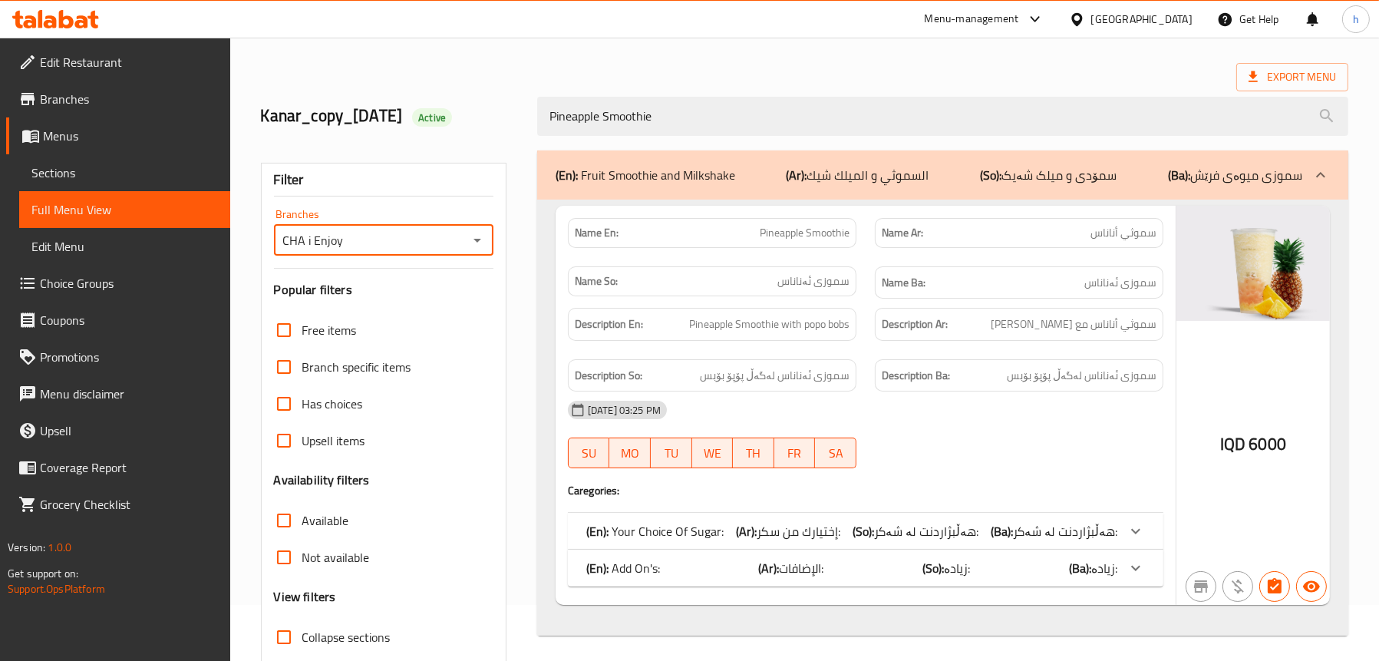
scroll to position [2, 0]
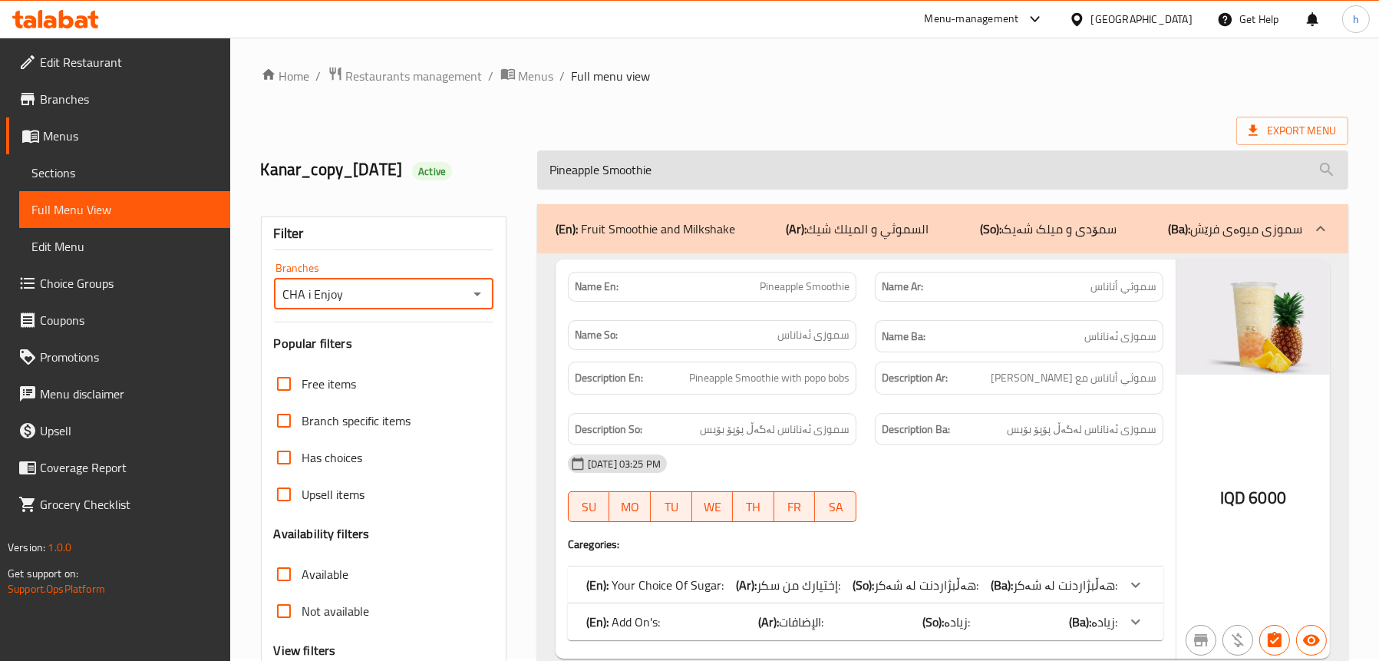
click at [666, 172] on input "Pineapple Smoothie" at bounding box center [942, 169] width 811 height 39
paste input "Strawberry Sago"
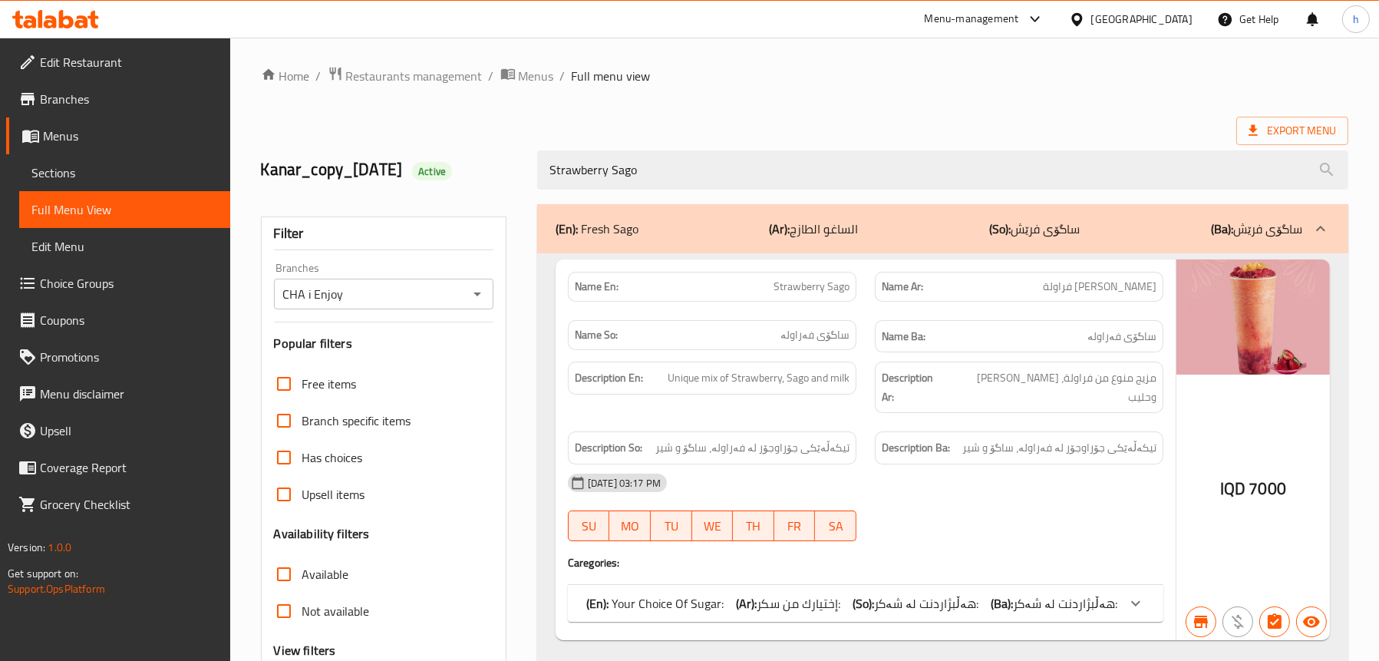
type input "Strawberry Sago"
click at [71, 167] on span "Sections" at bounding box center [124, 172] width 187 height 18
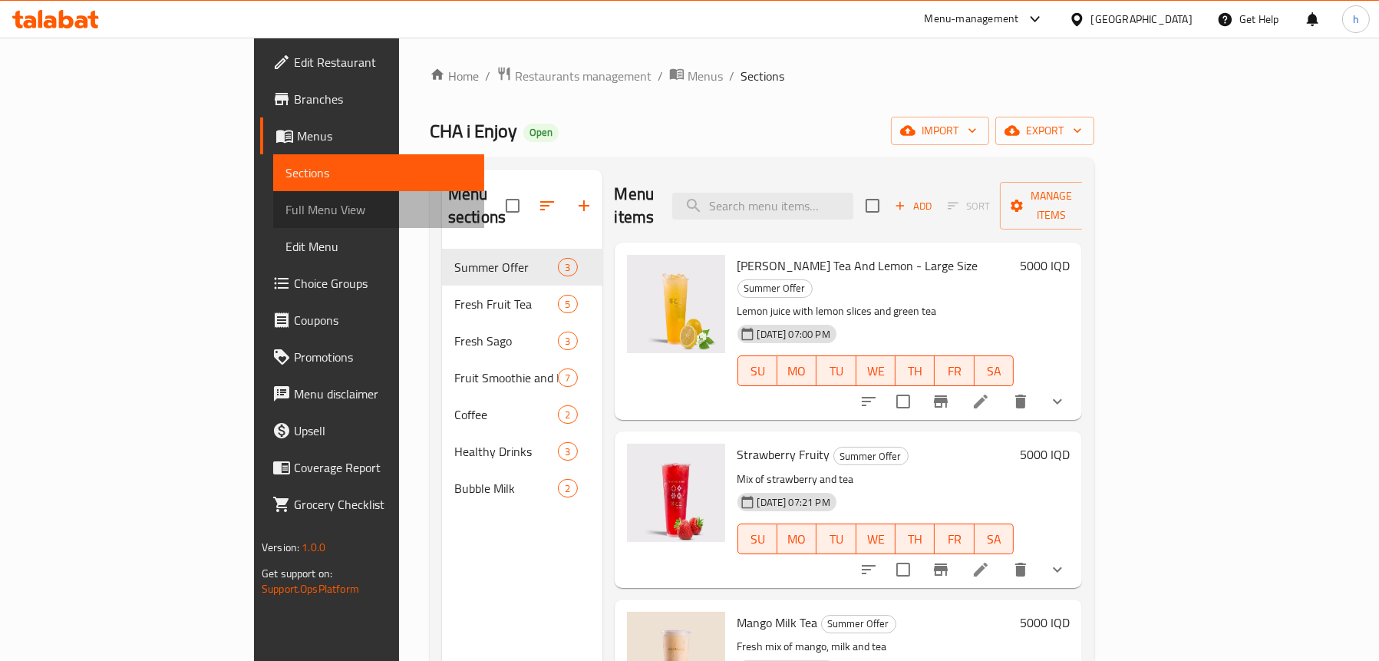
click at [286, 201] on span "Full Menu View" at bounding box center [379, 209] width 187 height 18
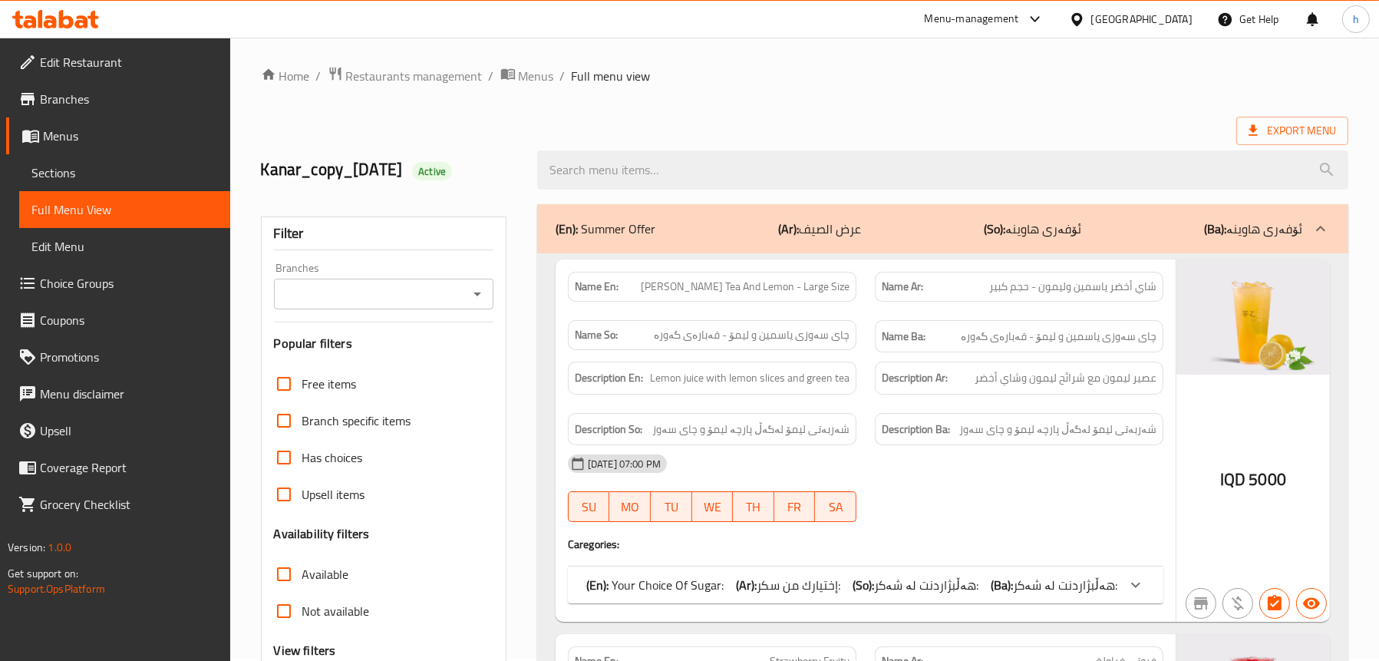
click at [478, 289] on icon "Open" at bounding box center [477, 294] width 18 height 18
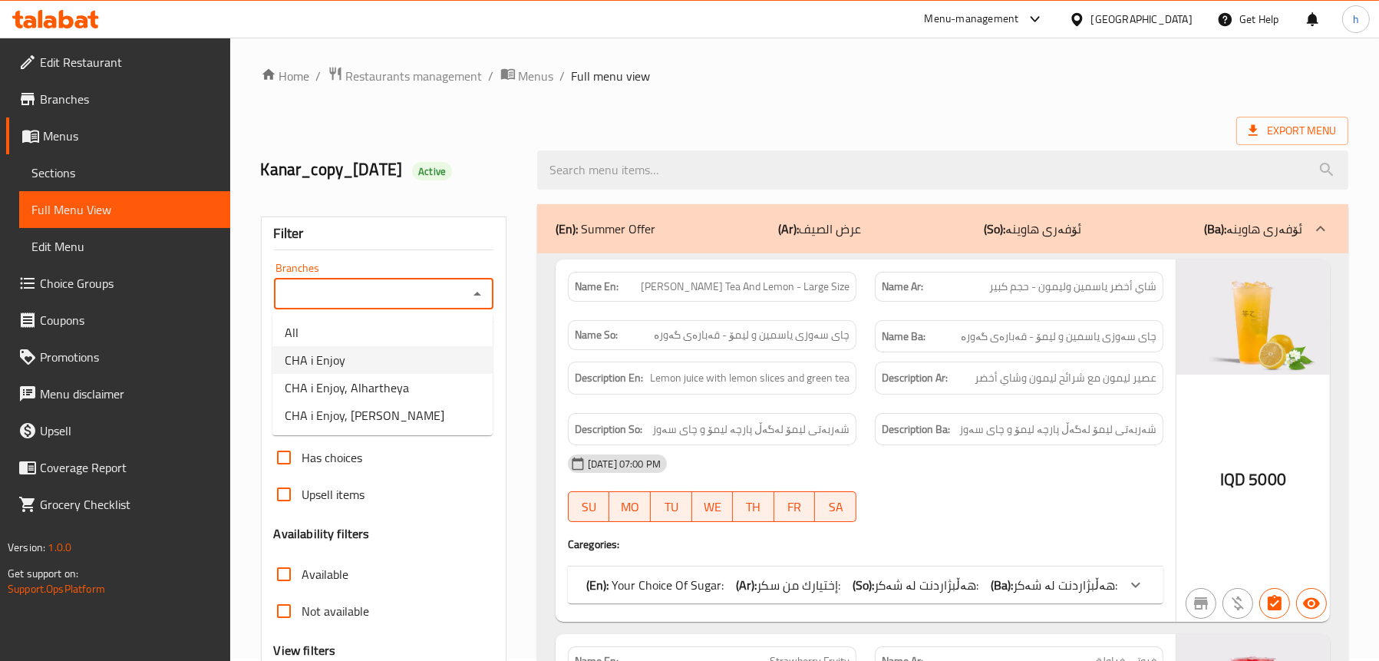
click at [396, 348] on li "CHA i Enjoy" at bounding box center [382, 360] width 220 height 28
type input "CHA i Enjoy"
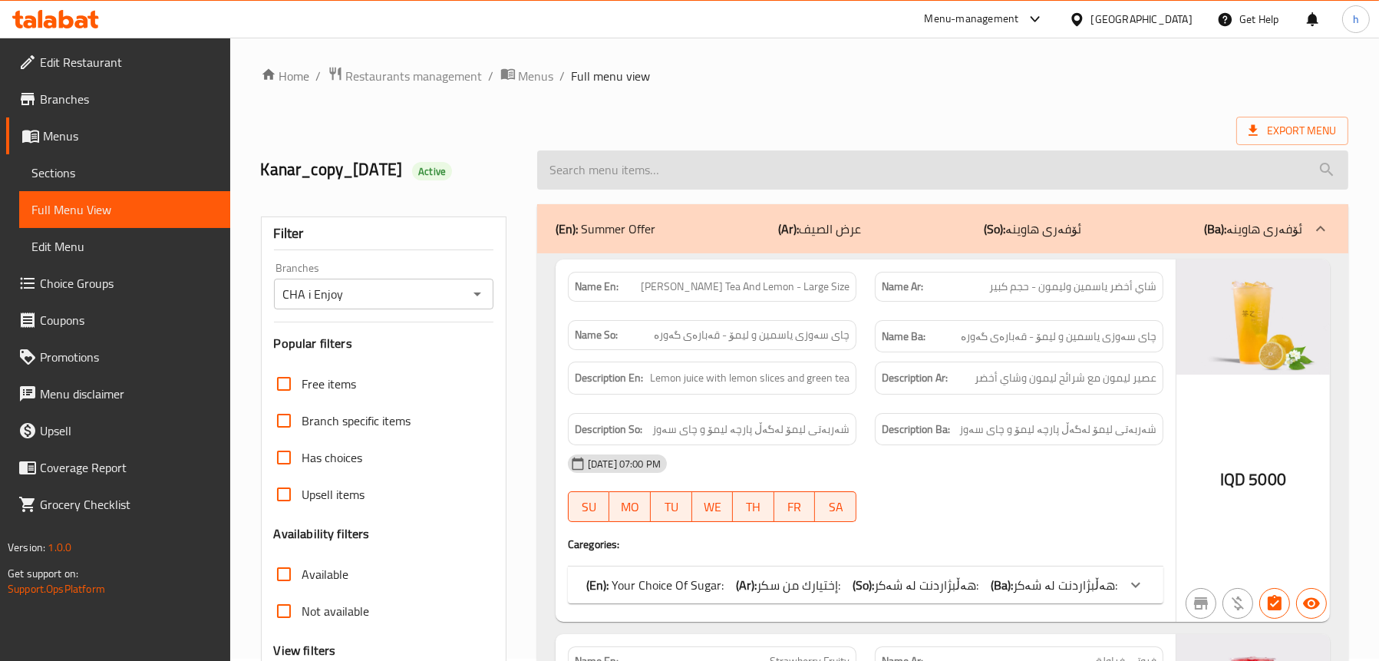
click at [746, 170] on input "search" at bounding box center [942, 169] width 811 height 39
paste input "Strawberry Sago"
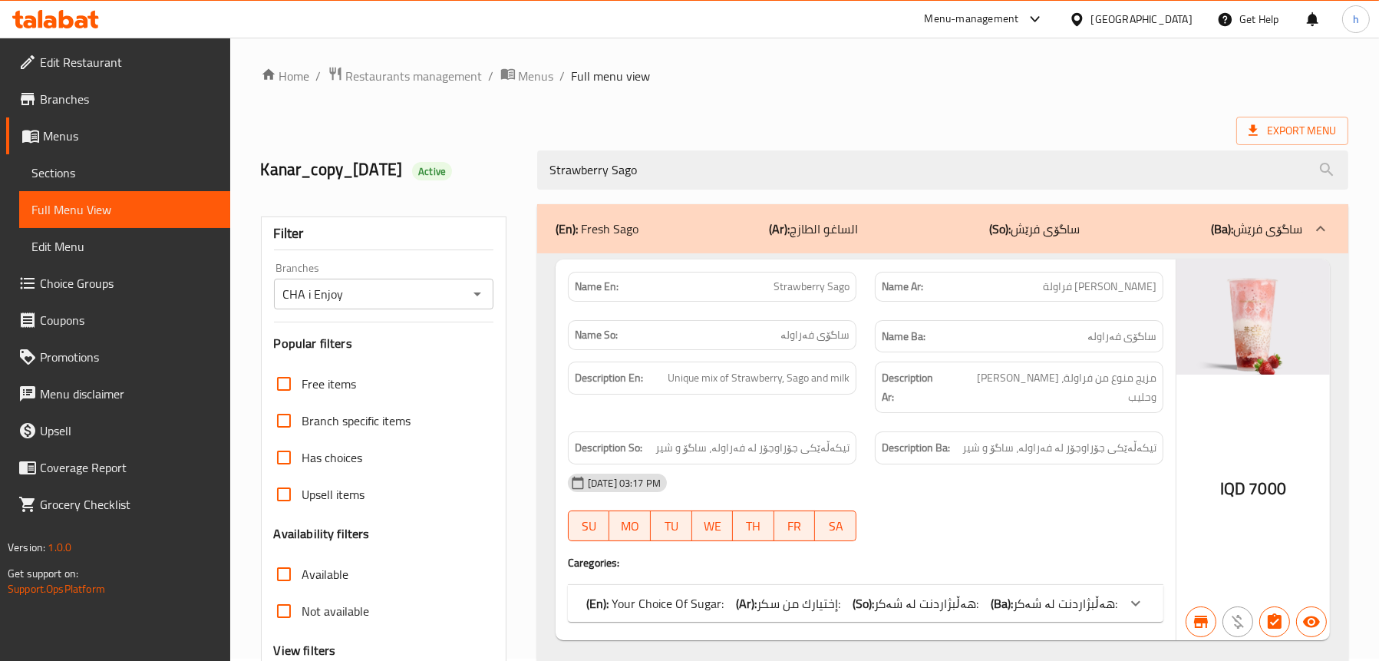
type input "Strawberry Sago"
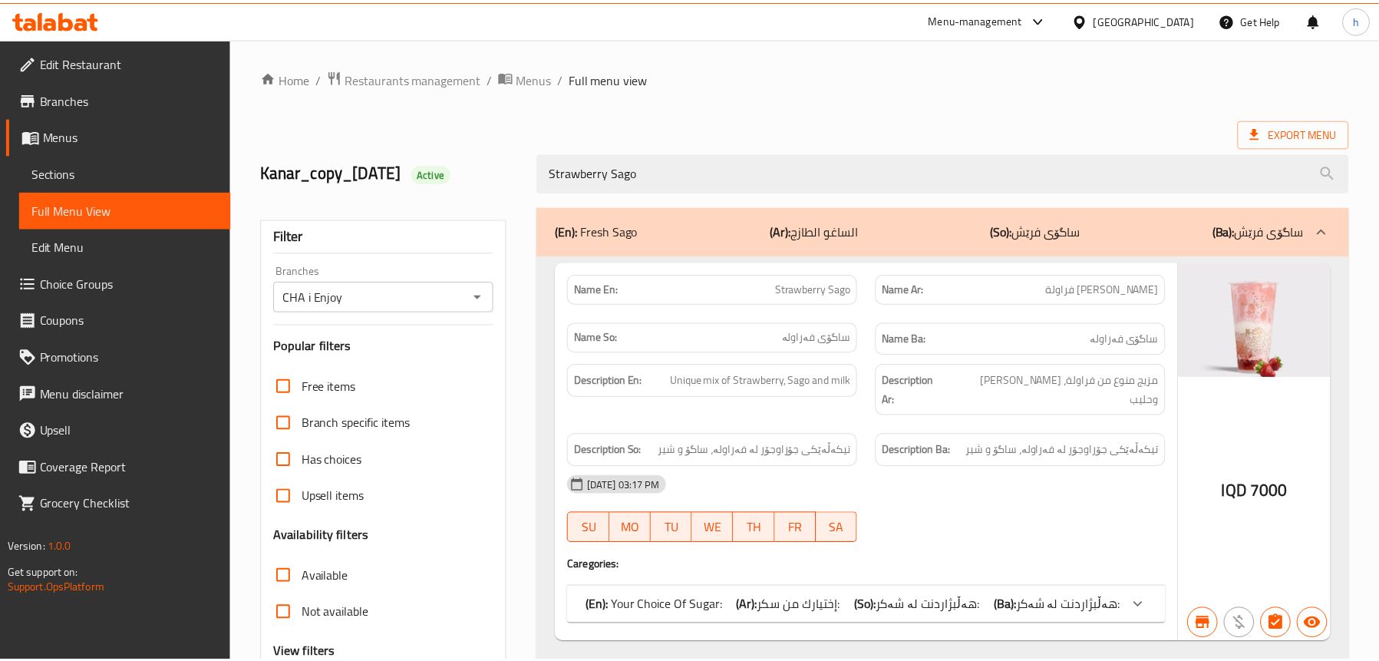
scroll to position [156, 0]
